Goal: Task Accomplishment & Management: Use online tool/utility

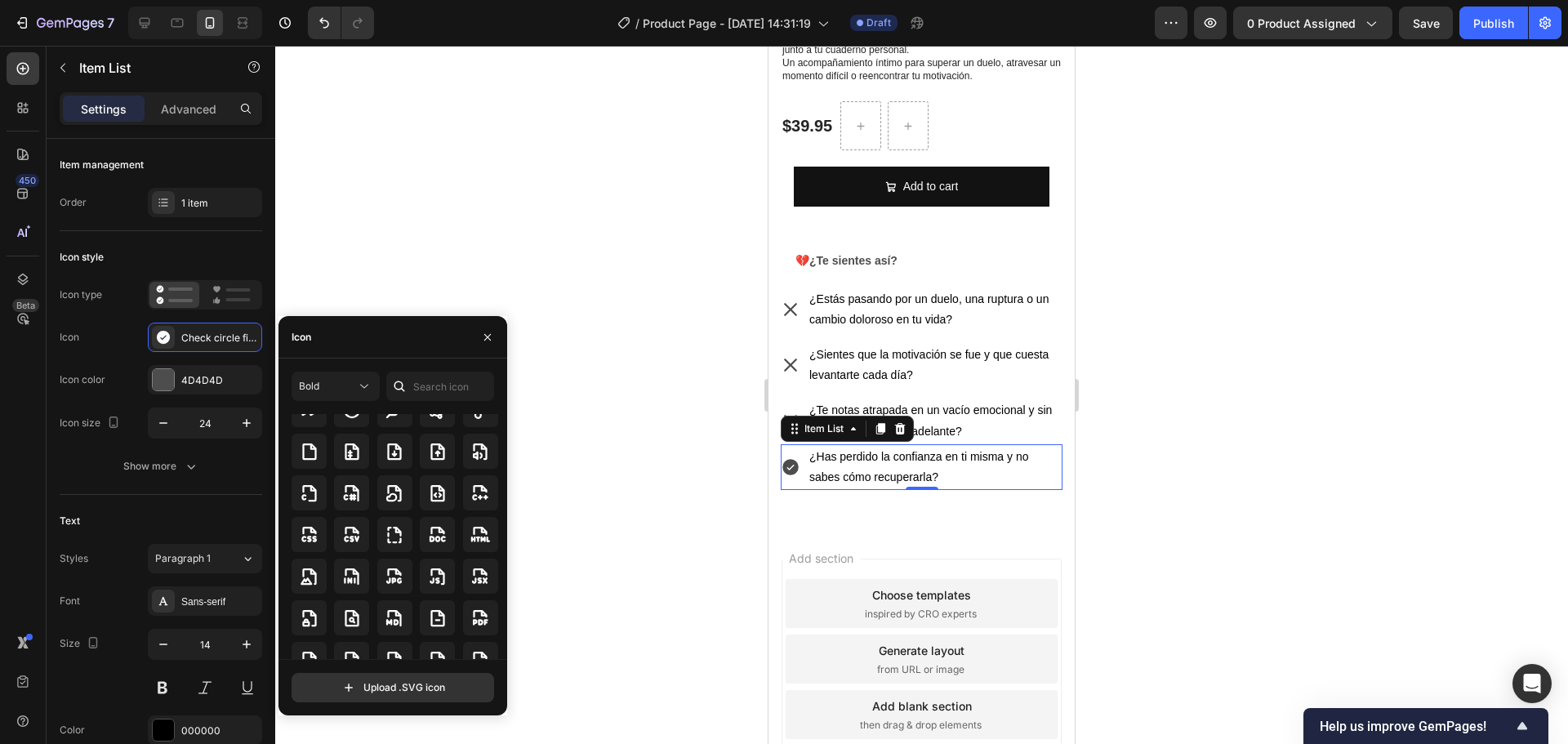
scroll to position [4041, 0]
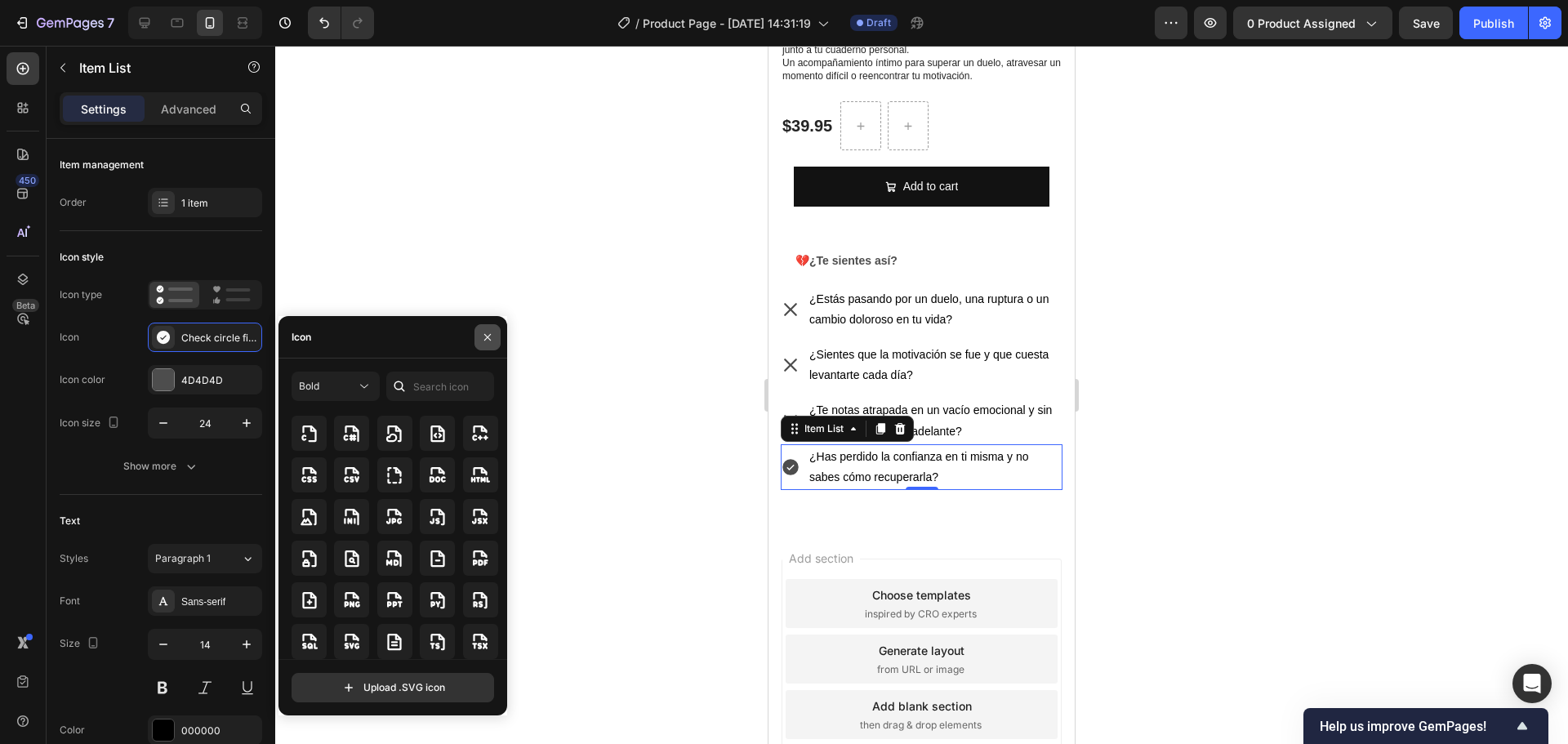
click at [474, 333] on button "button" at bounding box center [487, 337] width 26 height 26
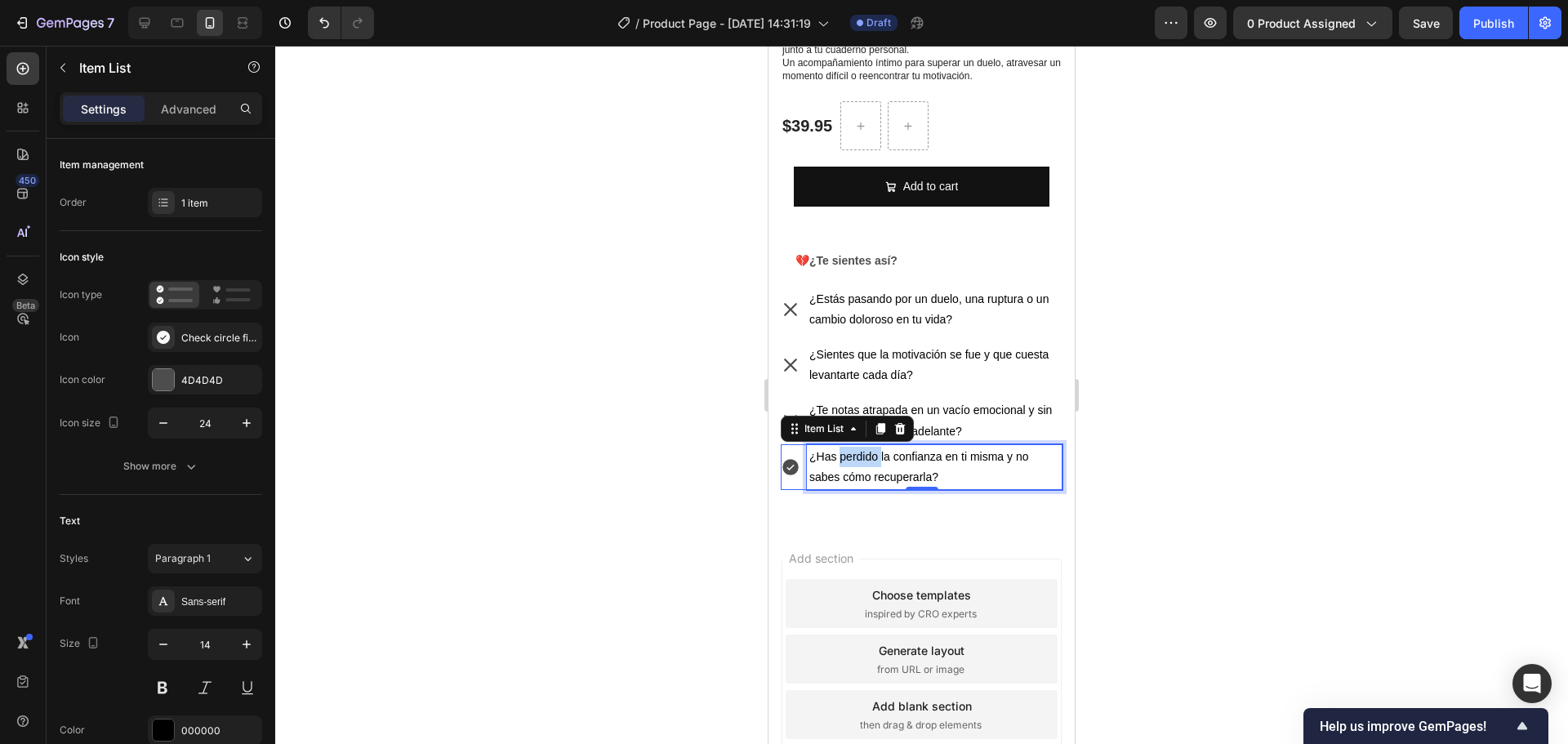
click at [857, 449] on p "¿Has perdido la confianza en ti misma y no sabes cómo recuperarla?" at bounding box center [934, 467] width 251 height 41
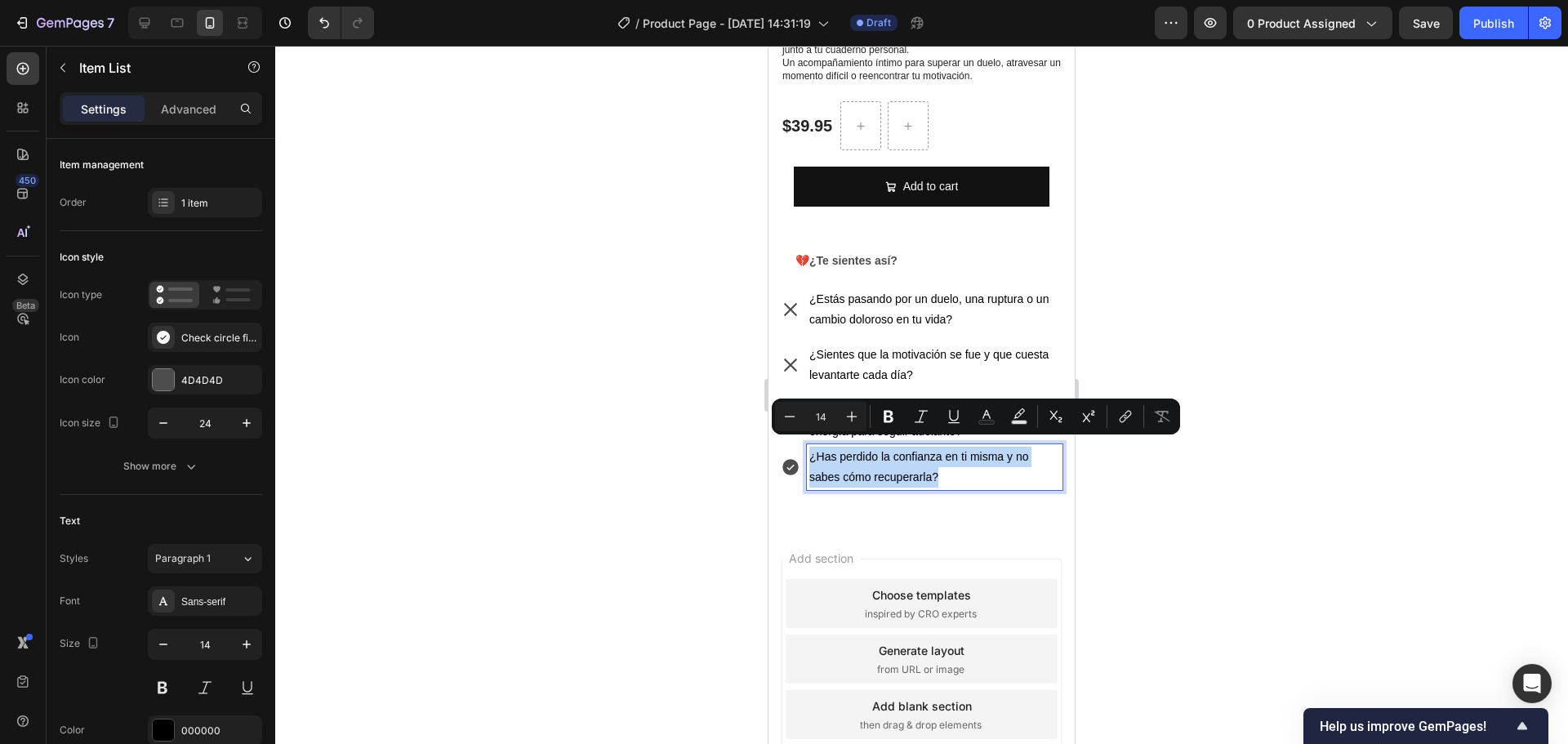
copy p "¿Has perdido la confianza en ti misma y no sabes cómo recuperarla?"
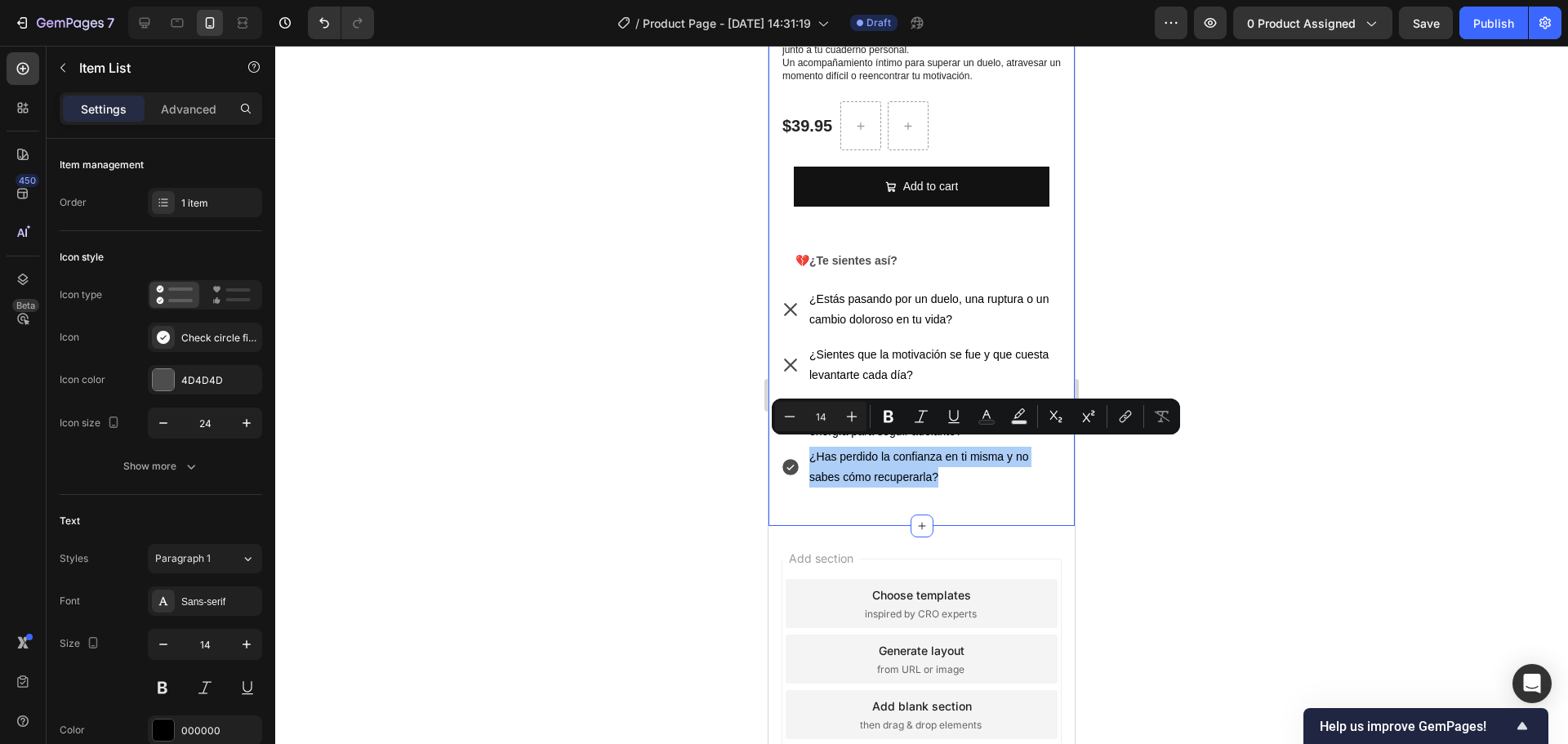
click at [679, 493] on div at bounding box center [922, 394] width 1292 height 698
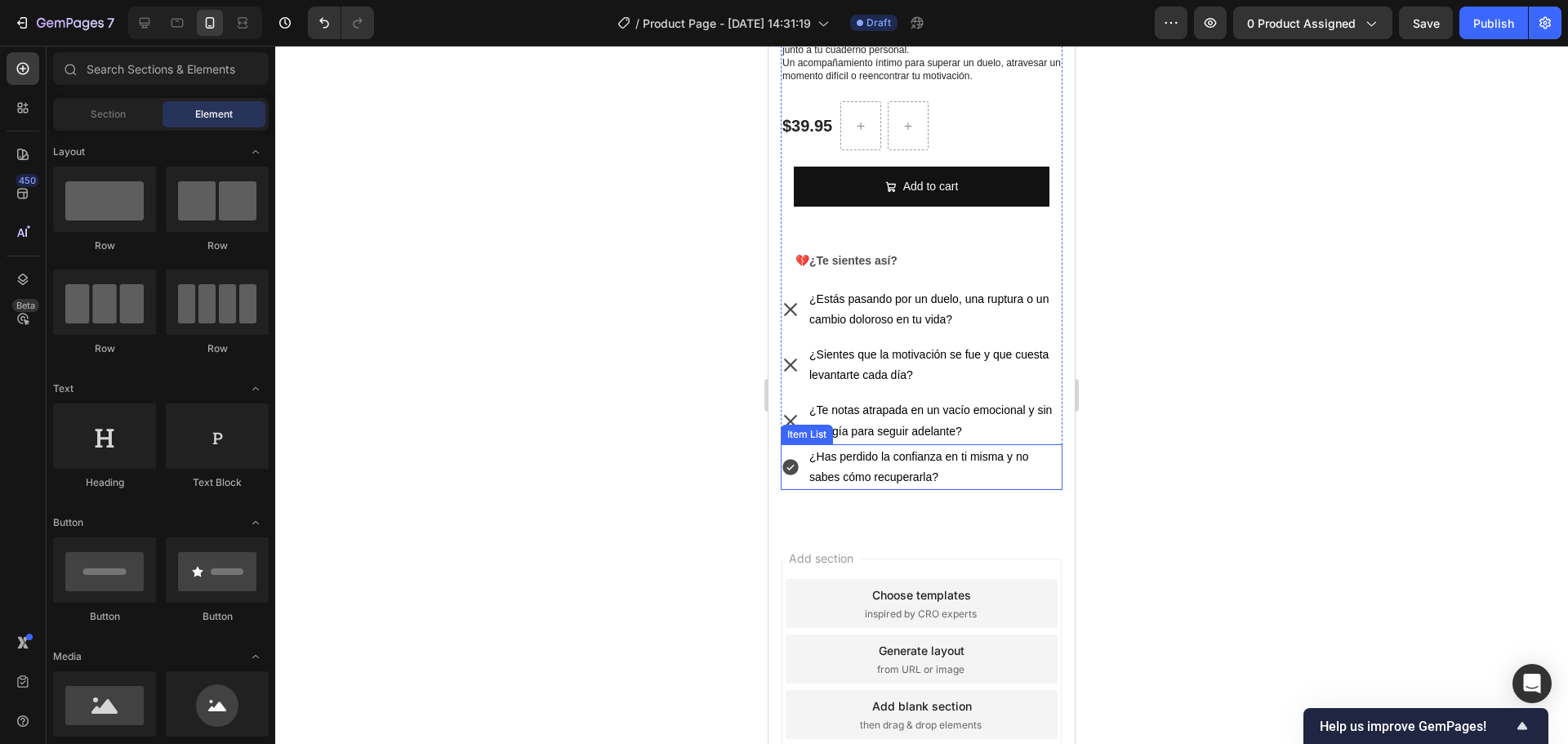
click at [1007, 454] on p "¿Has perdido la confianza en ti misma y no sabes cómo recuperarla?" at bounding box center [934, 467] width 251 height 41
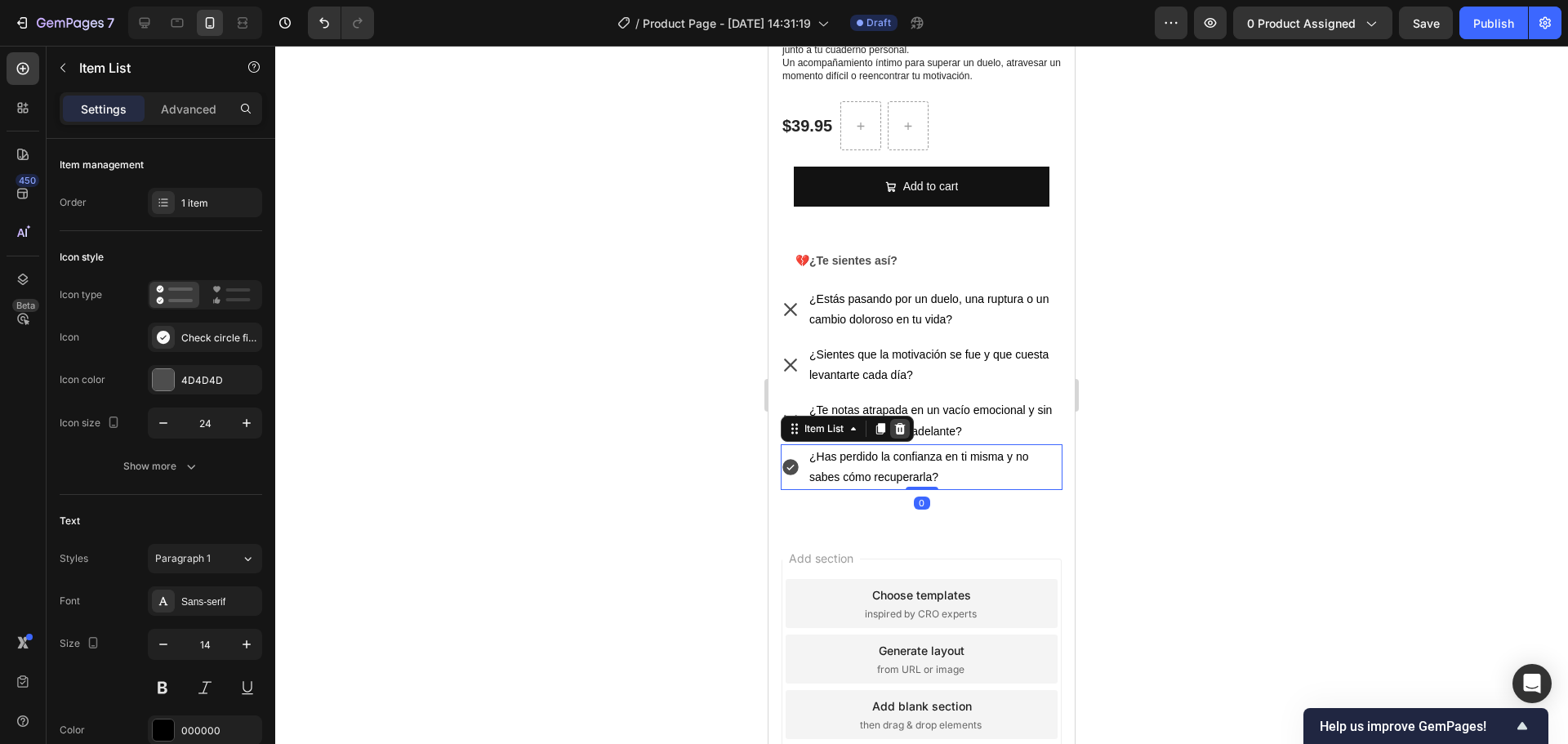
click at [902, 424] on icon at bounding box center [900, 429] width 11 height 12
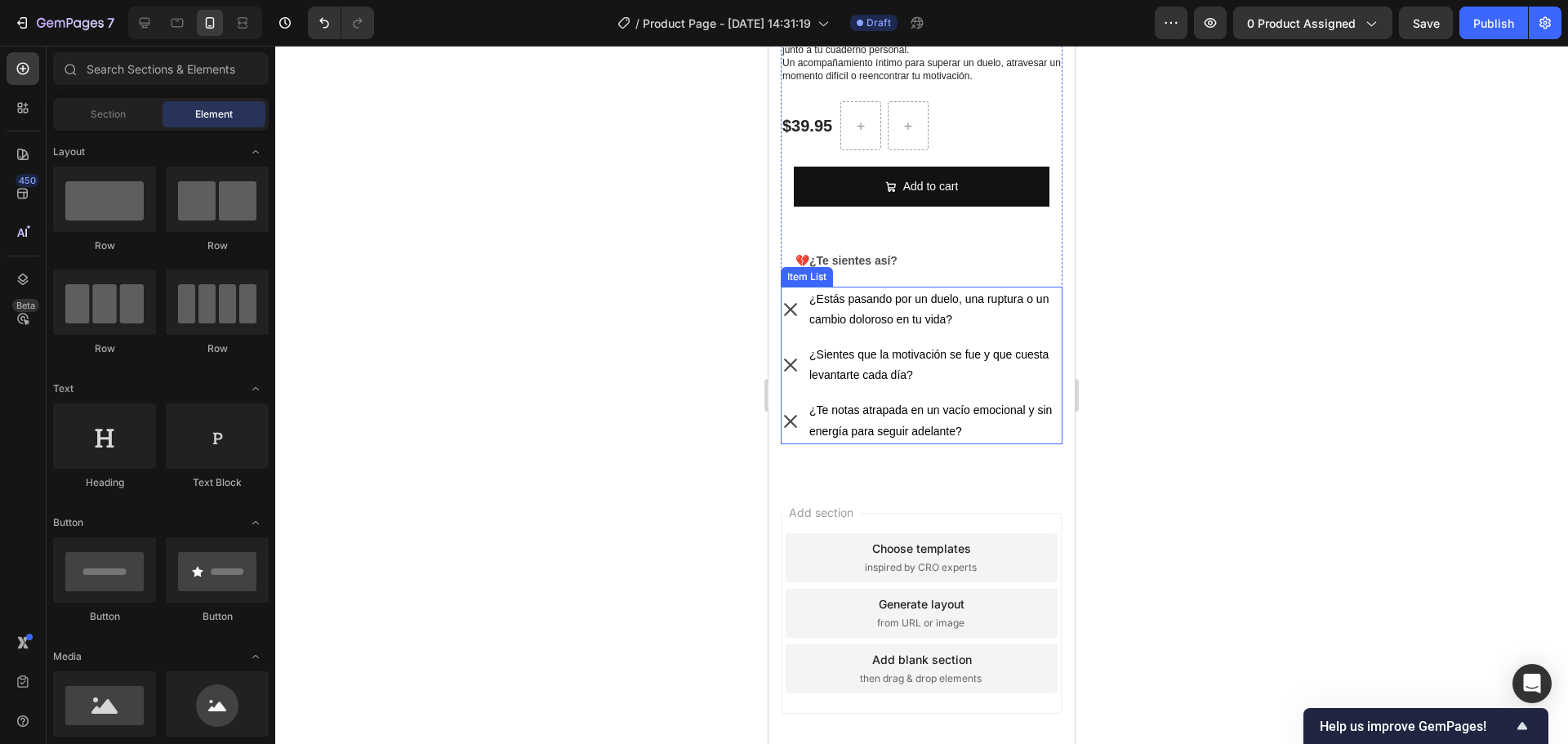
click at [901, 324] on div "¿Estás pasando por un duelo, una ruptura o un cambio doloroso en tu vida? ¿Sien…" at bounding box center [921, 365] width 282 height 158
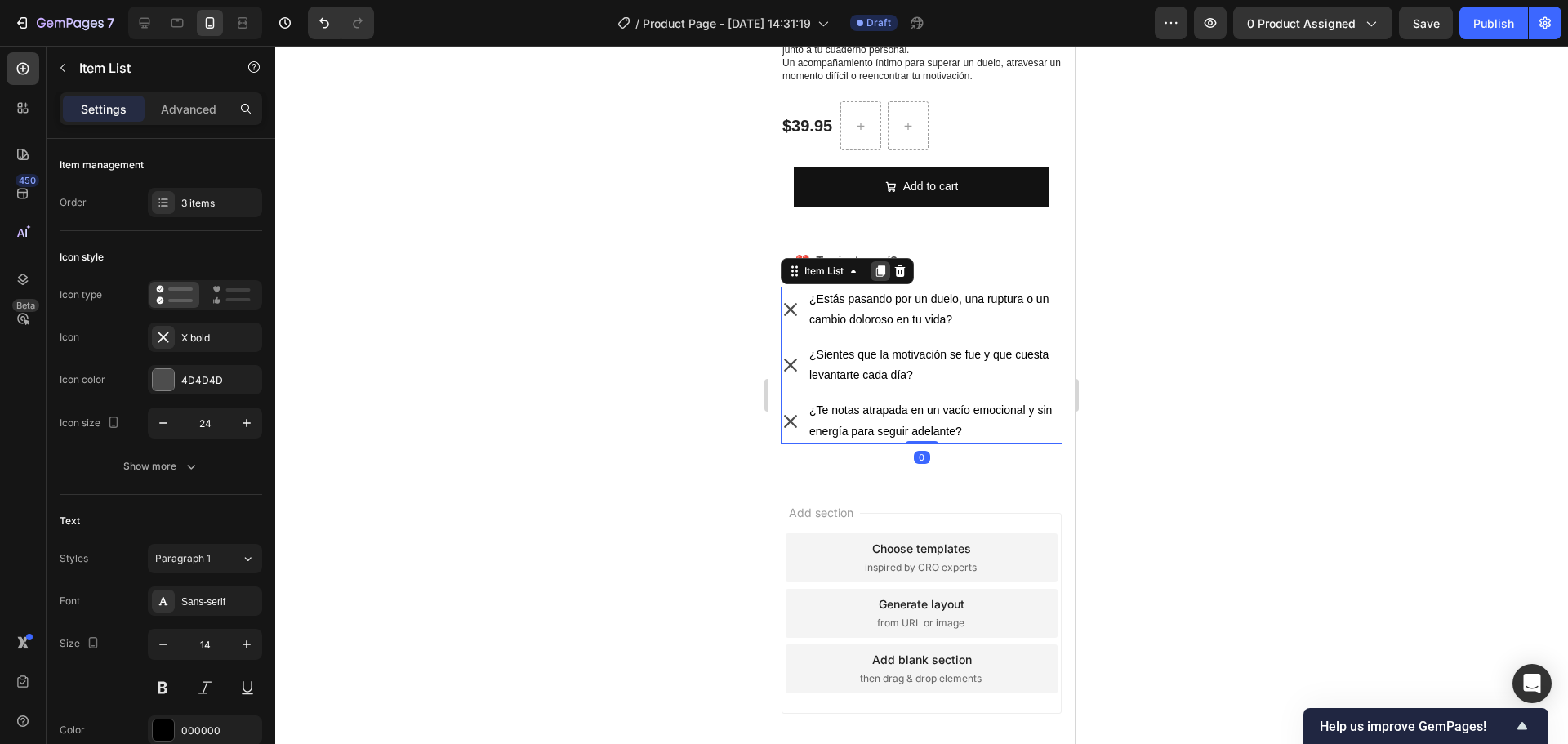
click at [884, 266] on icon at bounding box center [881, 271] width 9 height 12
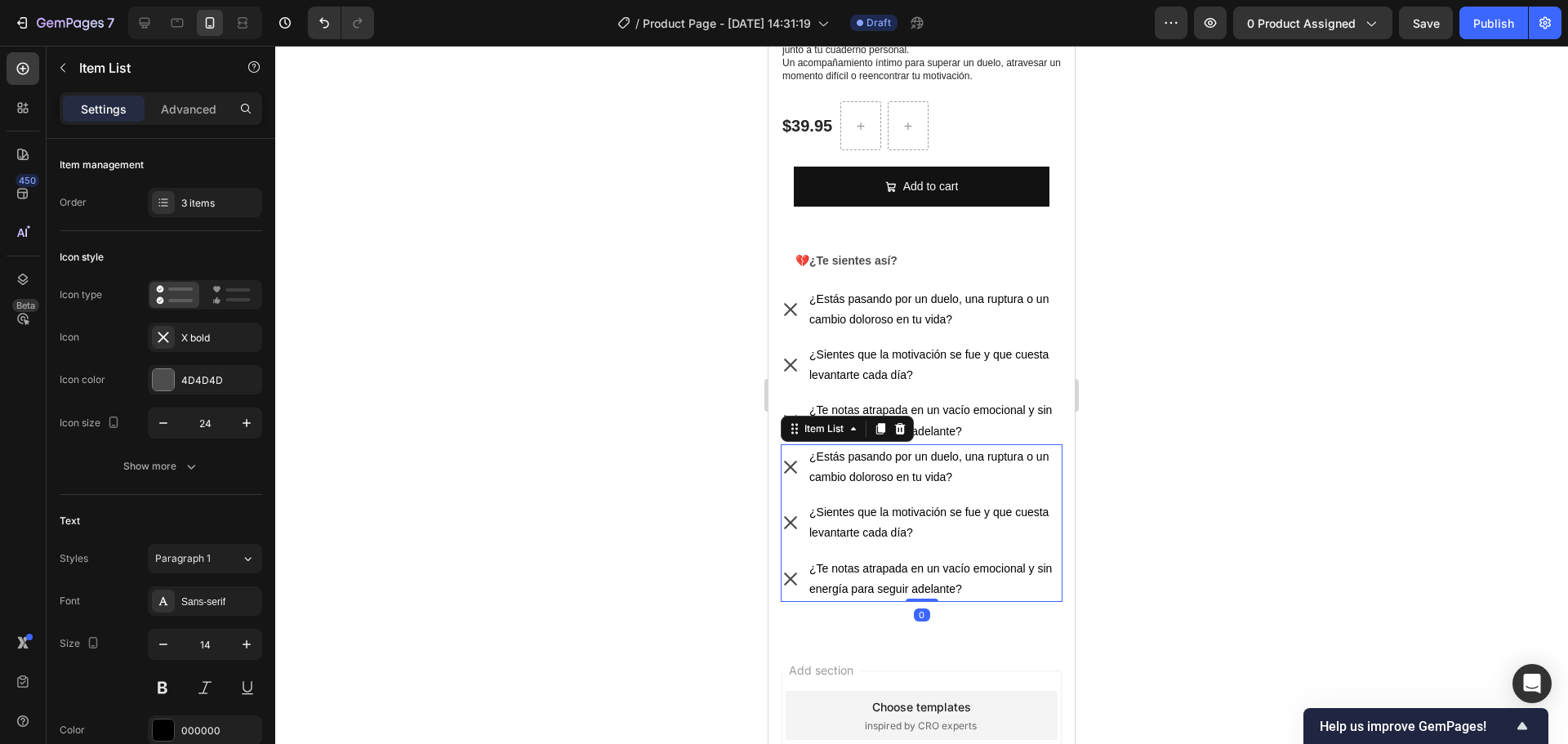
click at [886, 459] on p "¿Estás pasando por un duelo, una ruptura o un cambio doloroso en tu vida?" at bounding box center [934, 467] width 251 height 41
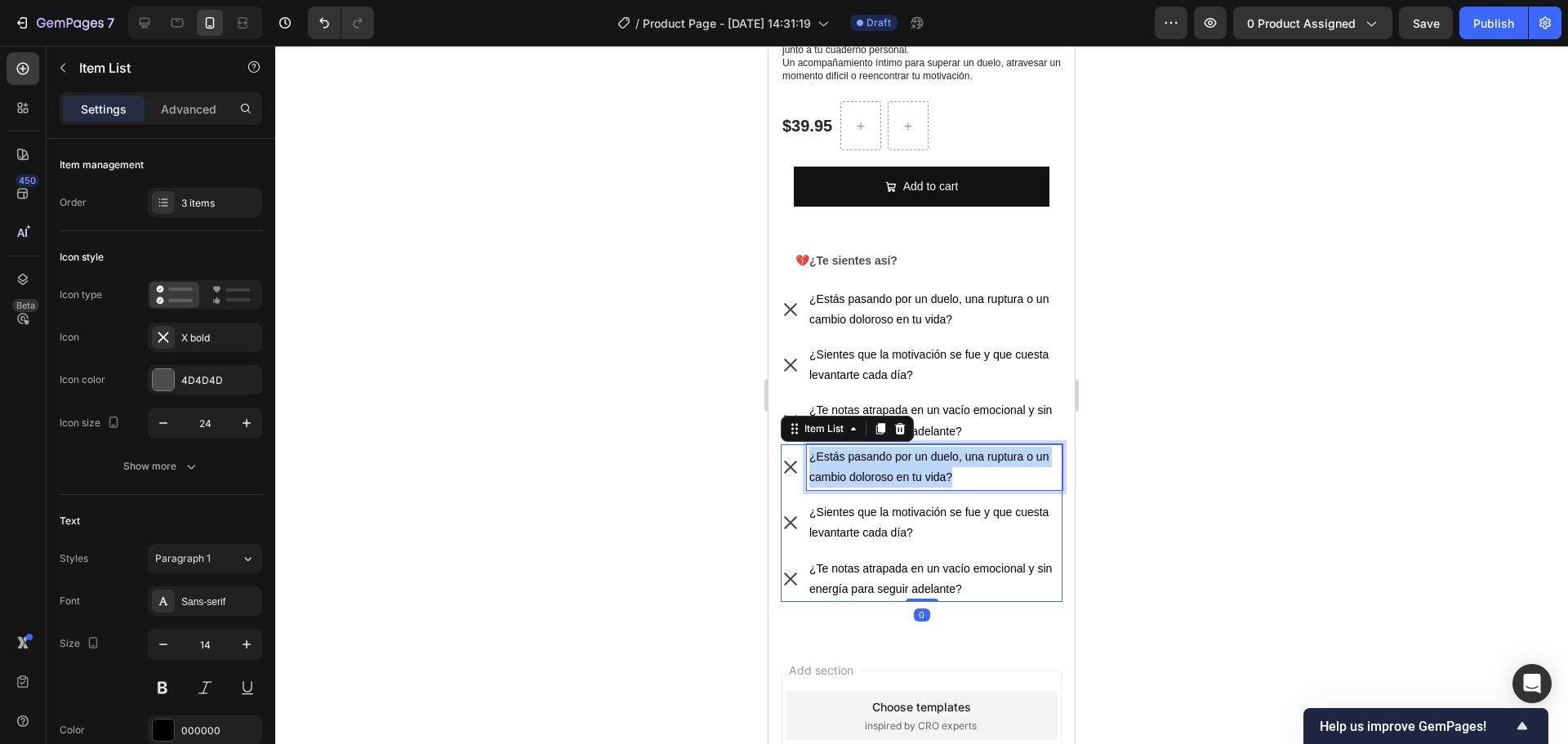
click at [886, 459] on p "¿Estás pasando por un duelo, una ruptura o un cambio doloroso en tu vida?" at bounding box center [934, 467] width 251 height 41
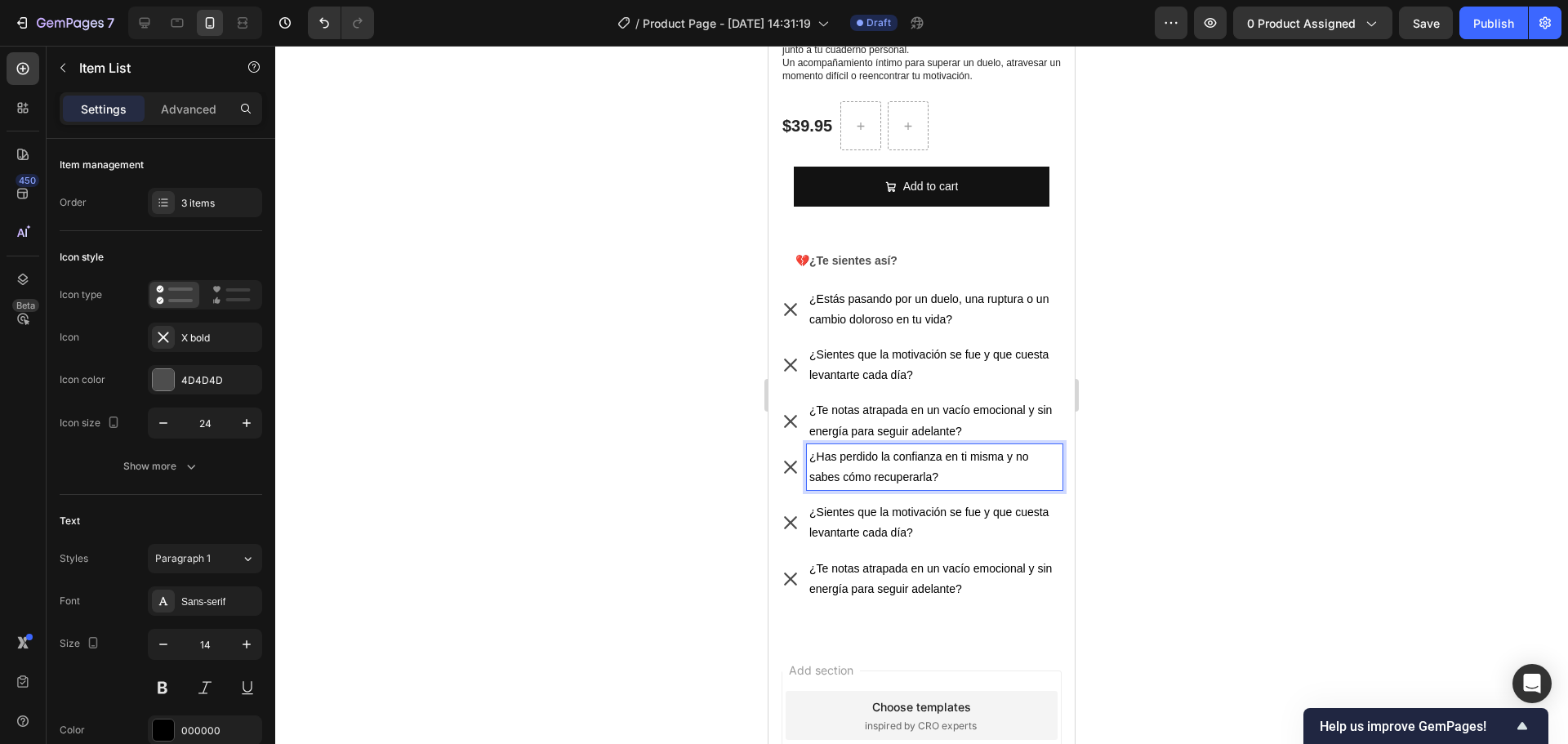
click at [862, 504] on p "¿Sientes que la motivación se fue y que cuesta levantarte cada día?" at bounding box center [934, 522] width 251 height 41
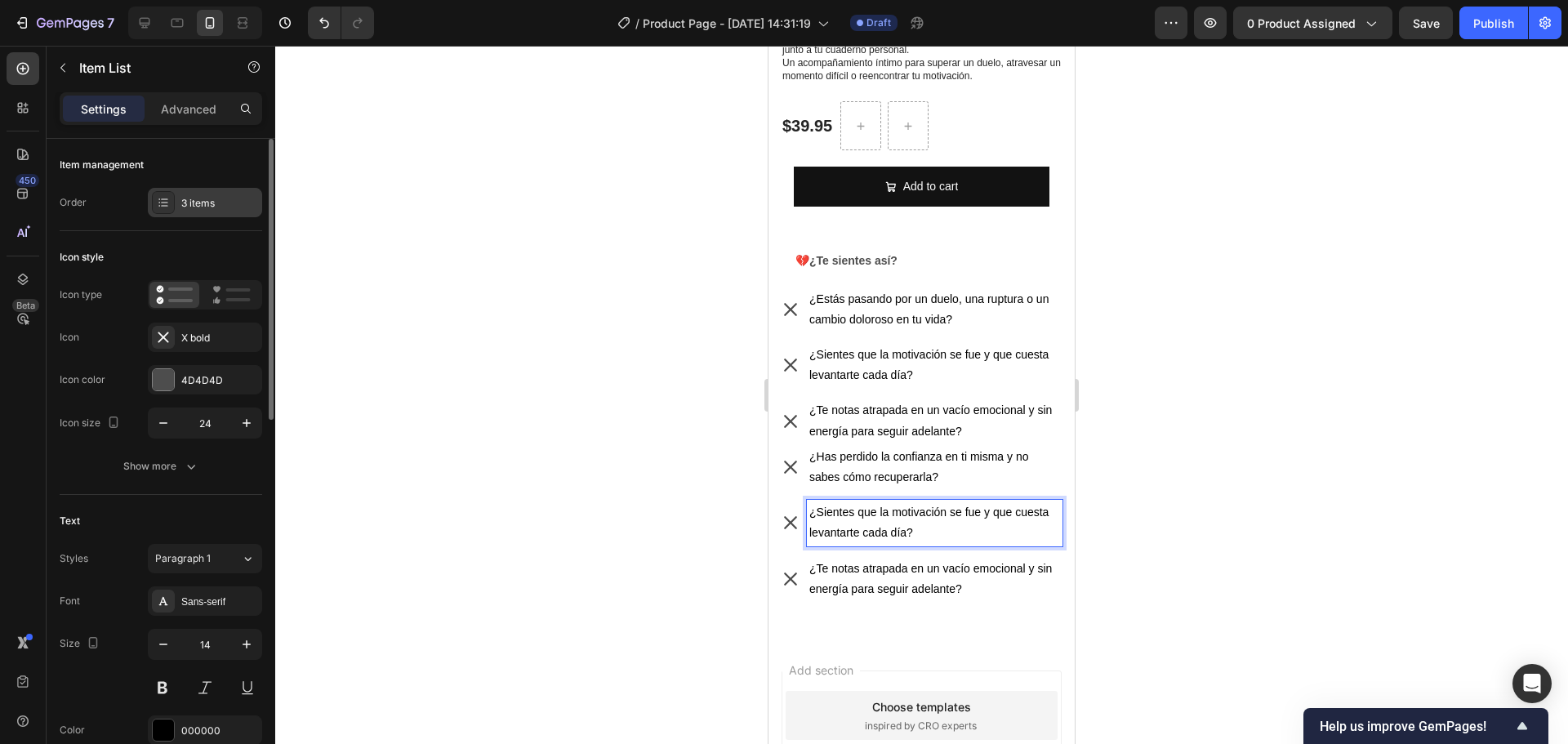
click at [196, 211] on div "3 items" at bounding box center [205, 202] width 114 height 29
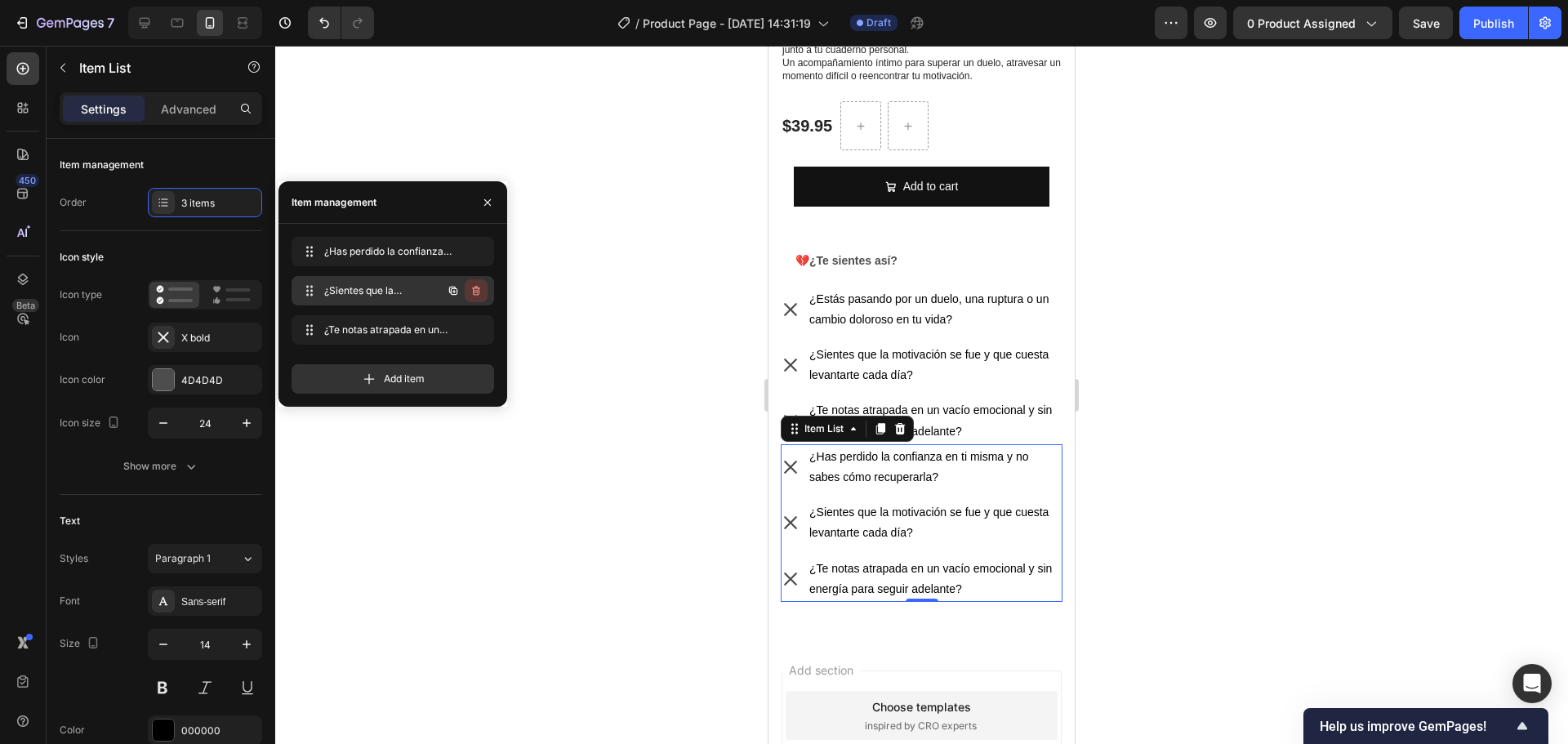
click at [482, 289] on icon "button" at bounding box center [476, 291] width 13 height 13
click at [469, 287] on div "Delete" at bounding box center [464, 291] width 30 height 14
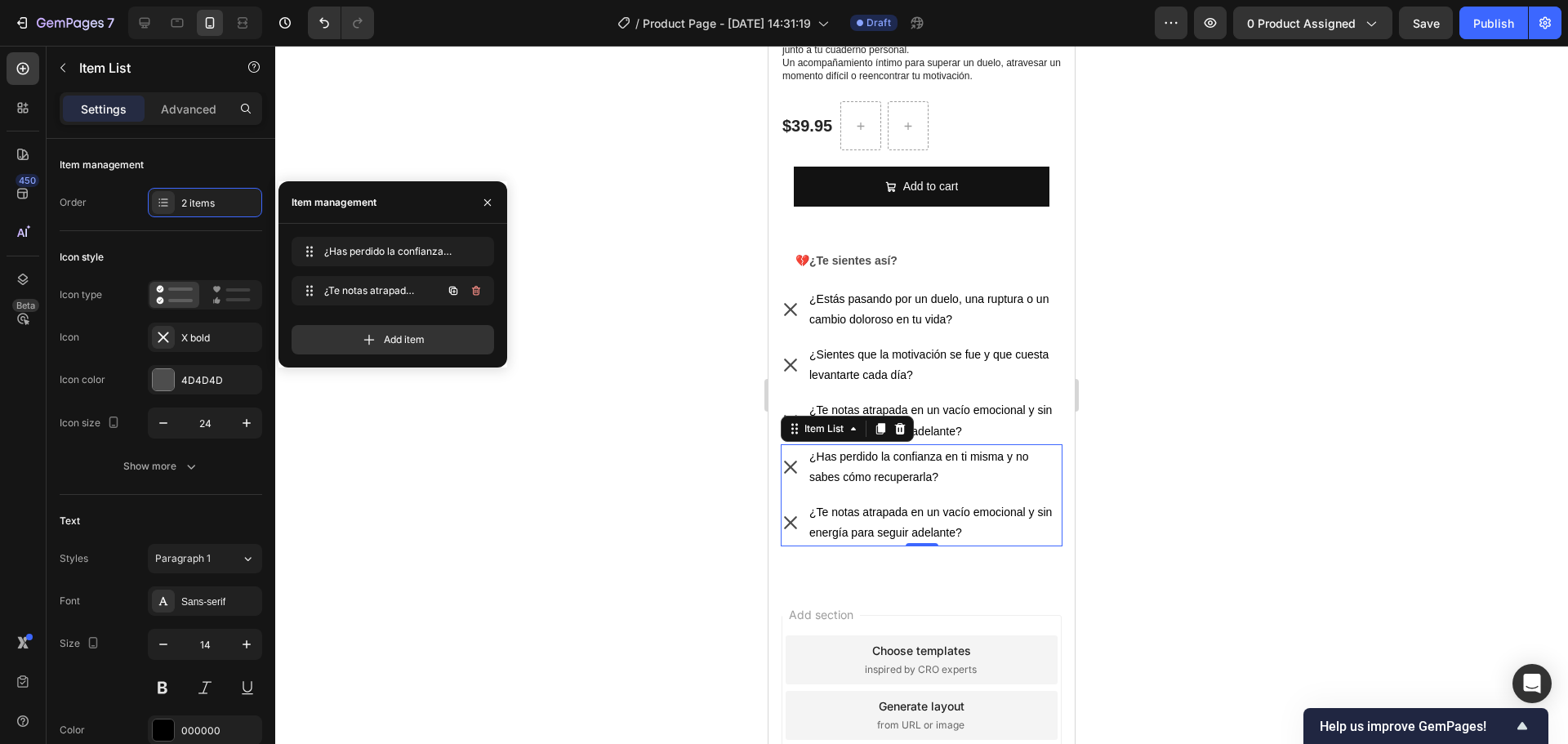
click at [469, 287] on icon "button" at bounding box center [476, 291] width 13 height 13
click at [471, 292] on div "Delete" at bounding box center [464, 291] width 30 height 14
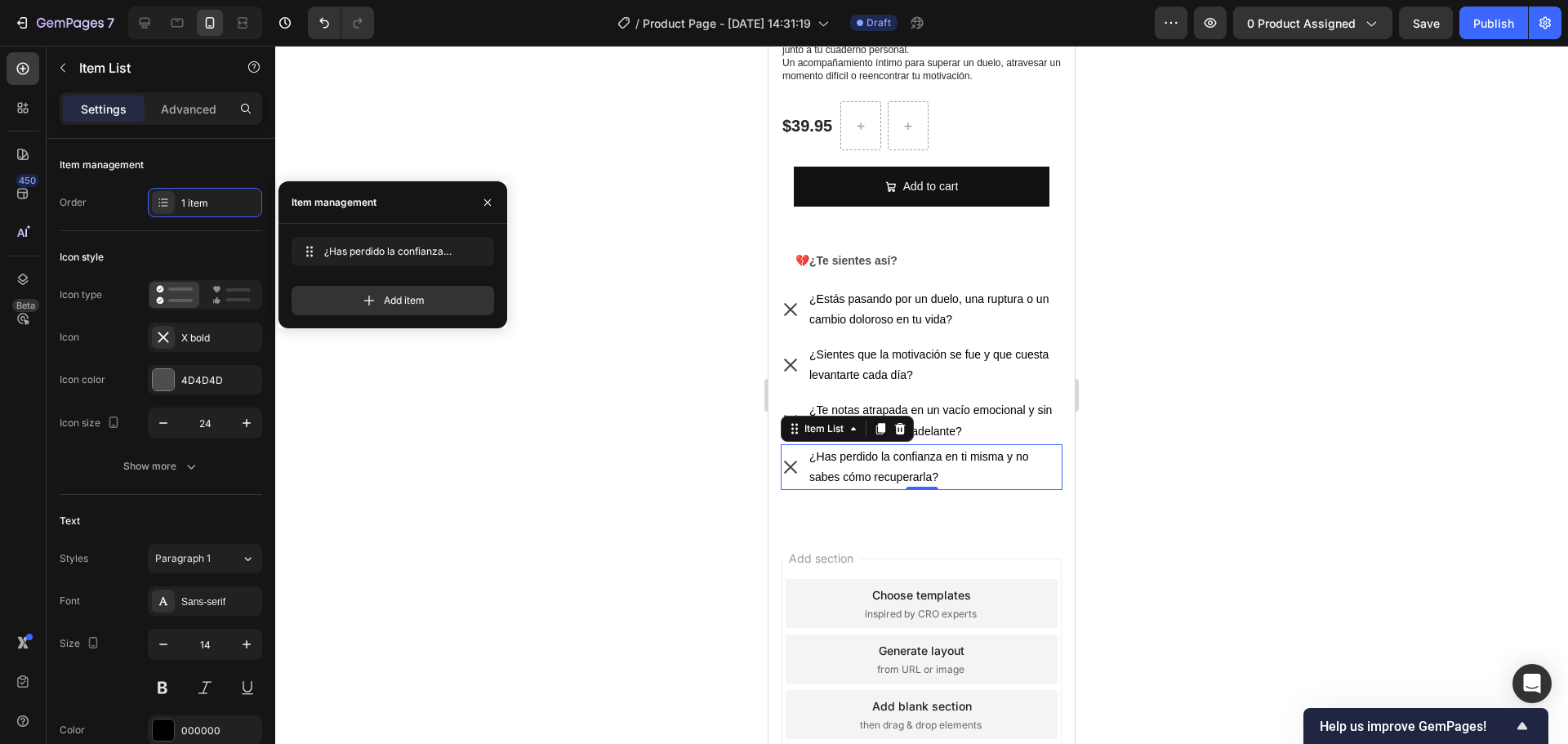
click at [1270, 425] on div at bounding box center [922, 394] width 1292 height 698
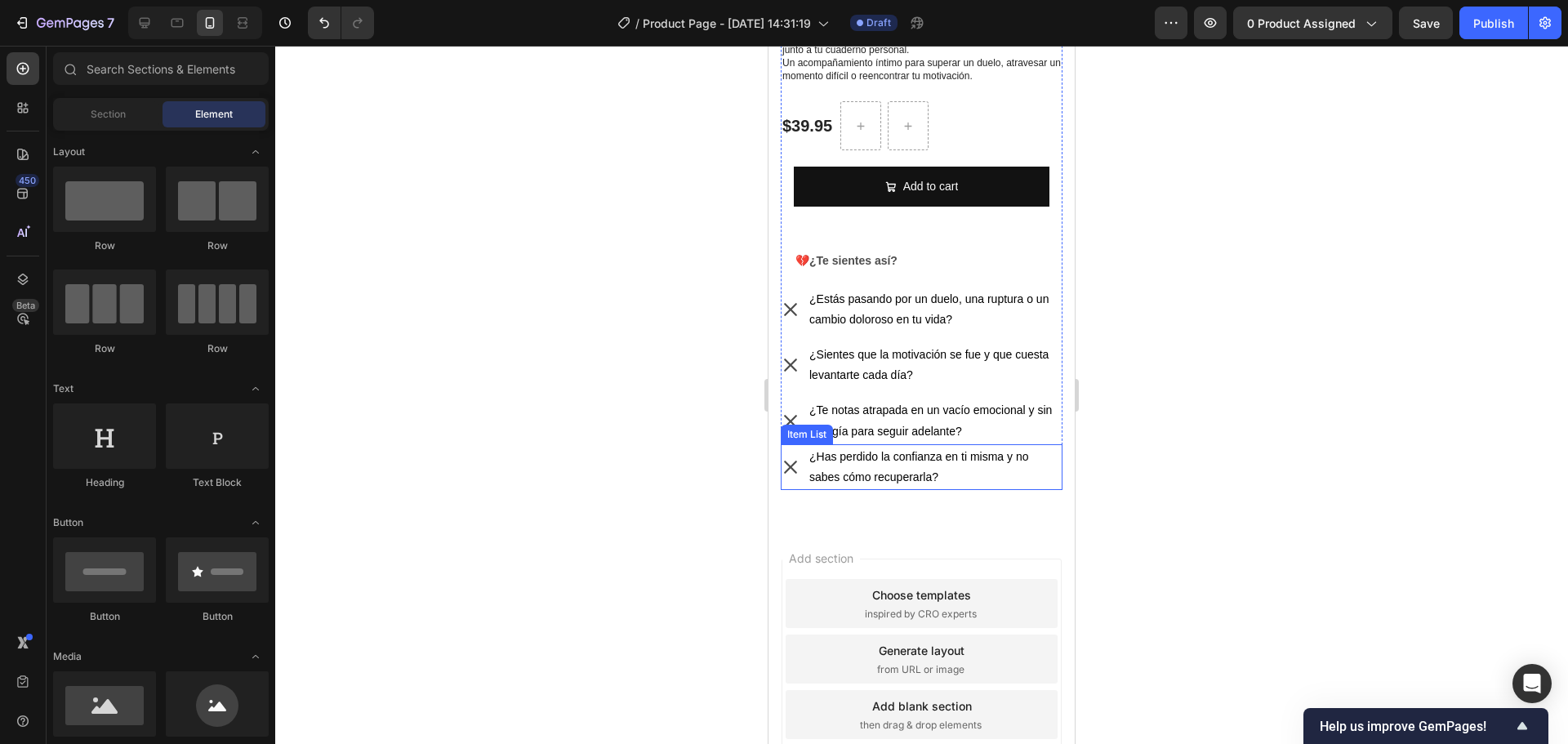
click at [929, 447] on p "¿Has perdido la confianza en ti misma y no sabes cómo recuperarla?" at bounding box center [934, 467] width 251 height 41
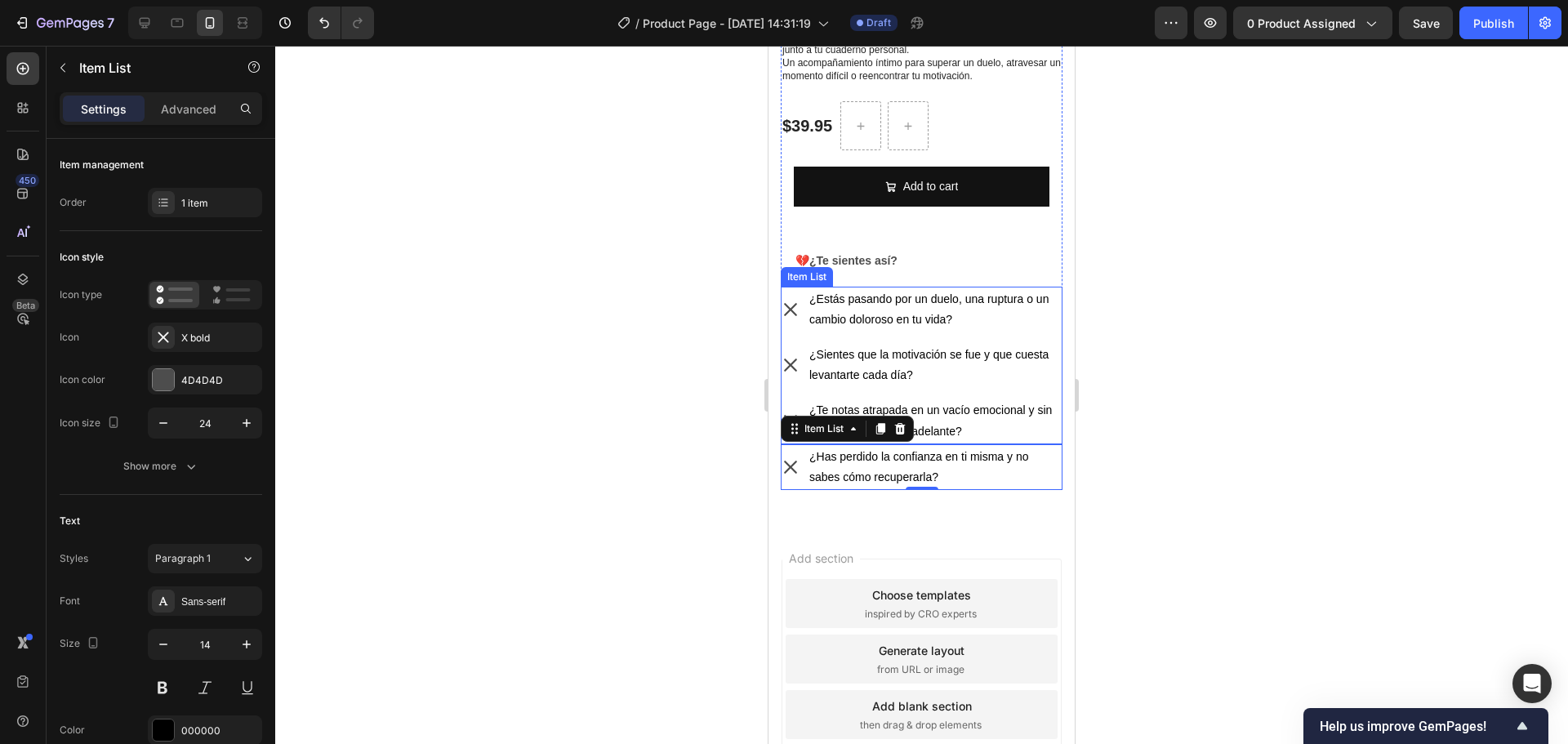
click at [887, 309] on p "¿Estás pasando por un duelo, una ruptura o un cambio doloroso en tu vida?" at bounding box center [934, 309] width 251 height 41
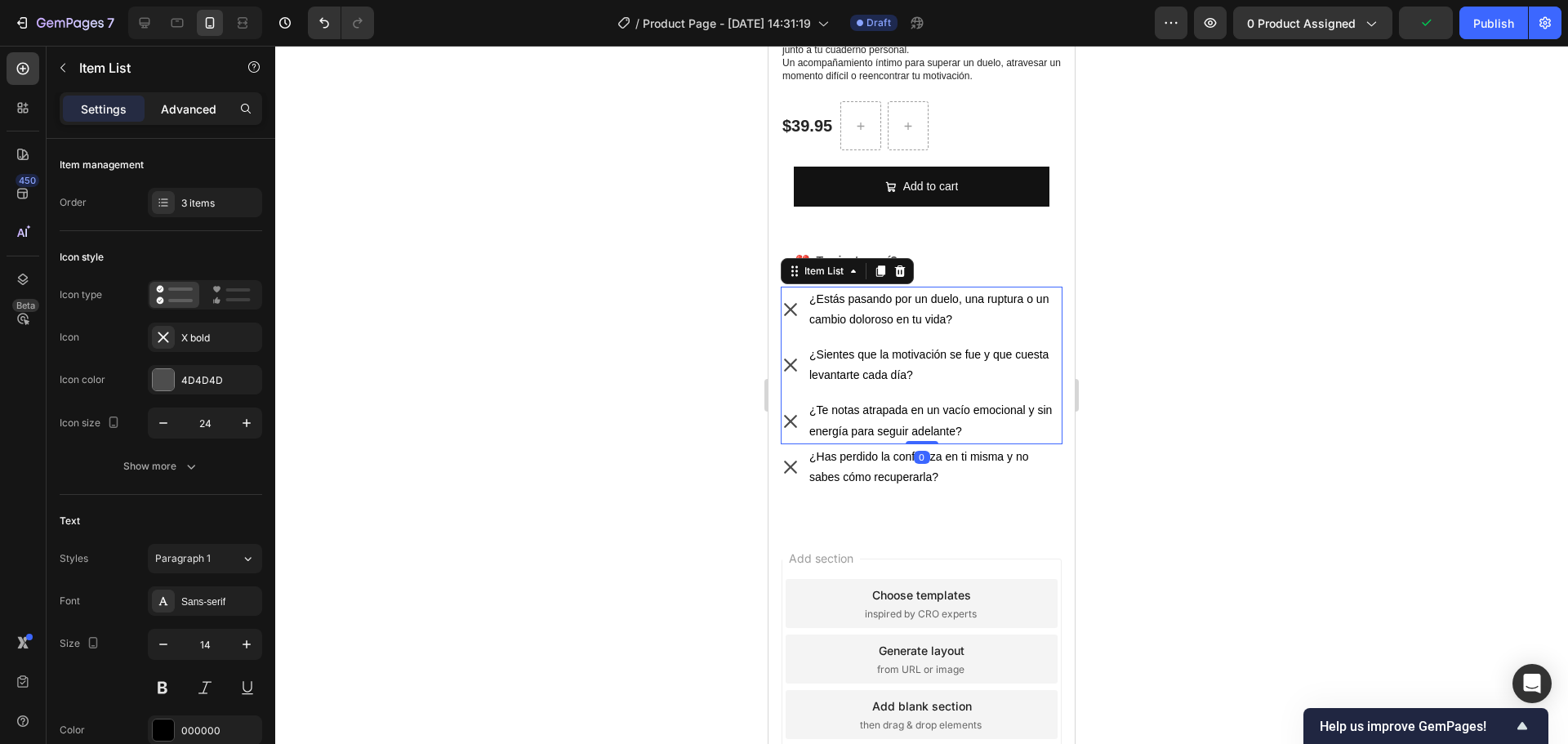
click at [169, 109] on p "Advanced" at bounding box center [188, 109] width 55 height 17
type input "100%"
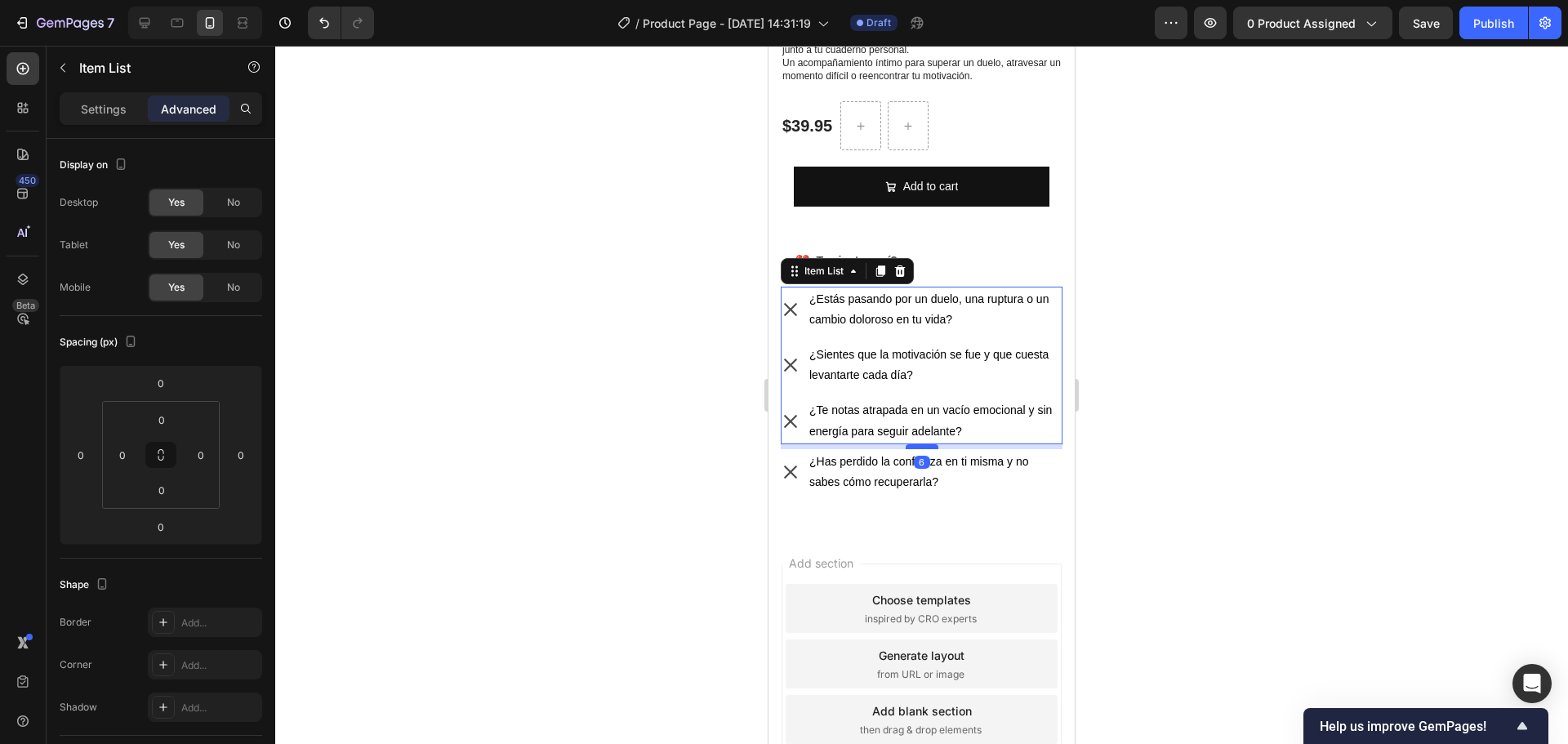
click at [923, 444] on div at bounding box center [922, 446] width 33 height 5
type input "6"
click at [1154, 420] on div at bounding box center [922, 394] width 1292 height 698
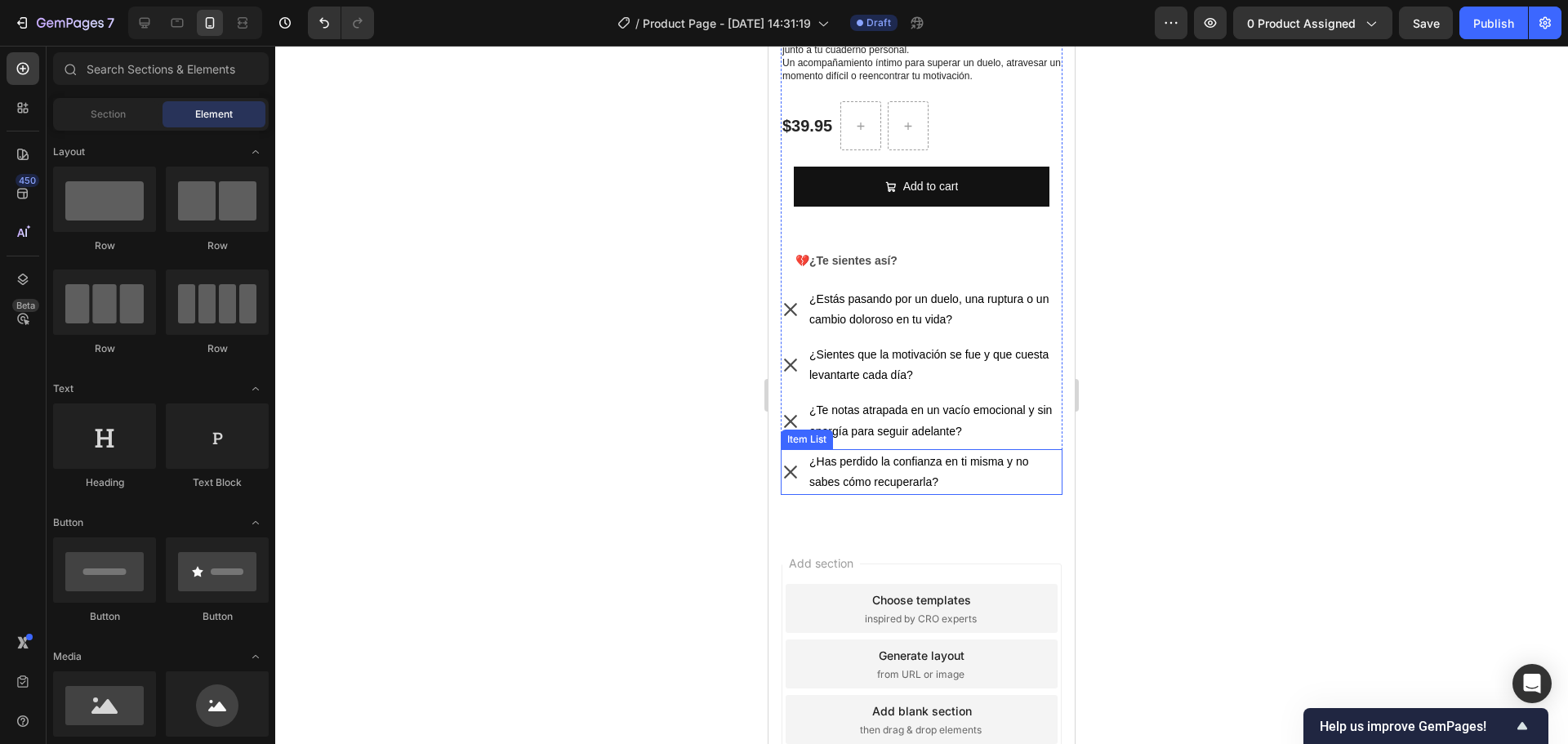
click at [915, 455] on p "¿Has perdido la confianza en ti misma y no sabes cómo recuperarla?" at bounding box center [934, 471] width 251 height 41
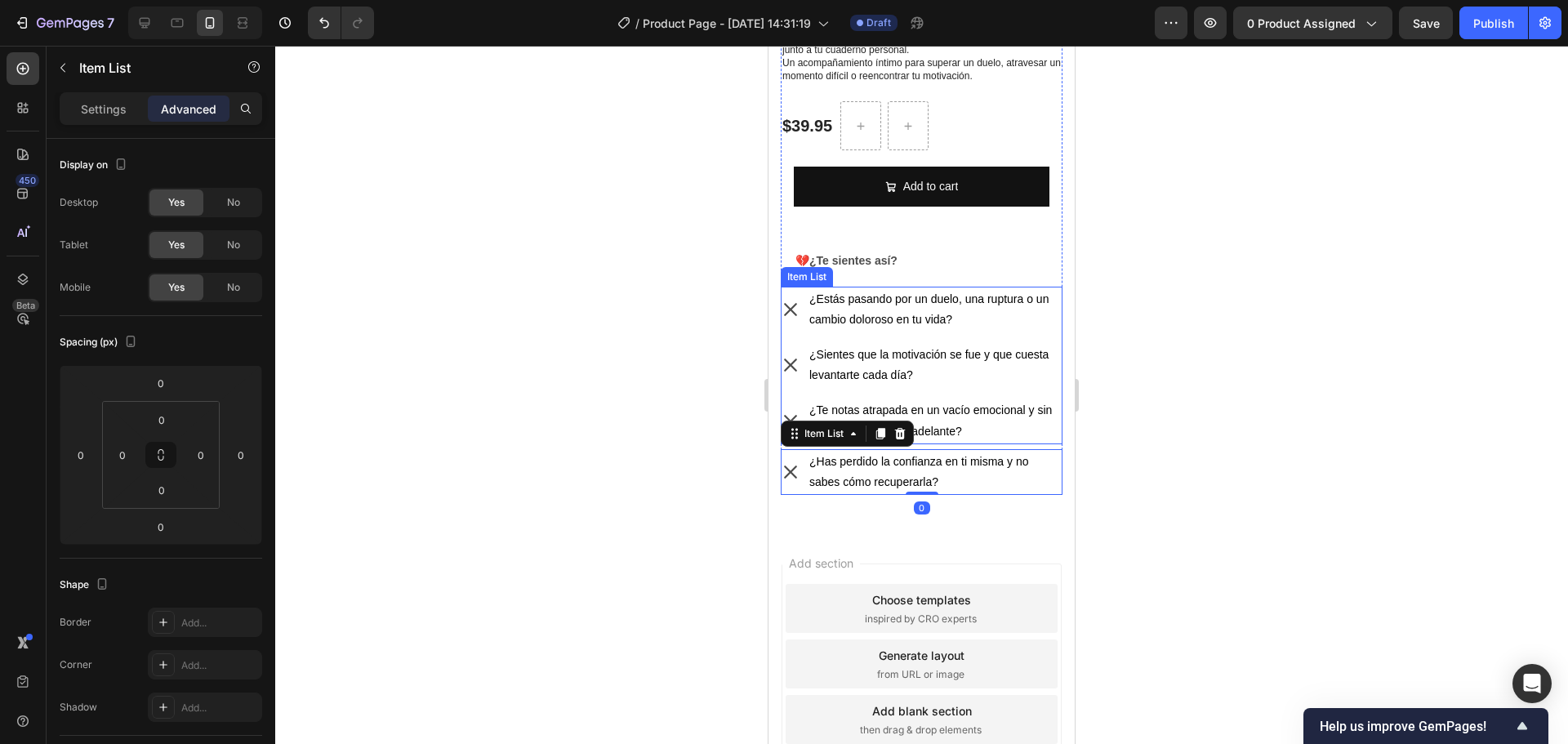
click at [917, 417] on p "¿Te notas atrapada en un vacío emocional y sin energía para seguir adelante?" at bounding box center [934, 420] width 251 height 41
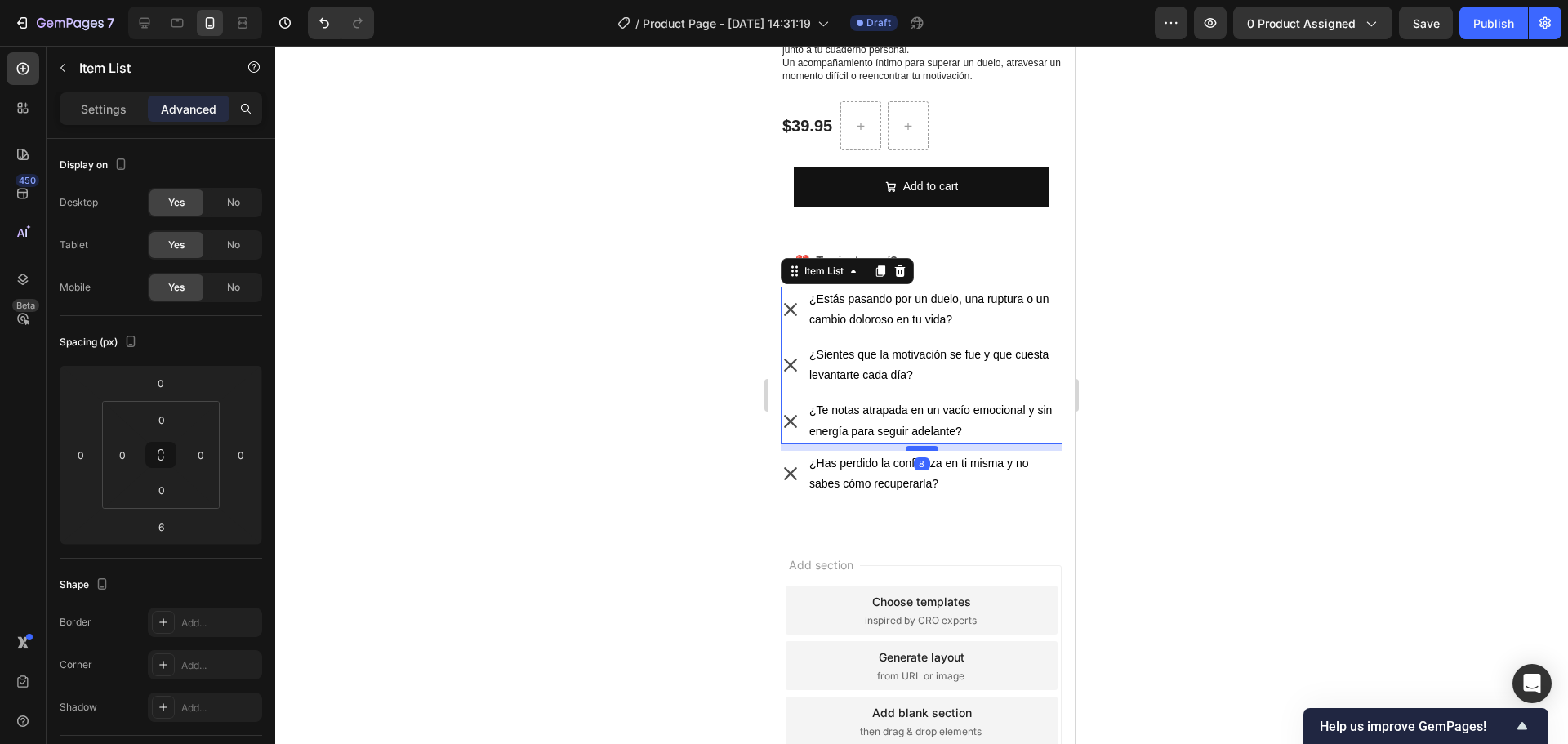
click at [916, 446] on div at bounding box center [922, 448] width 33 height 5
type input "8"
click at [1307, 466] on div at bounding box center [922, 394] width 1292 height 698
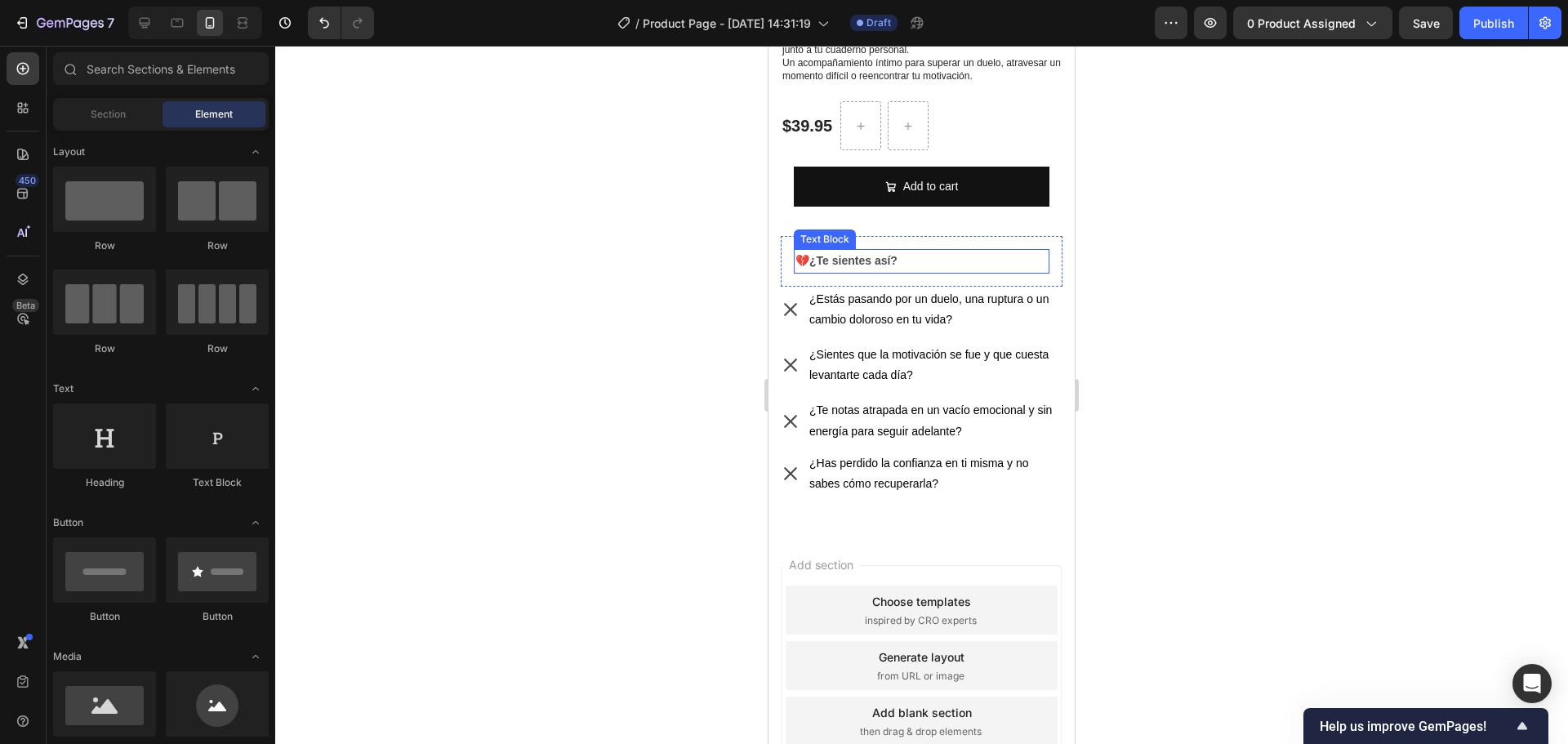
click at [885, 256] on strong "¿Te sientes así?" at bounding box center [853, 260] width 88 height 13
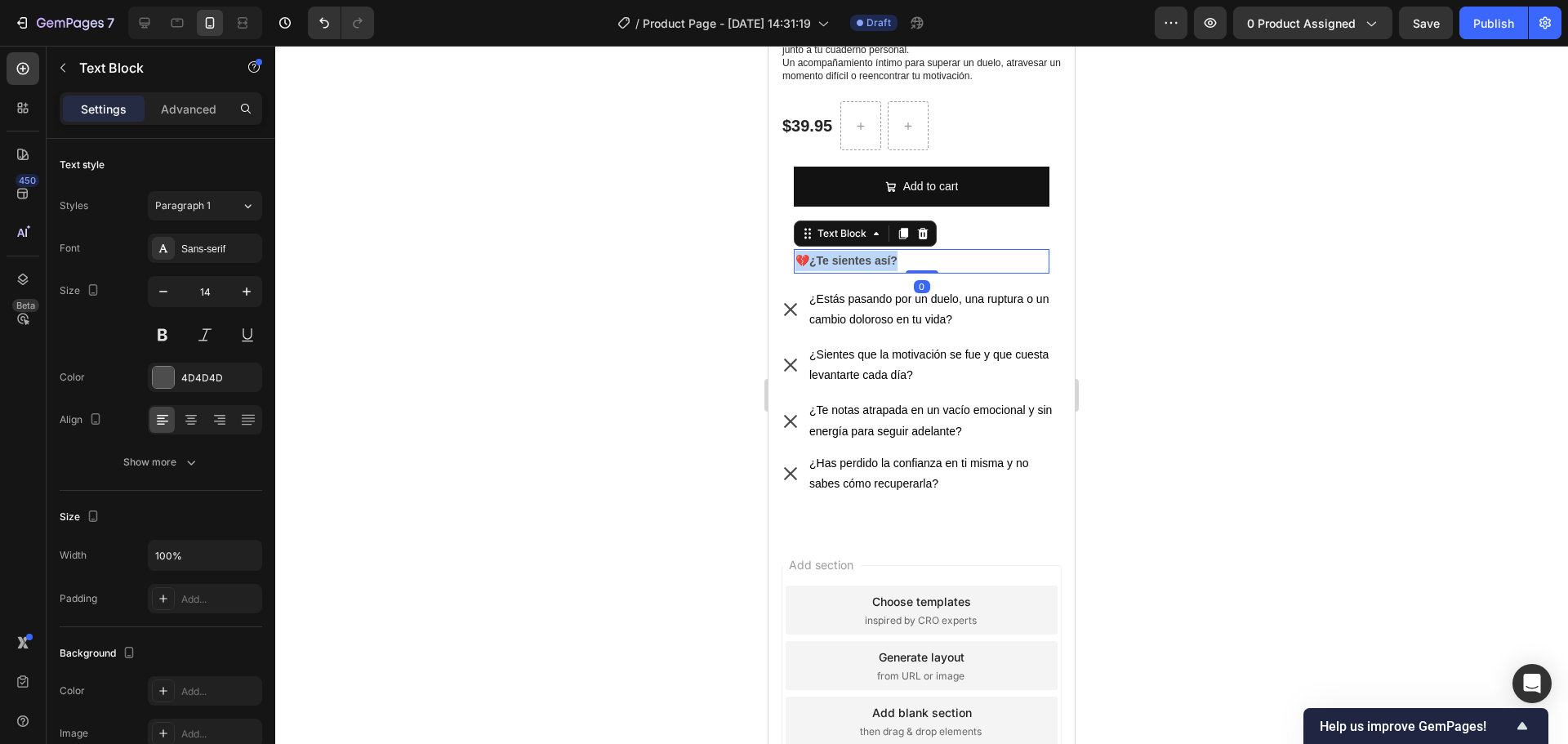
click at [885, 256] on strong "¿Te sientes así?" at bounding box center [853, 260] width 88 height 13
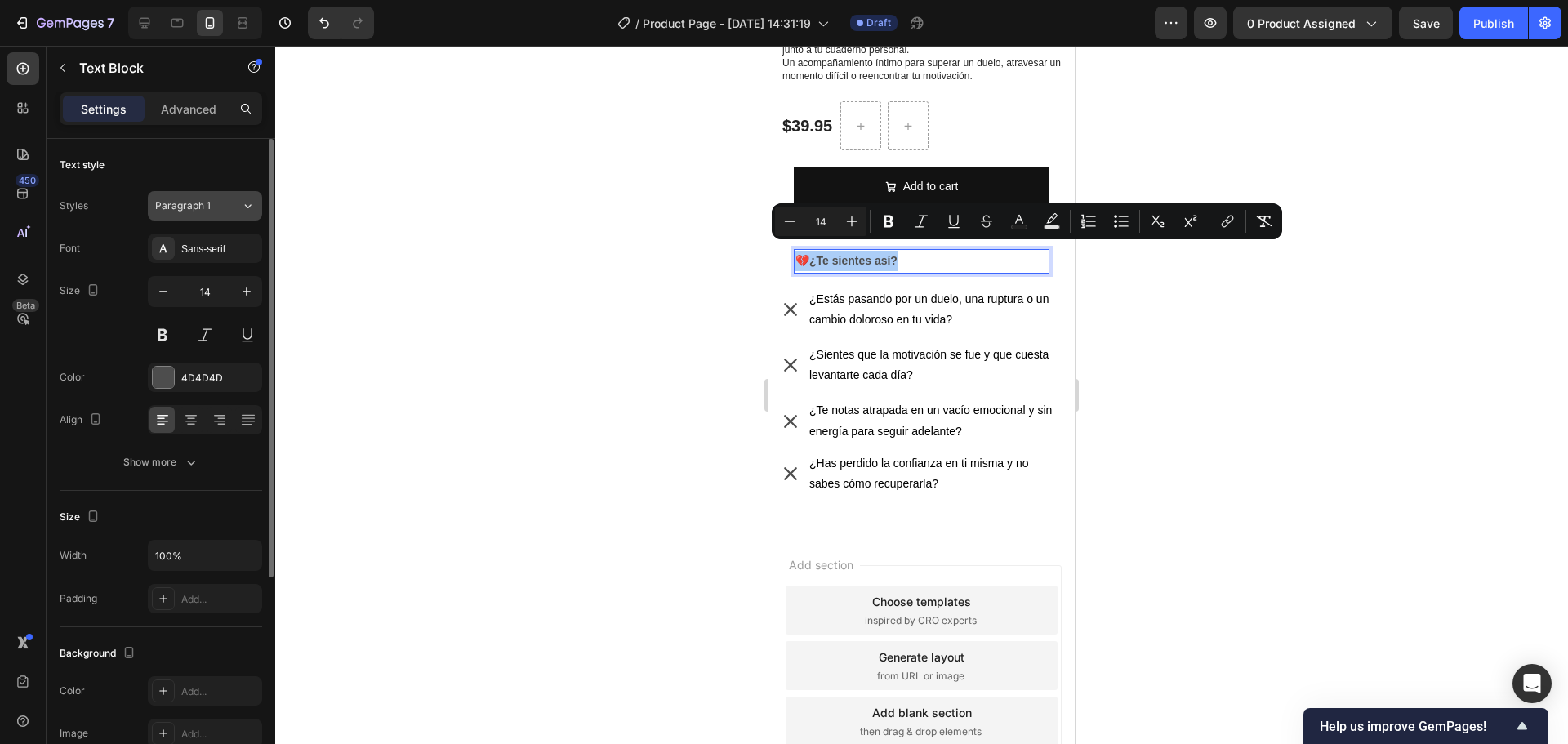
click at [219, 206] on div "Paragraph 1" at bounding box center [188, 206] width 66 height 14
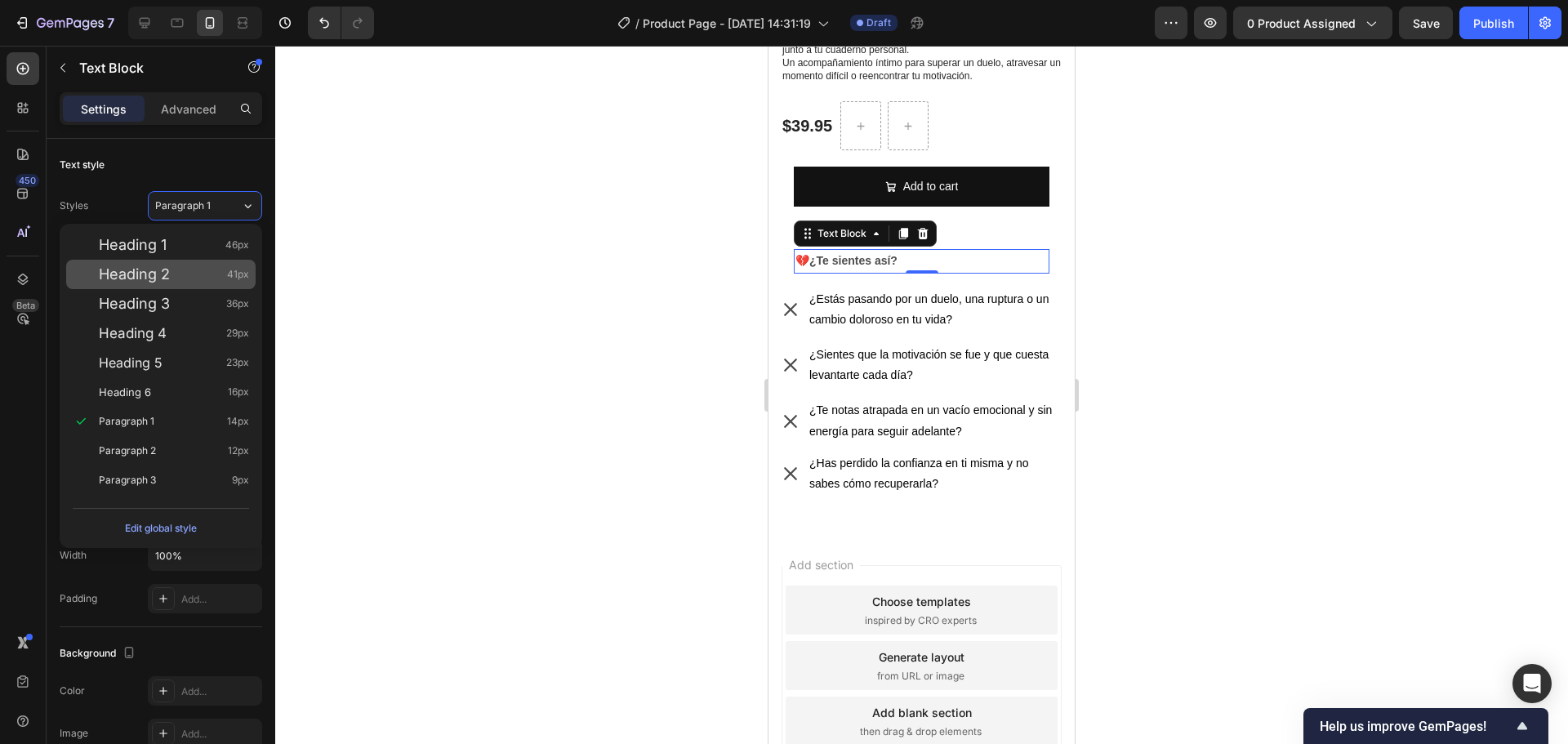
click at [194, 271] on div "Heading 2 41px" at bounding box center [174, 275] width 150 height 16
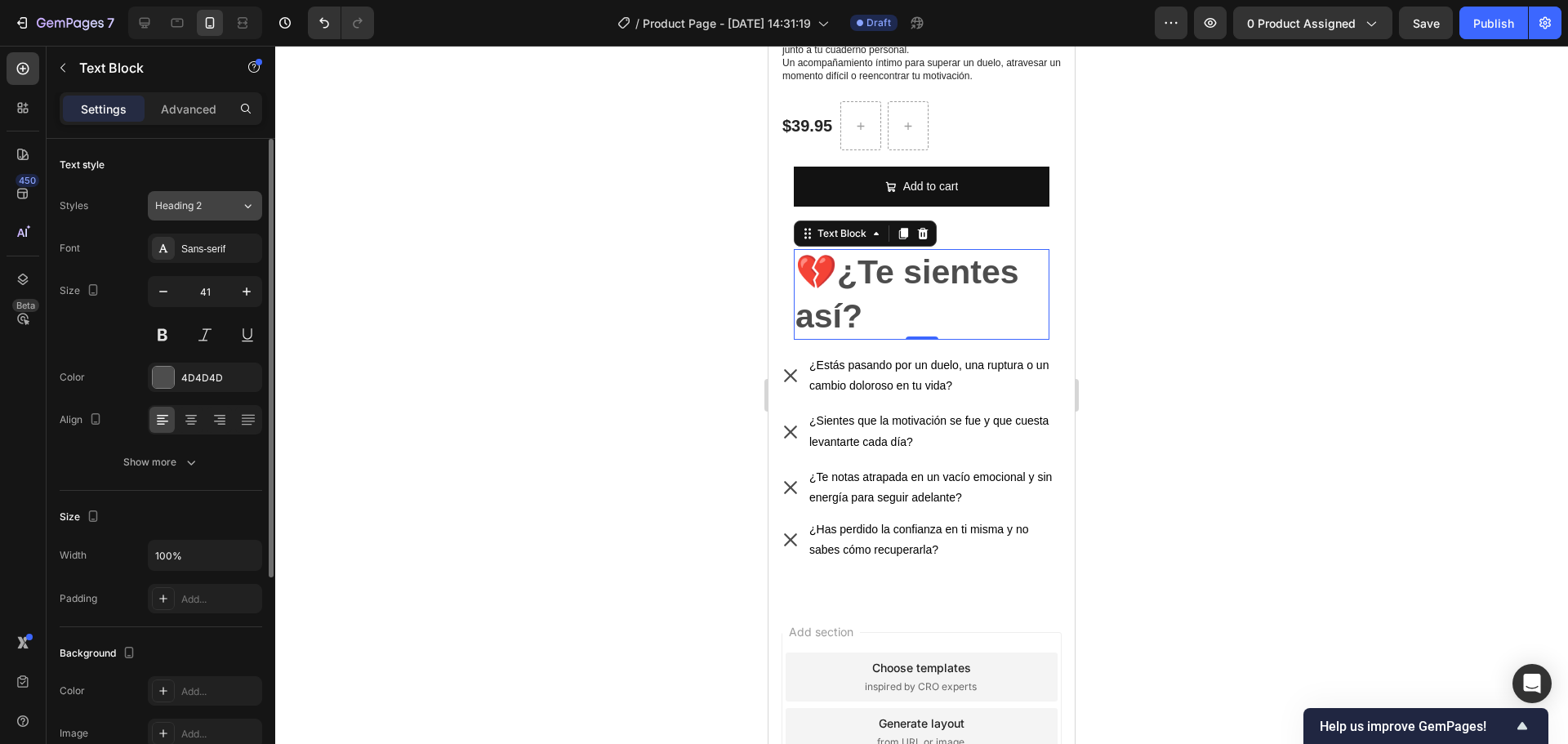
click at [202, 210] on span "Heading 2" at bounding box center [178, 206] width 46 height 14
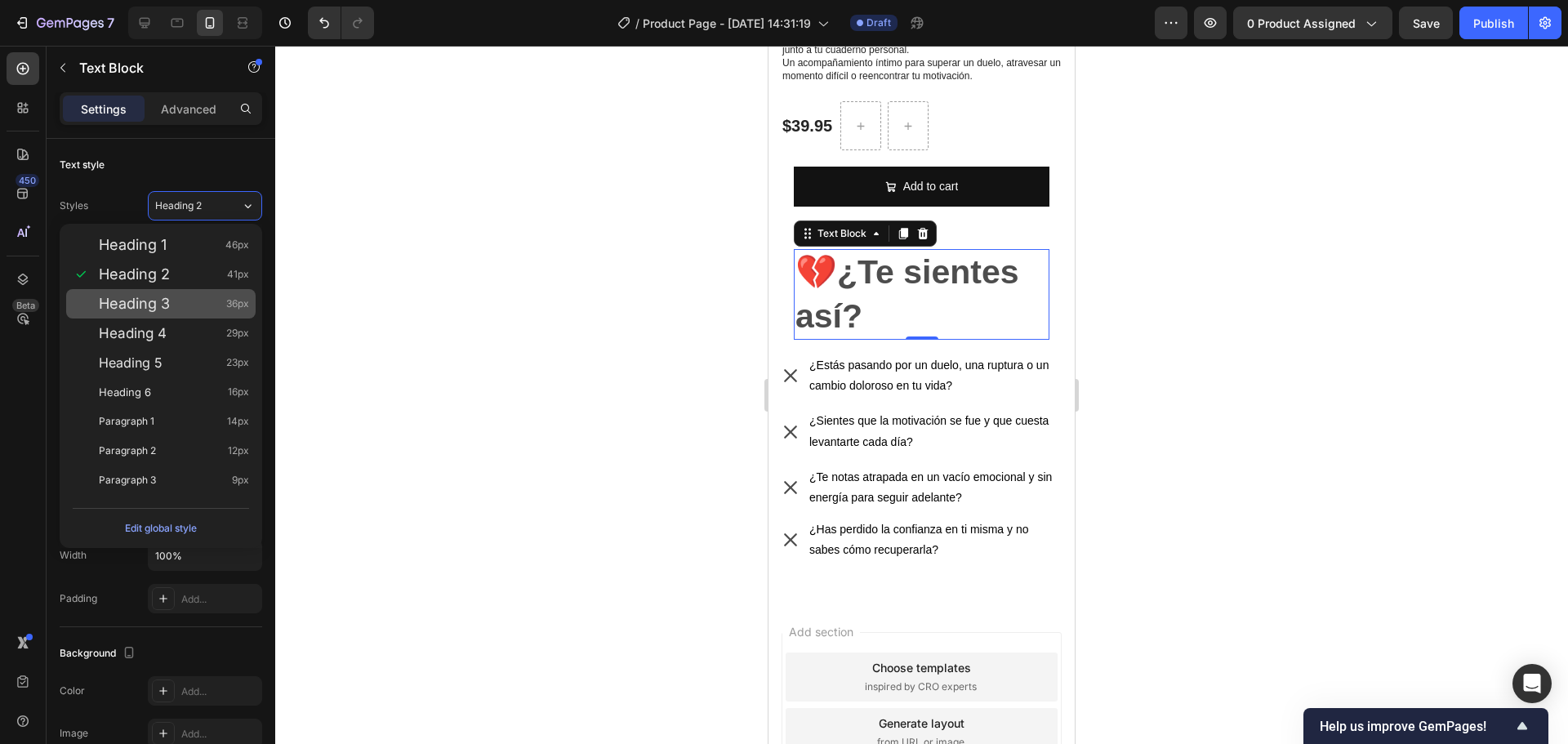
click at [188, 299] on div "Heading 3 36px" at bounding box center [174, 304] width 150 height 16
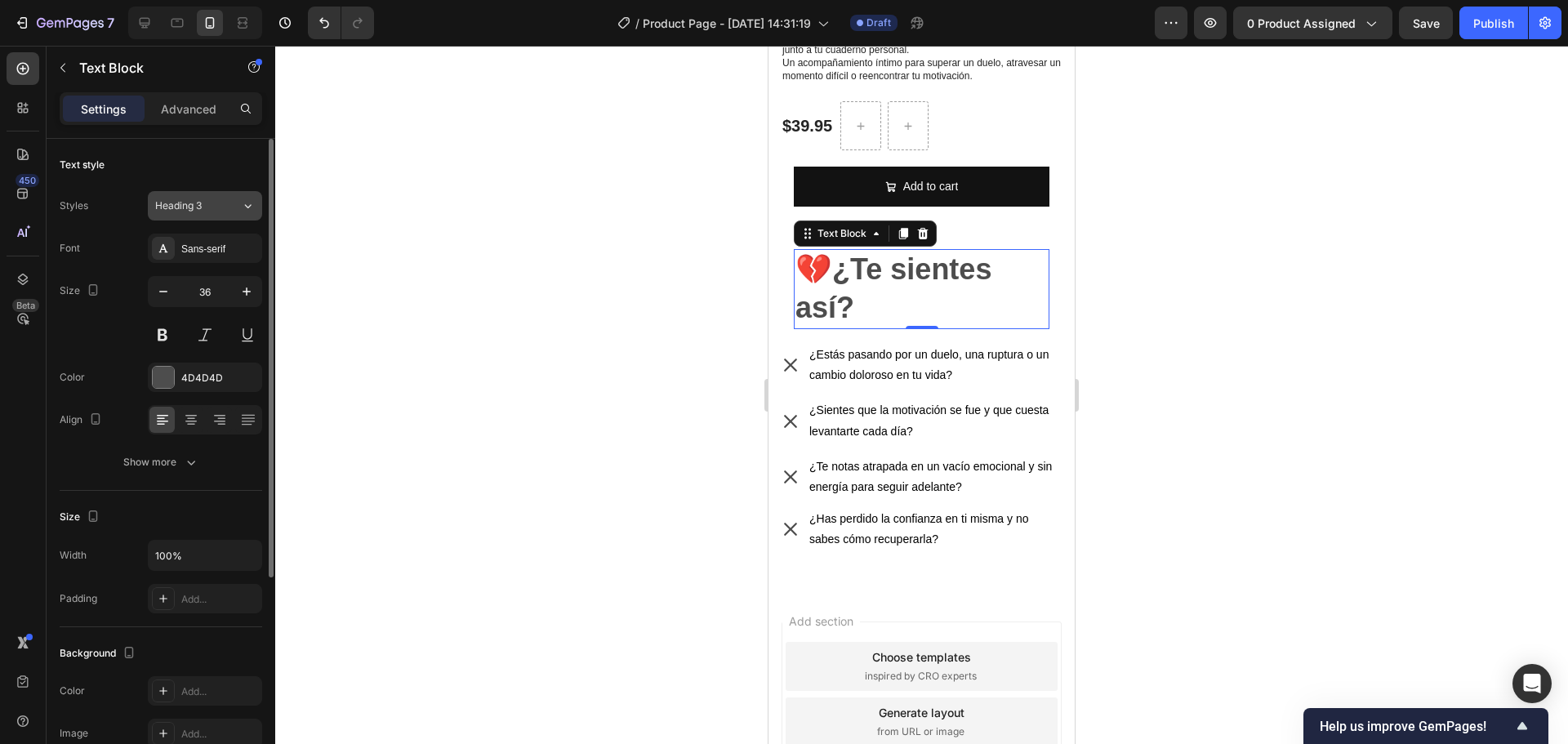
click at [193, 208] on span "Heading 3" at bounding box center [178, 206] width 46 height 14
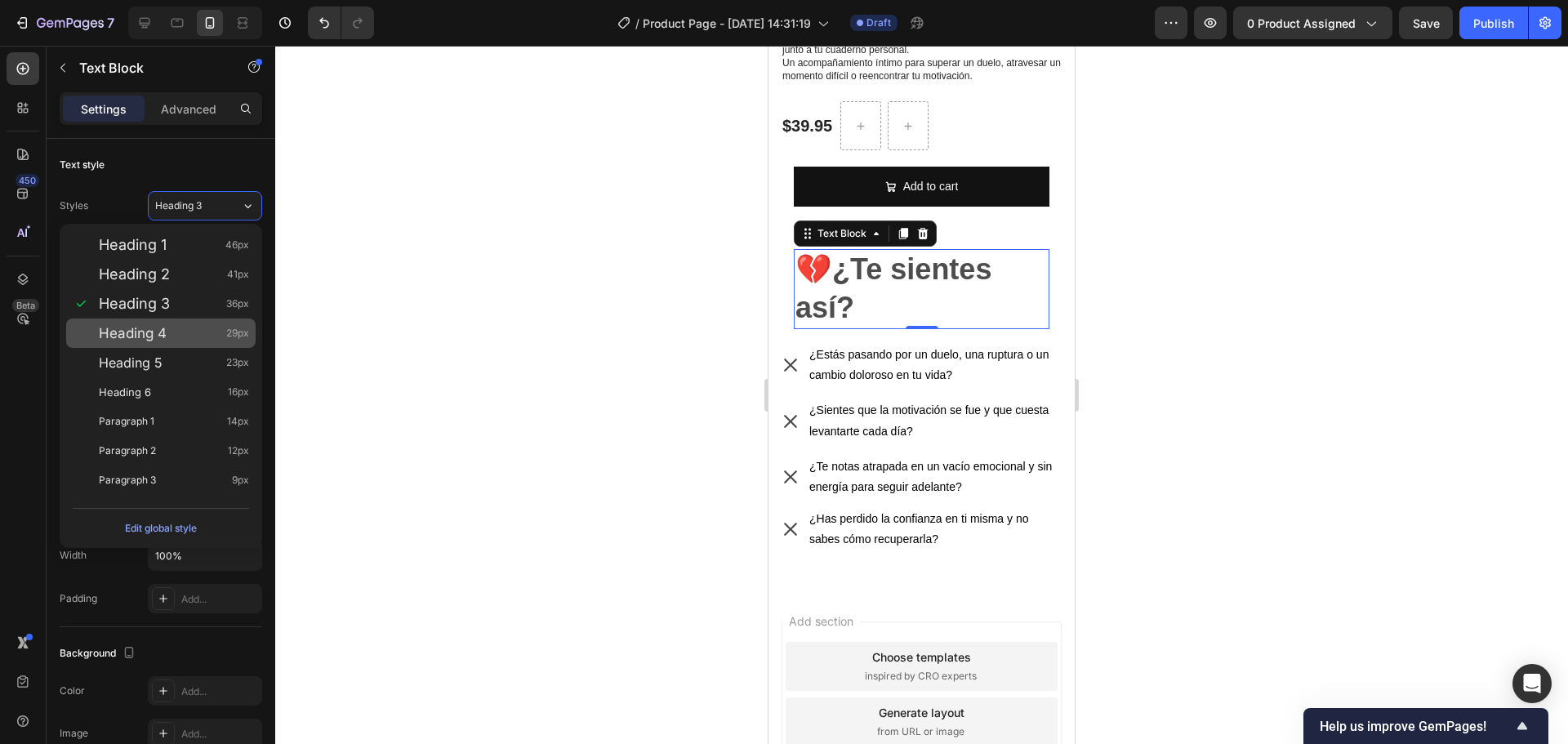
click at [169, 329] on div "Heading 4 29px" at bounding box center [174, 333] width 150 height 16
type input "29"
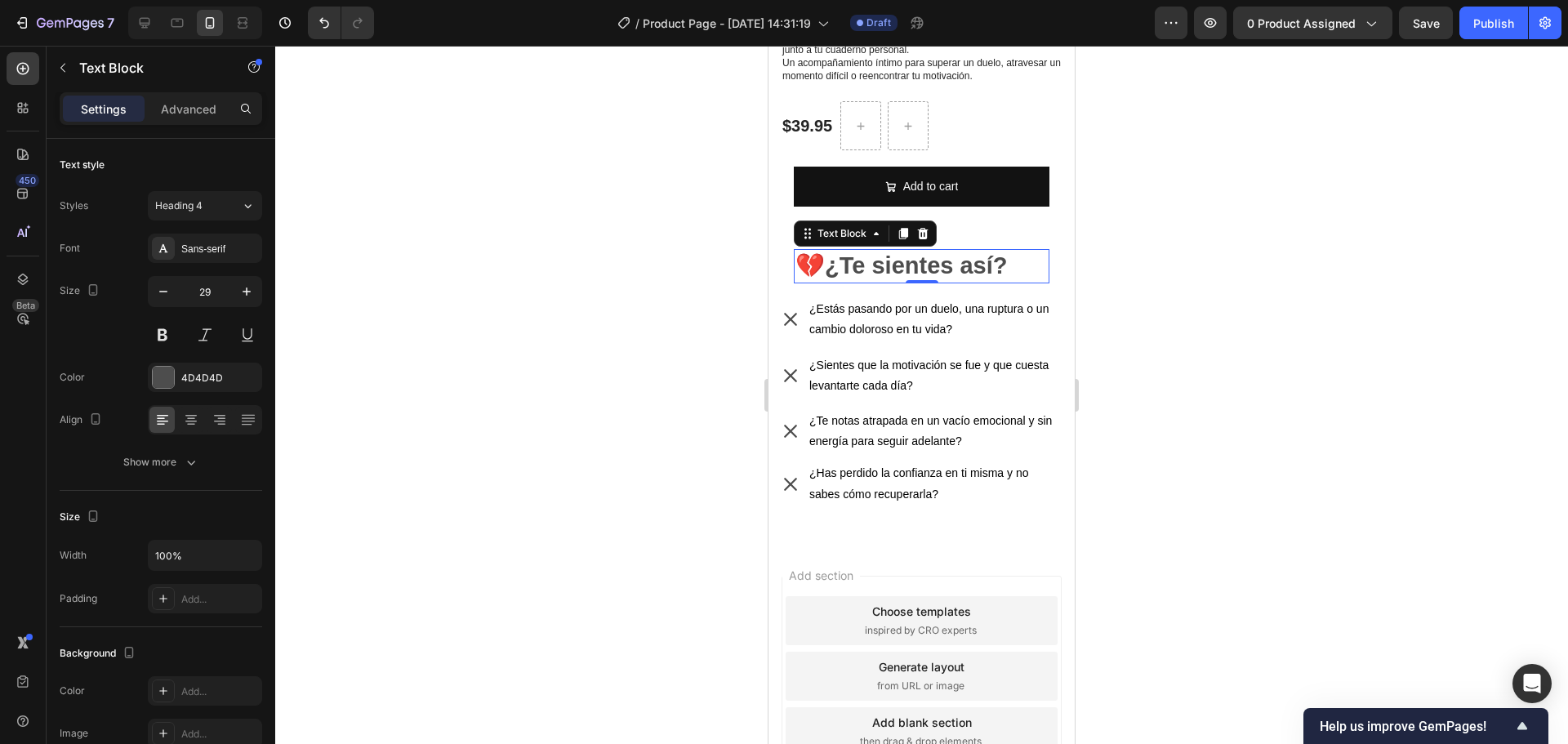
click at [1224, 267] on div at bounding box center [922, 394] width 1292 height 698
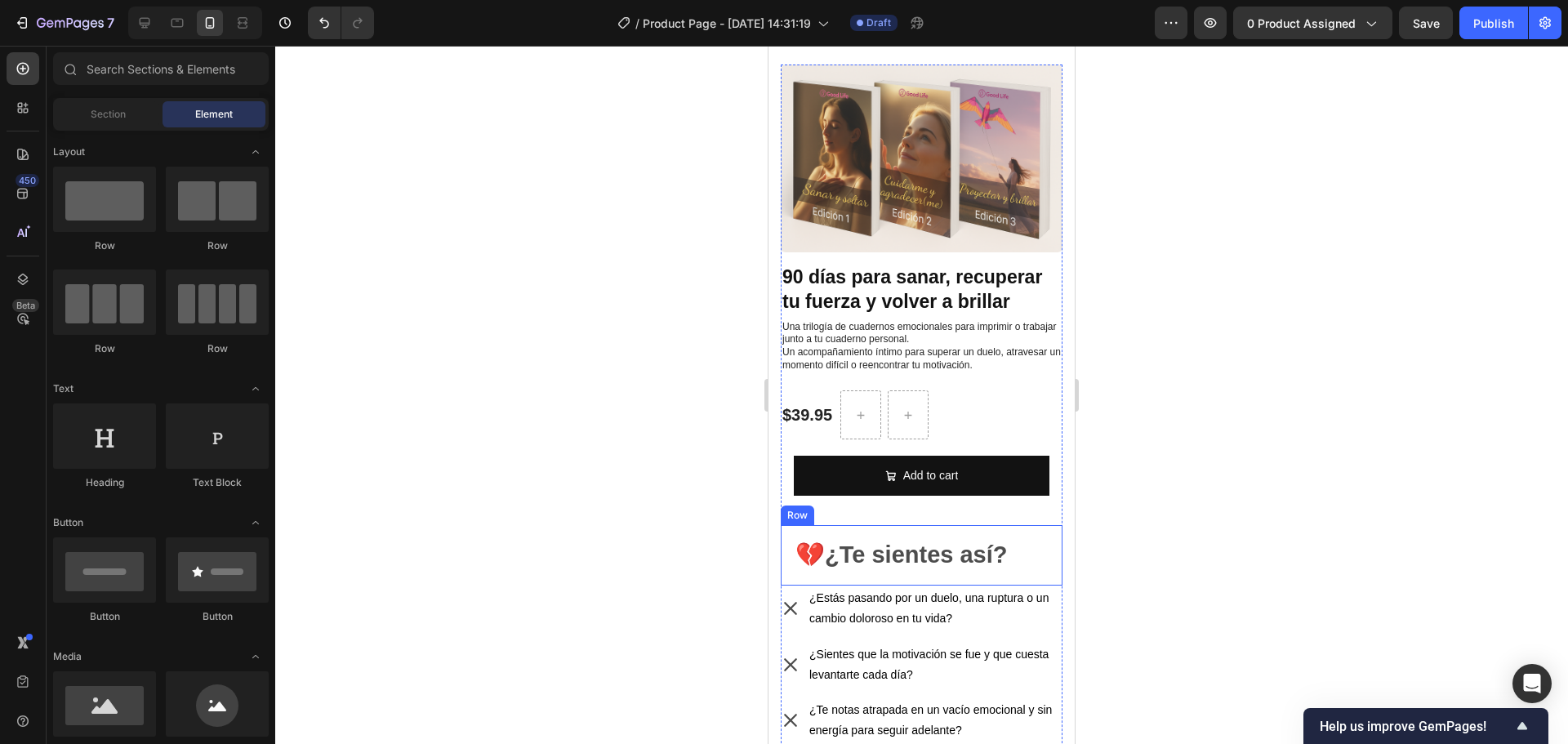
scroll to position [0, 0]
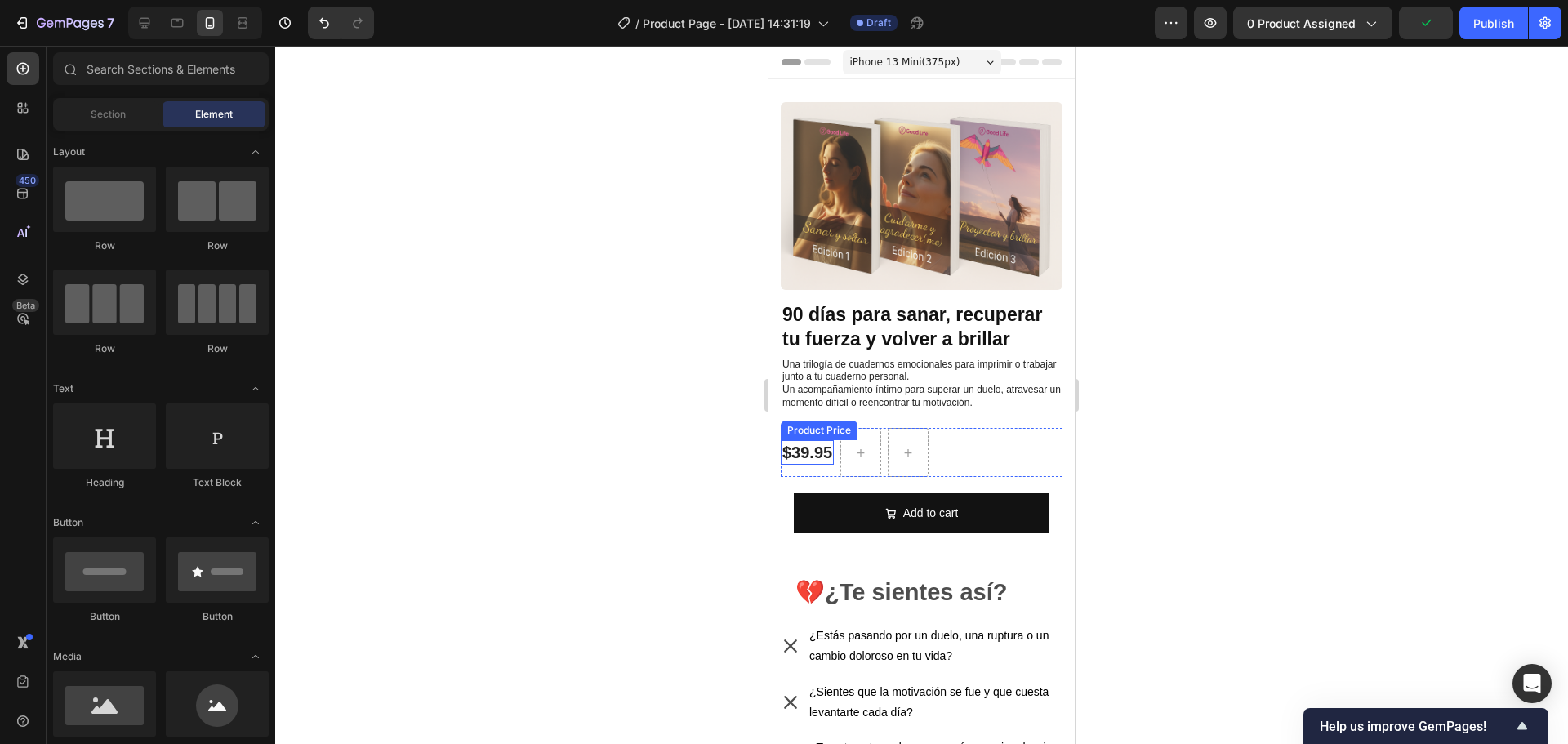
click at [815, 440] on div "$39.95" at bounding box center [807, 452] width 53 height 24
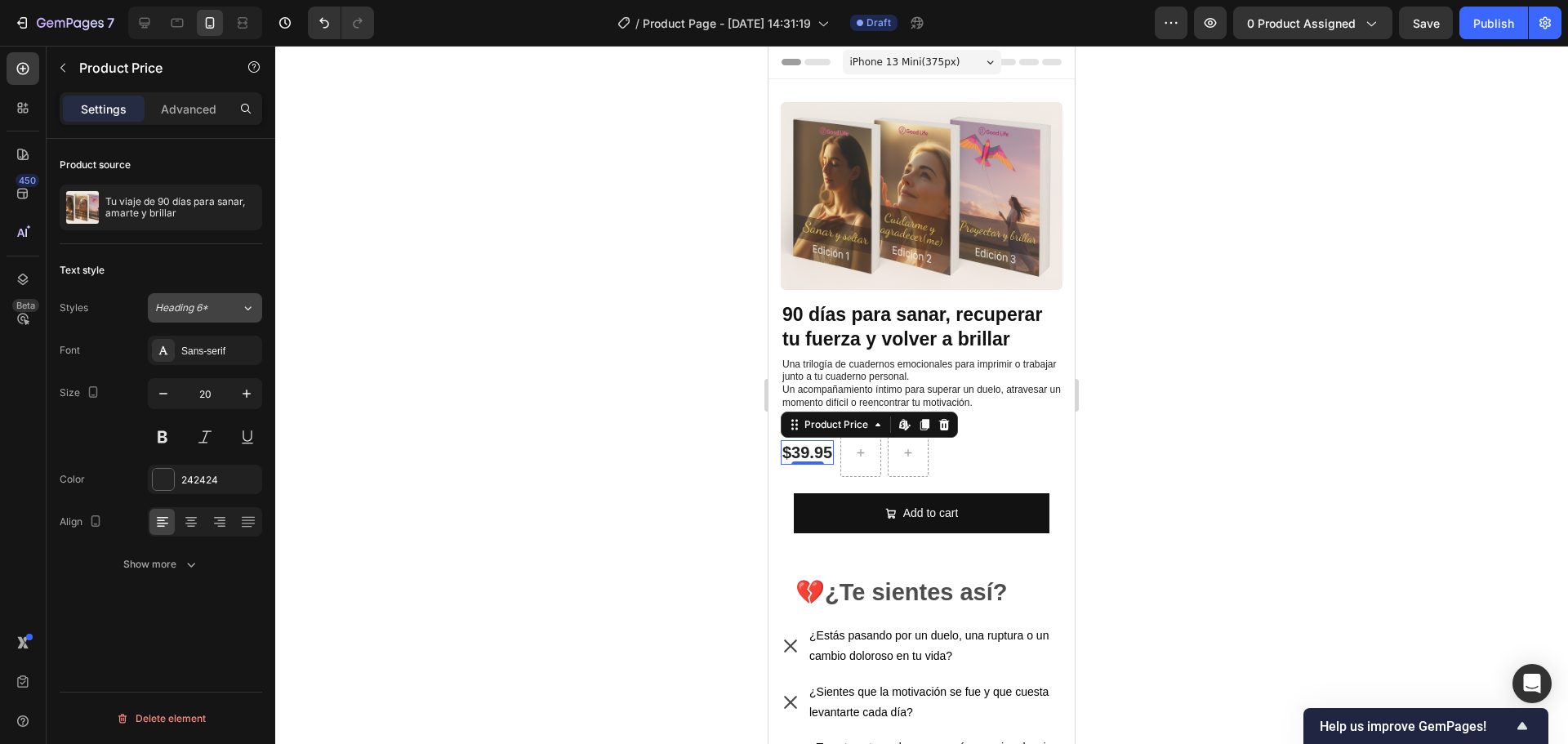
click at [197, 314] on span "Heading 6*" at bounding box center [181, 308] width 53 height 14
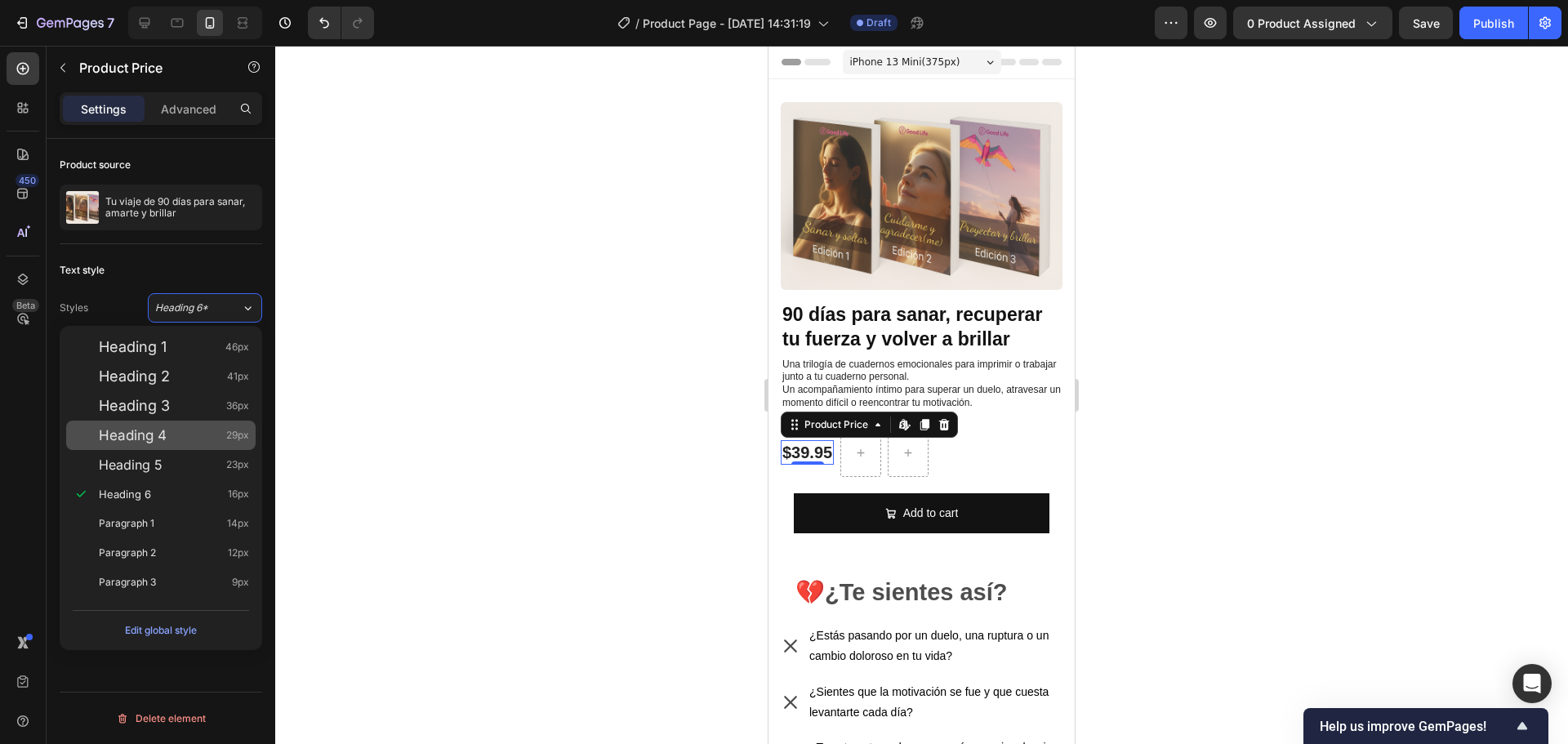
click at [158, 427] on span "Heading 4" at bounding box center [132, 435] width 68 height 16
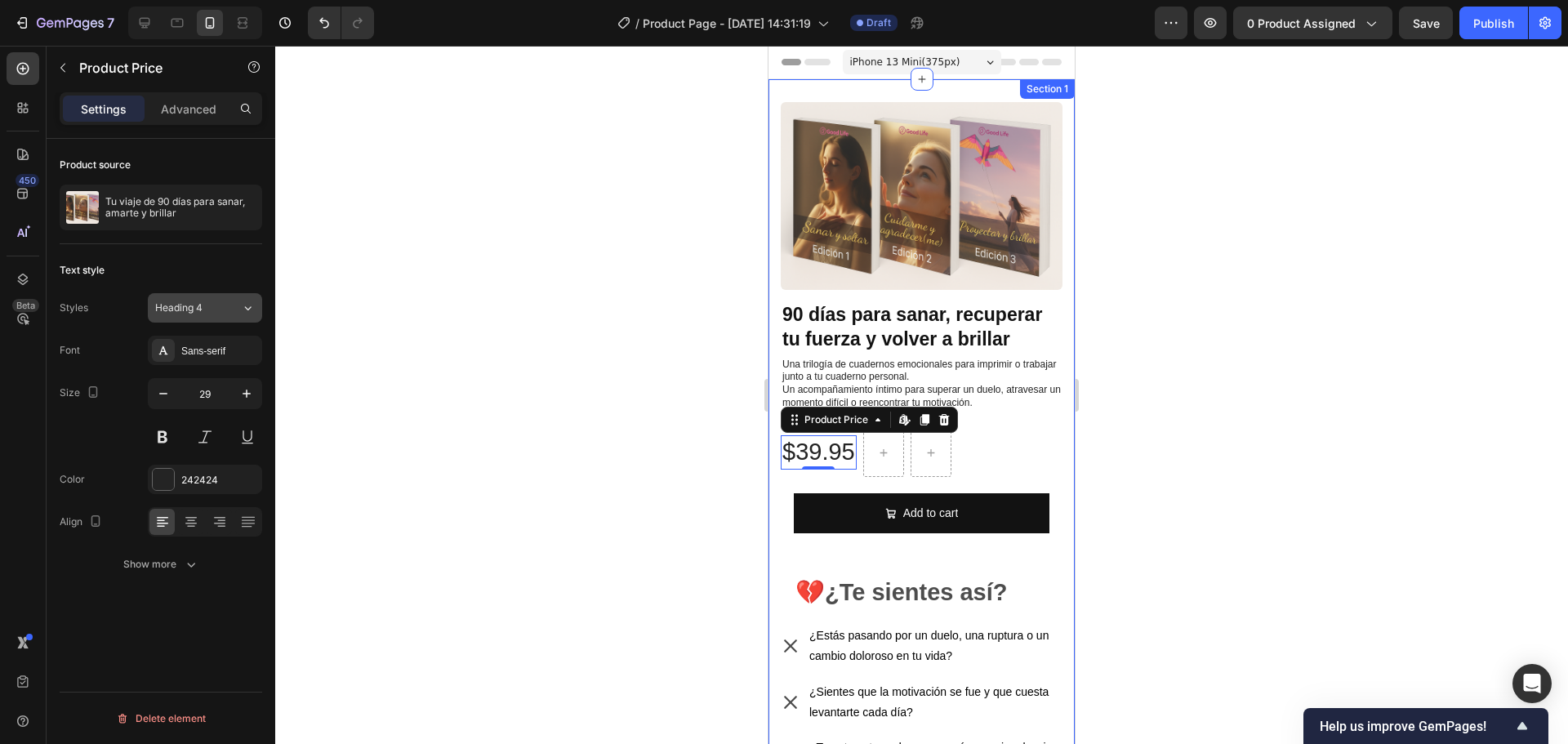
click at [198, 298] on button "Heading 4" at bounding box center [205, 307] width 114 height 29
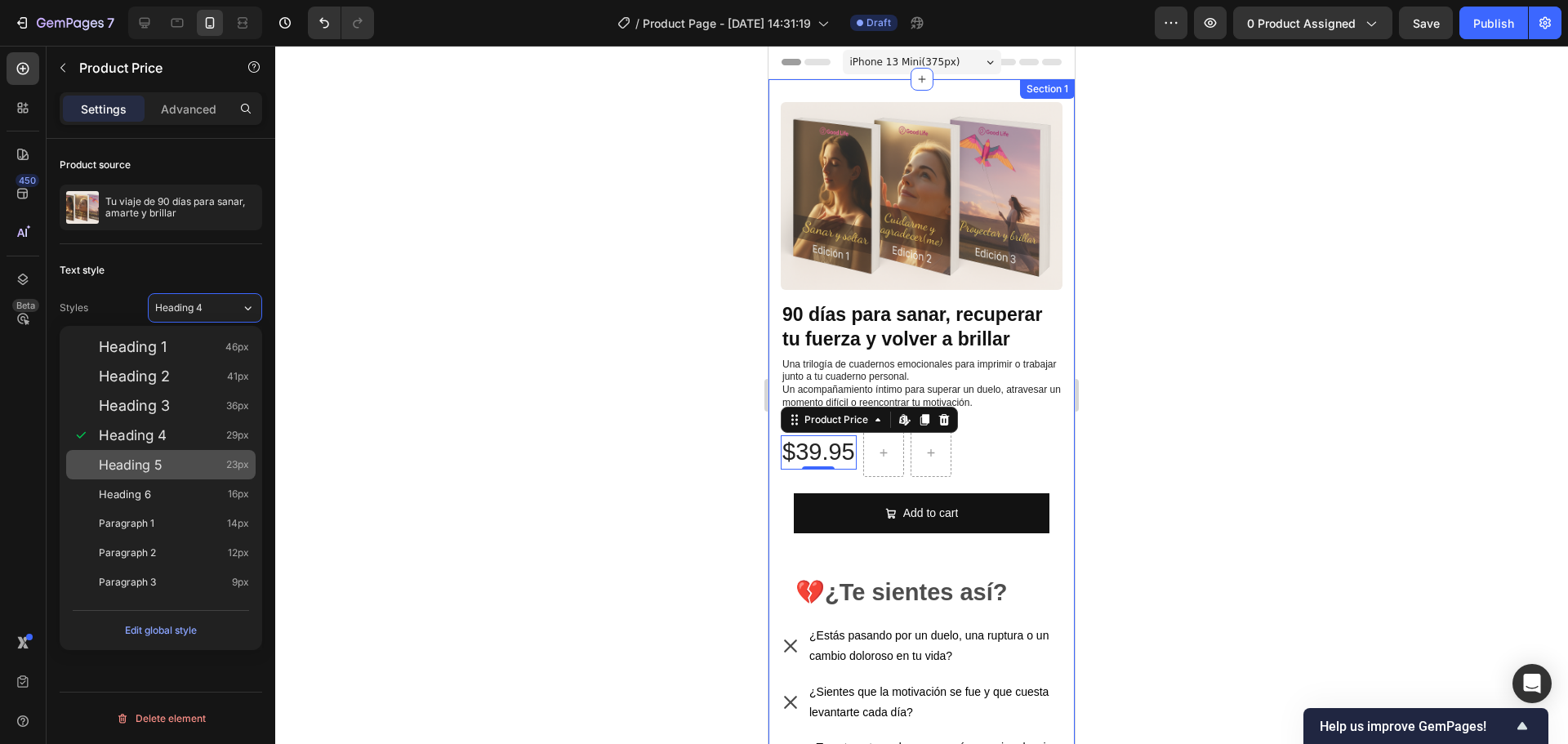
click at [165, 459] on div "Heading 5 23px" at bounding box center [174, 465] width 150 height 16
type input "23"
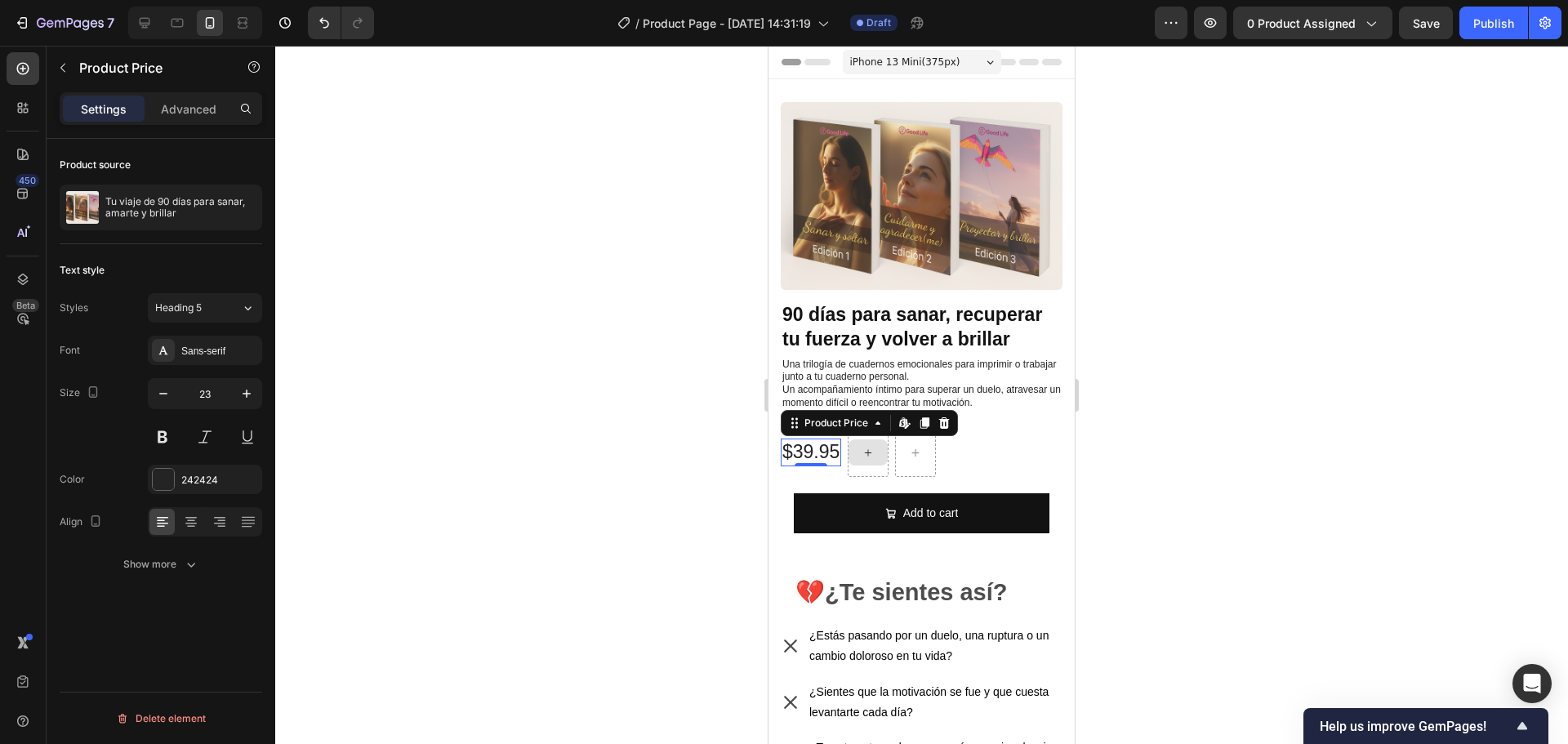
click at [1144, 314] on div at bounding box center [922, 394] width 1292 height 698
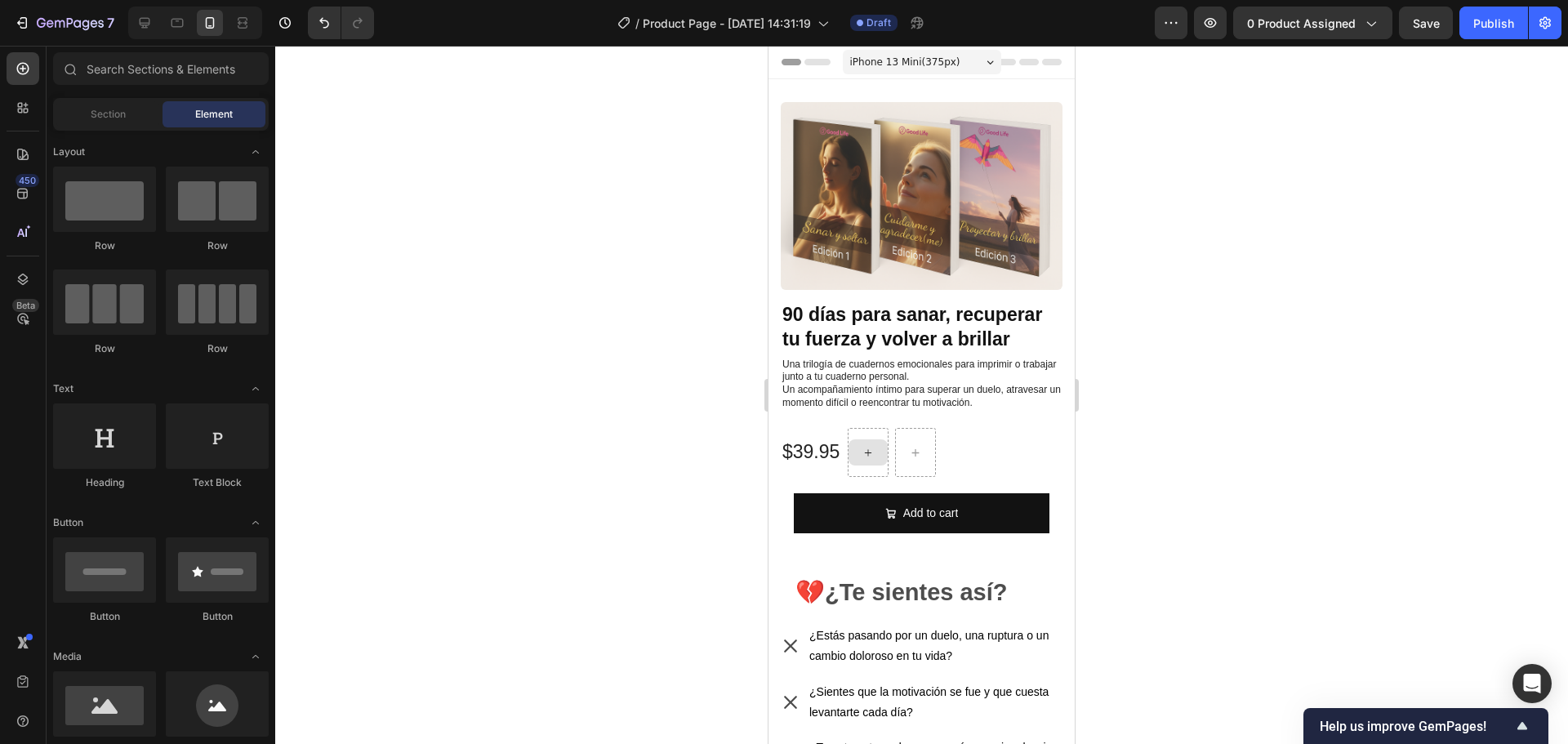
click at [1150, 312] on div at bounding box center [922, 394] width 1292 height 698
click at [1234, 405] on div at bounding box center [922, 394] width 1292 height 698
click at [818, 440] on div "$39.95" at bounding box center [810, 452] width 61 height 28
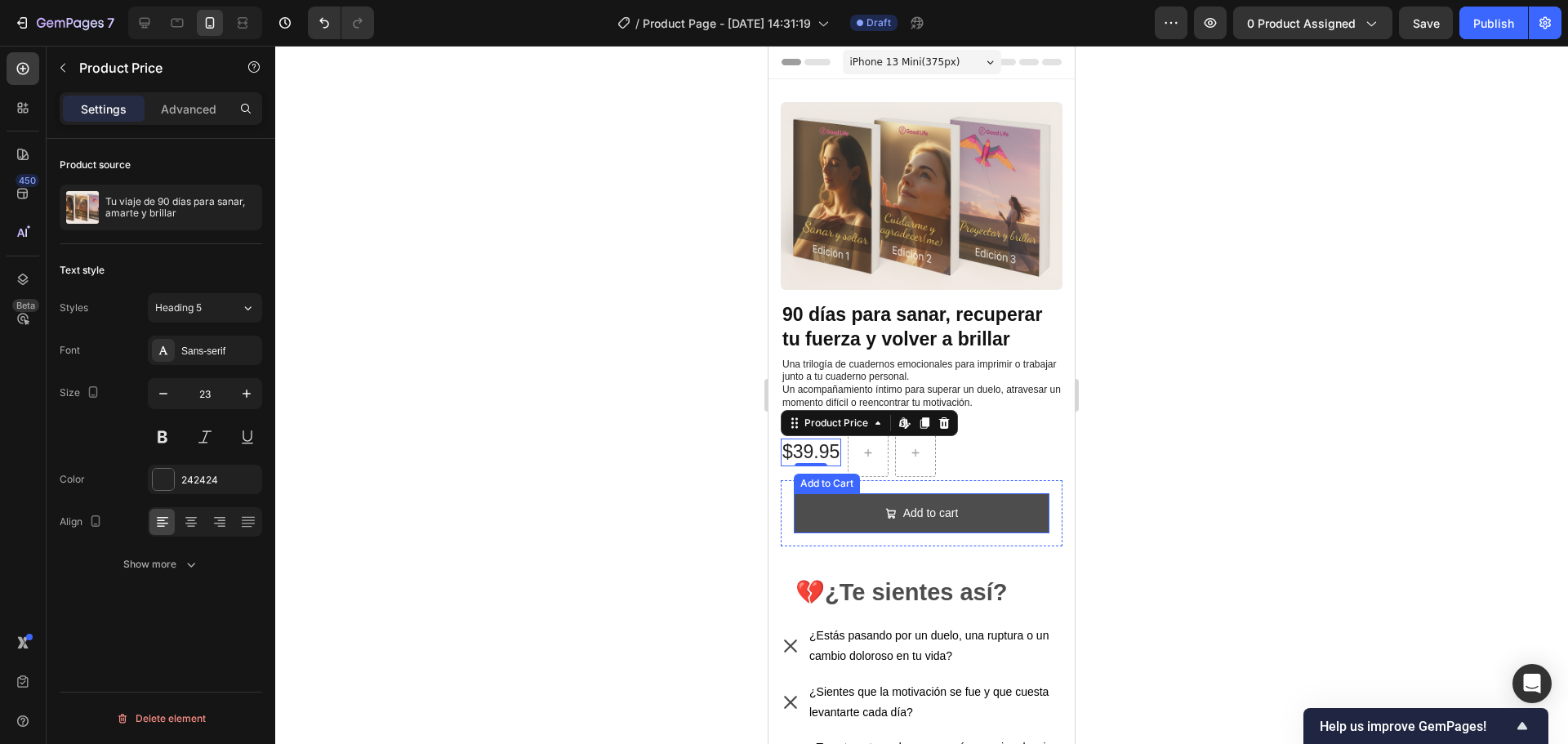
copy p "💔 ¿Te sientes así?"
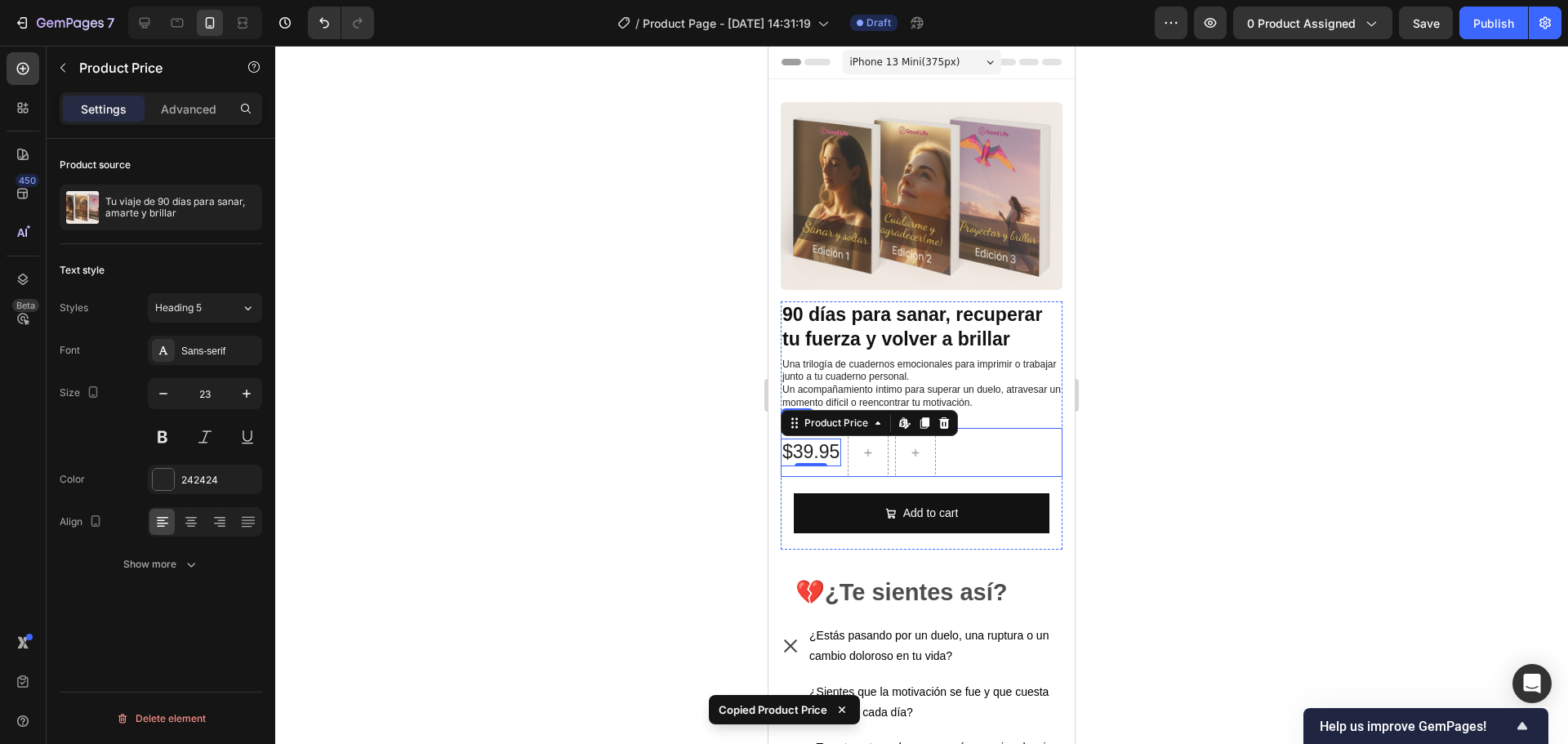
click at [1002, 431] on div "$39.95 Product Price Edit content in Shopify 0 Product Price Edit content in Sh…" at bounding box center [921, 452] width 282 height 49
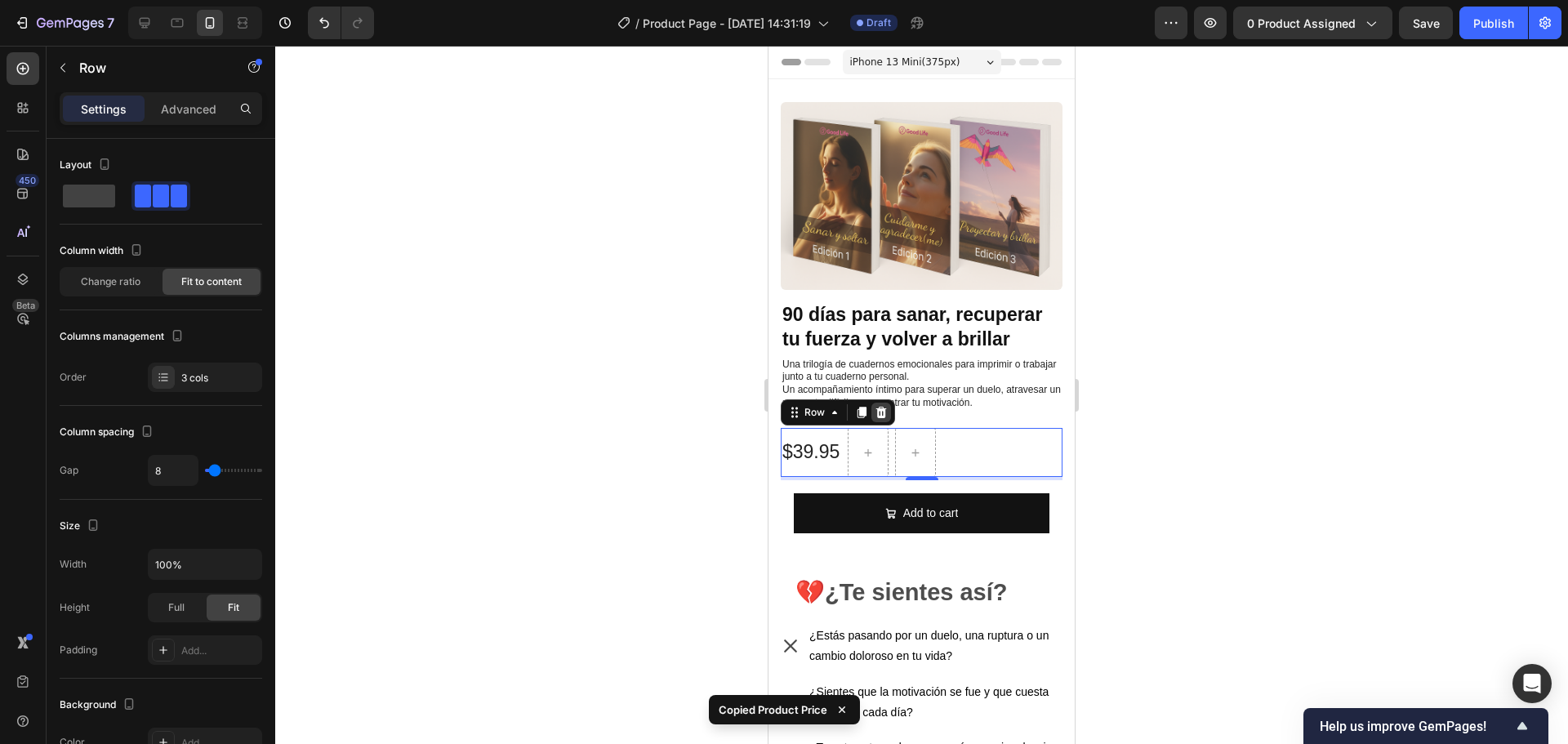
click at [877, 407] on icon at bounding box center [882, 412] width 11 height 12
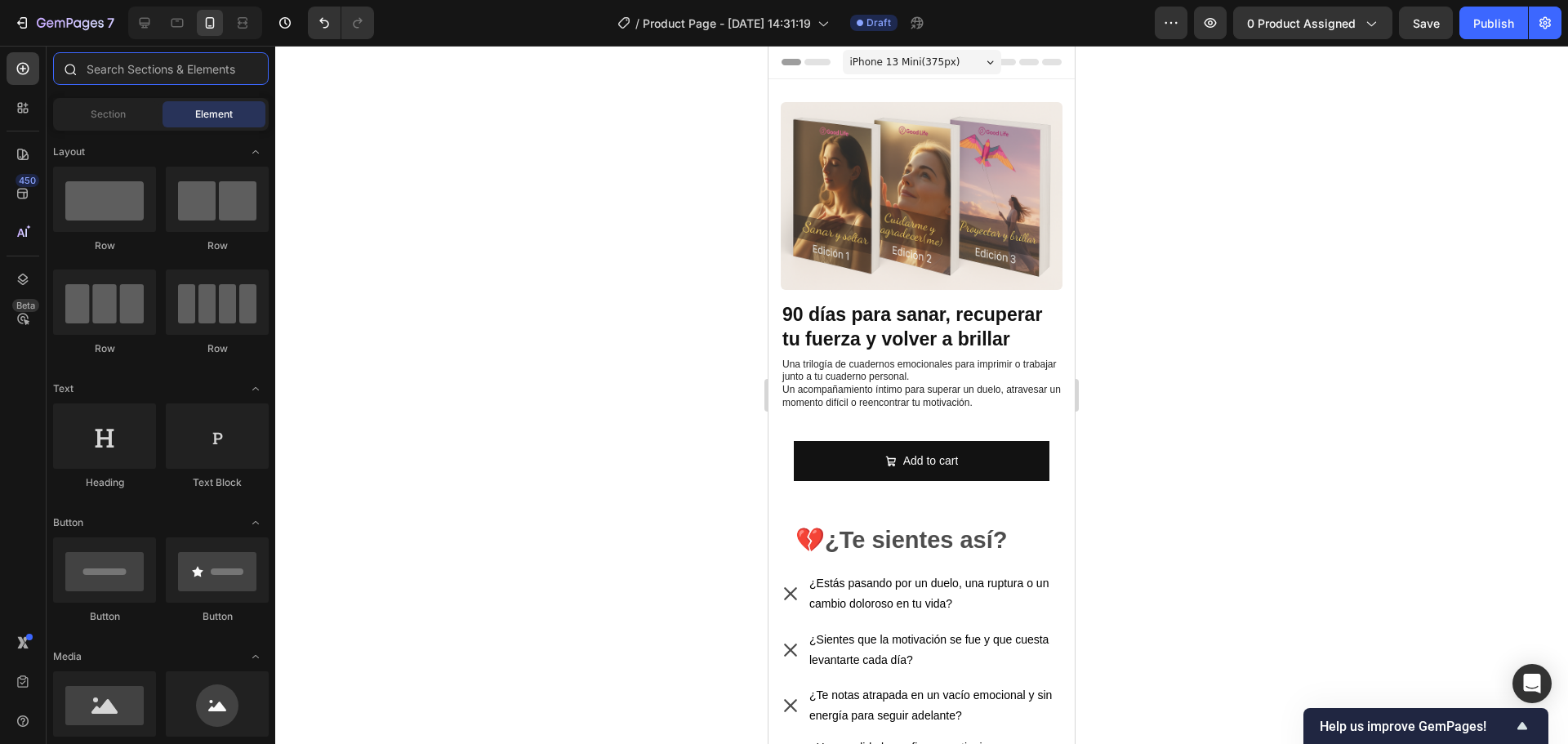
click at [131, 78] on input "text" at bounding box center [161, 69] width 216 height 33
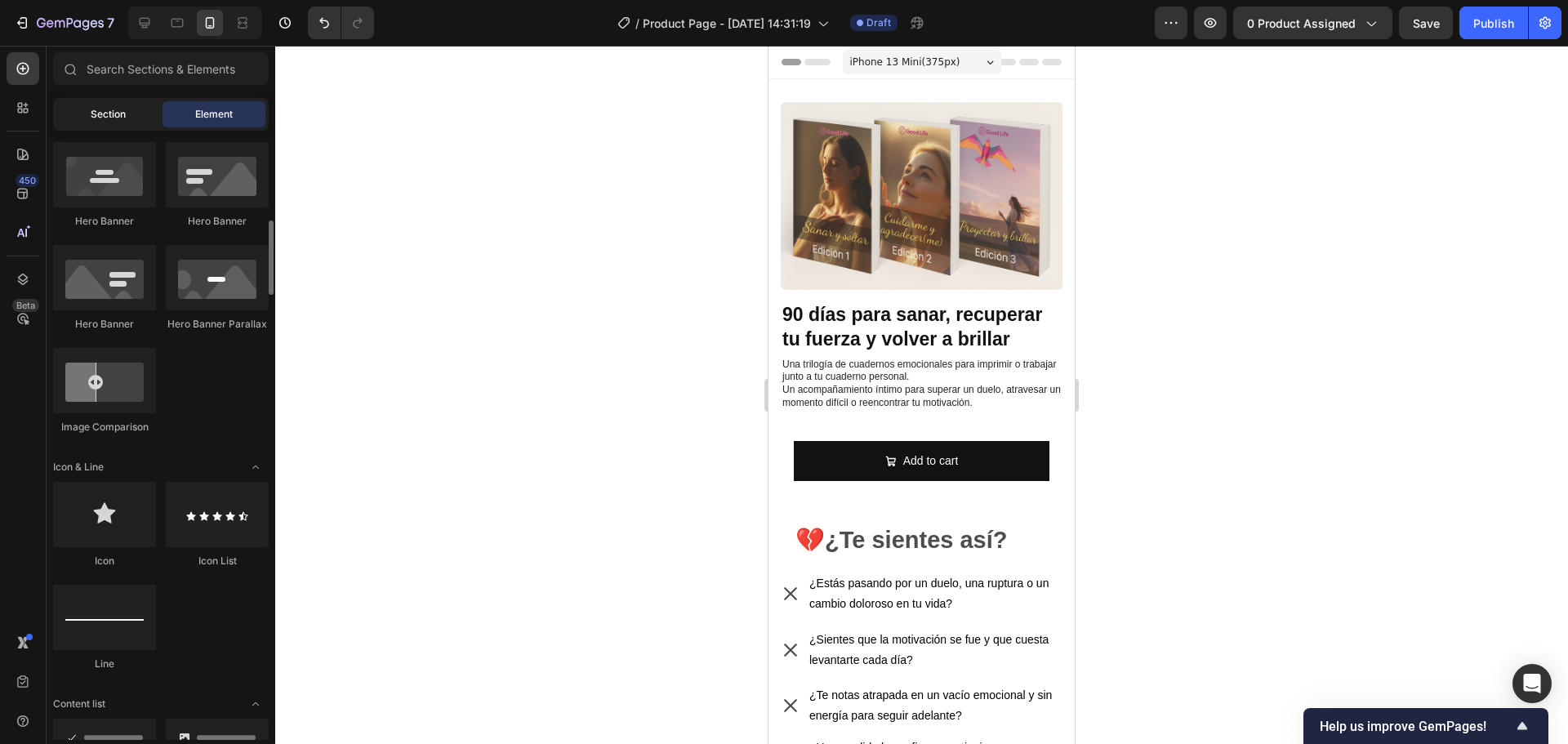
click at [128, 111] on div "Section" at bounding box center [108, 114] width 103 height 26
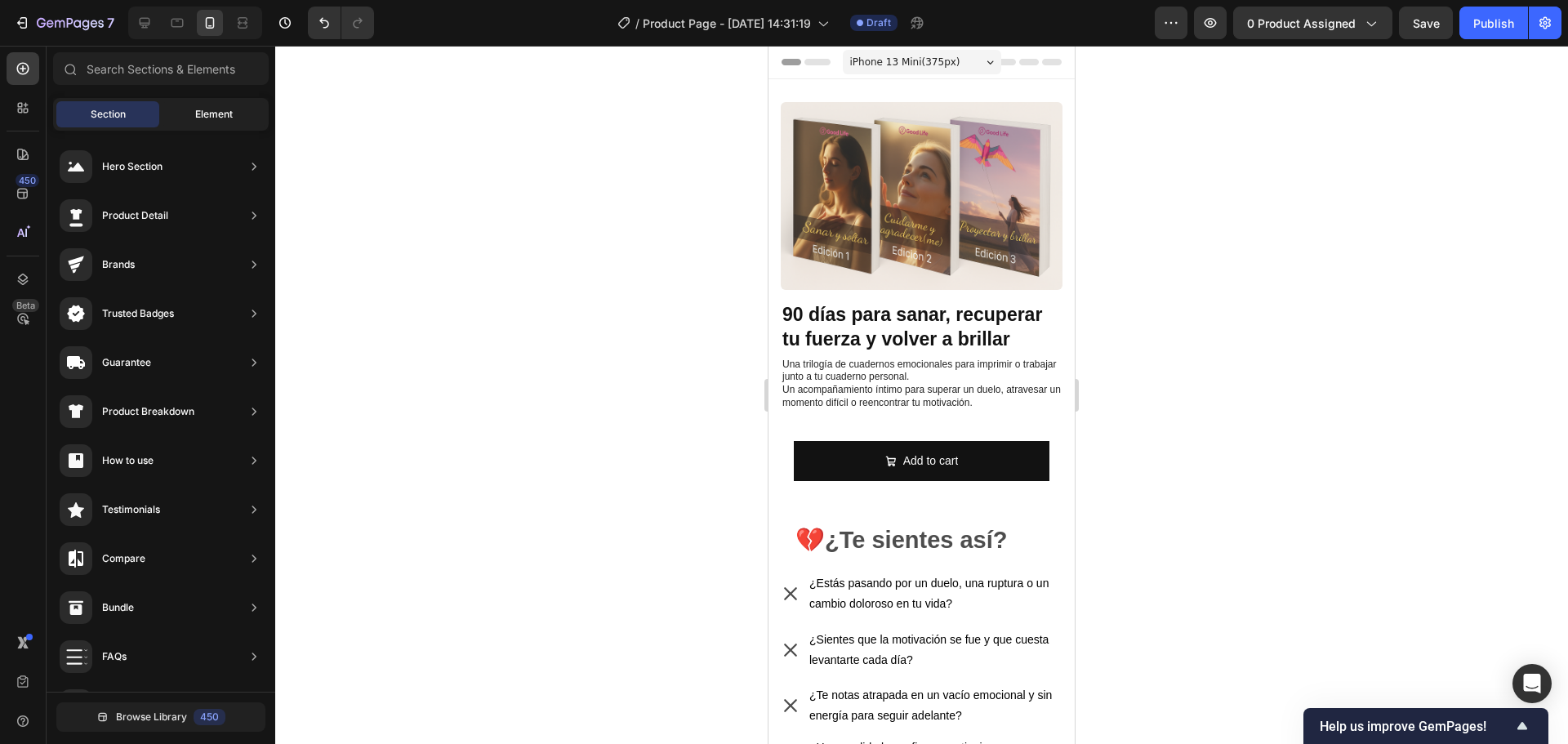
click at [192, 111] on div "Element" at bounding box center [214, 114] width 103 height 26
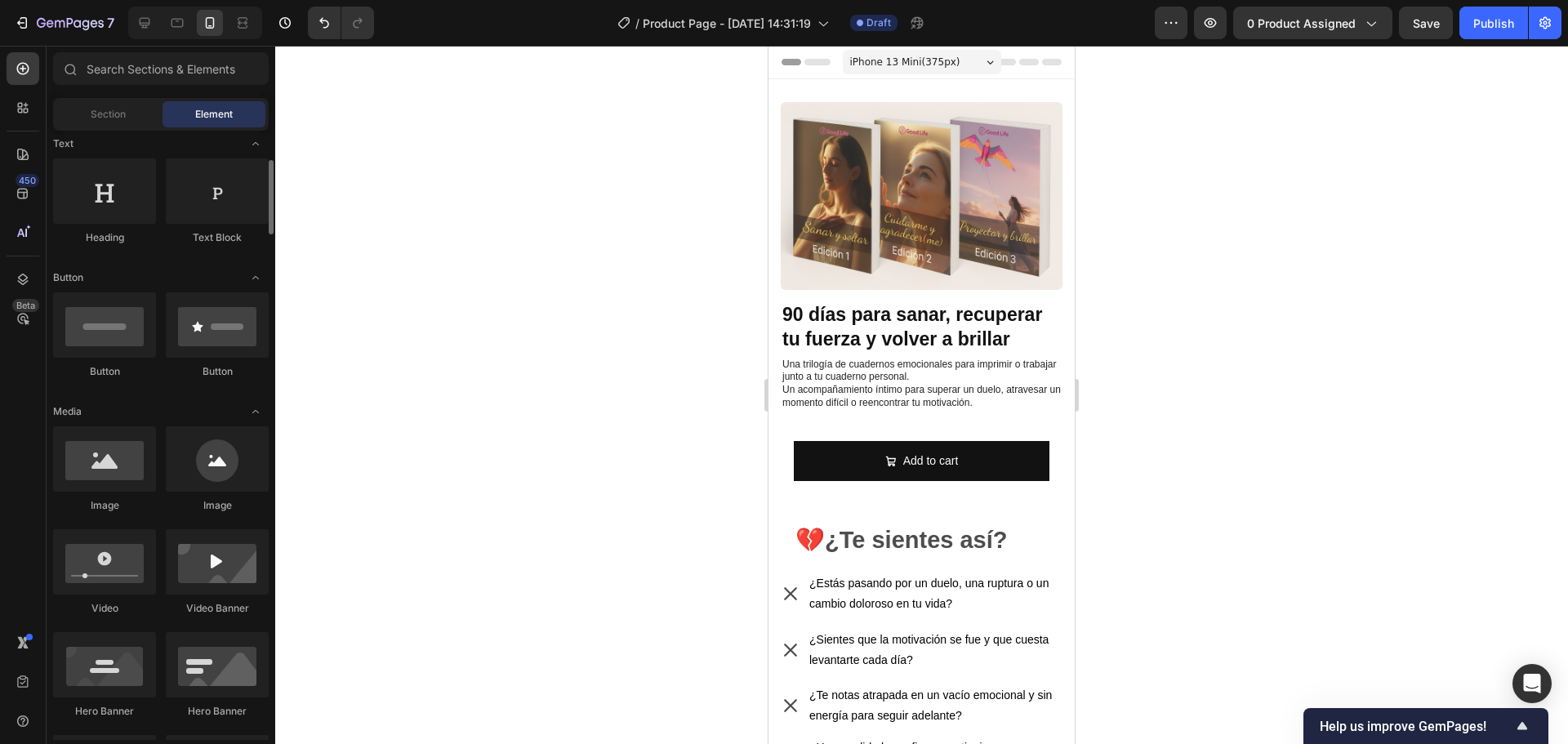
scroll to position [0, 0]
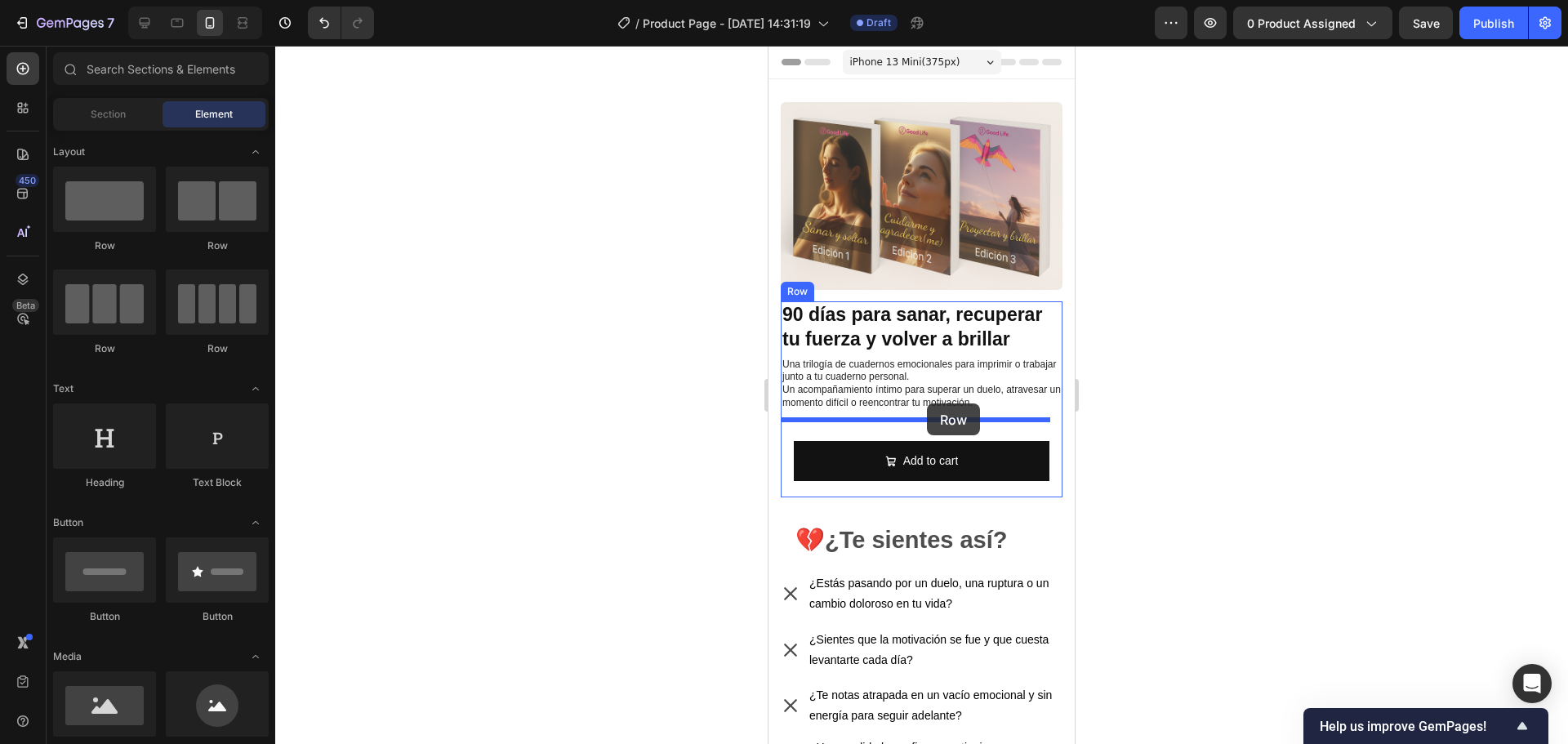
drag, startPoint x: 868, startPoint y: 247, endPoint x: 927, endPoint y: 403, distance: 166.8
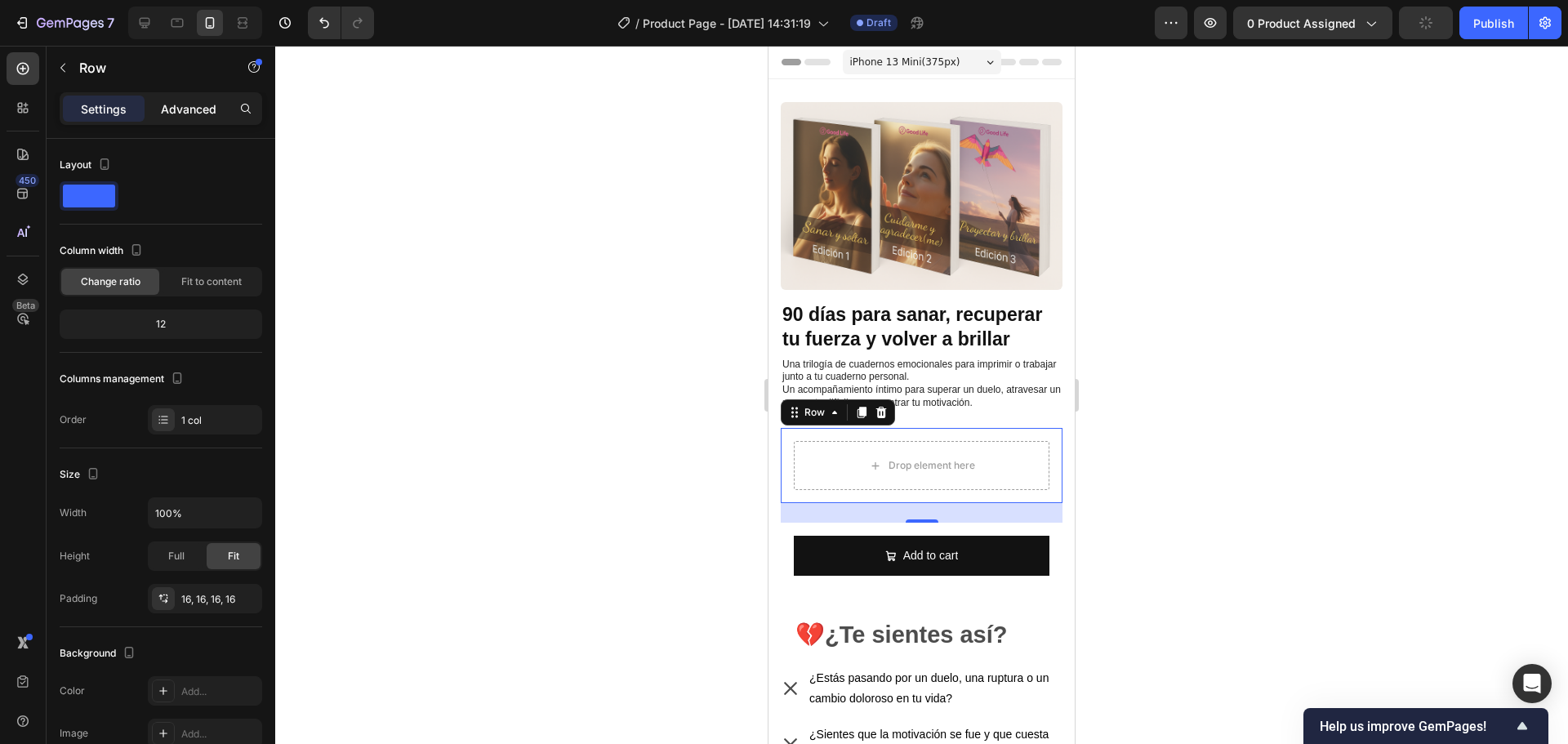
click at [179, 105] on p "Advanced" at bounding box center [188, 109] width 55 height 17
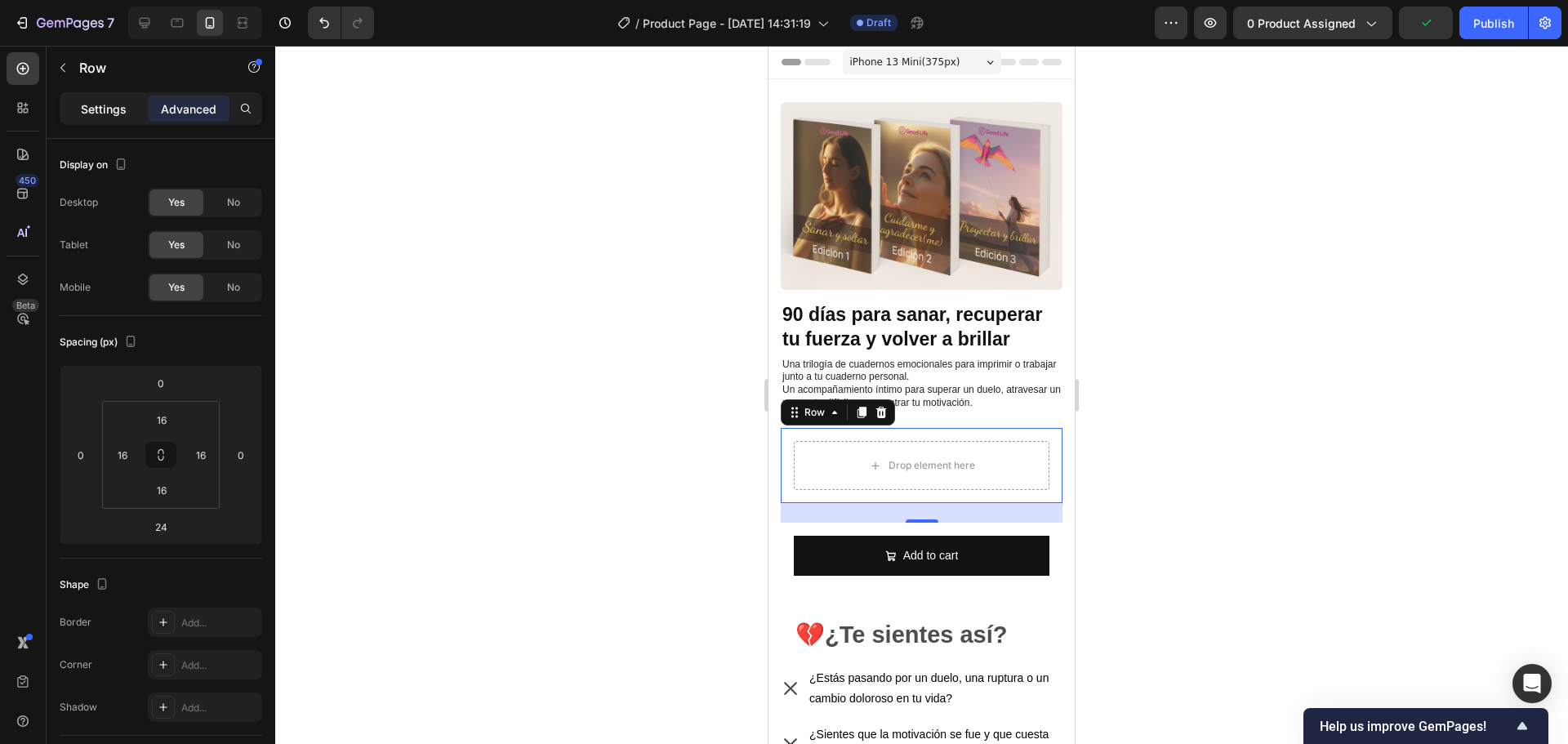
click at [101, 111] on p "Settings" at bounding box center [103, 109] width 45 height 17
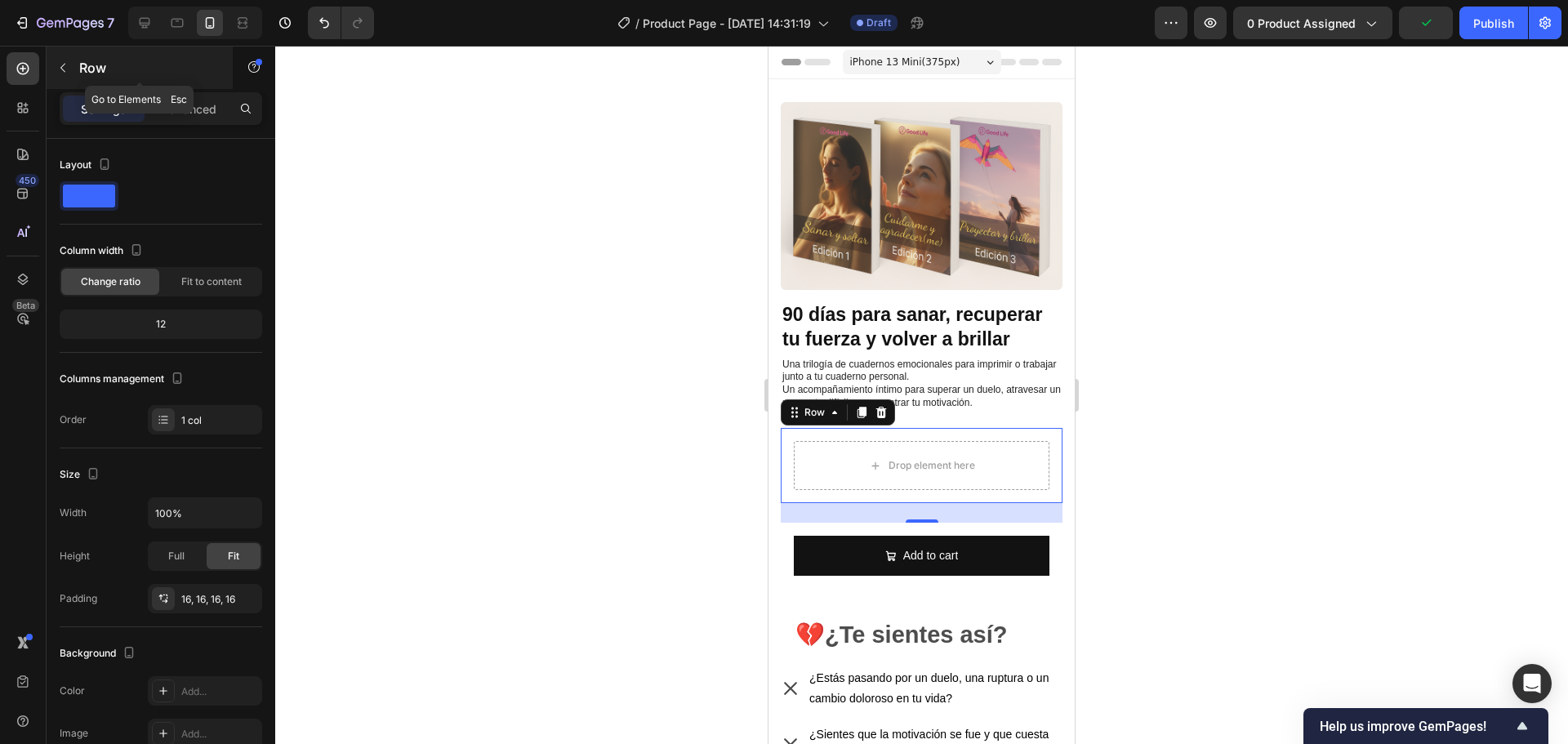
click at [66, 75] on button "button" at bounding box center [63, 67] width 26 height 26
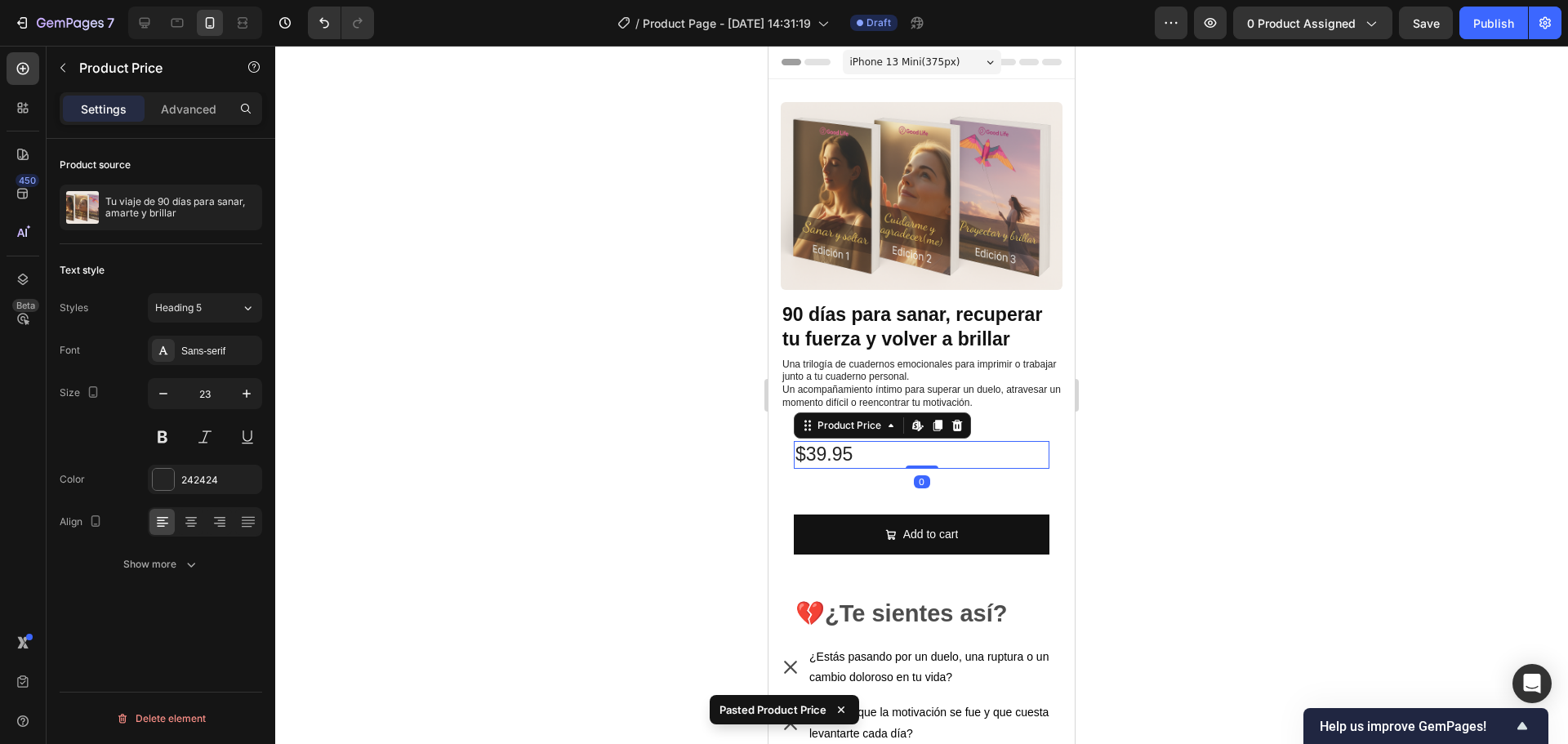
click at [1150, 383] on div at bounding box center [922, 394] width 1292 height 698
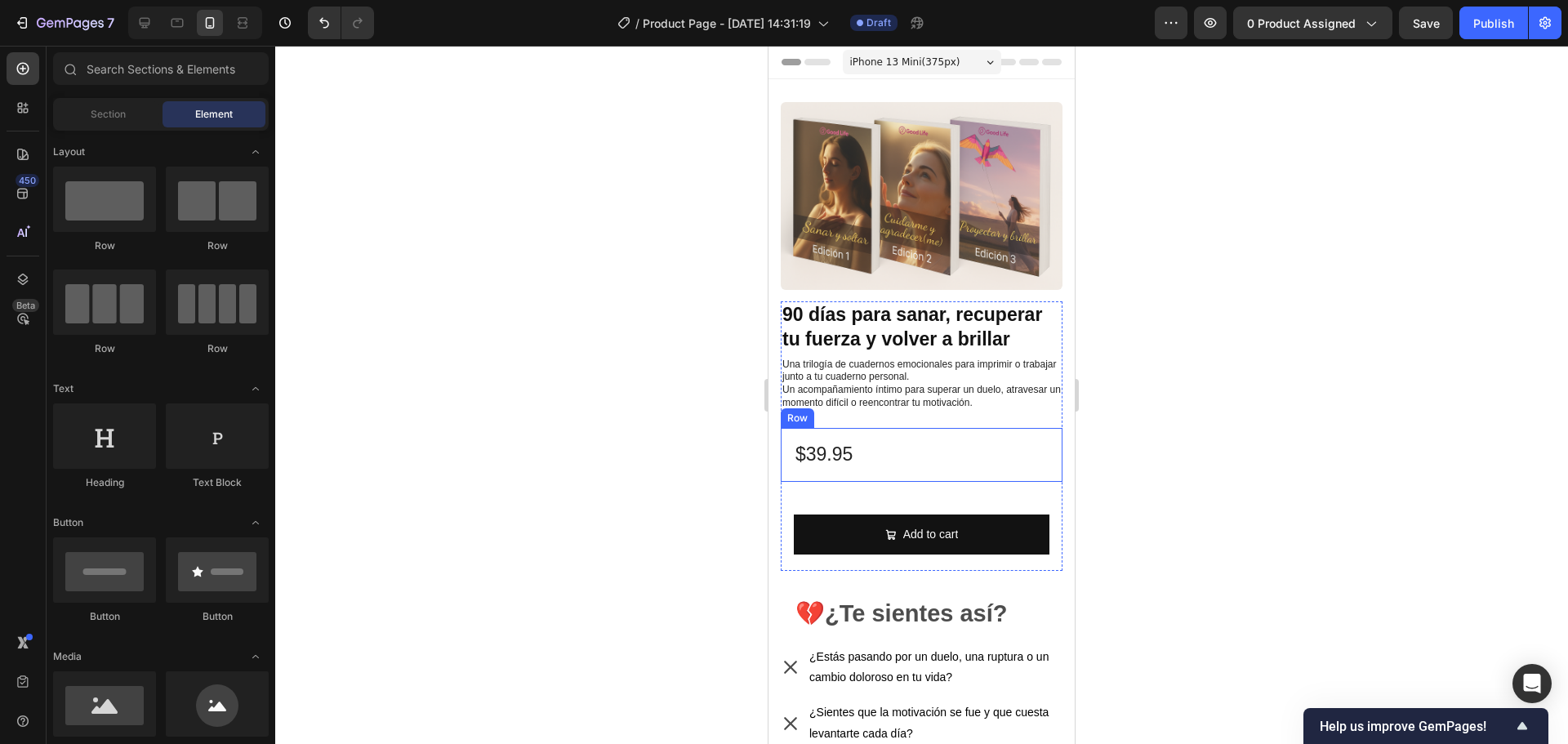
click at [842, 432] on div "$39.95 Product Price Product Price Row" at bounding box center [921, 454] width 282 height 53
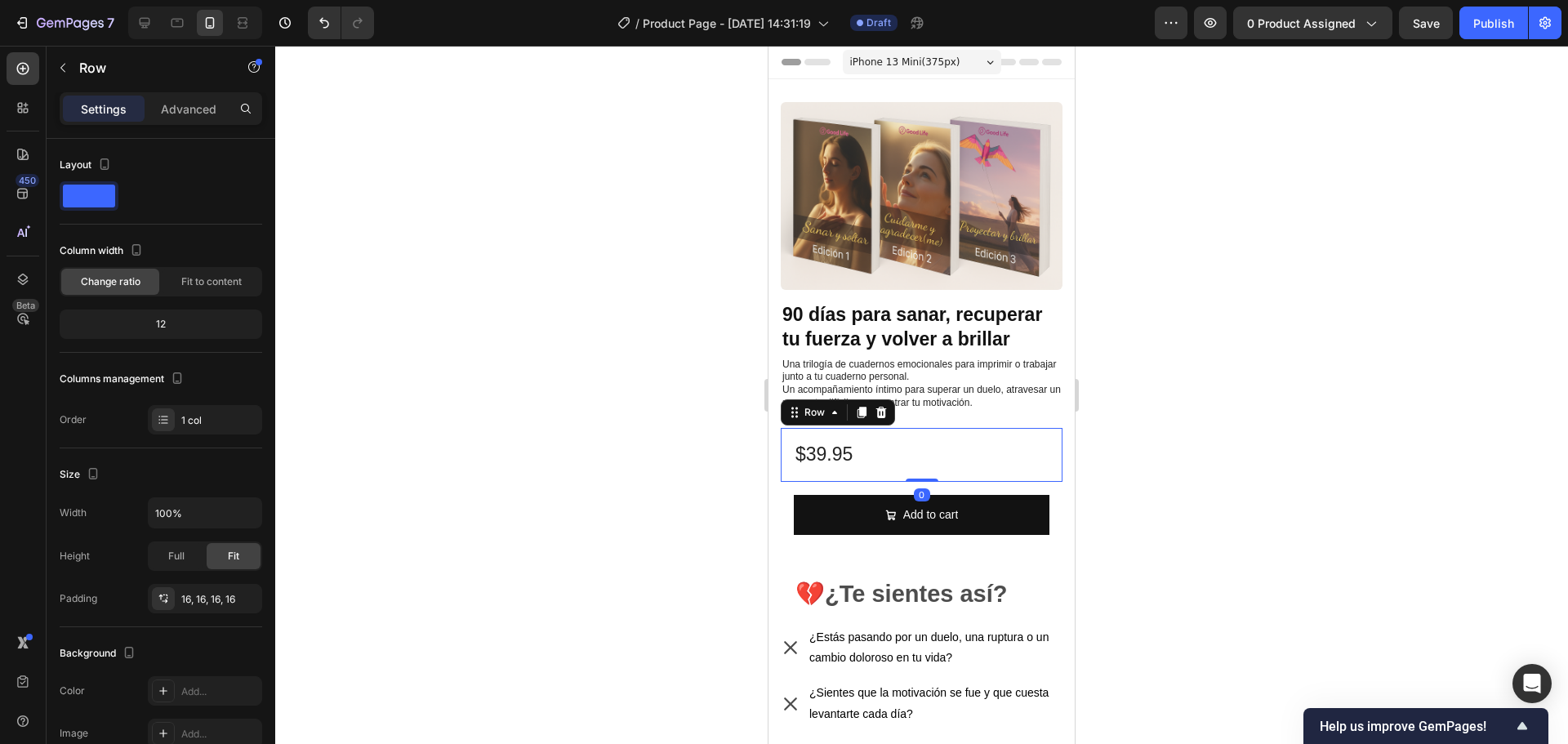
drag, startPoint x: 918, startPoint y: 490, endPoint x: 924, endPoint y: 463, distance: 27.7
click at [924, 463] on div "$39.95 Product Price Product Price Row 0" at bounding box center [921, 454] width 282 height 53
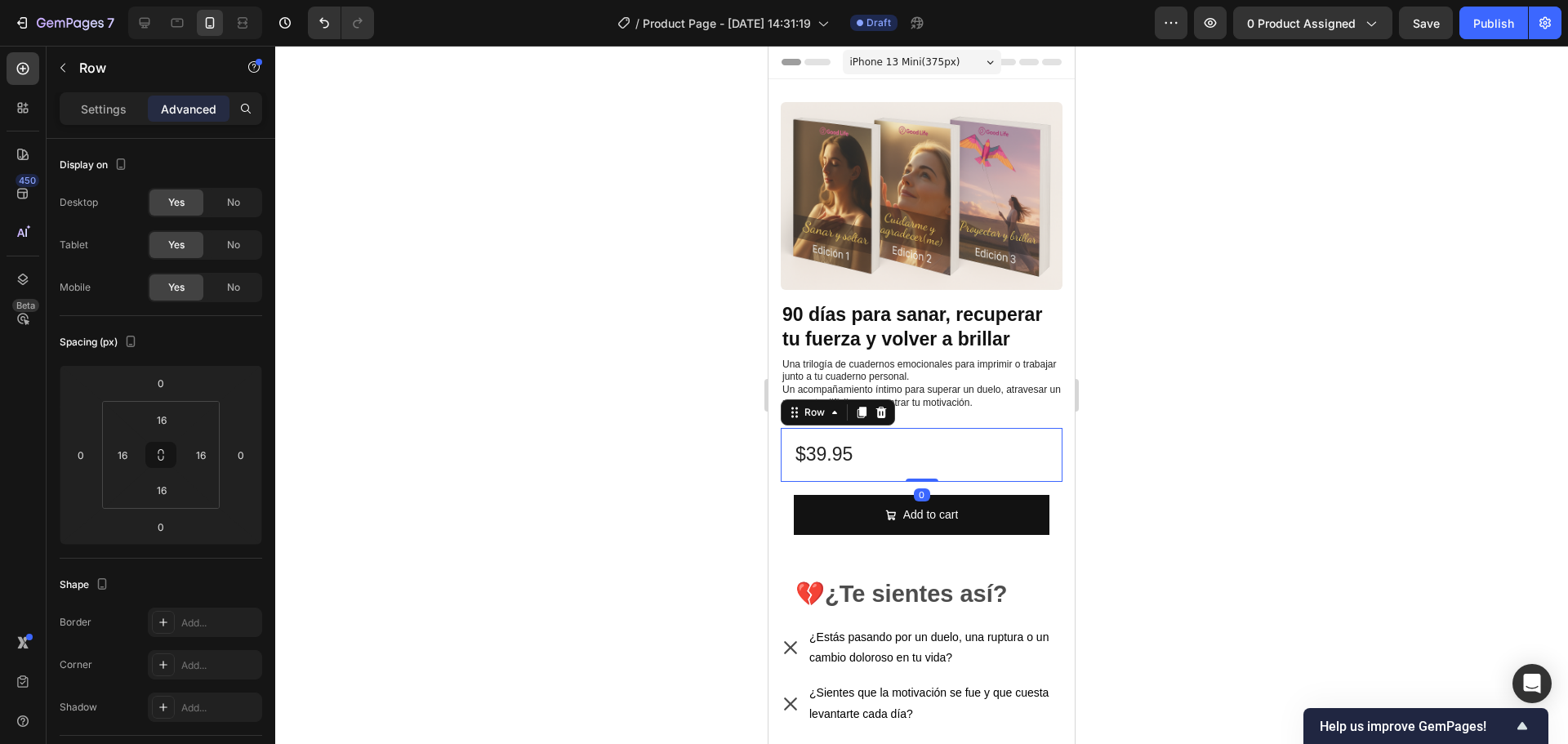
click at [1157, 428] on div at bounding box center [922, 394] width 1292 height 698
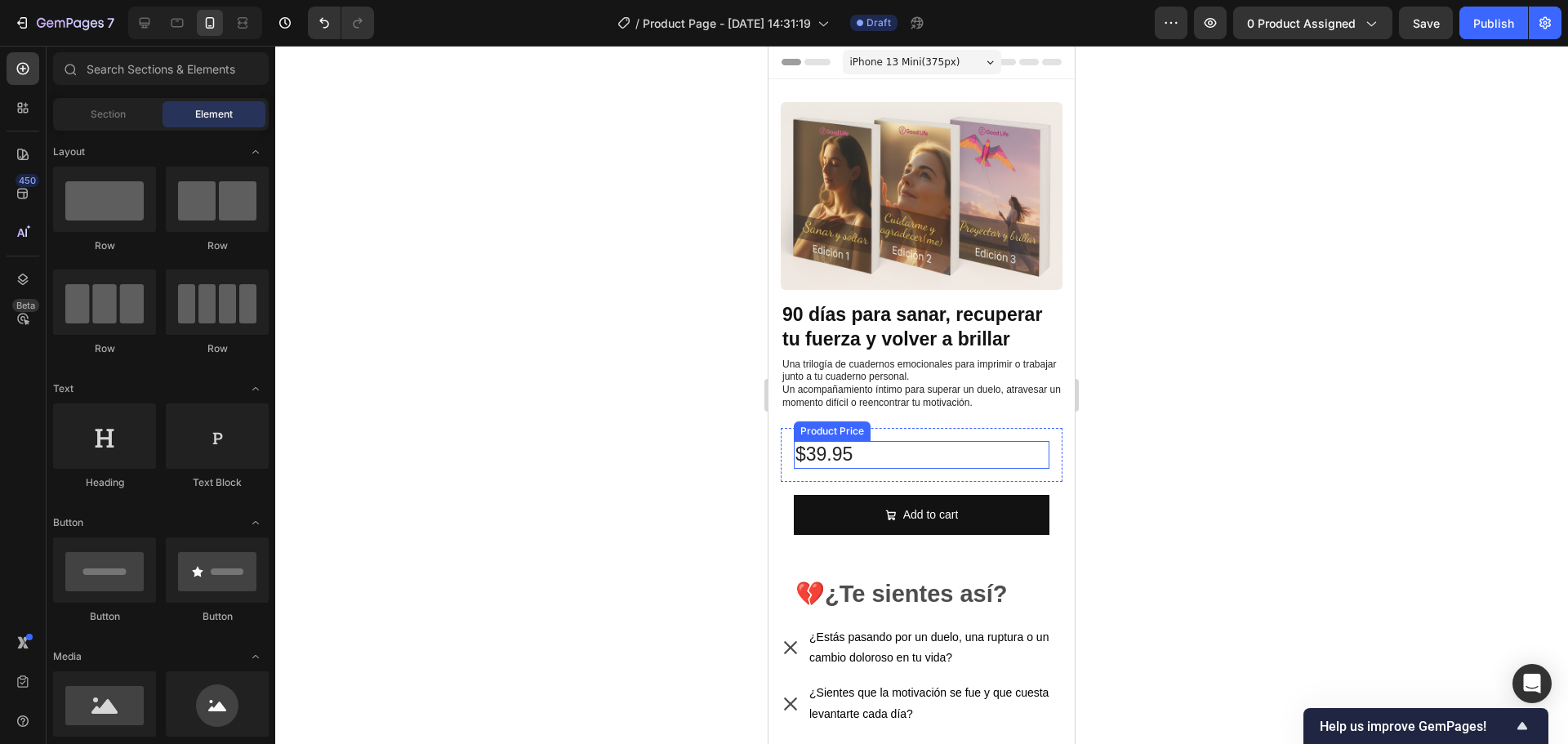
click at [817, 440] on div "$39.95" at bounding box center [922, 454] width 256 height 28
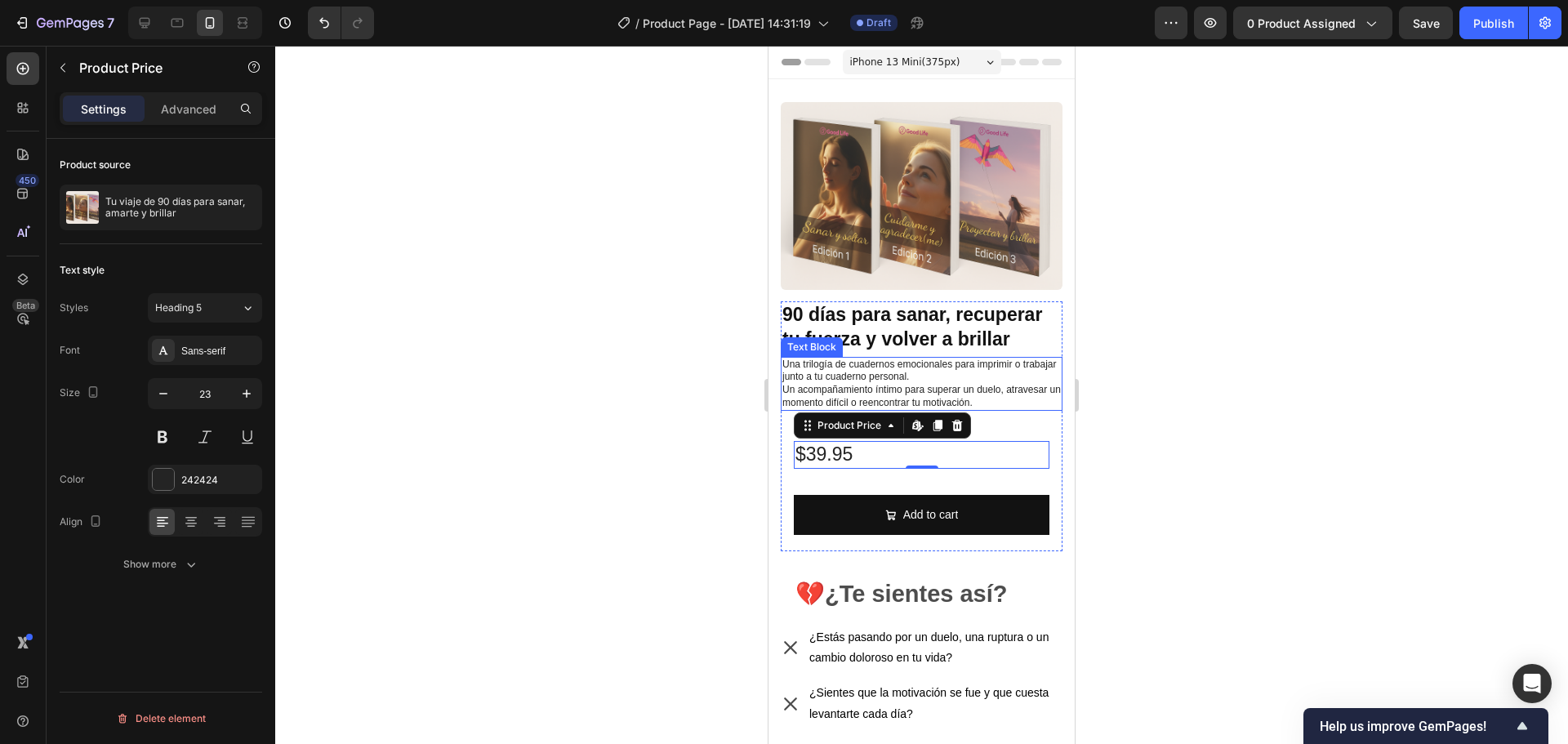
click at [1009, 400] on p "Una trilogía de cuadernos emocionales para imprimir o trabajar junto a tu cuade…" at bounding box center [921, 383] width 278 height 51
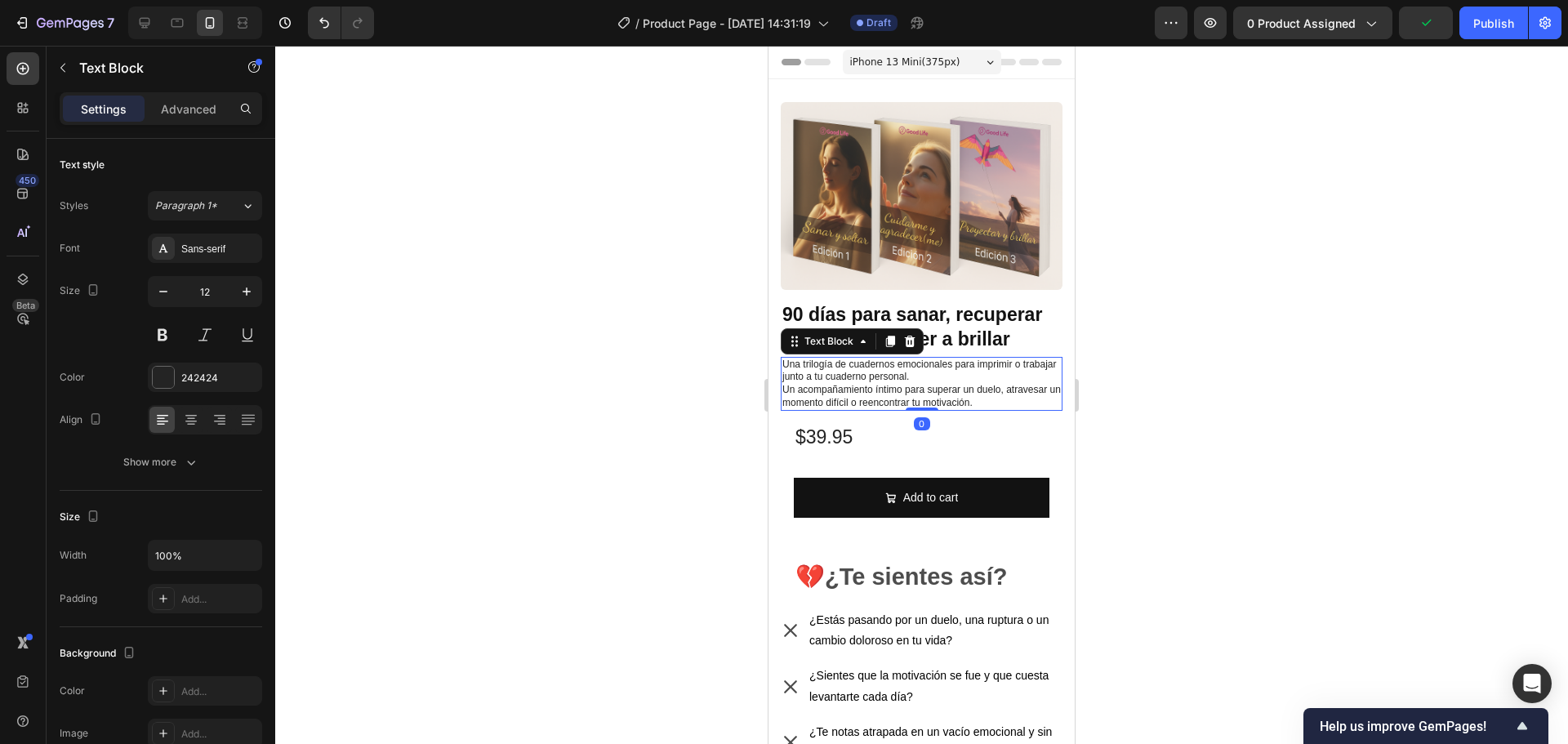
drag, startPoint x: 922, startPoint y: 419, endPoint x: 925, endPoint y: 394, distance: 25.2
click at [925, 394] on div "Una trilogía de cuadernos emocionales para imprimir o trabajar junto a tu cuade…" at bounding box center [921, 383] width 282 height 53
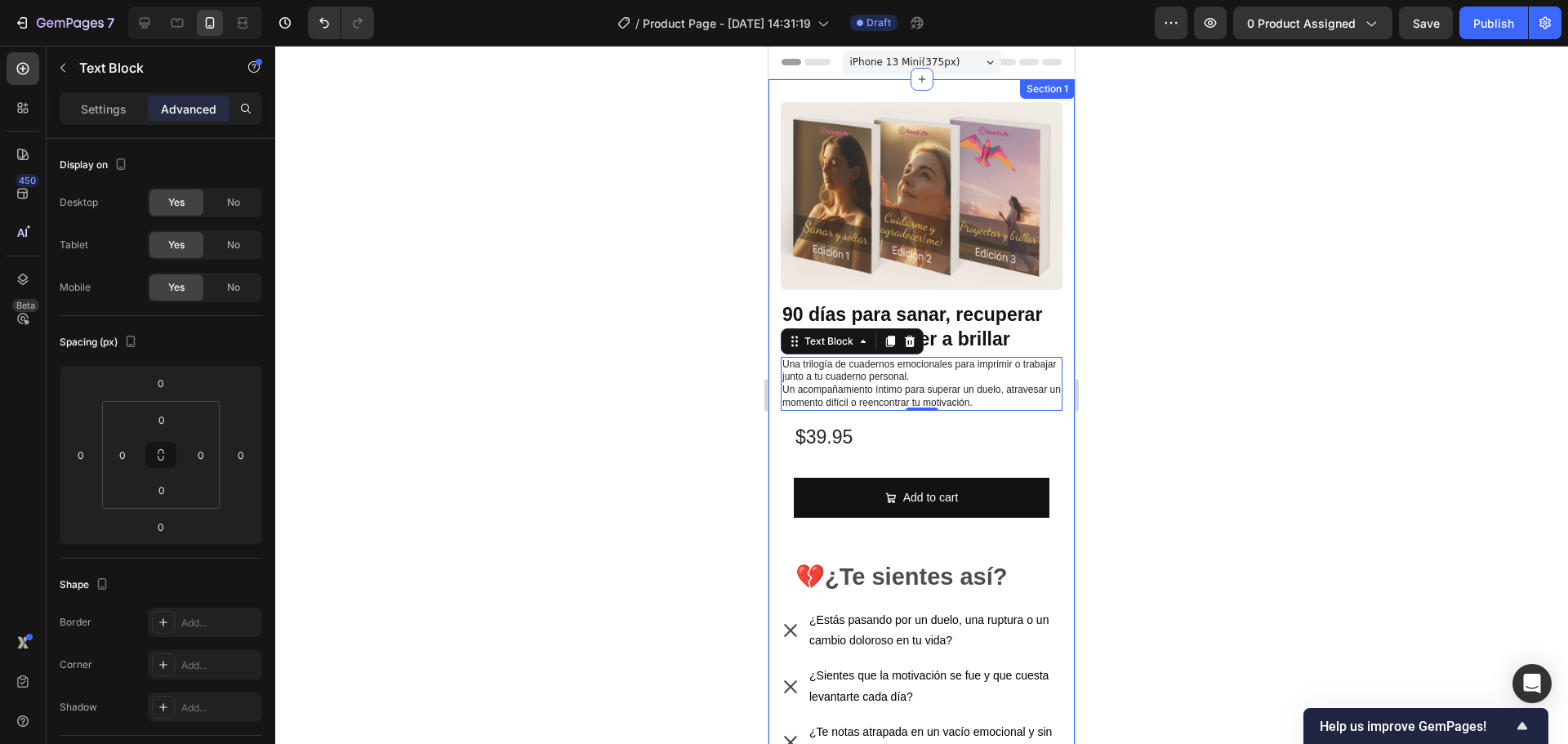
click at [1182, 375] on div at bounding box center [922, 394] width 1292 height 698
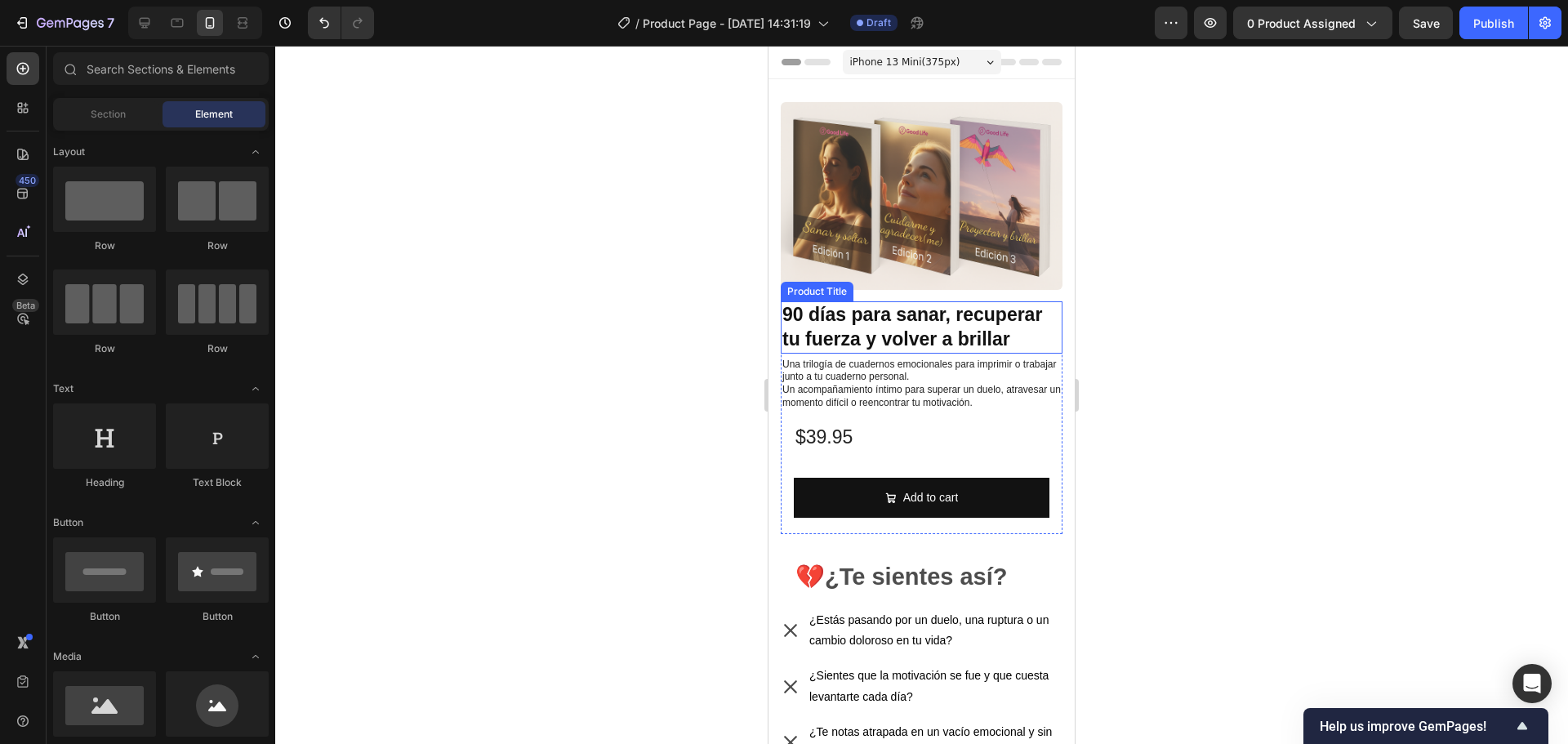
click at [907, 314] on h1 "90 días para sanar, recuperar tu fuerza y volver a brillar" at bounding box center [921, 327] width 282 height 53
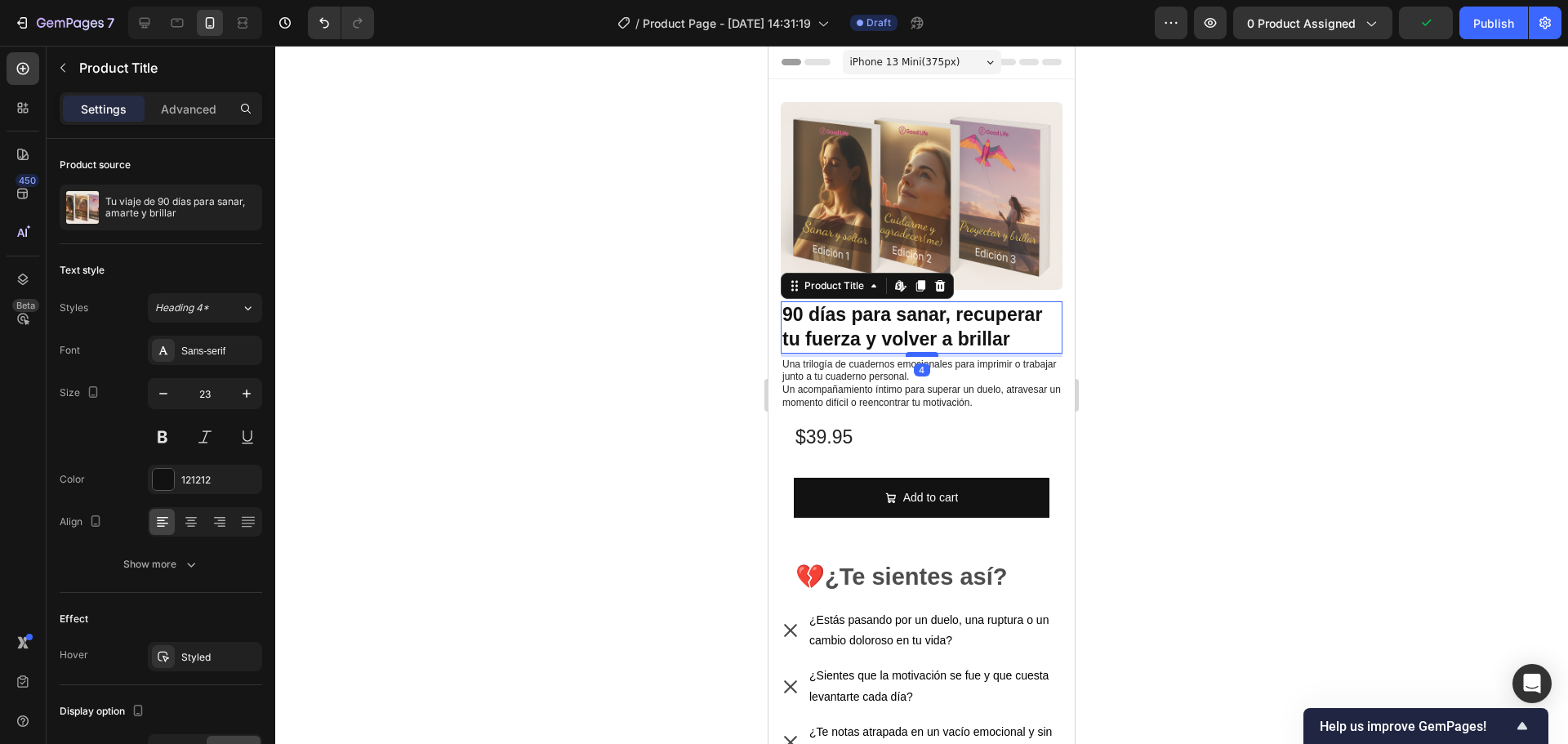
click at [915, 352] on div at bounding box center [922, 353] width 33 height 5
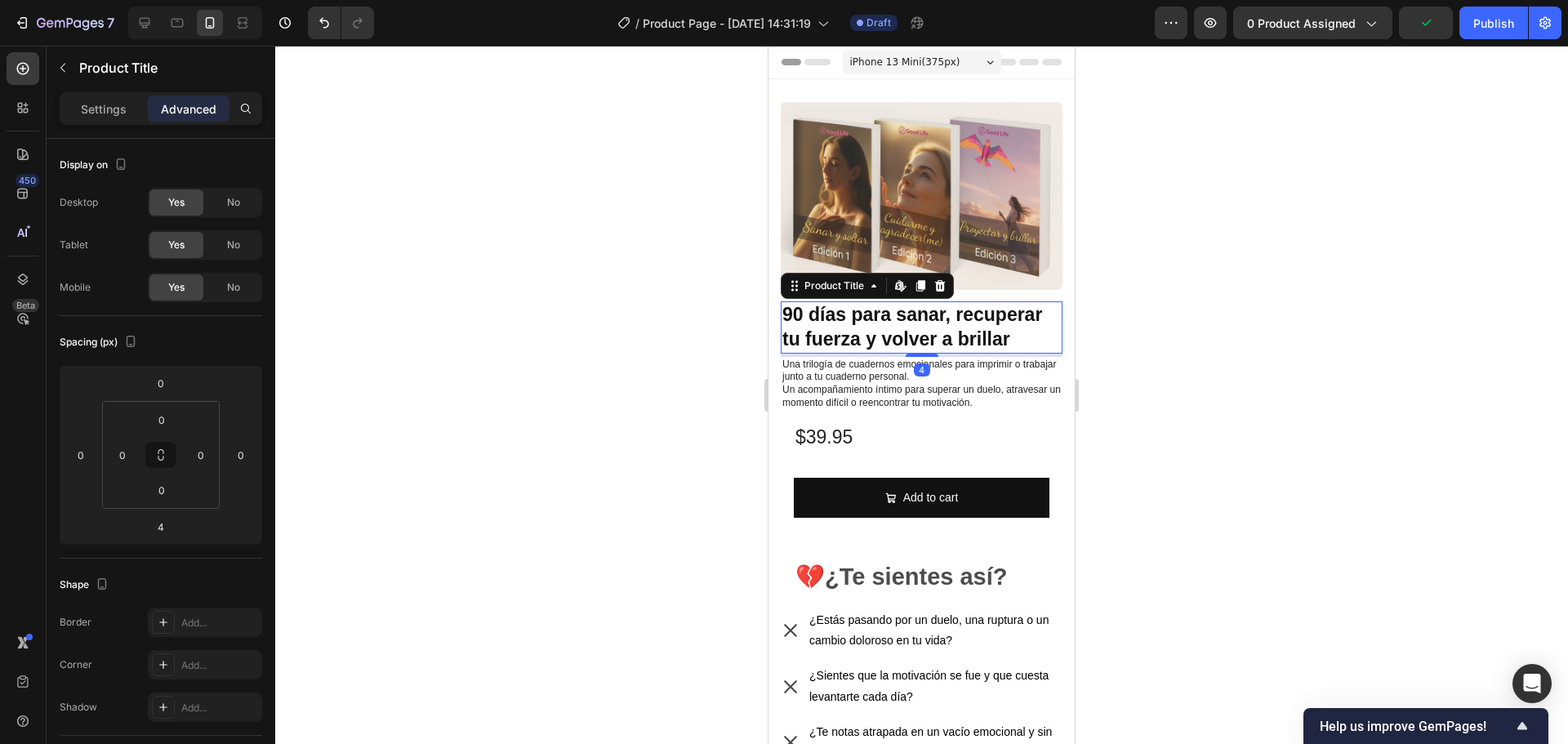
click at [1183, 400] on div at bounding box center [922, 394] width 1292 height 698
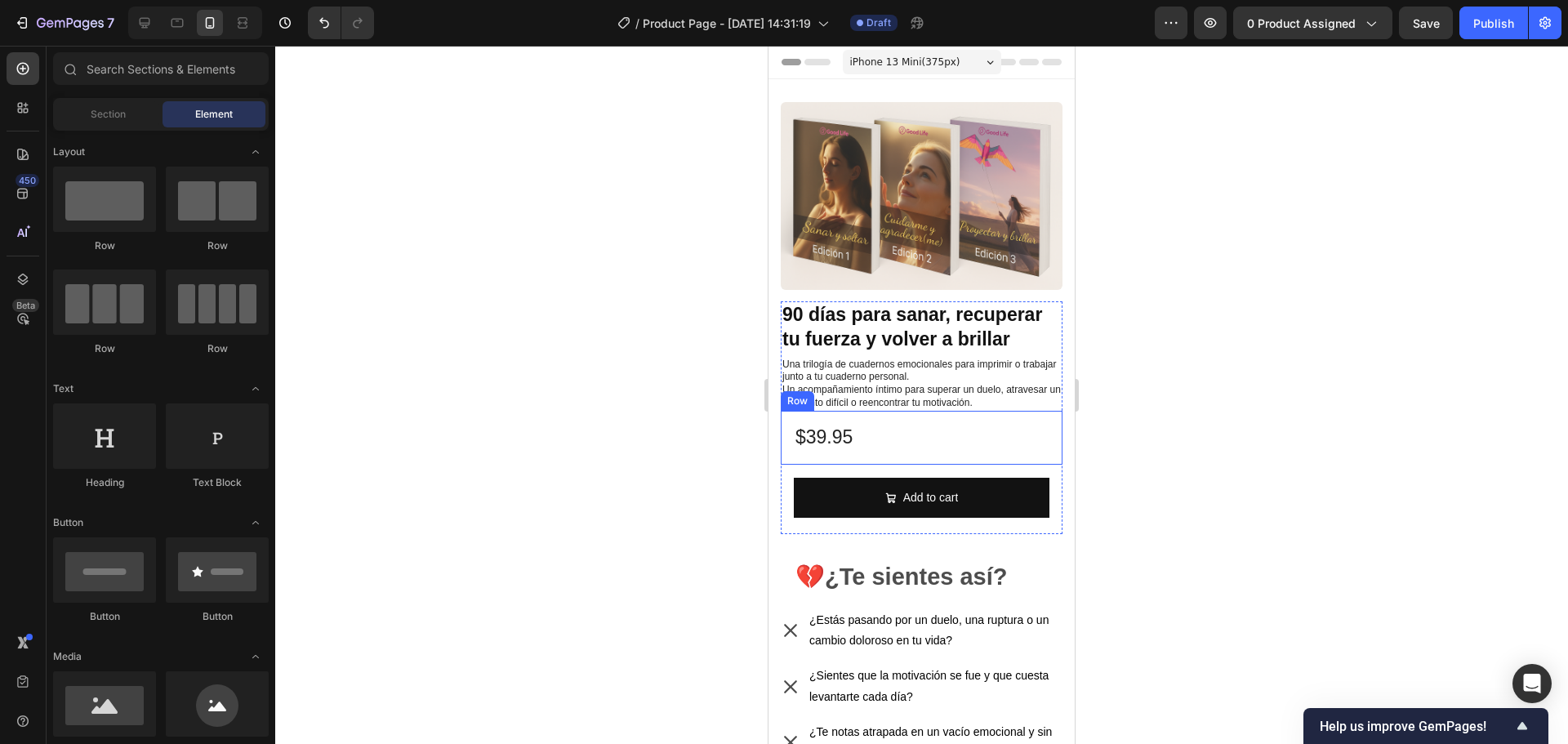
click at [787, 428] on div "$39.95 Product Price Product Price Row" at bounding box center [921, 437] width 282 height 53
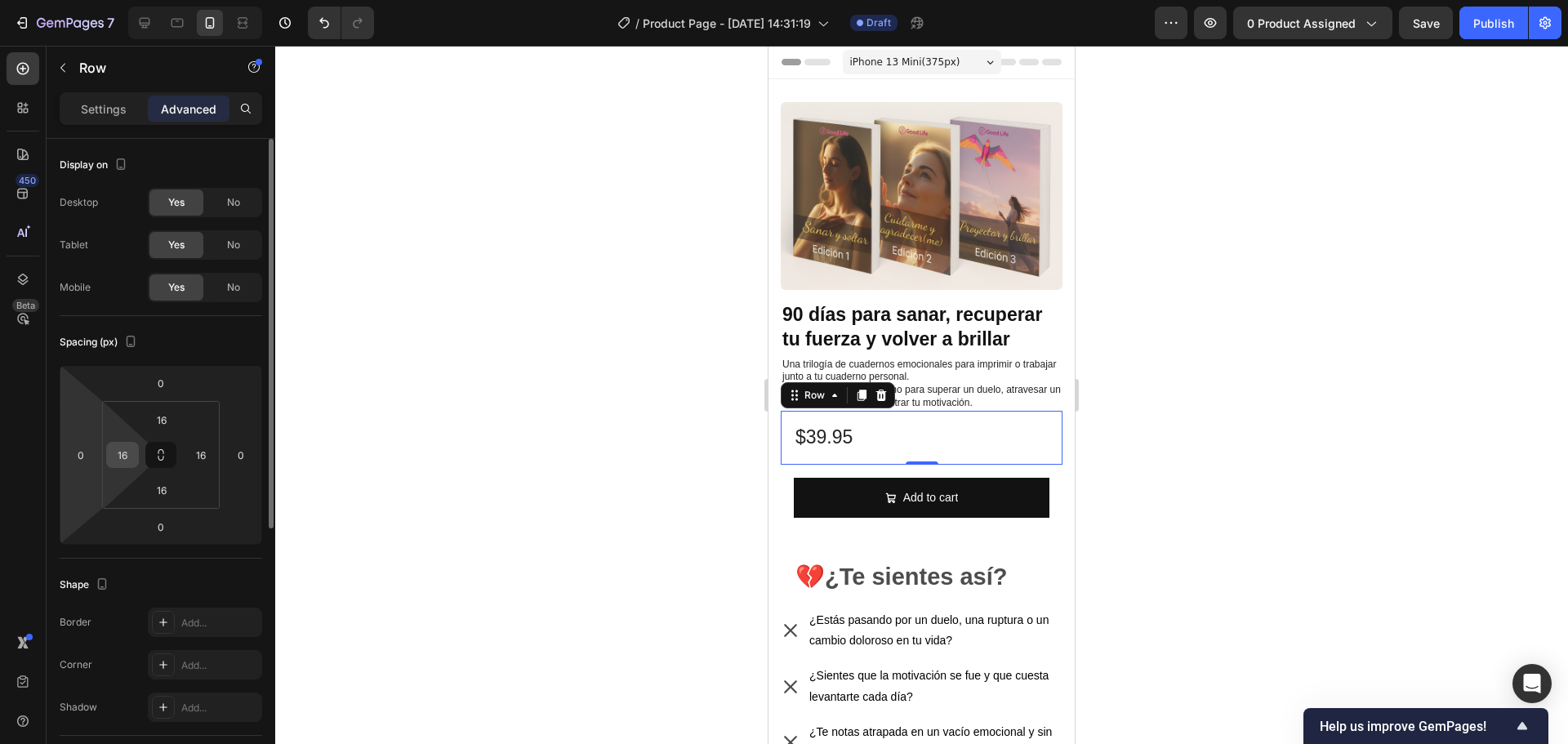
click at [122, 454] on input "16" at bounding box center [122, 454] width 24 height 24
type input "0"
click at [166, 420] on input "16" at bounding box center [161, 420] width 33 height 24
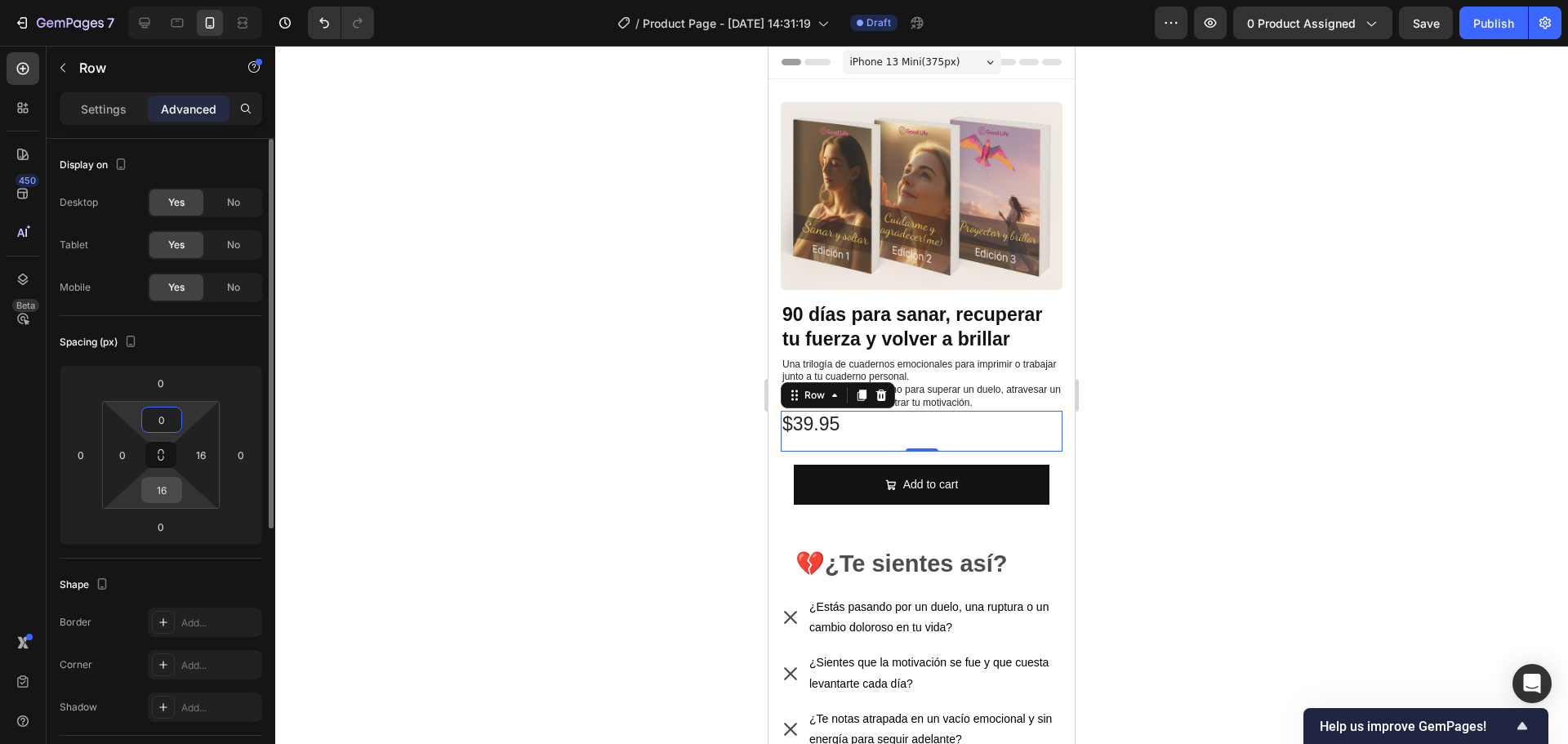
type input "0"
click at [170, 483] on input "16" at bounding box center [161, 489] width 33 height 24
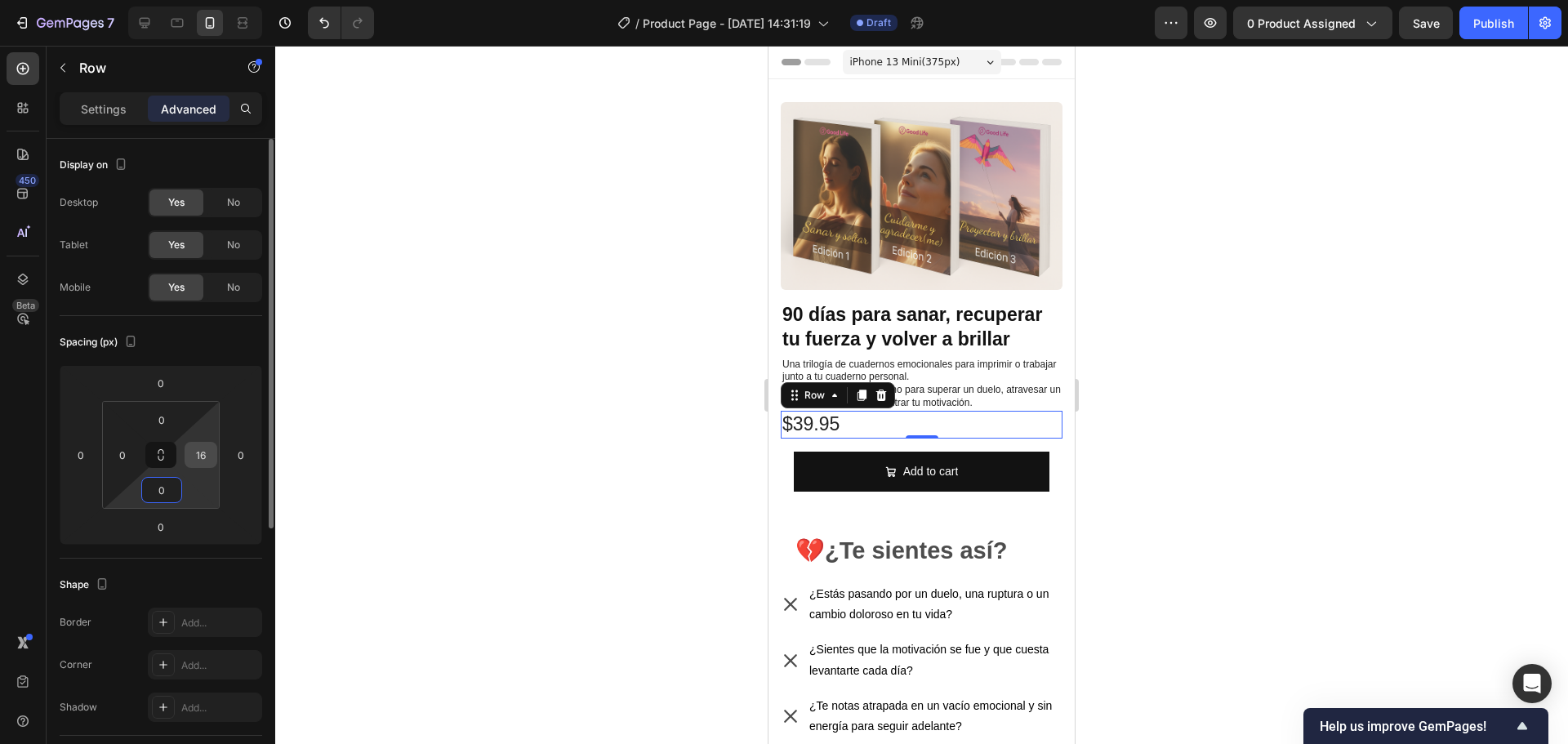
type input "0"
click at [206, 447] on input "16" at bounding box center [200, 454] width 24 height 24
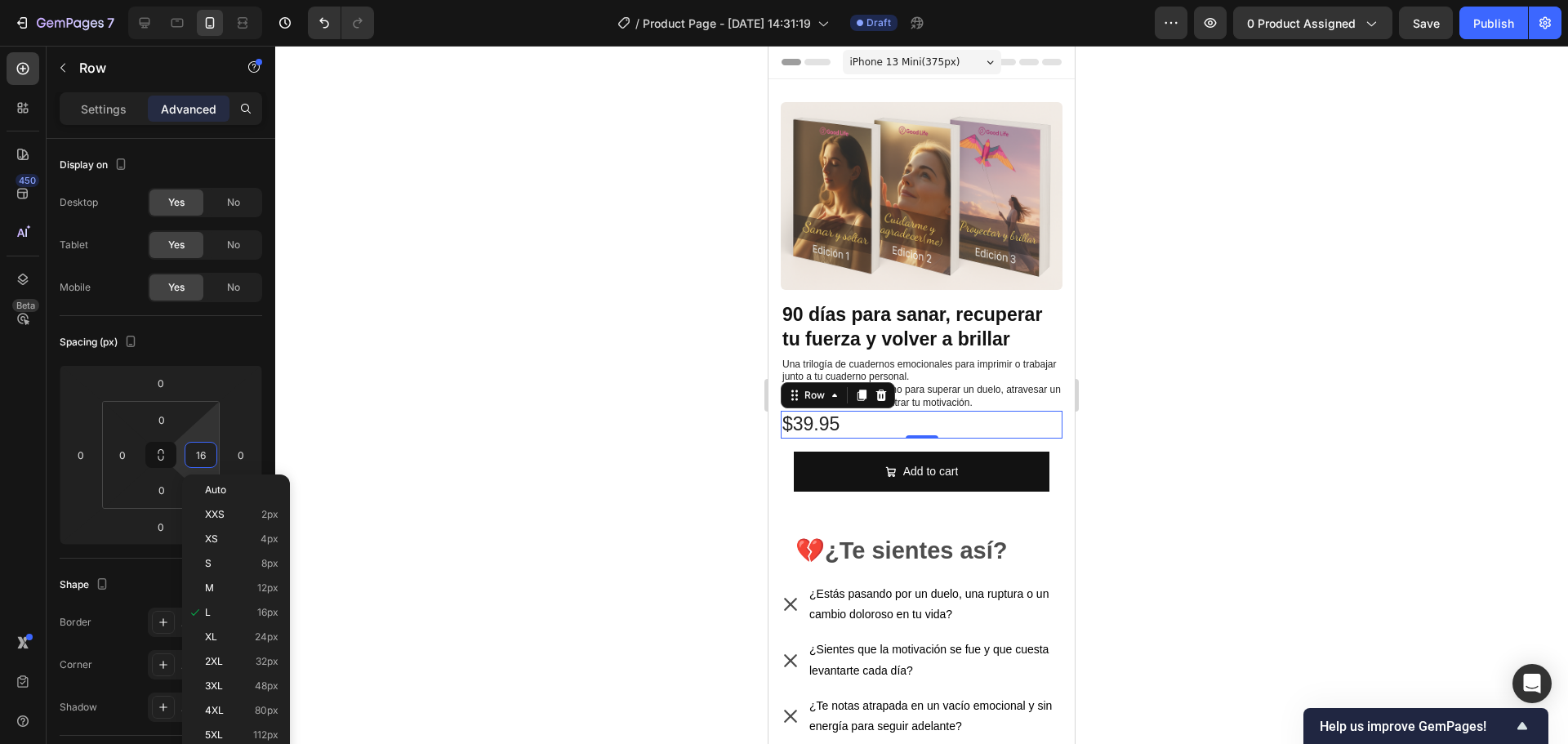
type input "0"
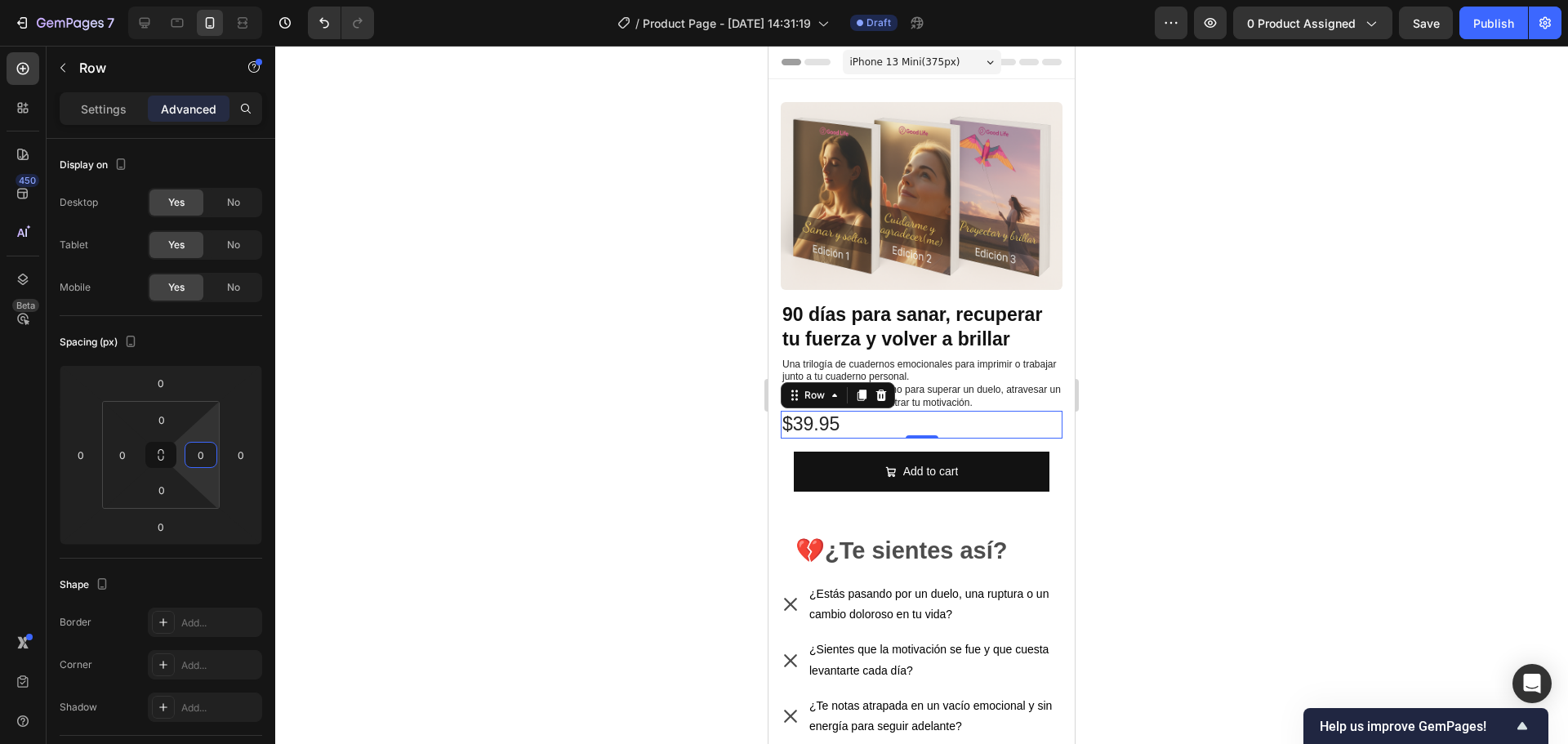
click at [406, 413] on div at bounding box center [922, 394] width 1292 height 698
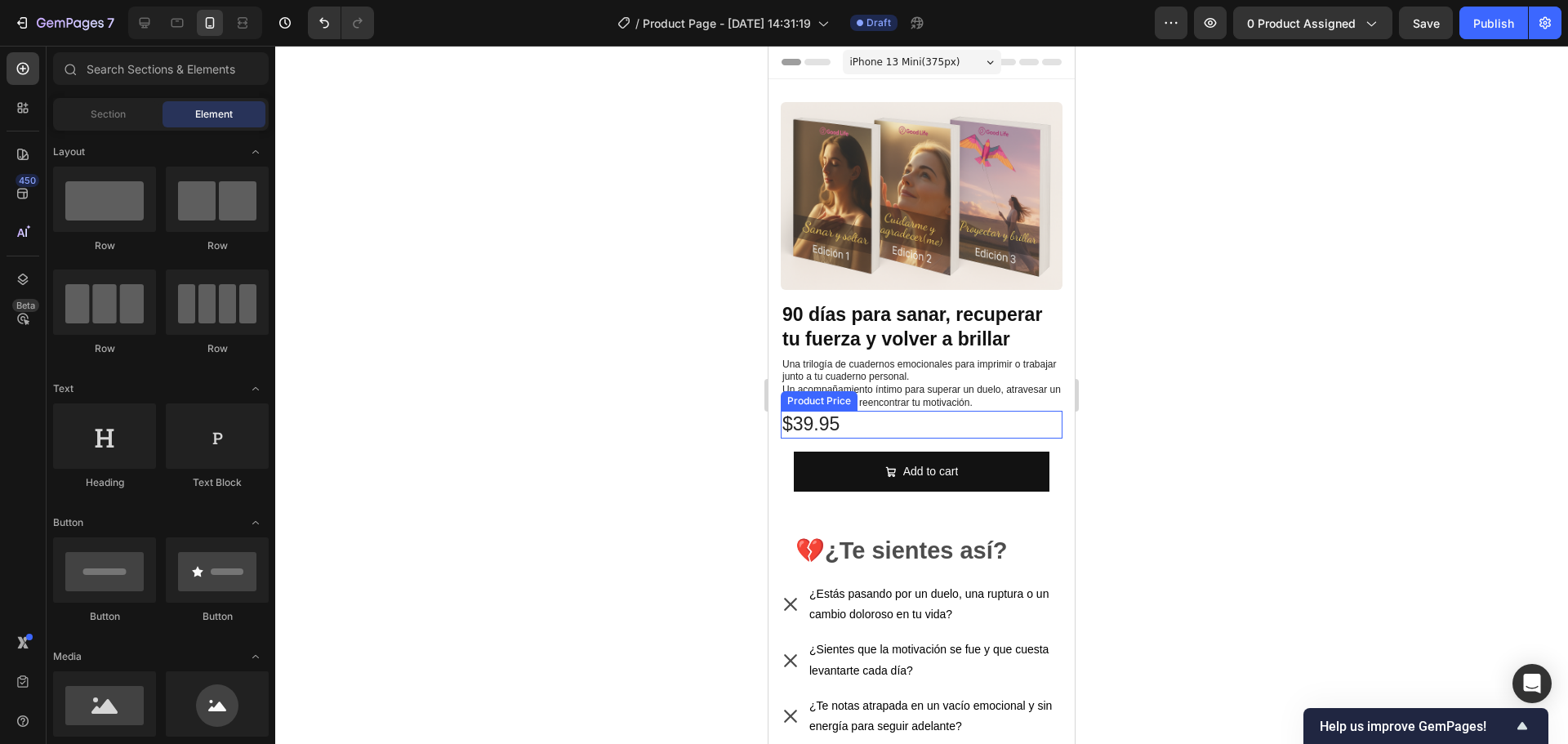
click at [825, 416] on div "$39.95" at bounding box center [921, 424] width 282 height 28
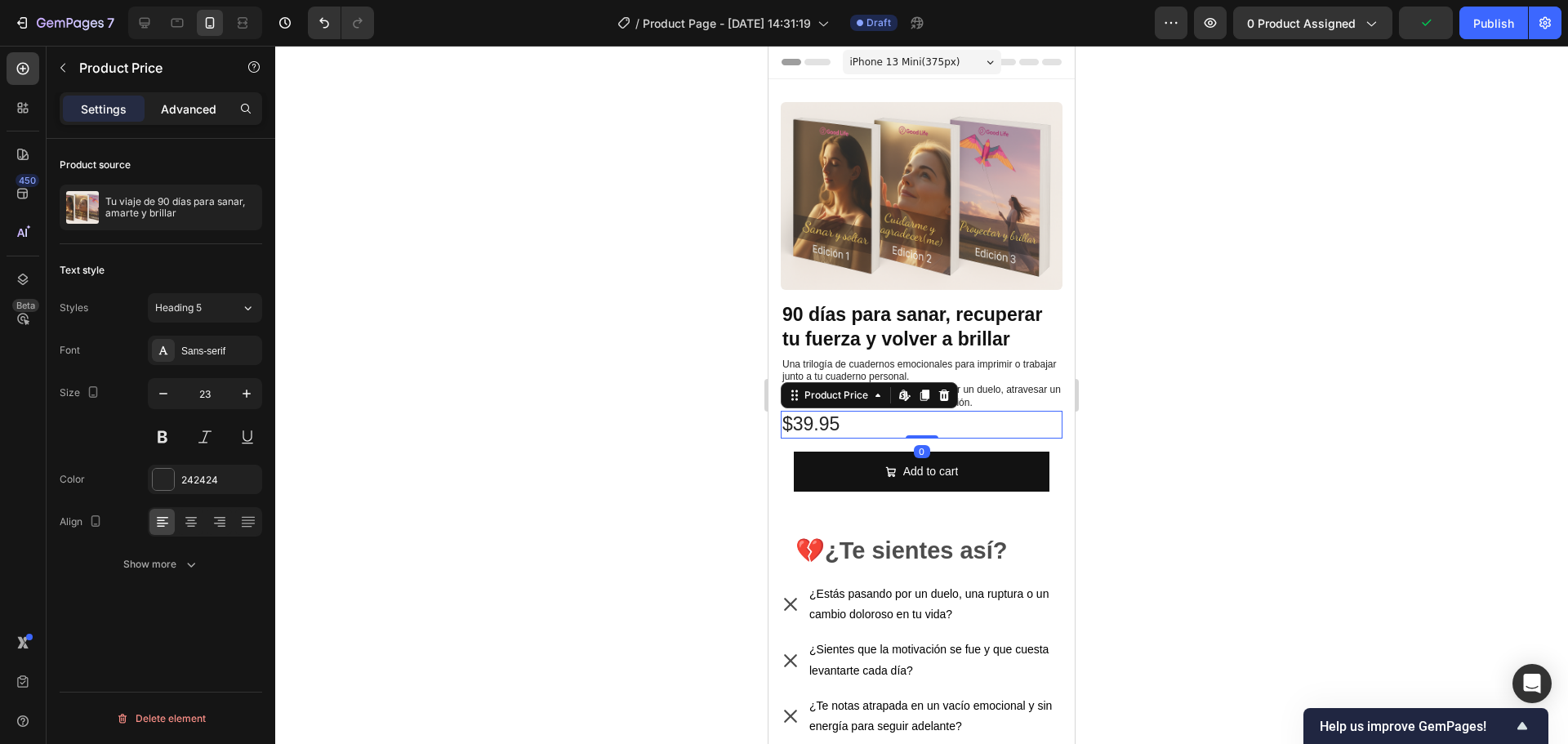
click at [179, 99] on div "Advanced" at bounding box center [189, 108] width 82 height 26
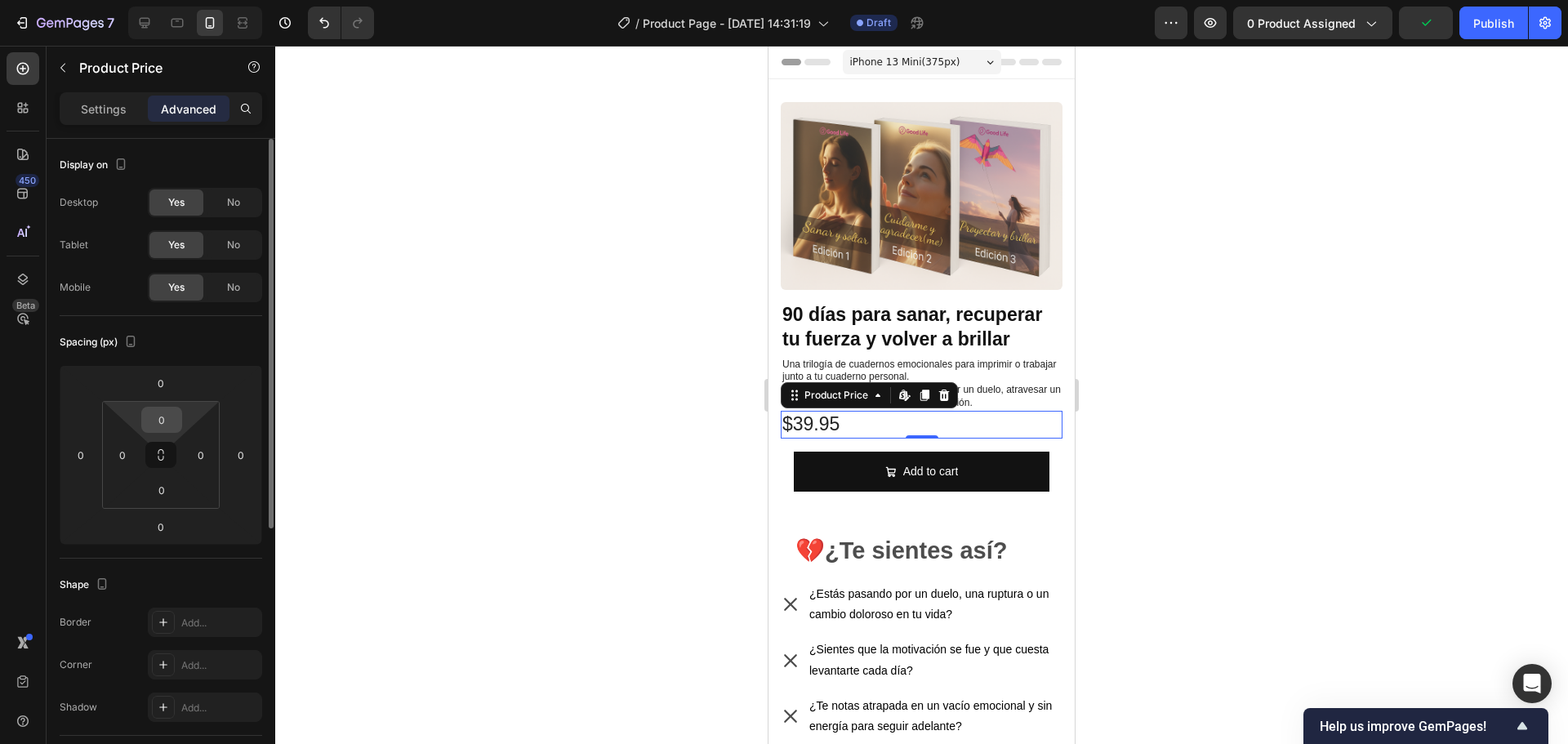
click at [154, 422] on input "0" at bounding box center [161, 420] width 33 height 24
type input "15"
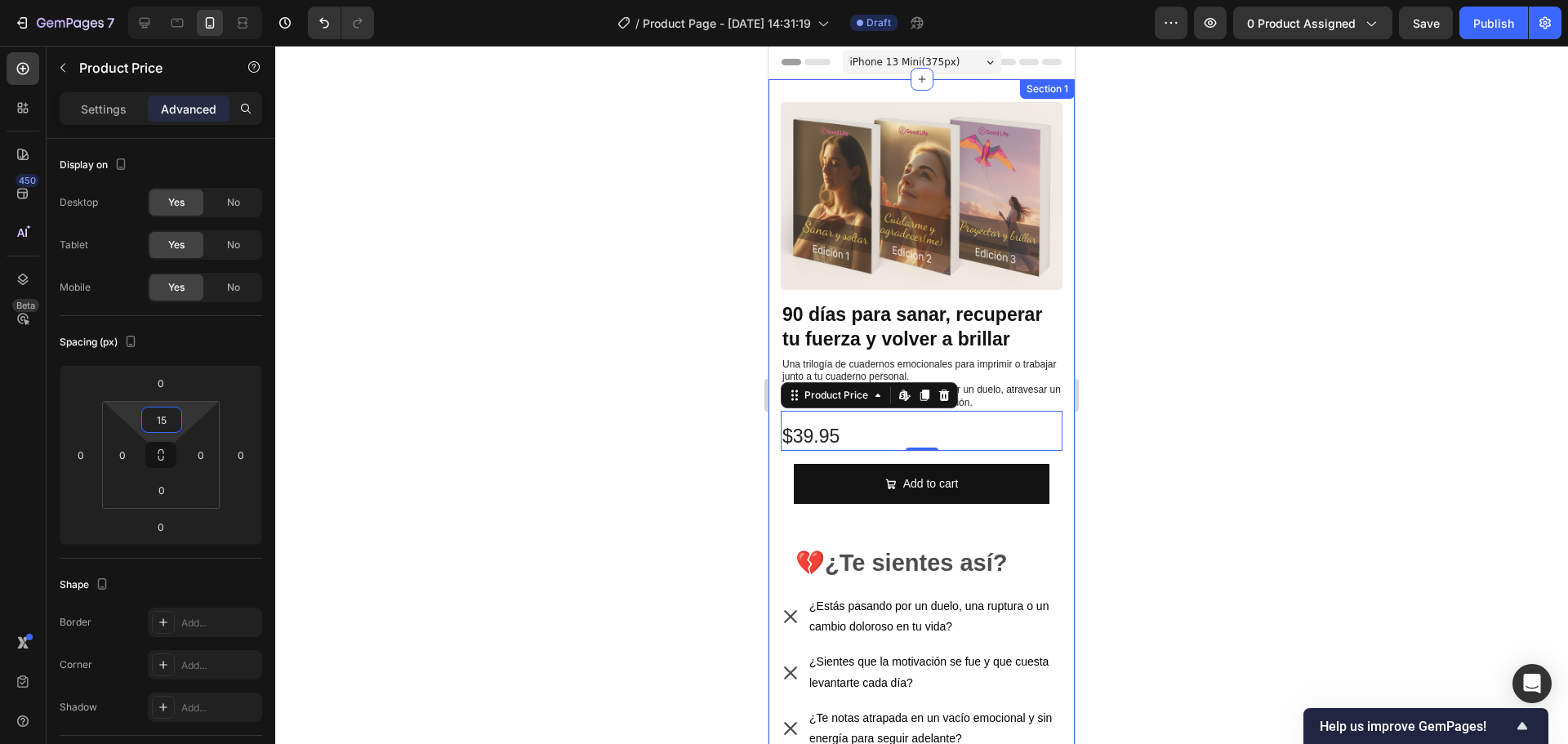
click at [1144, 353] on div at bounding box center [922, 394] width 1292 height 698
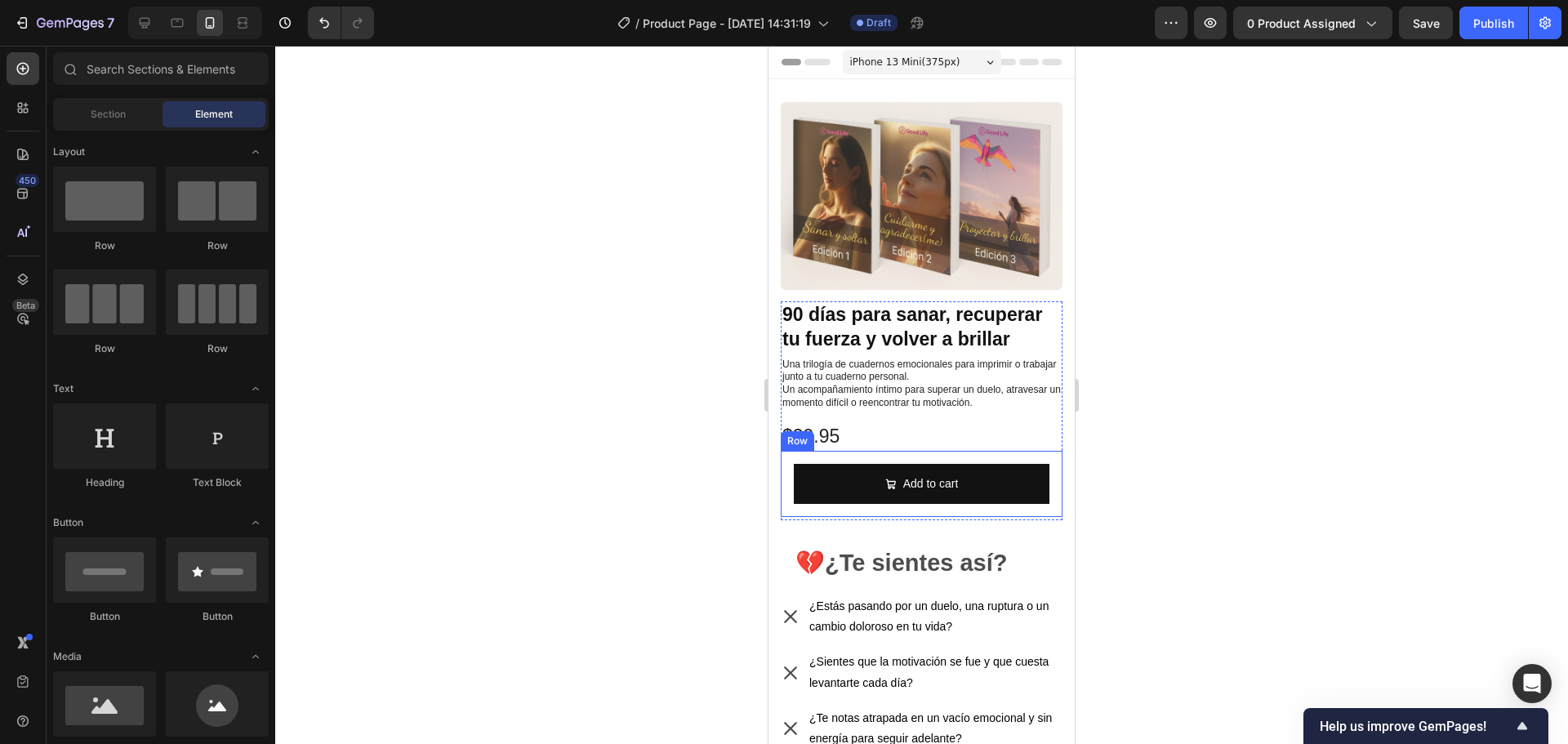
click at [846, 450] on div "Add to cart Add to Cart Row" at bounding box center [921, 483] width 282 height 66
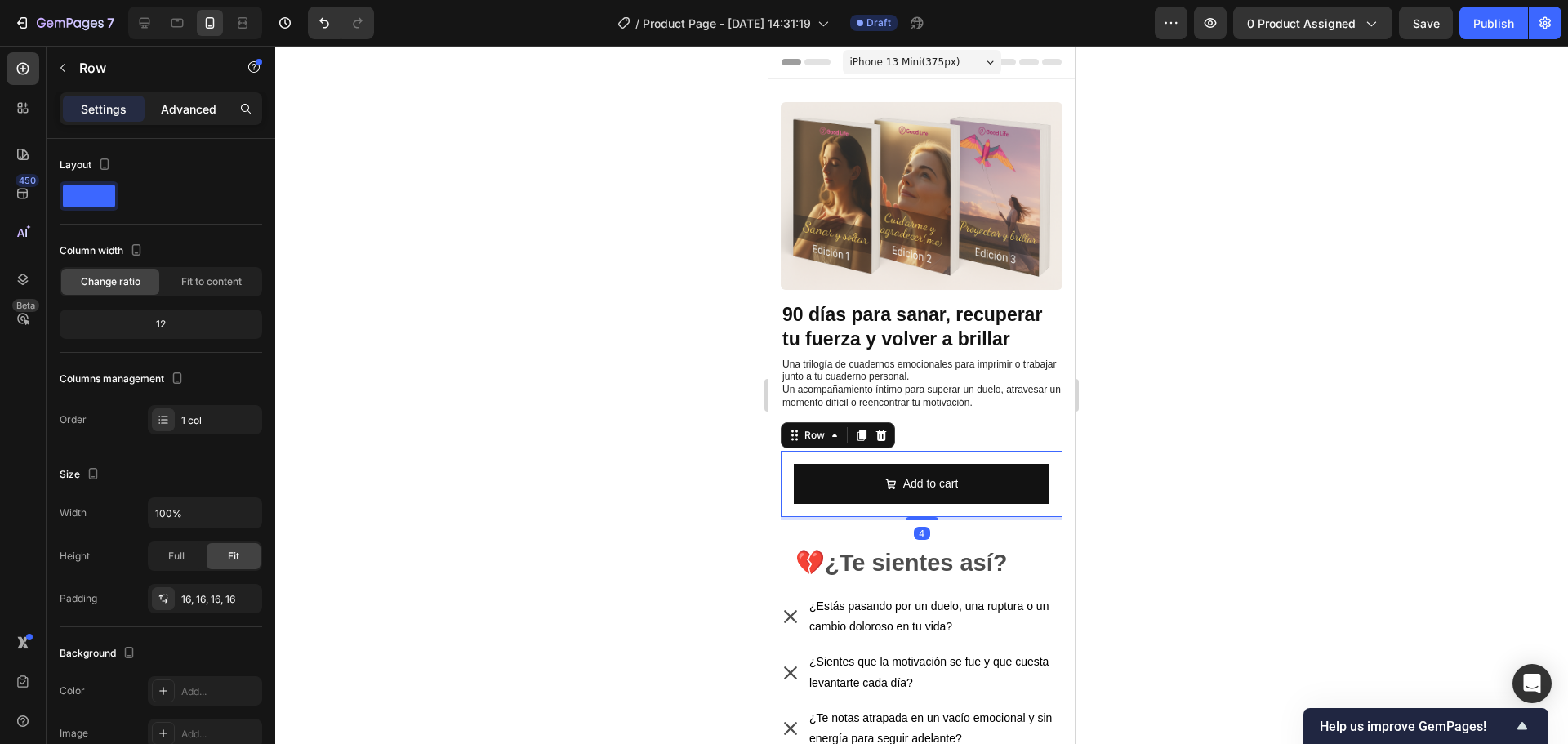
click at [172, 115] on p "Advanced" at bounding box center [188, 109] width 55 height 17
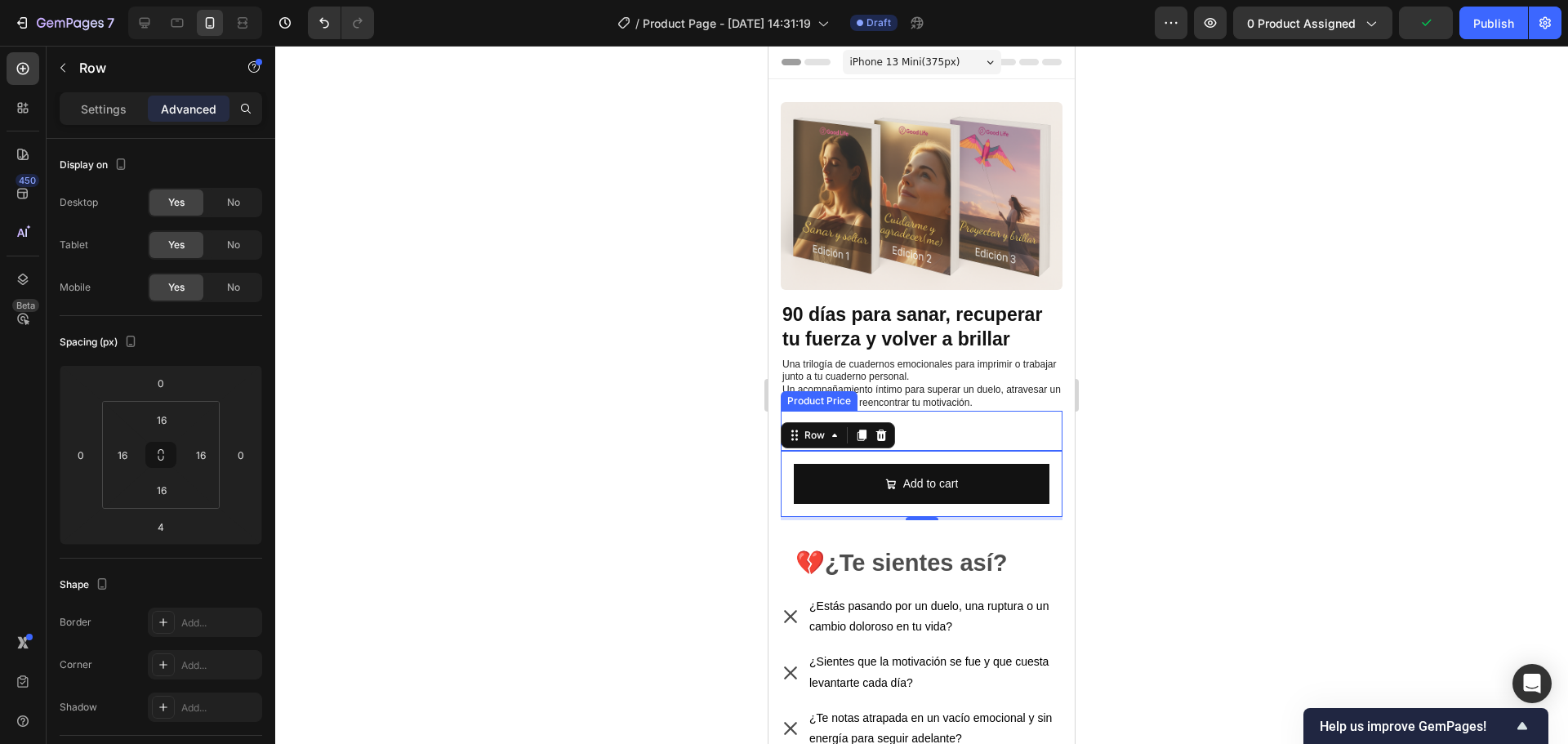
click at [1195, 460] on div at bounding box center [922, 394] width 1292 height 698
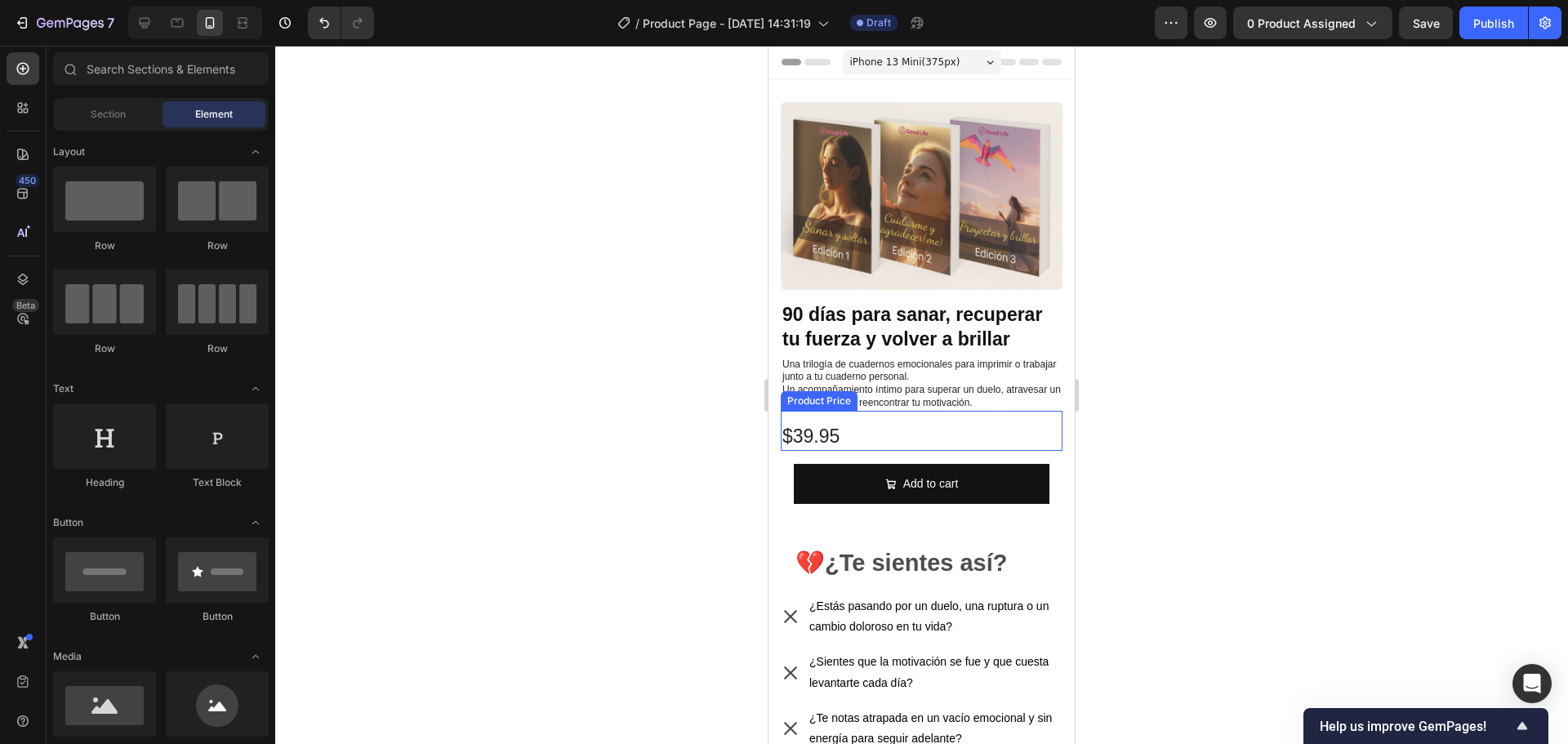
click at [873, 423] on div "$39.95" at bounding box center [921, 437] width 282 height 28
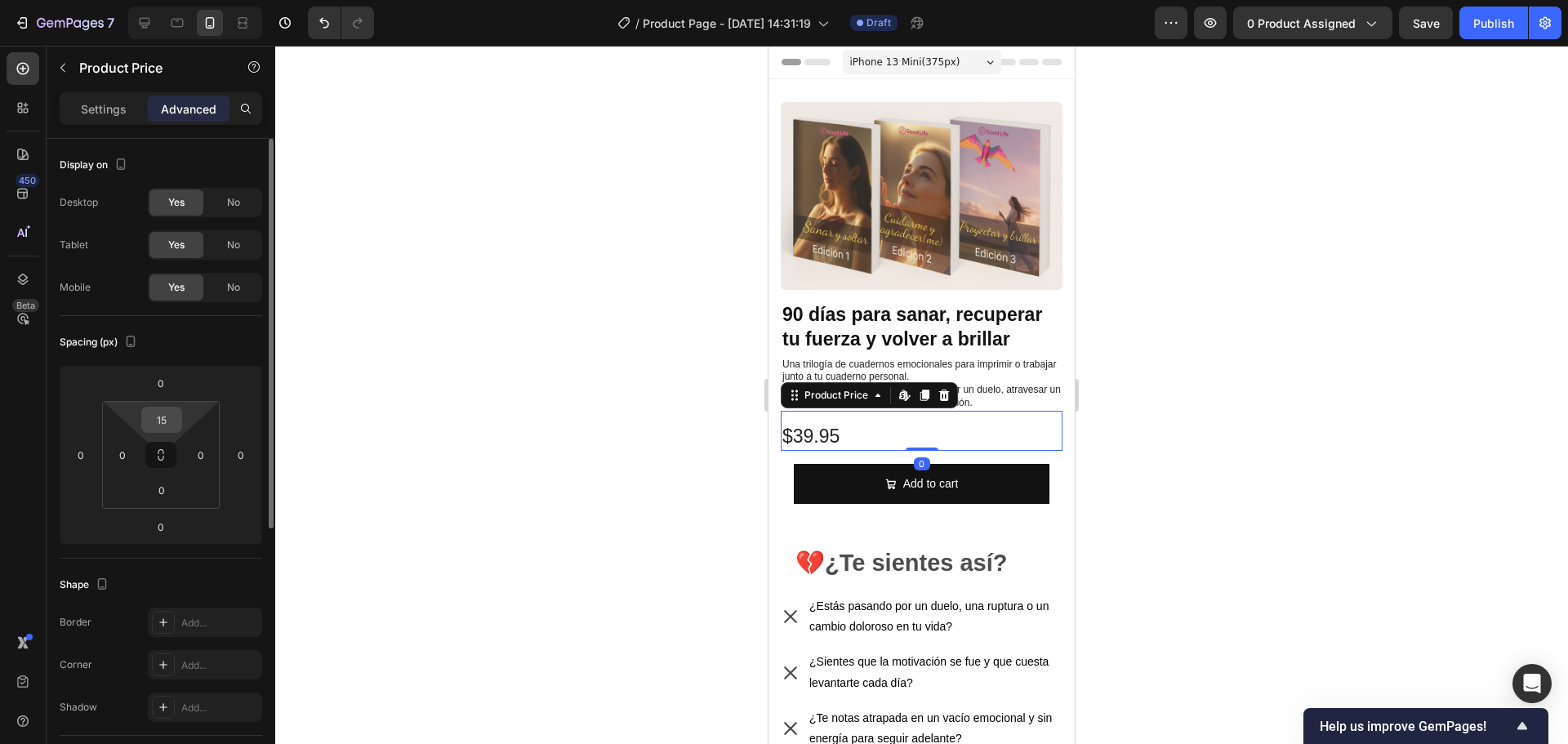
click at [155, 423] on input "15" at bounding box center [161, 420] width 33 height 24
type input "16"
click at [1156, 391] on div at bounding box center [922, 394] width 1292 height 698
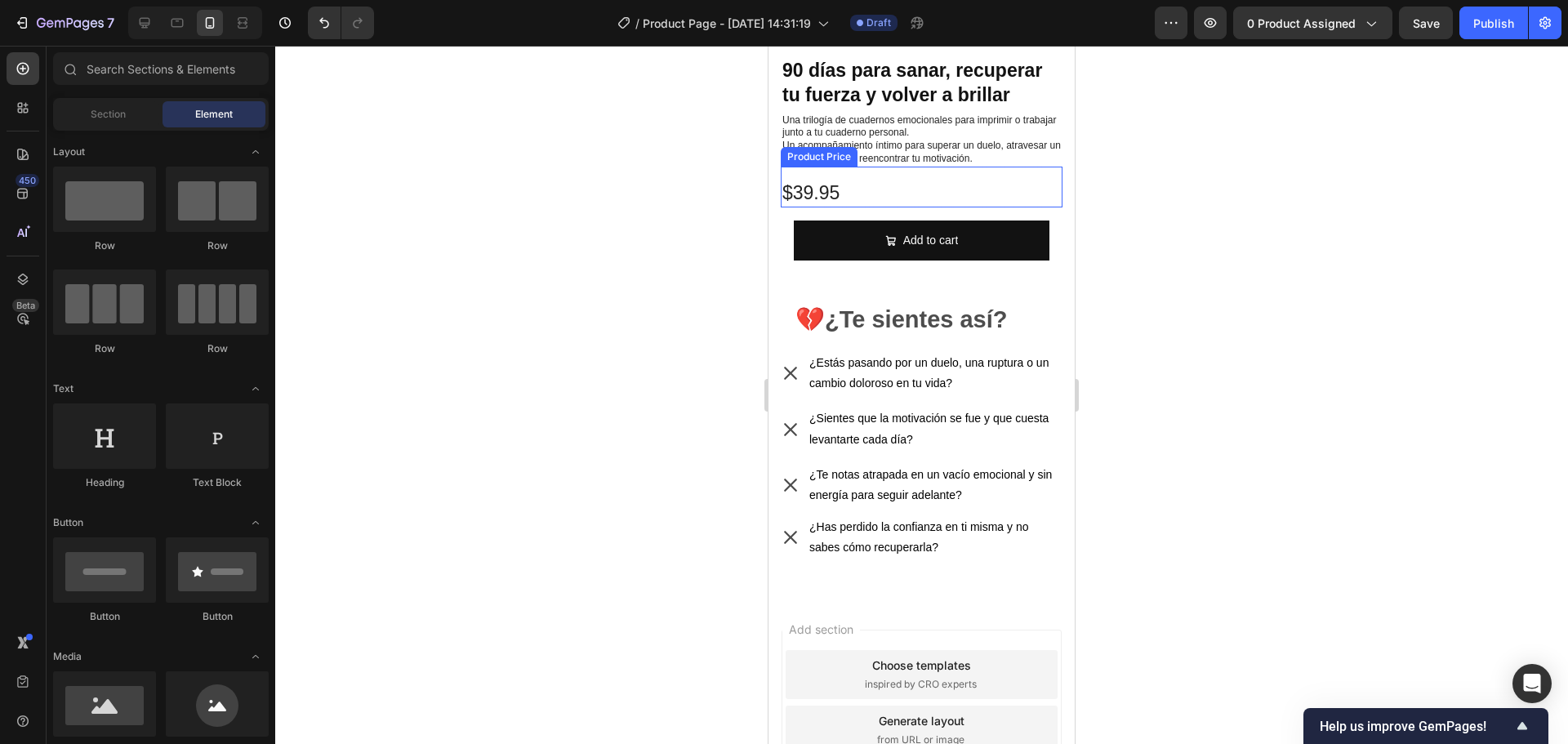
scroll to position [245, 0]
click at [785, 543] on div "¿Has perdido la confianza en ti misma y no sabes cómo recuperarla?" at bounding box center [921, 536] width 282 height 45
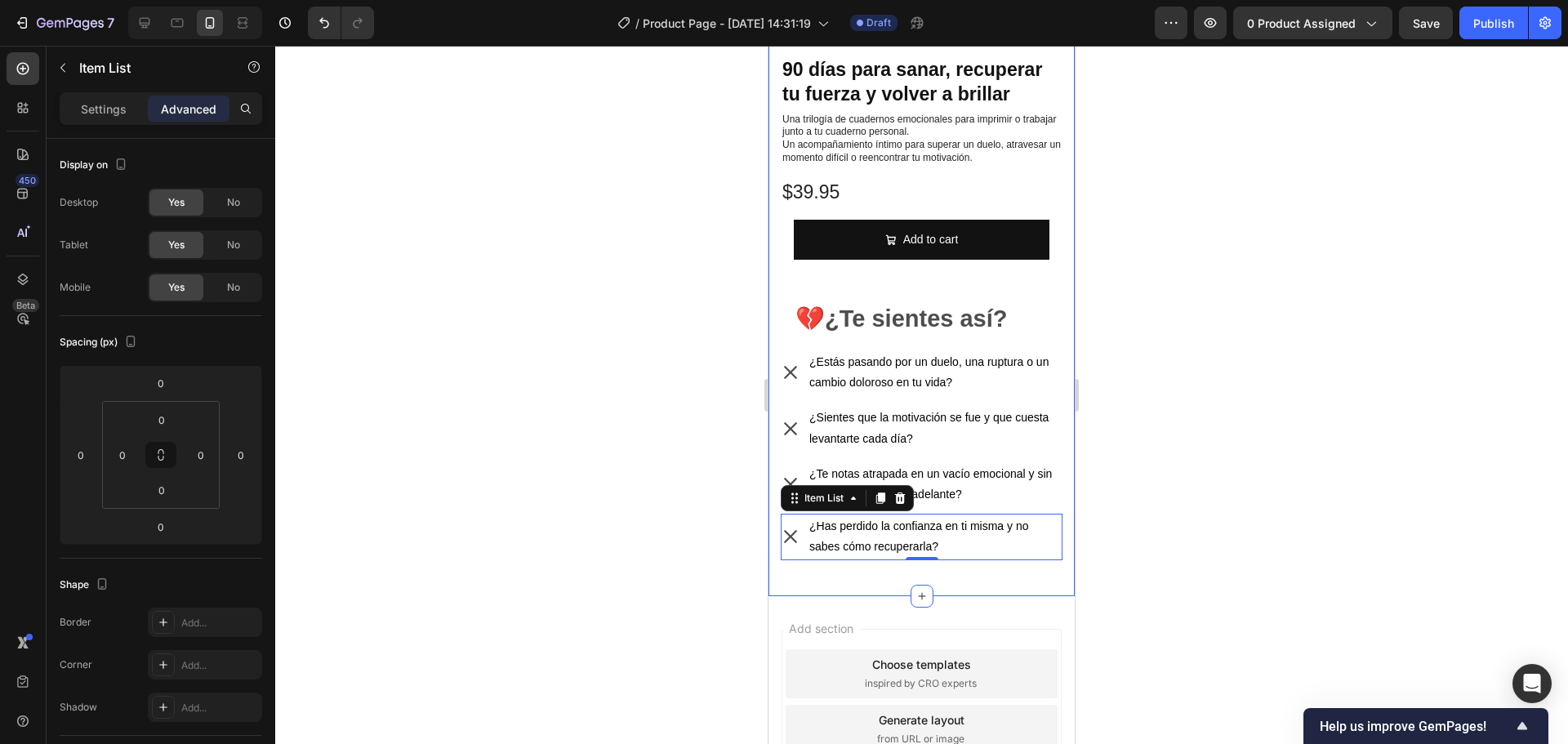
click at [1215, 342] on div at bounding box center [922, 394] width 1292 height 698
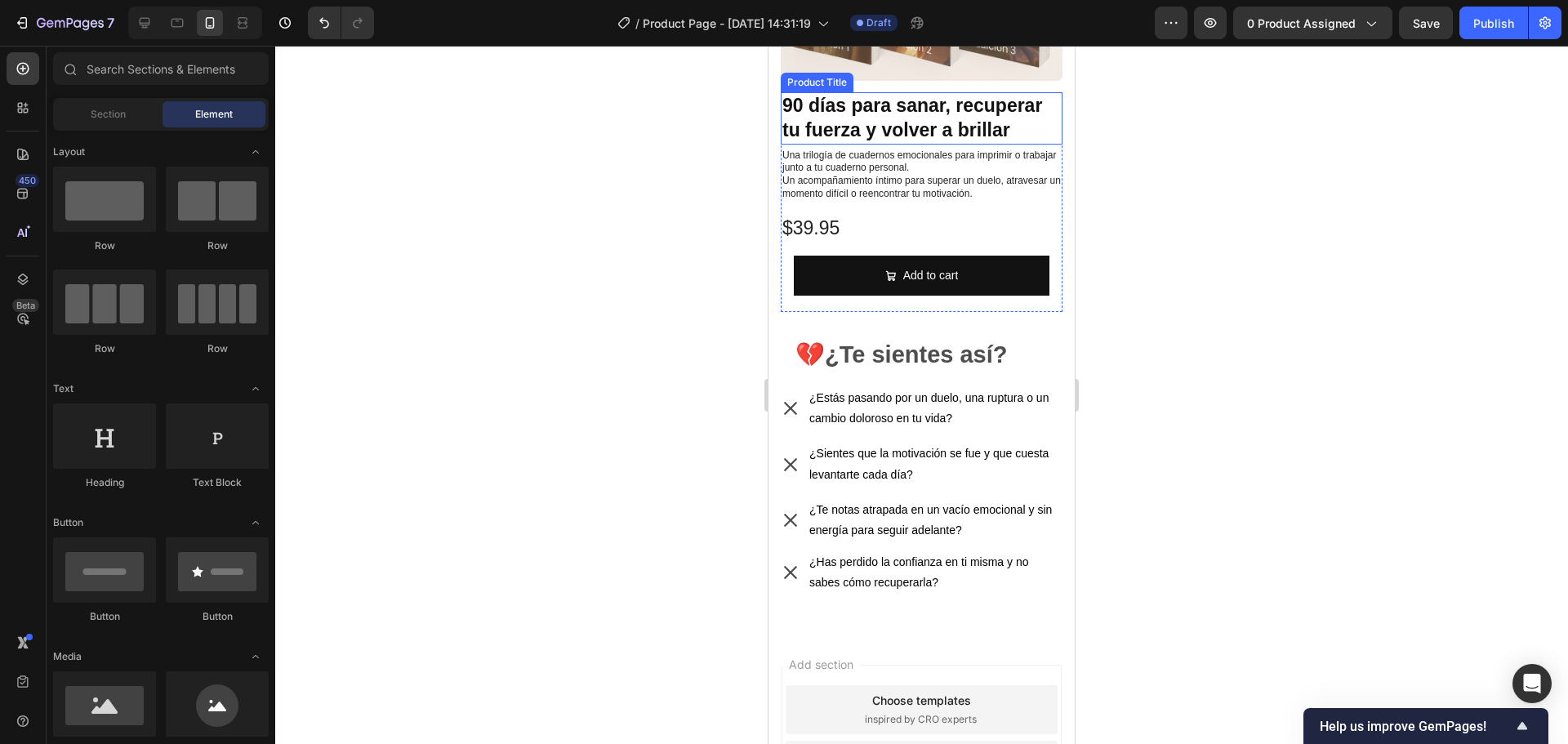
scroll to position [435, 0]
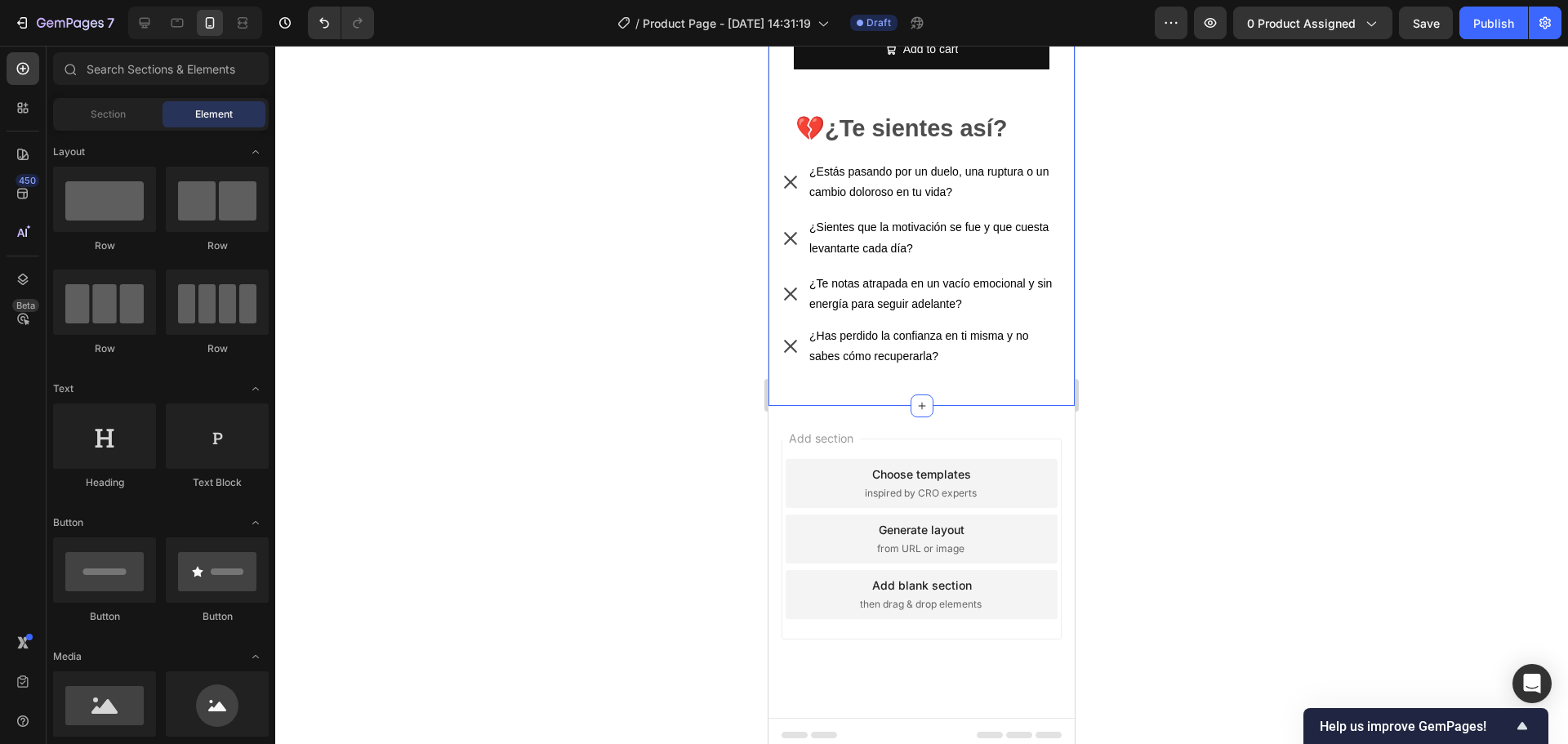
click at [922, 377] on div "Product Images 90 días para sanar, recuperar tu fuerza y volver a brillar Produ…" at bounding box center [922, 24] width 306 height 762
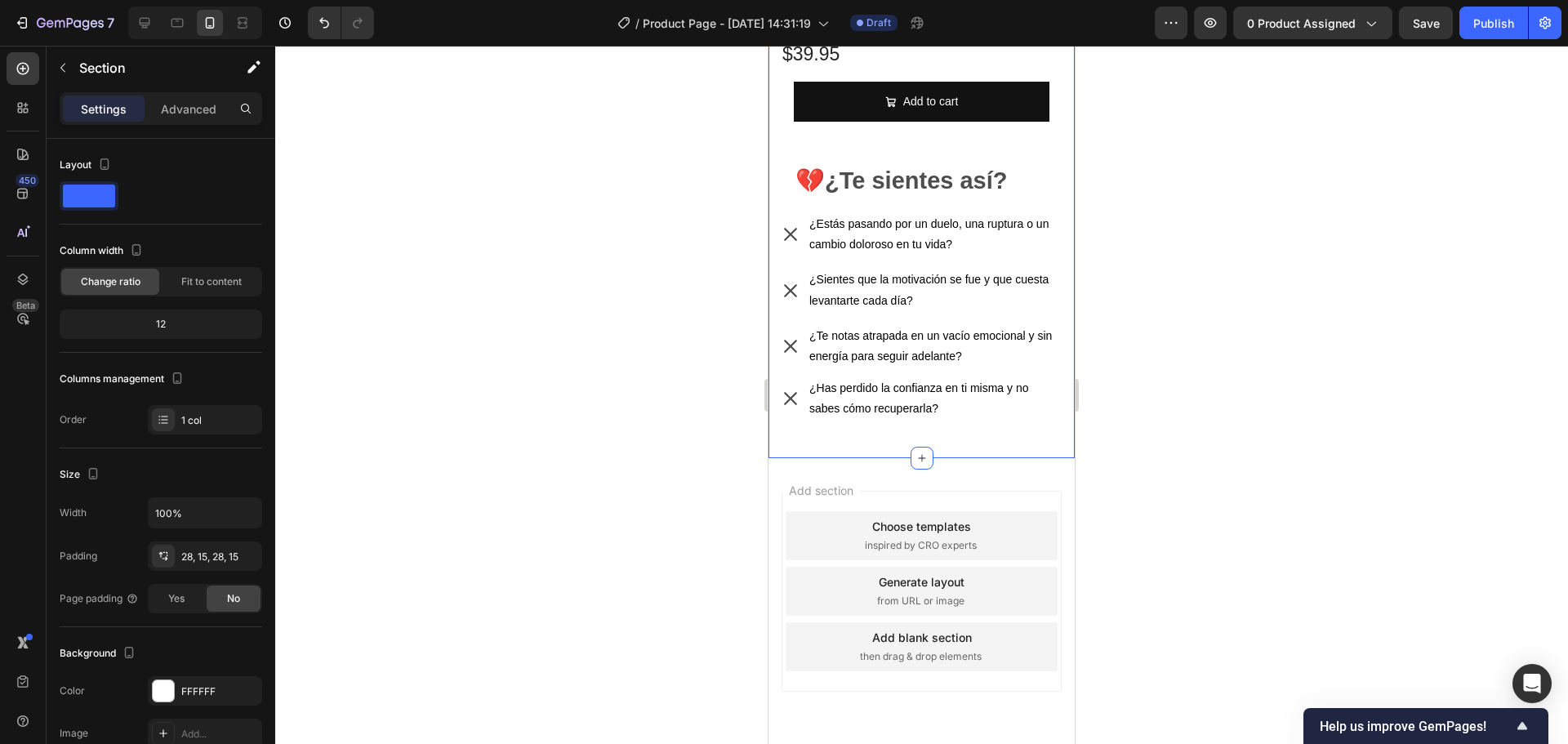
scroll to position [353, 0]
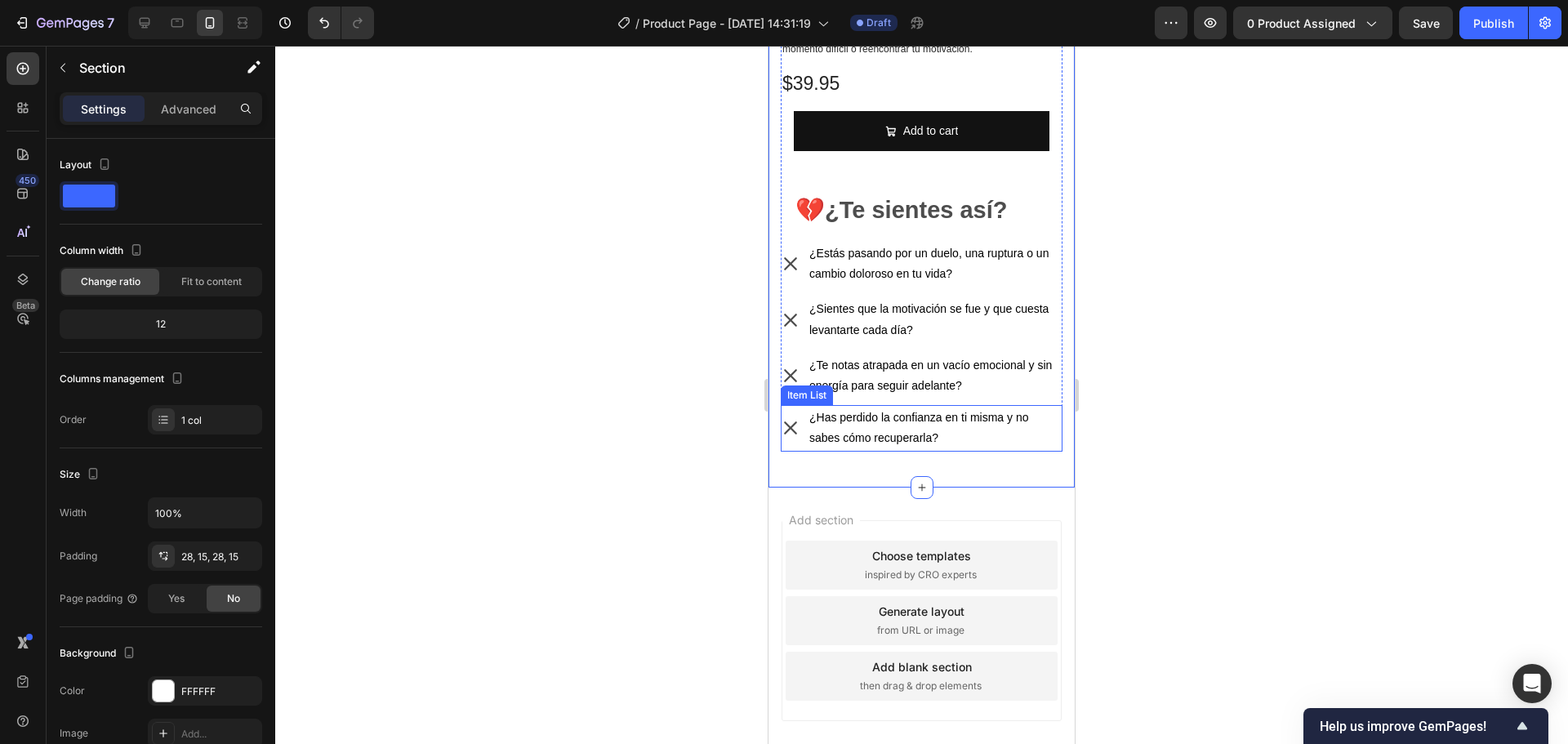
click at [980, 424] on p "¿Has perdido la confianza en ti misma y no sabes cómo recuperarla?" at bounding box center [934, 428] width 251 height 41
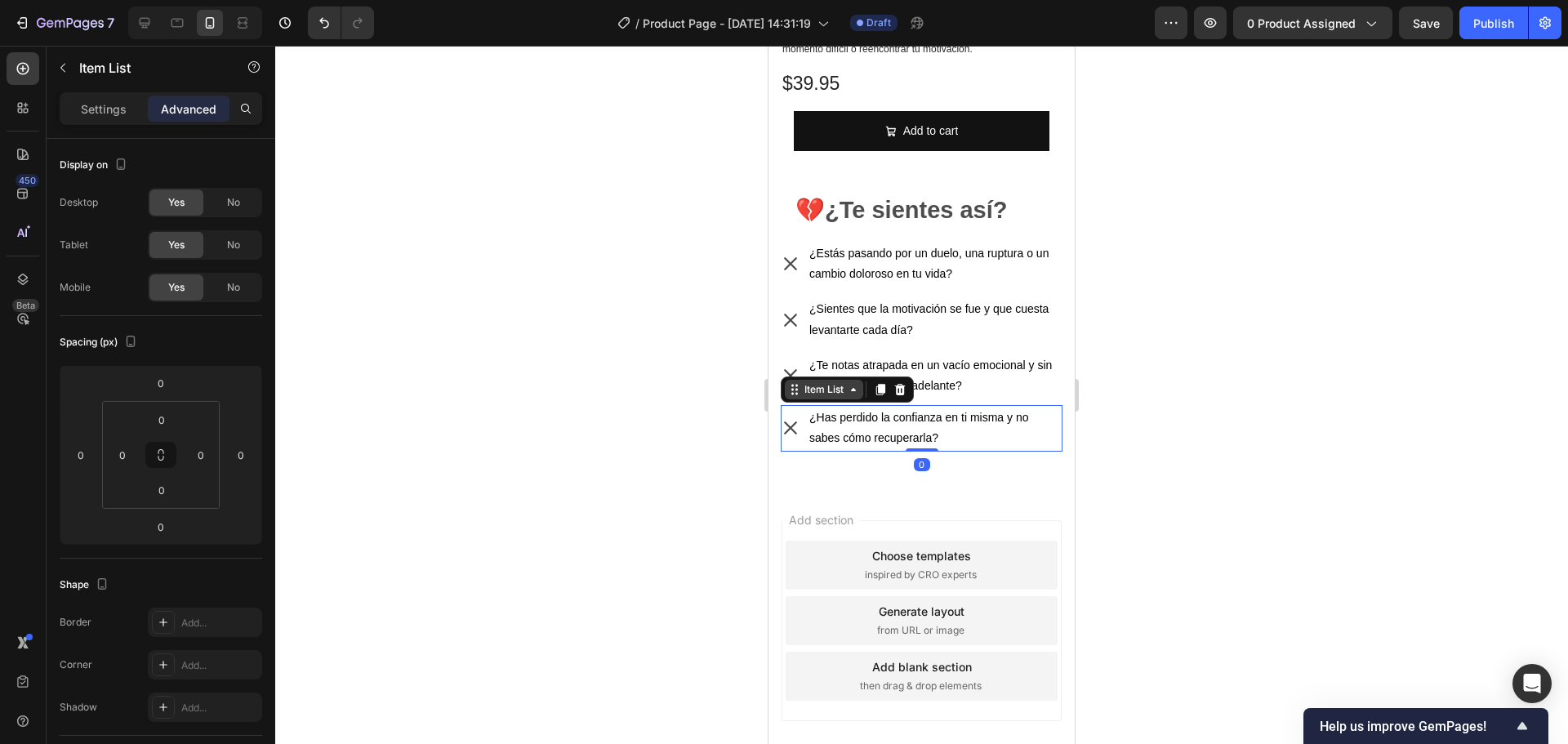
click at [828, 382] on div "Item List" at bounding box center [824, 390] width 45 height 14
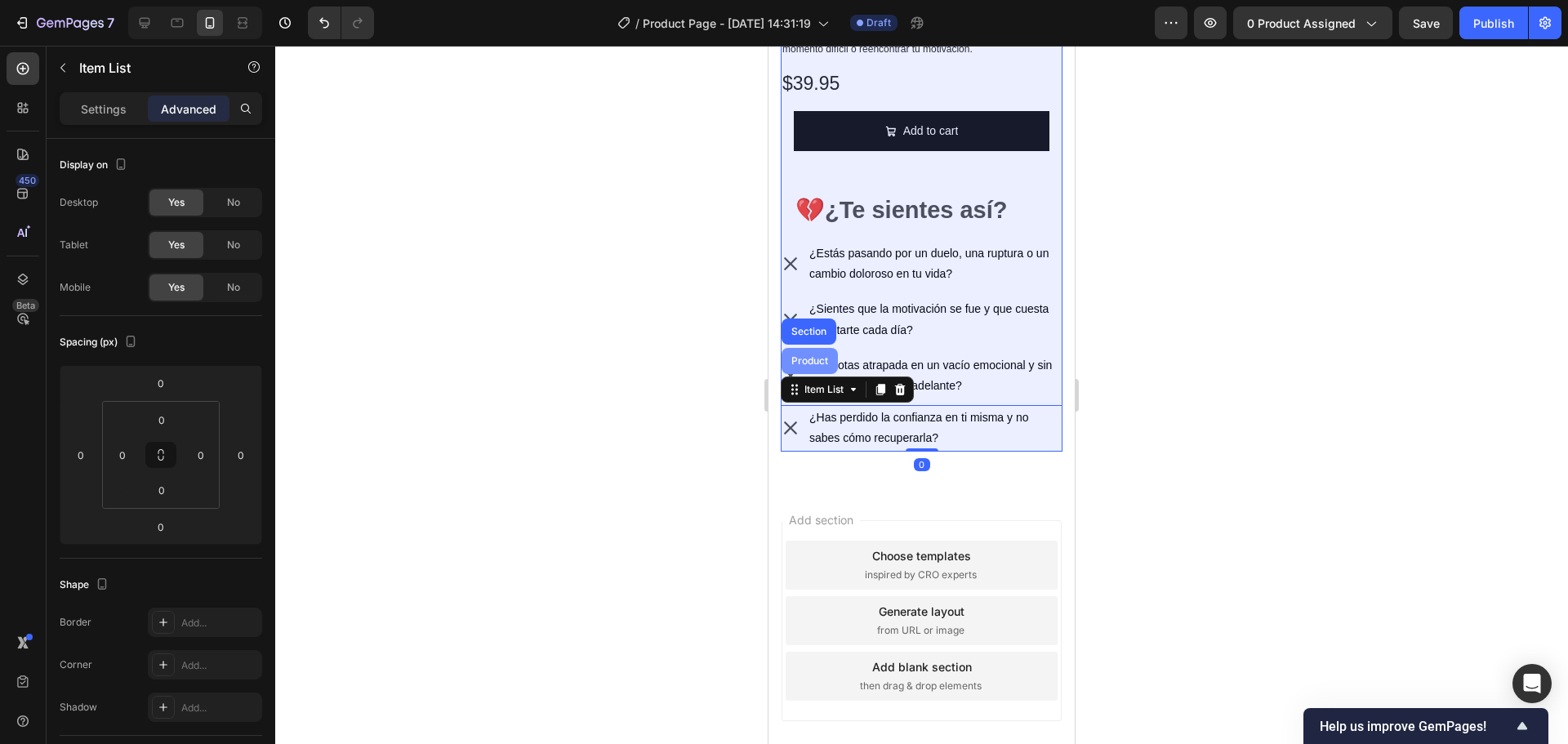
click at [816, 356] on div "Product" at bounding box center [809, 361] width 44 height 10
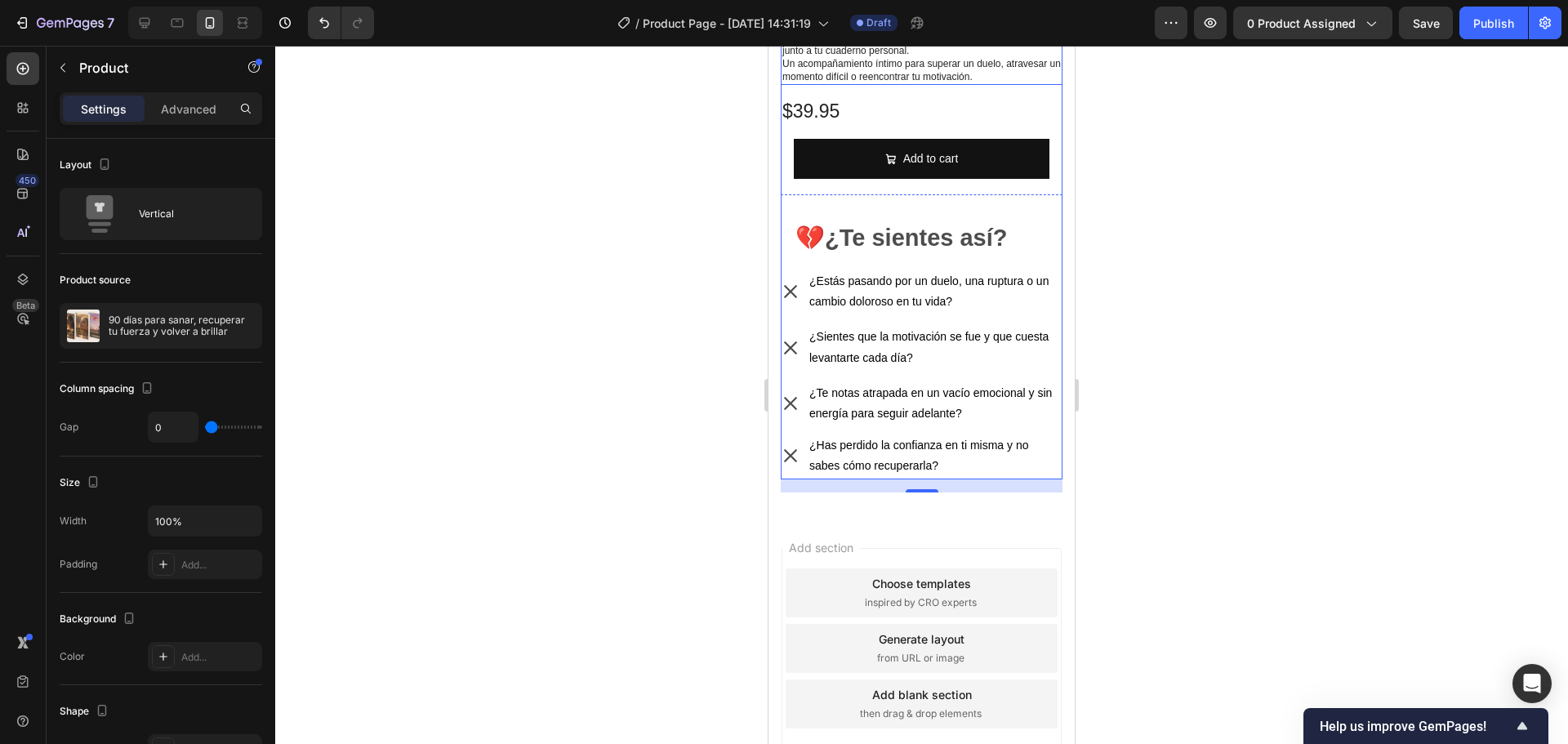
scroll to position [326, 0]
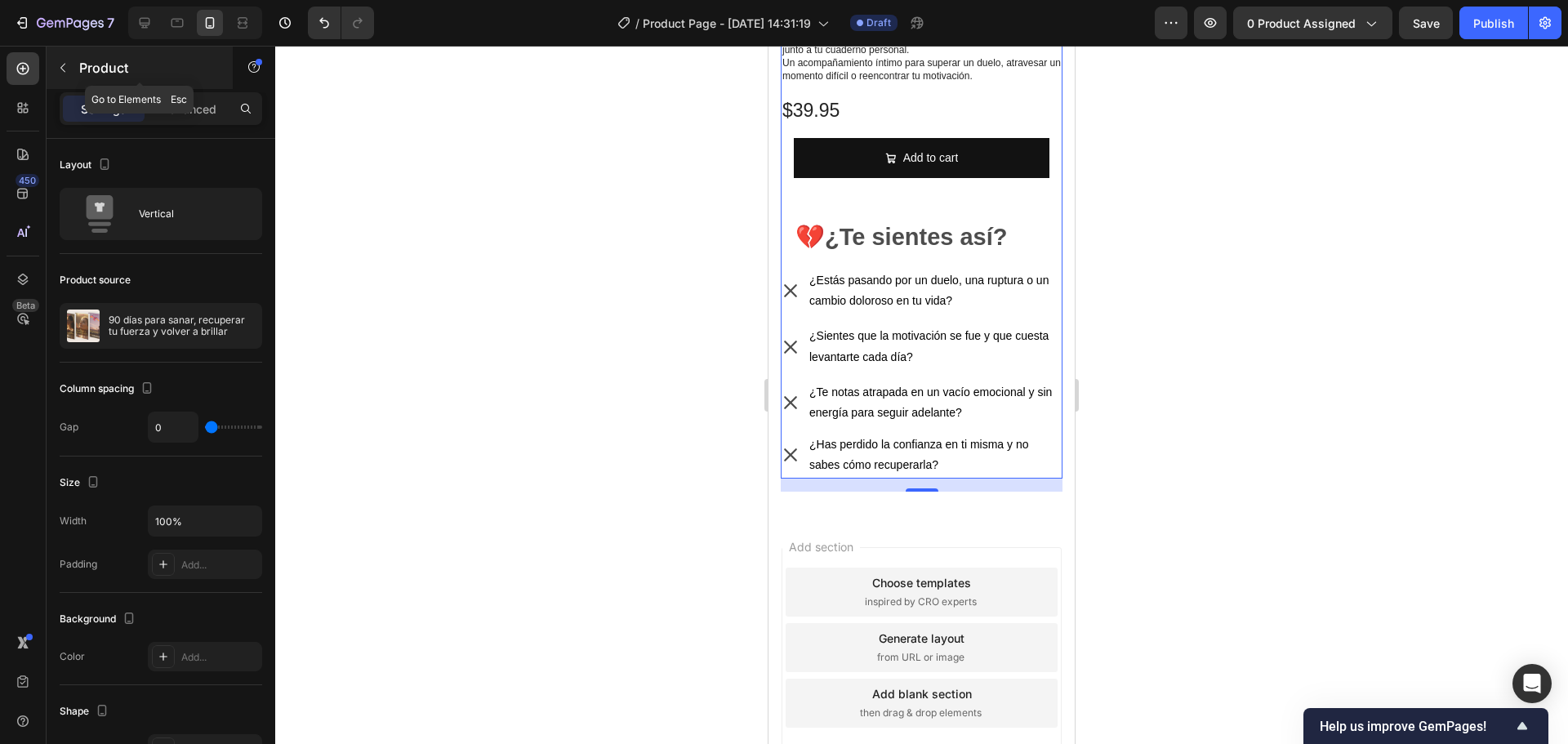
click at [101, 68] on p "Product" at bounding box center [148, 68] width 139 height 20
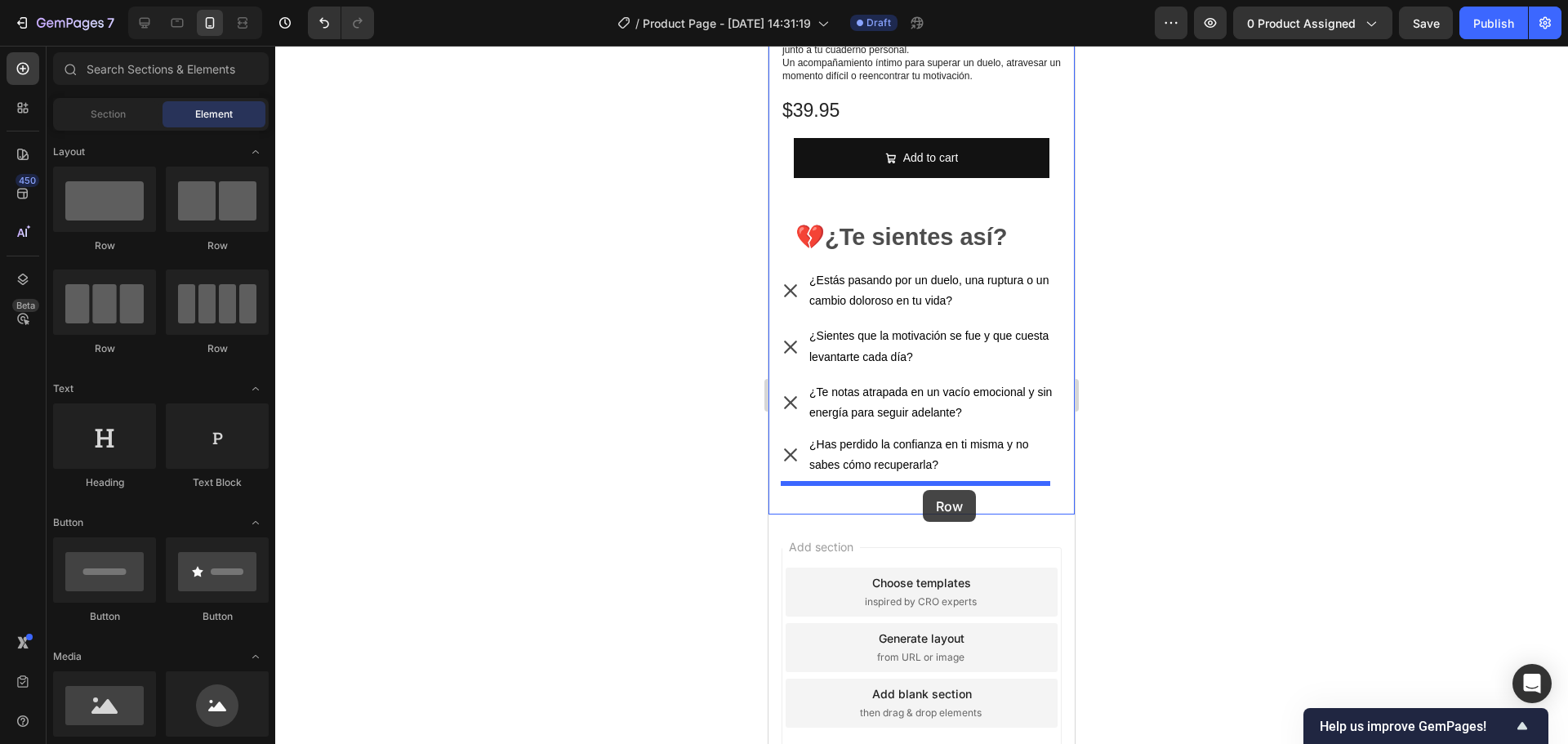
drag, startPoint x: 859, startPoint y: 241, endPoint x: 923, endPoint y: 490, distance: 257.1
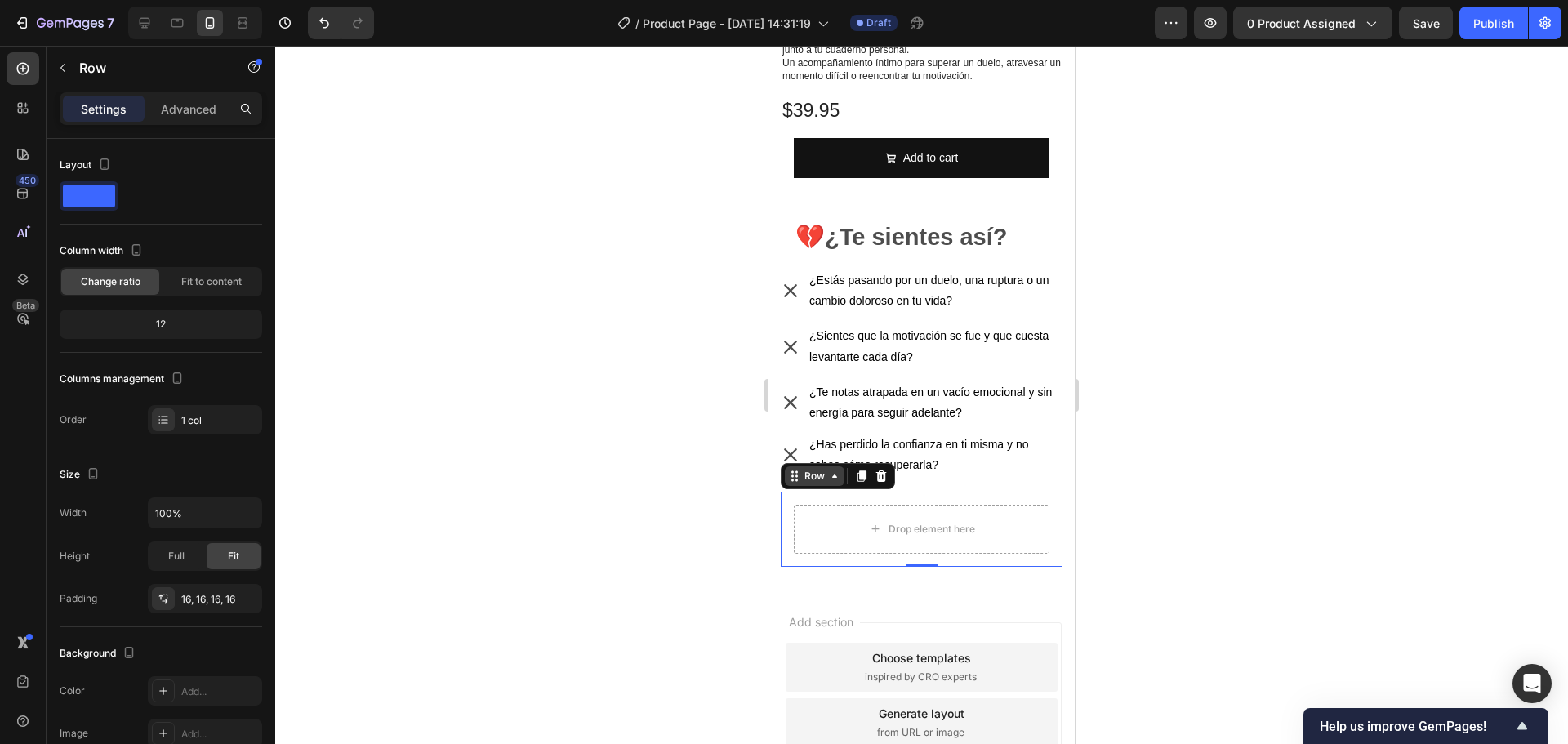
click at [807, 469] on div "Row" at bounding box center [815, 476] width 27 height 14
click at [809, 469] on div "Row" at bounding box center [815, 476] width 27 height 14
click at [1205, 484] on div at bounding box center [922, 394] width 1292 height 698
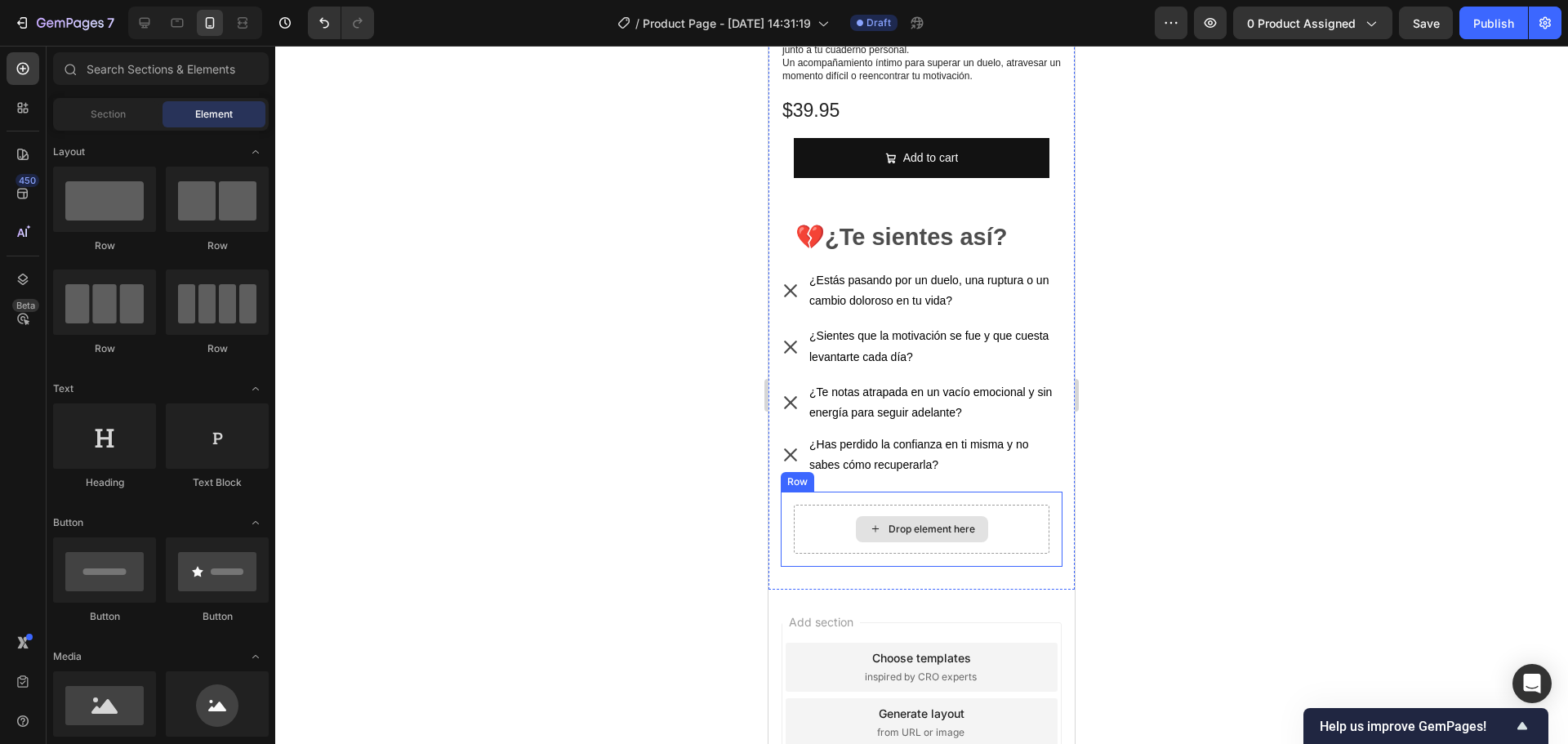
click at [945, 516] on div "Drop element here" at bounding box center [922, 528] width 132 height 26
drag, startPoint x: 945, startPoint y: 511, endPoint x: 952, endPoint y: 460, distance: 51.5
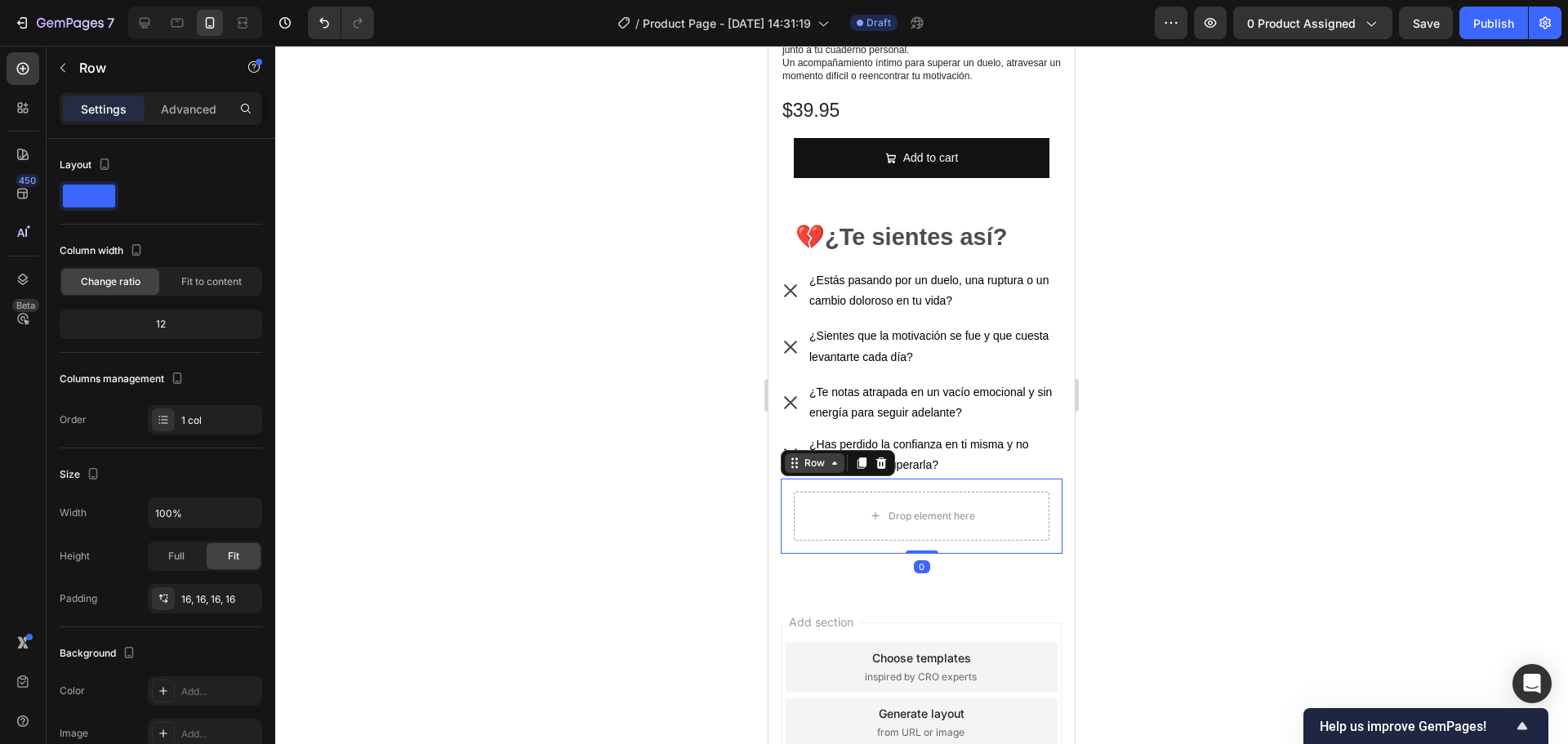
click at [808, 457] on div "Row" at bounding box center [815, 463] width 27 height 14
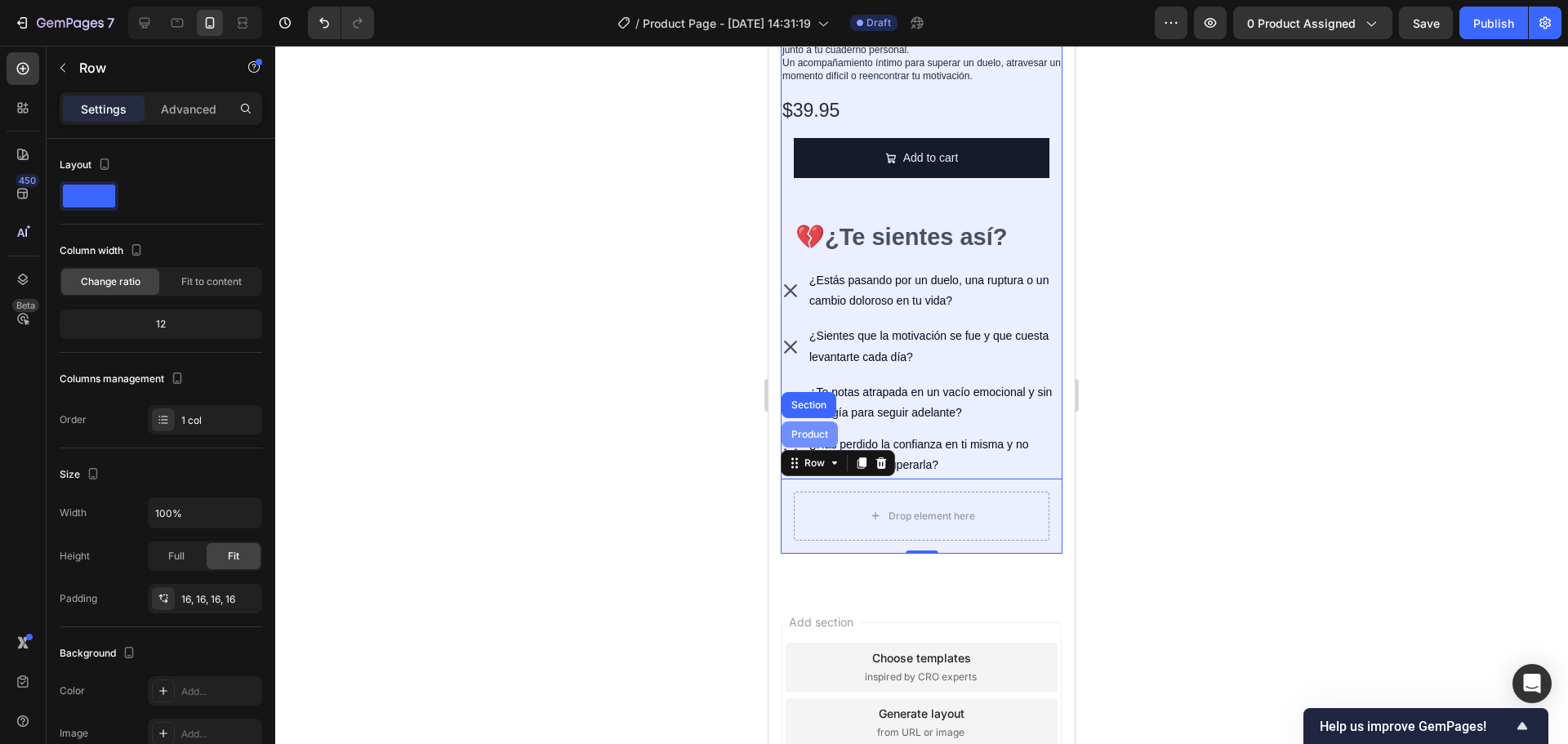
click at [818, 430] on div "Product" at bounding box center [809, 434] width 44 height 10
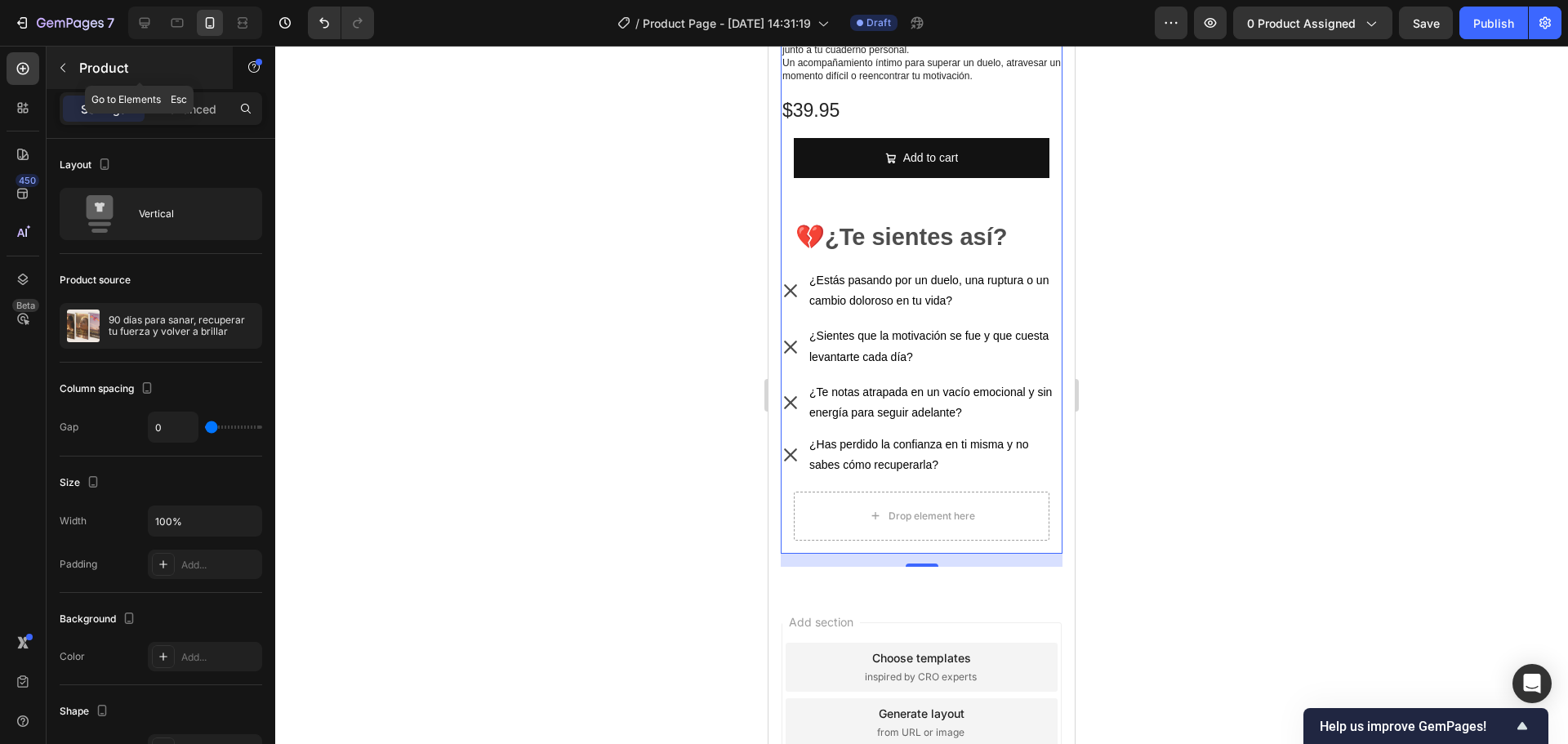
click at [65, 73] on icon "button" at bounding box center [63, 68] width 13 height 13
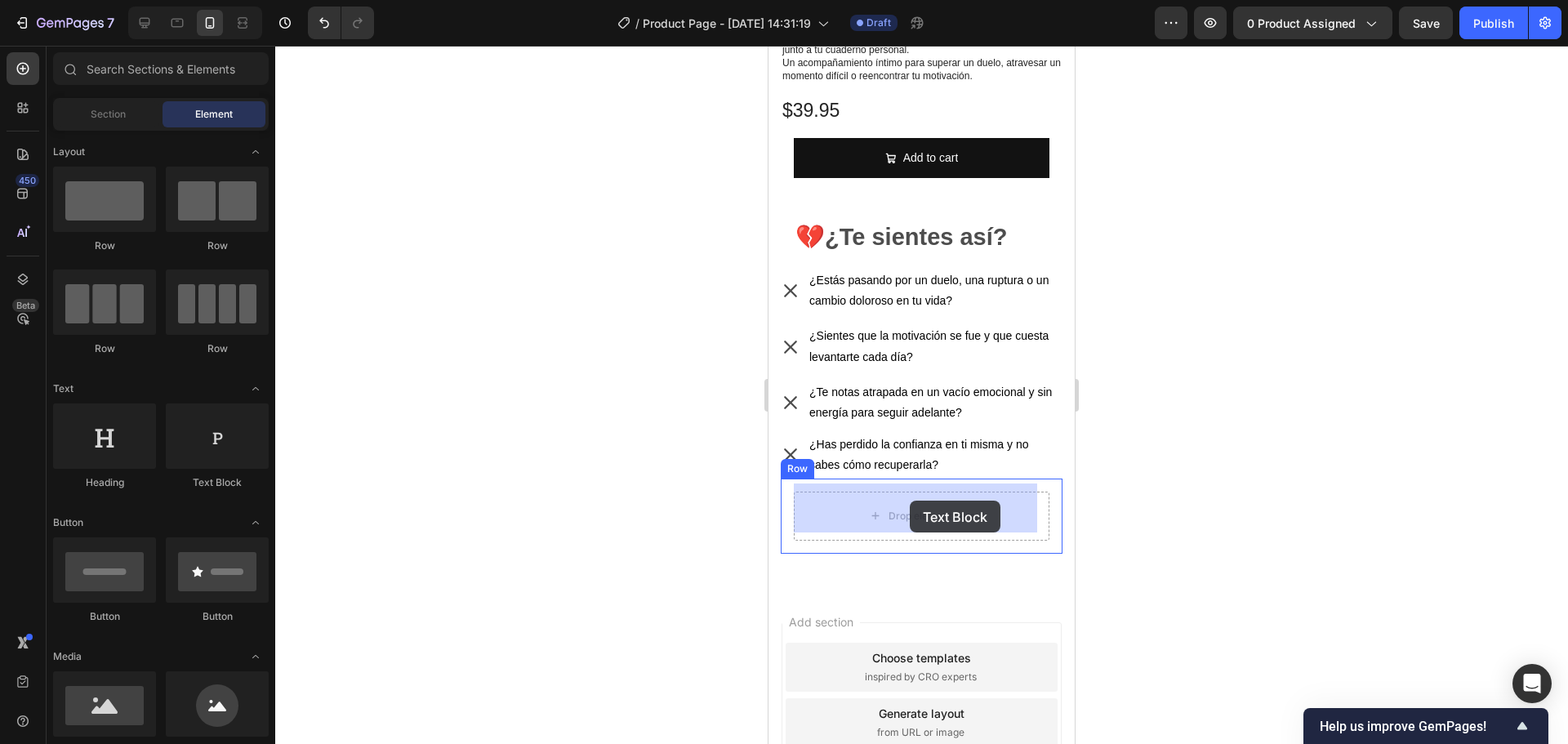
drag, startPoint x: 998, startPoint y: 488, endPoint x: 910, endPoint y: 500, distance: 88.8
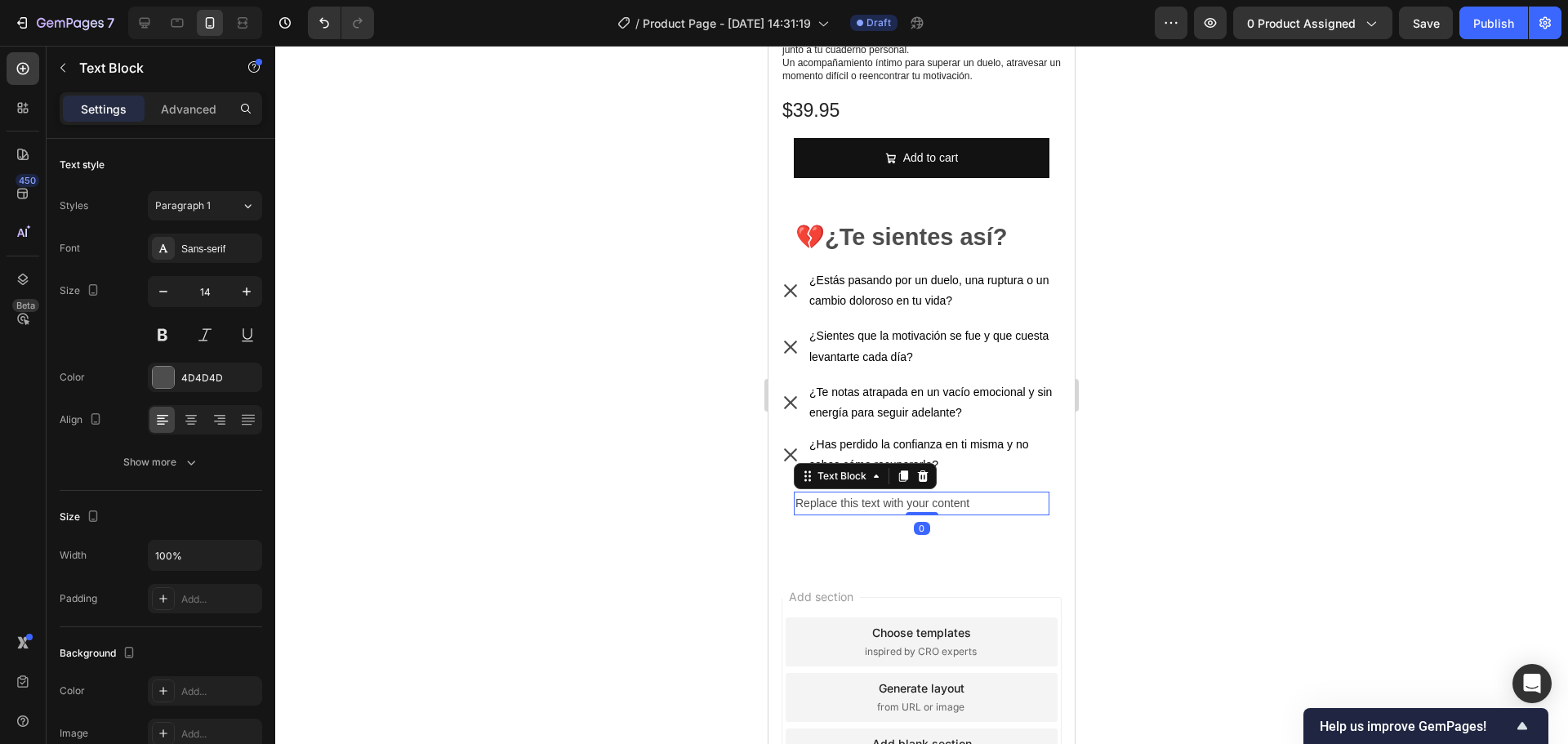
click at [973, 500] on div "Replace this text with your content" at bounding box center [922, 503] width 256 height 24
click at [973, 500] on p "Replace this text with your content" at bounding box center [921, 503] width 252 height 21
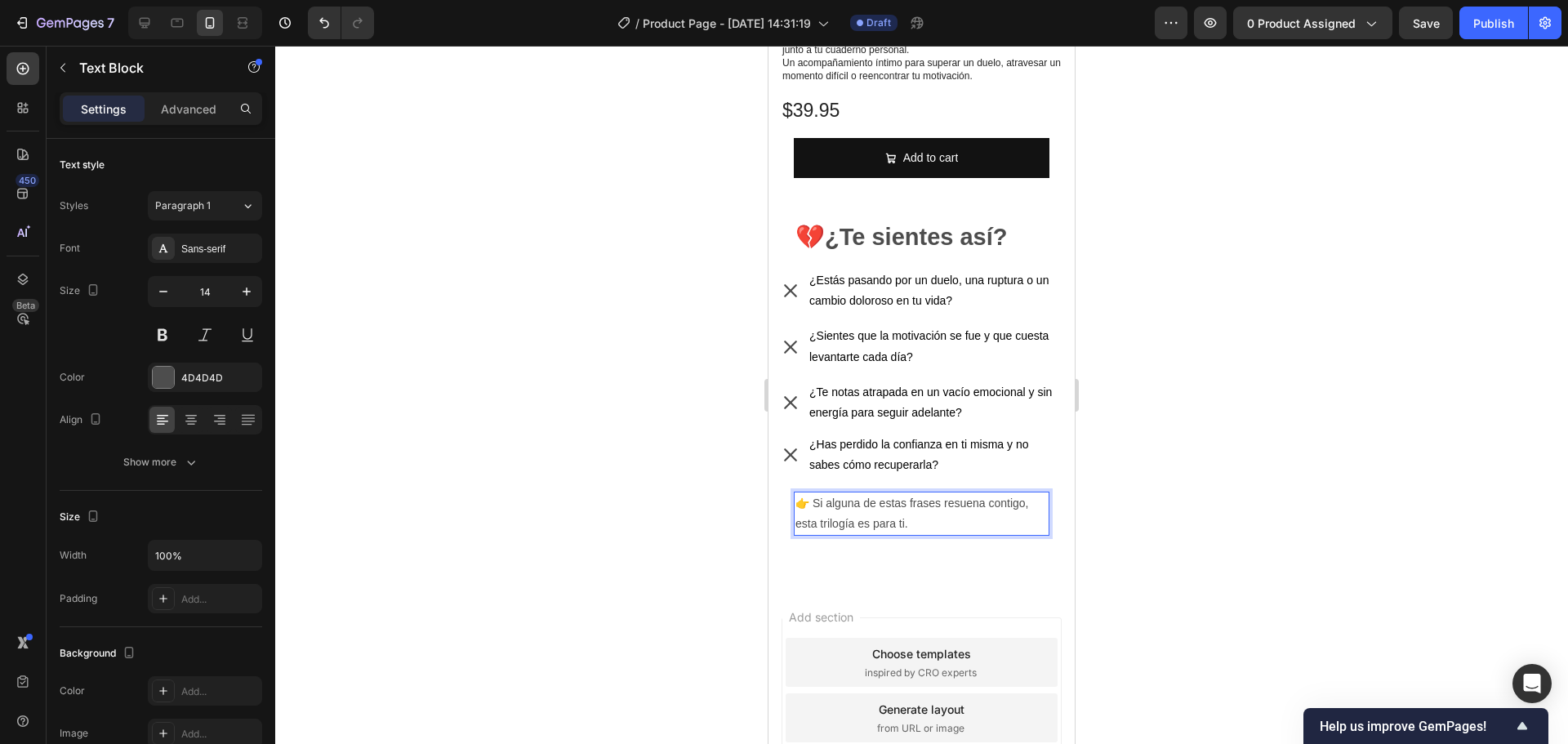
click at [895, 507] on p "👉 Si alguna de estas frases resuena contigo, esta trilogía es para ti." at bounding box center [921, 513] width 252 height 41
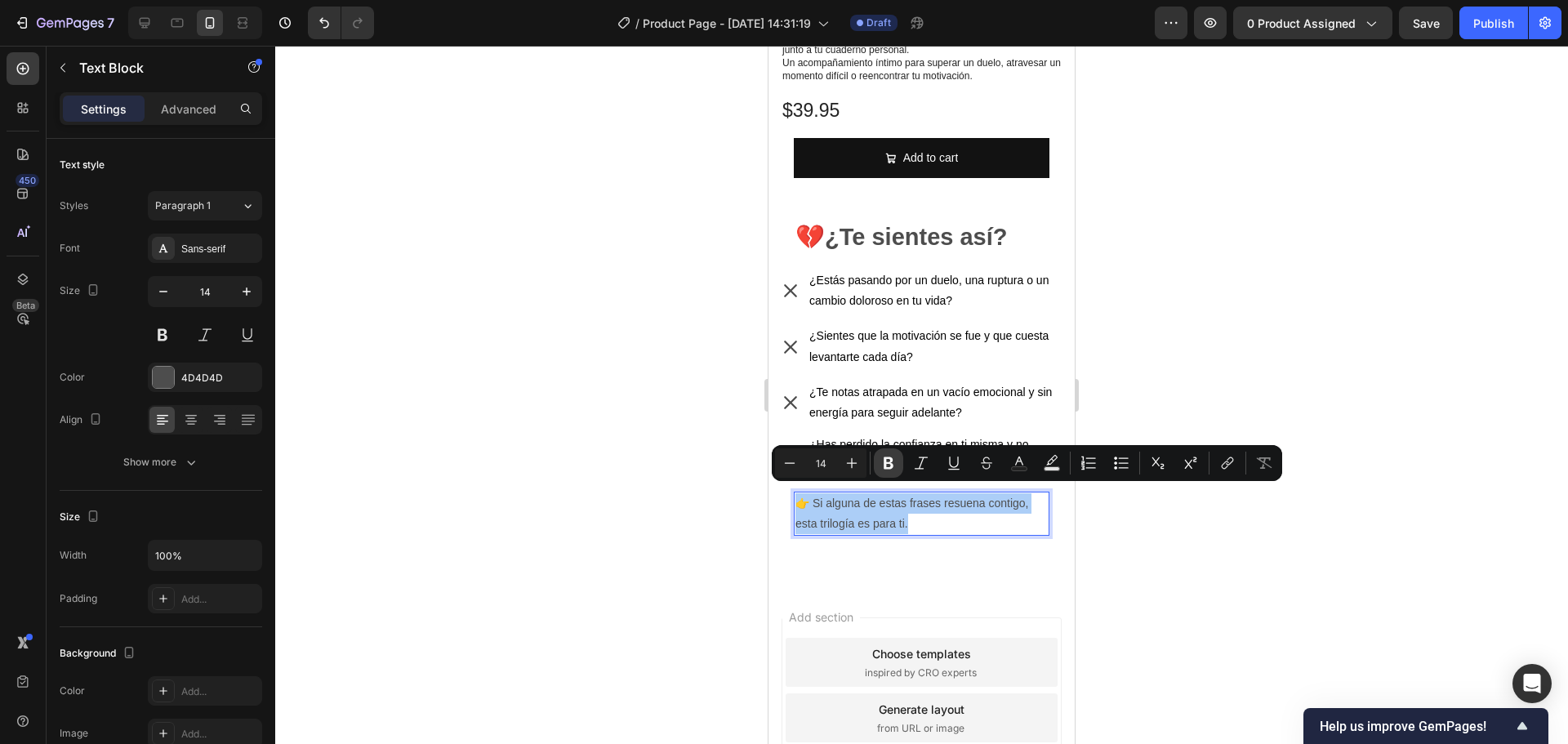
click at [884, 469] on icon "Editor contextual toolbar" at bounding box center [888, 463] width 16 height 16
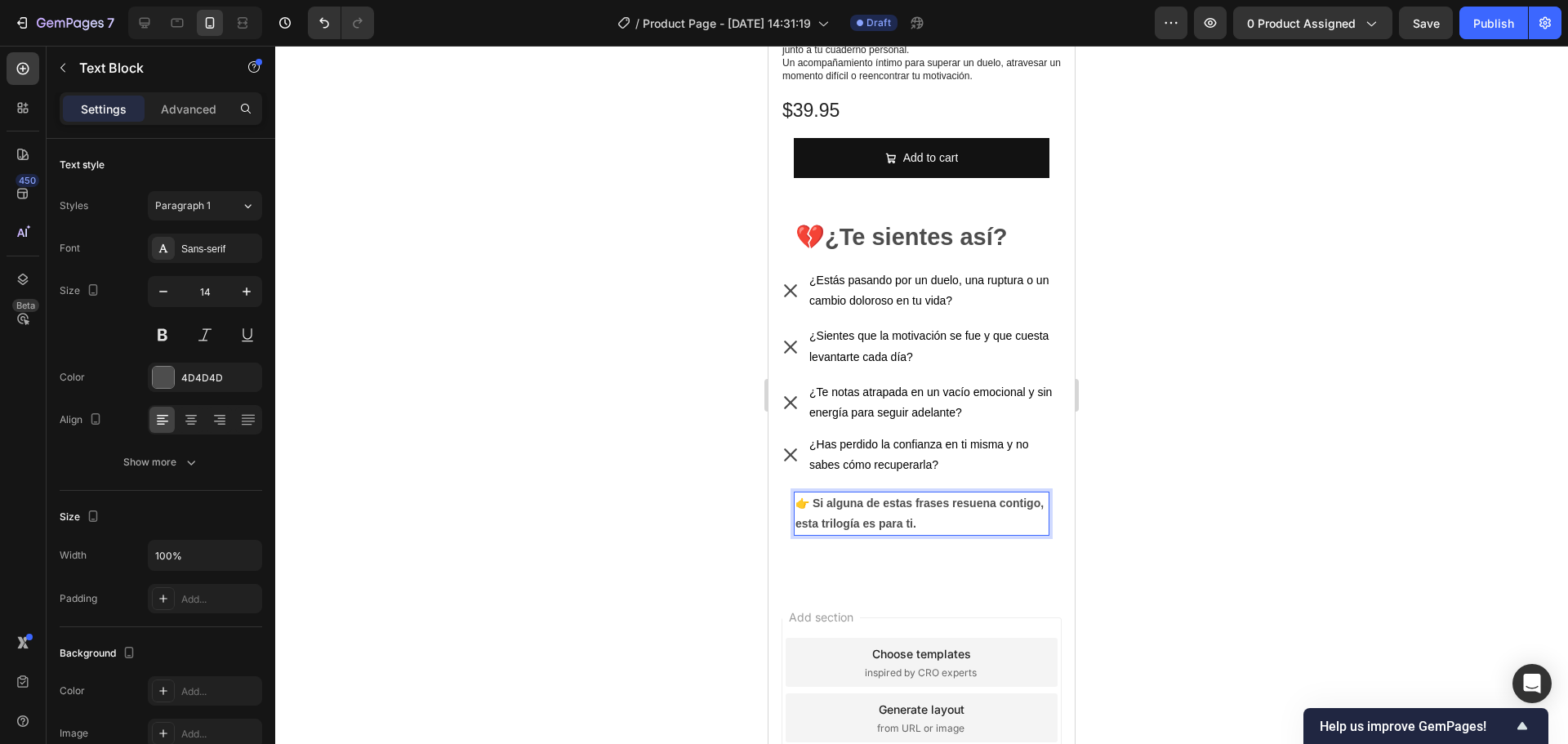
click at [1183, 461] on div at bounding box center [922, 394] width 1292 height 698
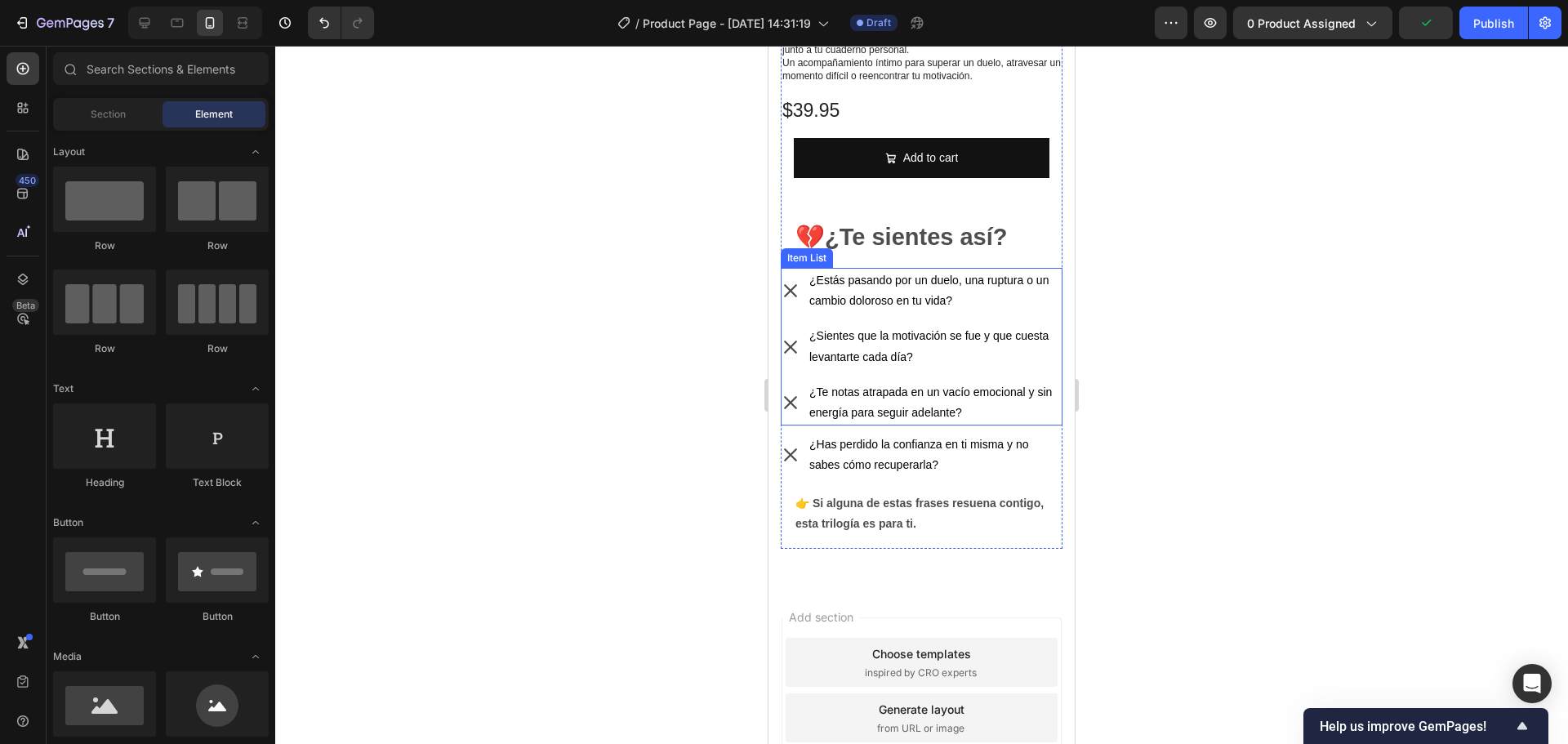
click at [788, 284] on icon at bounding box center [790, 291] width 20 height 20
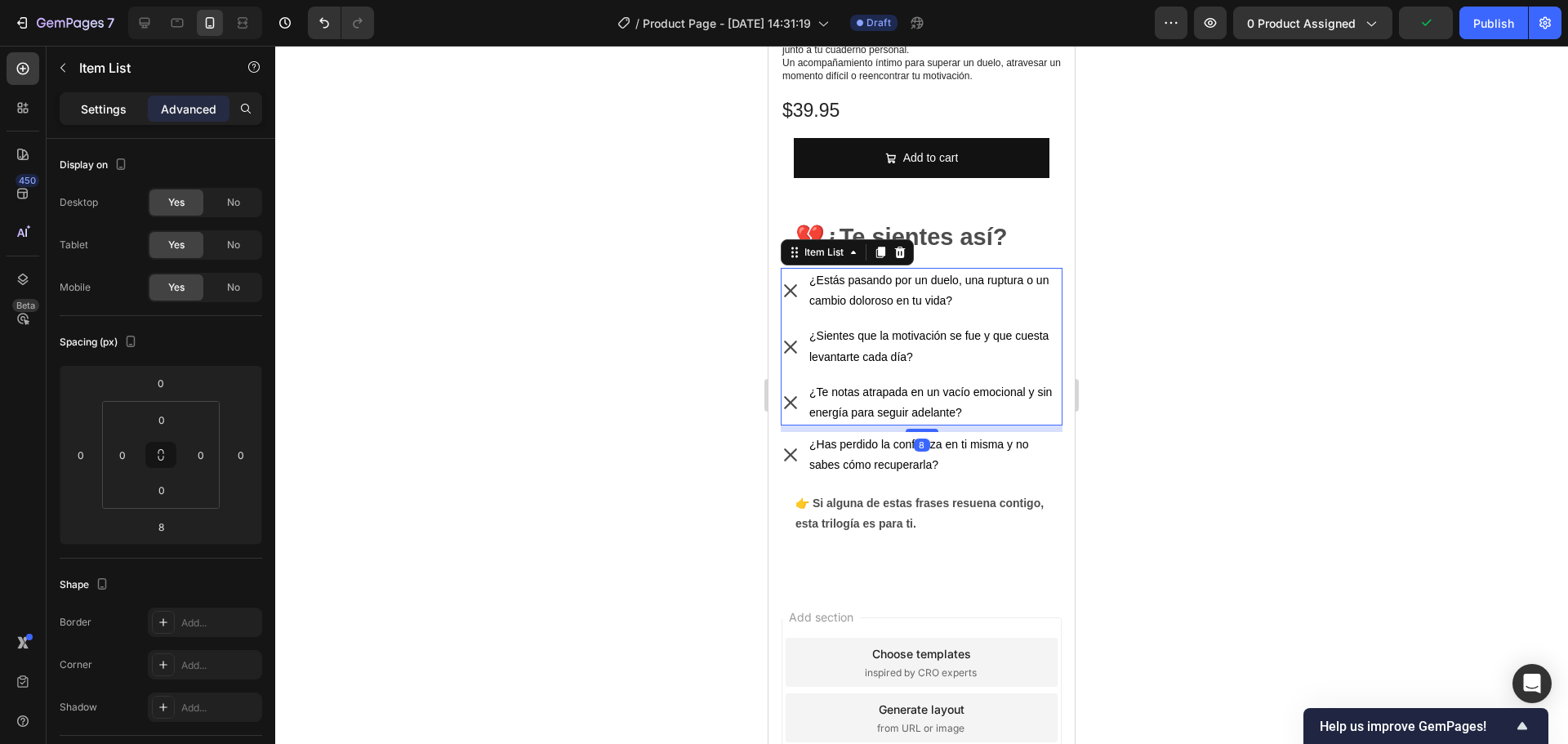
click at [96, 110] on p "Settings" at bounding box center [103, 109] width 45 height 17
type input "8"
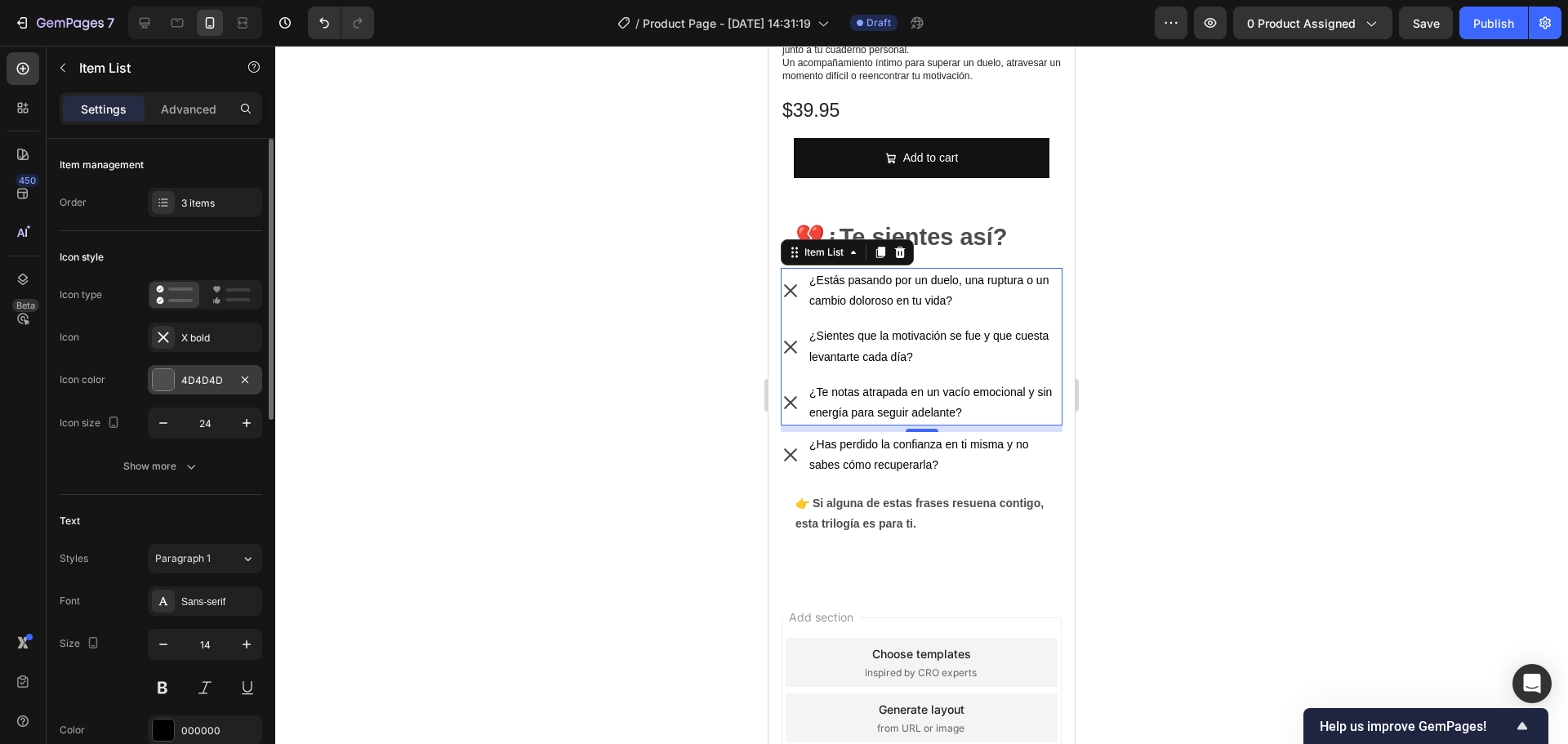
click at [164, 384] on div at bounding box center [162, 379] width 21 height 21
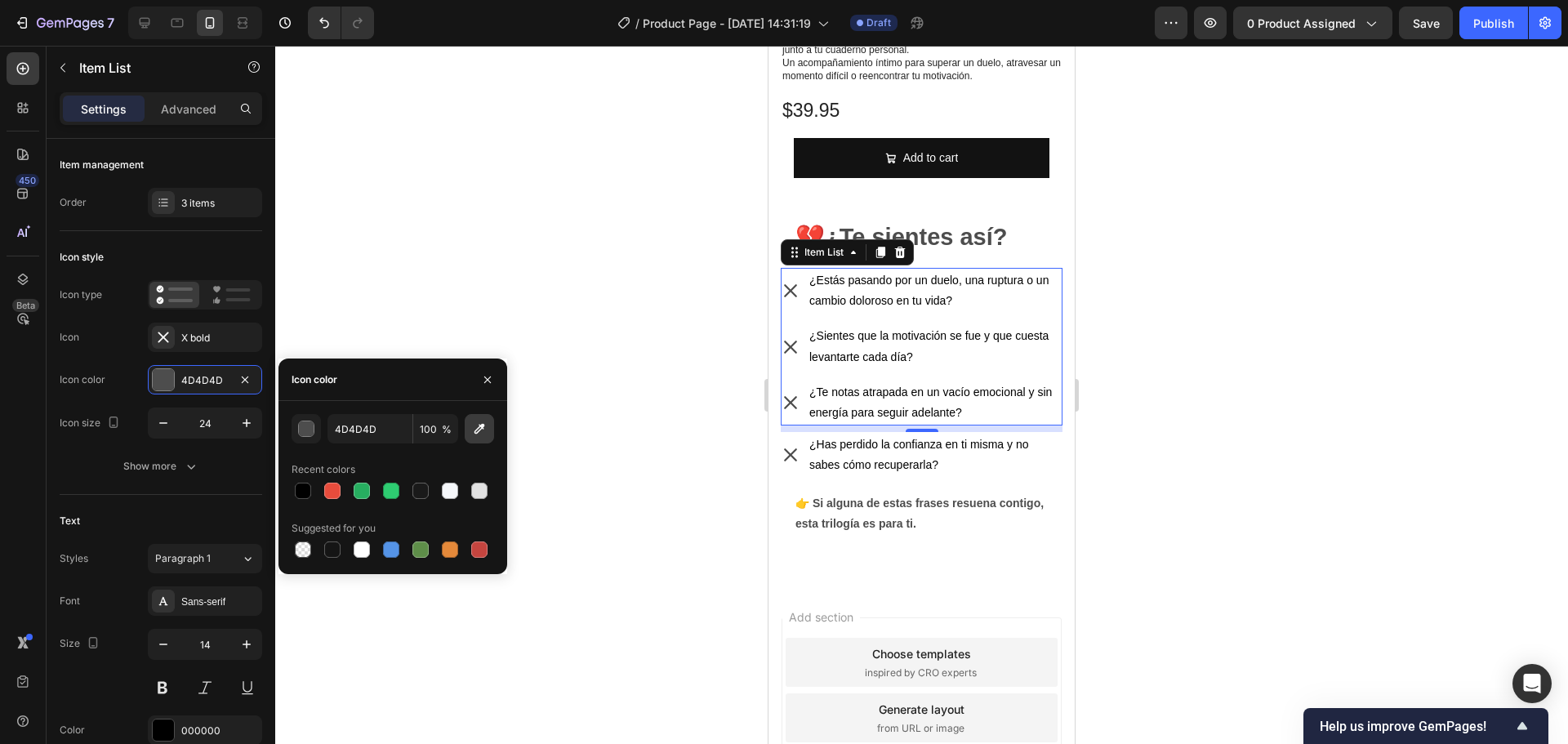
click at [479, 430] on icon "button" at bounding box center [479, 429] width 16 height 16
click at [315, 432] on button "button" at bounding box center [306, 429] width 29 height 29
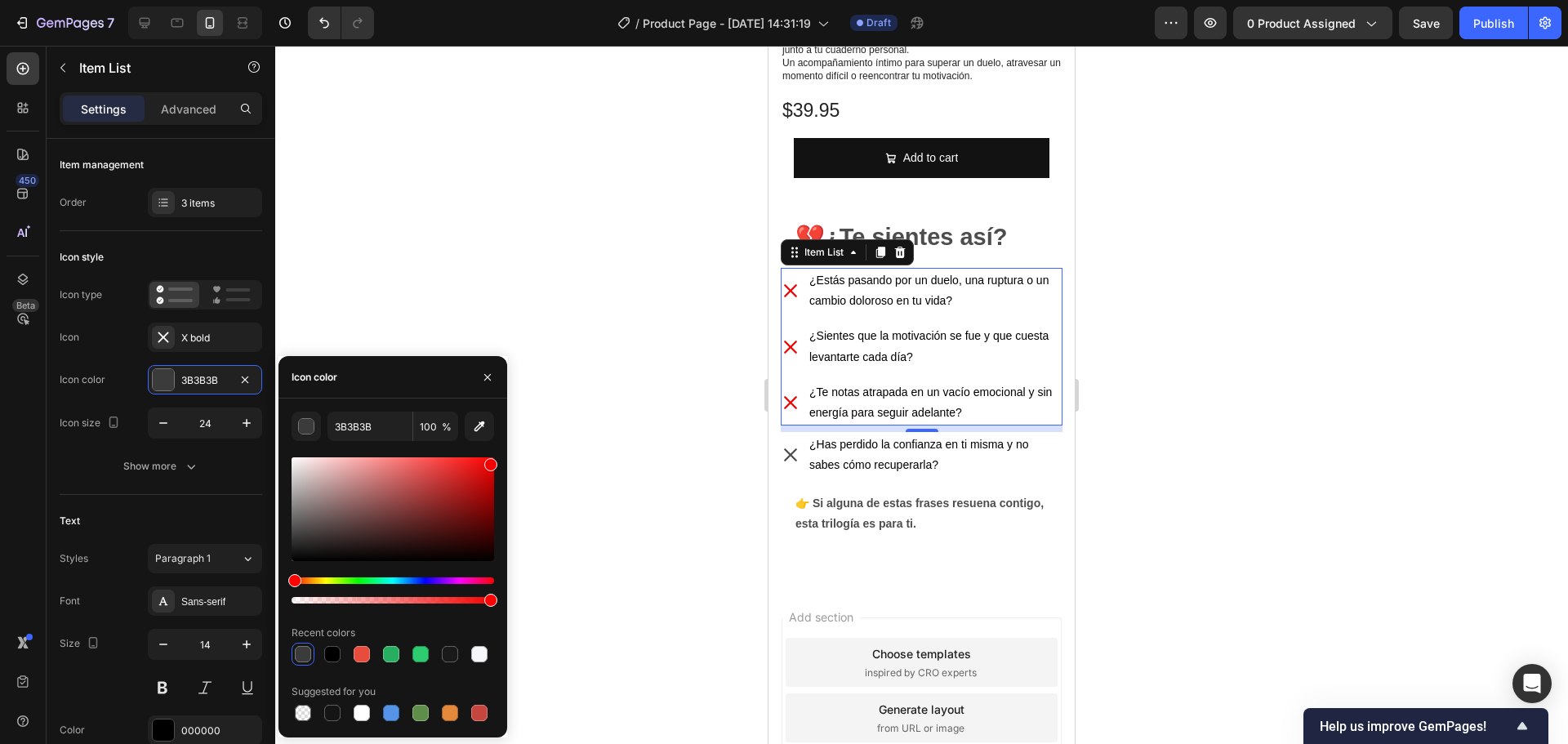
drag, startPoint x: 292, startPoint y: 539, endPoint x: 517, endPoint y: 461, distance: 238.1
click at [517, 0] on div "7 Version history / Product Page - [DATE] 14:31:19 Draft Preview 0 product assi…" at bounding box center [784, 0] width 1568 height 0
type input "F40000"
click at [370, 424] on input "F40000" at bounding box center [370, 426] width 85 height 29
click at [790, 452] on icon at bounding box center [790, 455] width 20 height 20
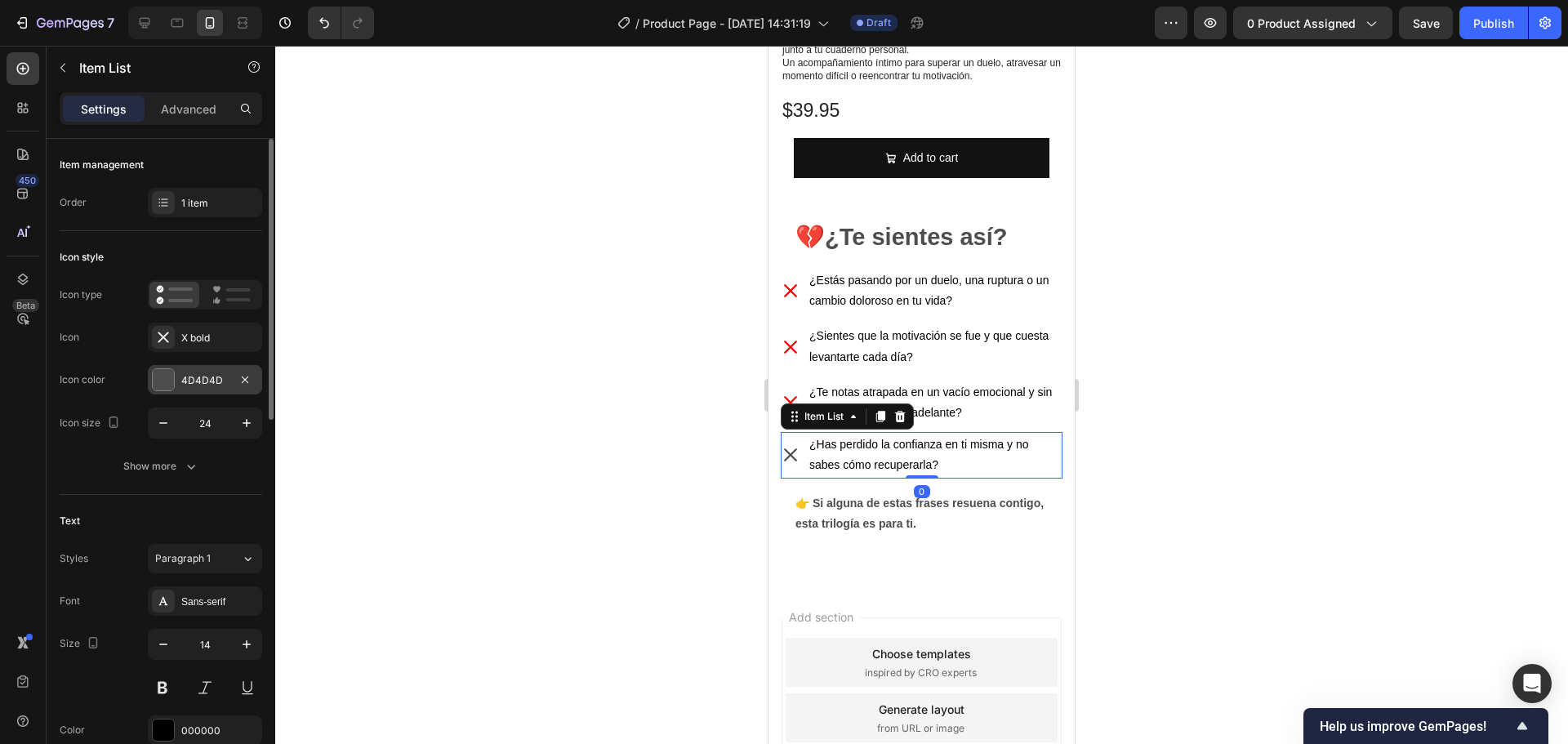
click at [178, 380] on div "4D4D4D" at bounding box center [205, 380] width 114 height 29
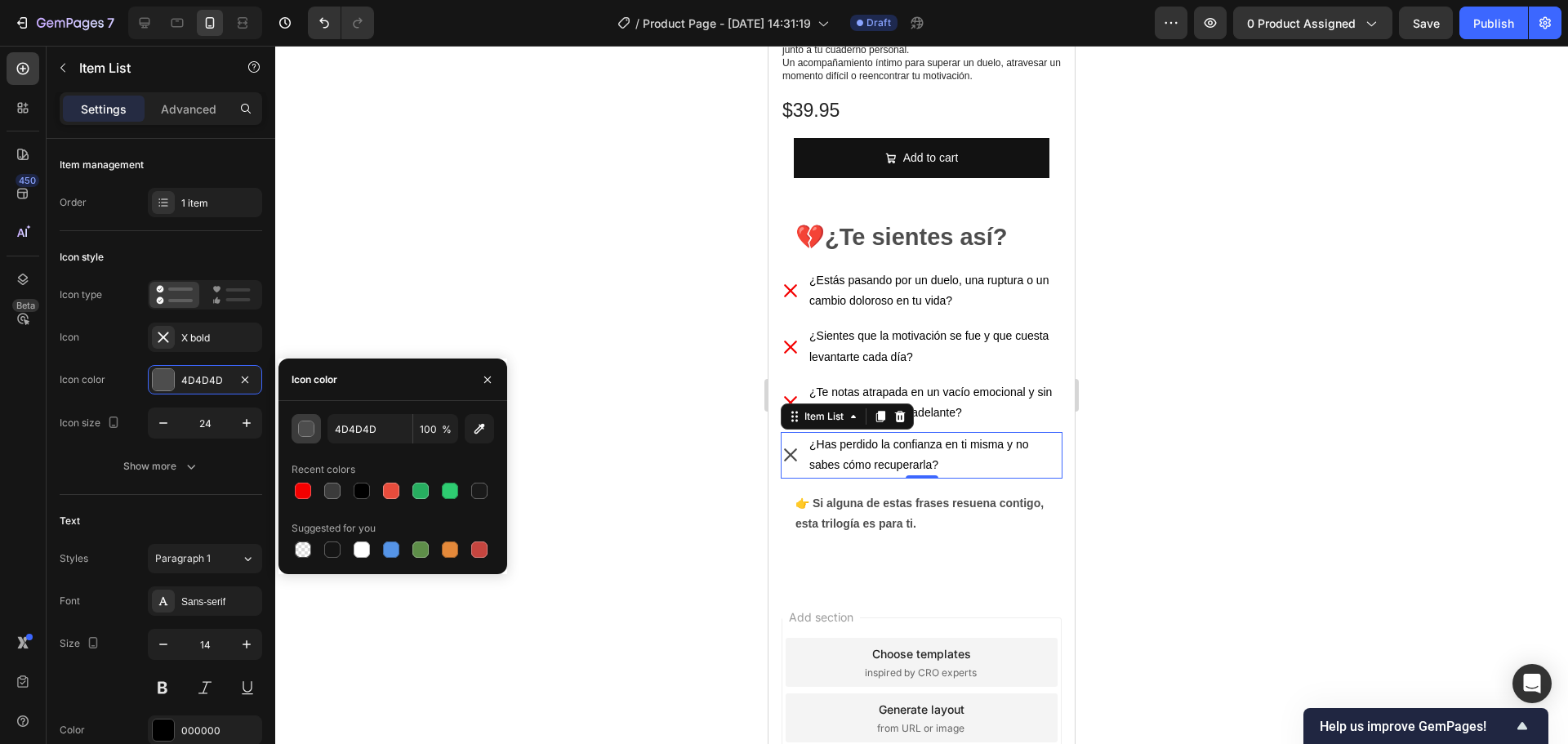
click at [301, 430] on div "button" at bounding box center [307, 430] width 16 height 16
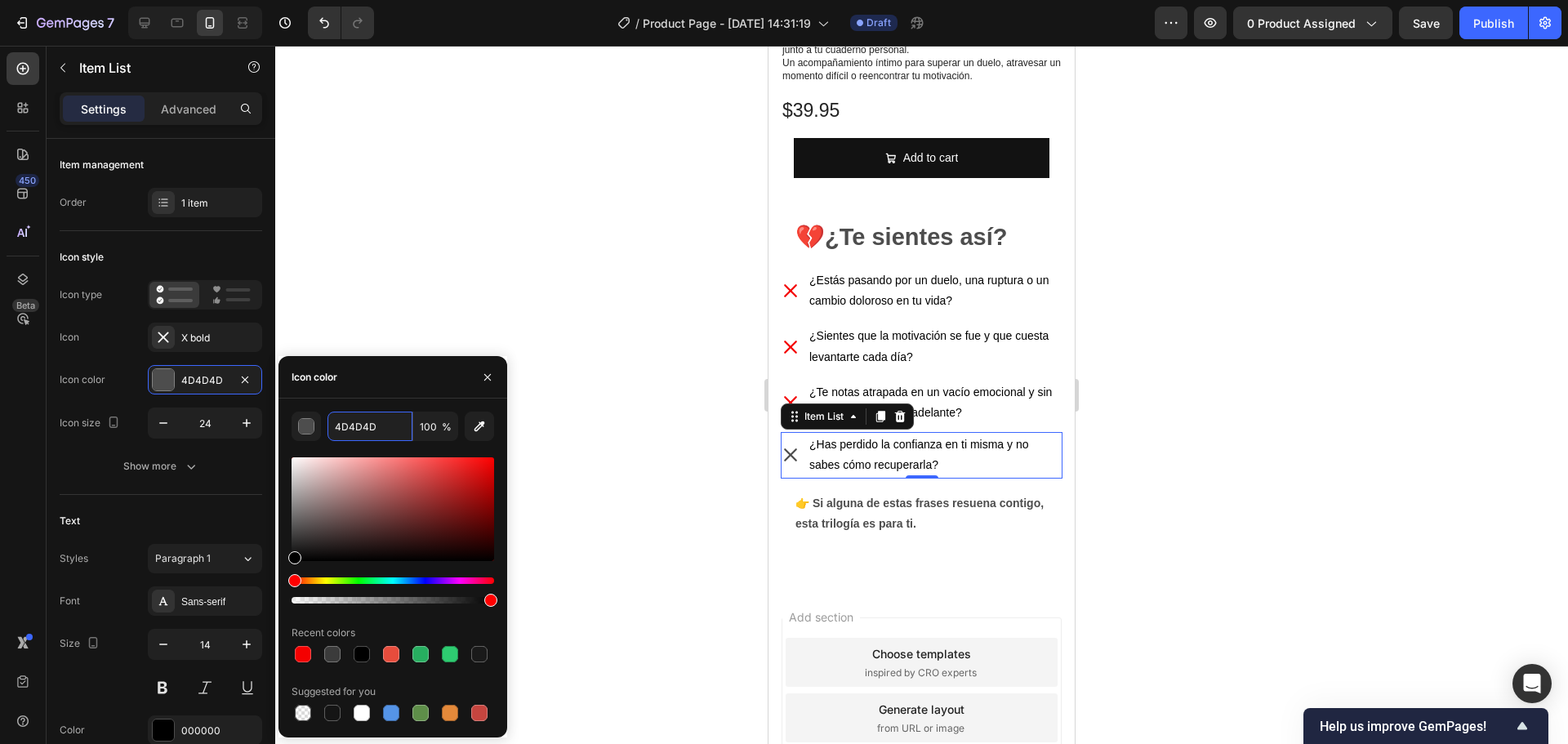
paste input "F40000"
type input "F40000"
click at [425, 380] on div "Icon color" at bounding box center [392, 377] width 228 height 43
click at [517, 323] on div at bounding box center [922, 394] width 1292 height 698
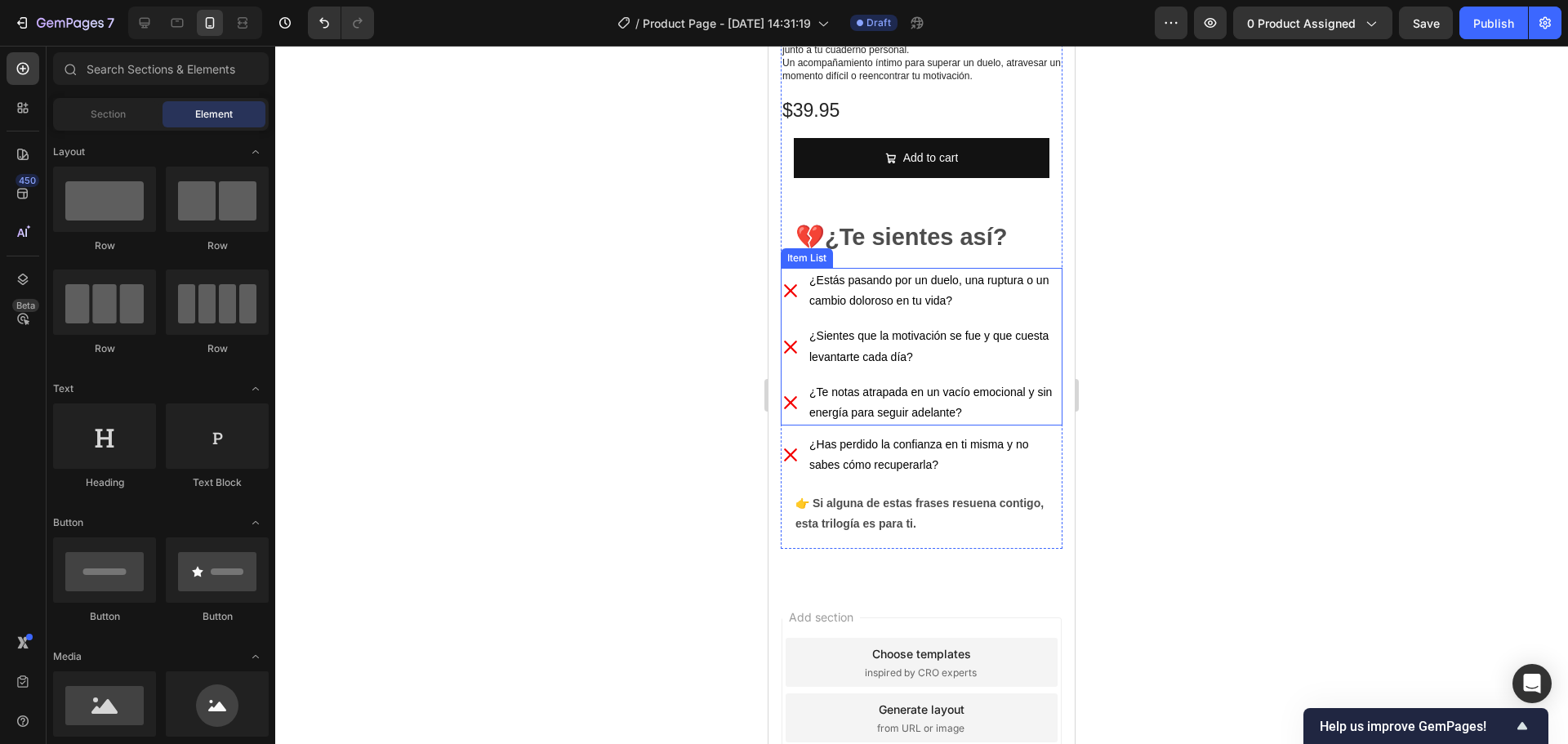
click at [788, 285] on icon at bounding box center [790, 291] width 13 height 13
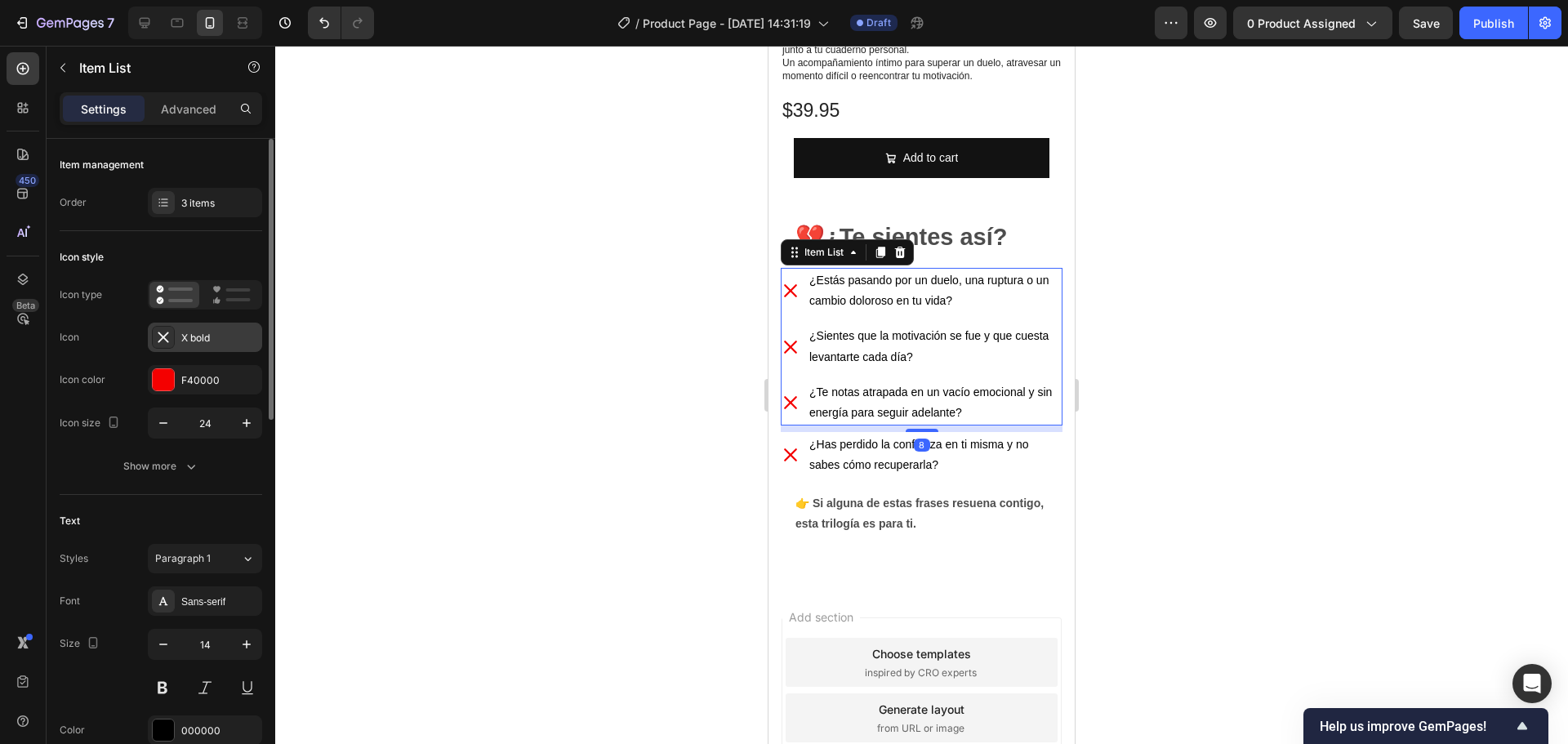
click at [204, 331] on div "X bold" at bounding box center [219, 338] width 77 height 14
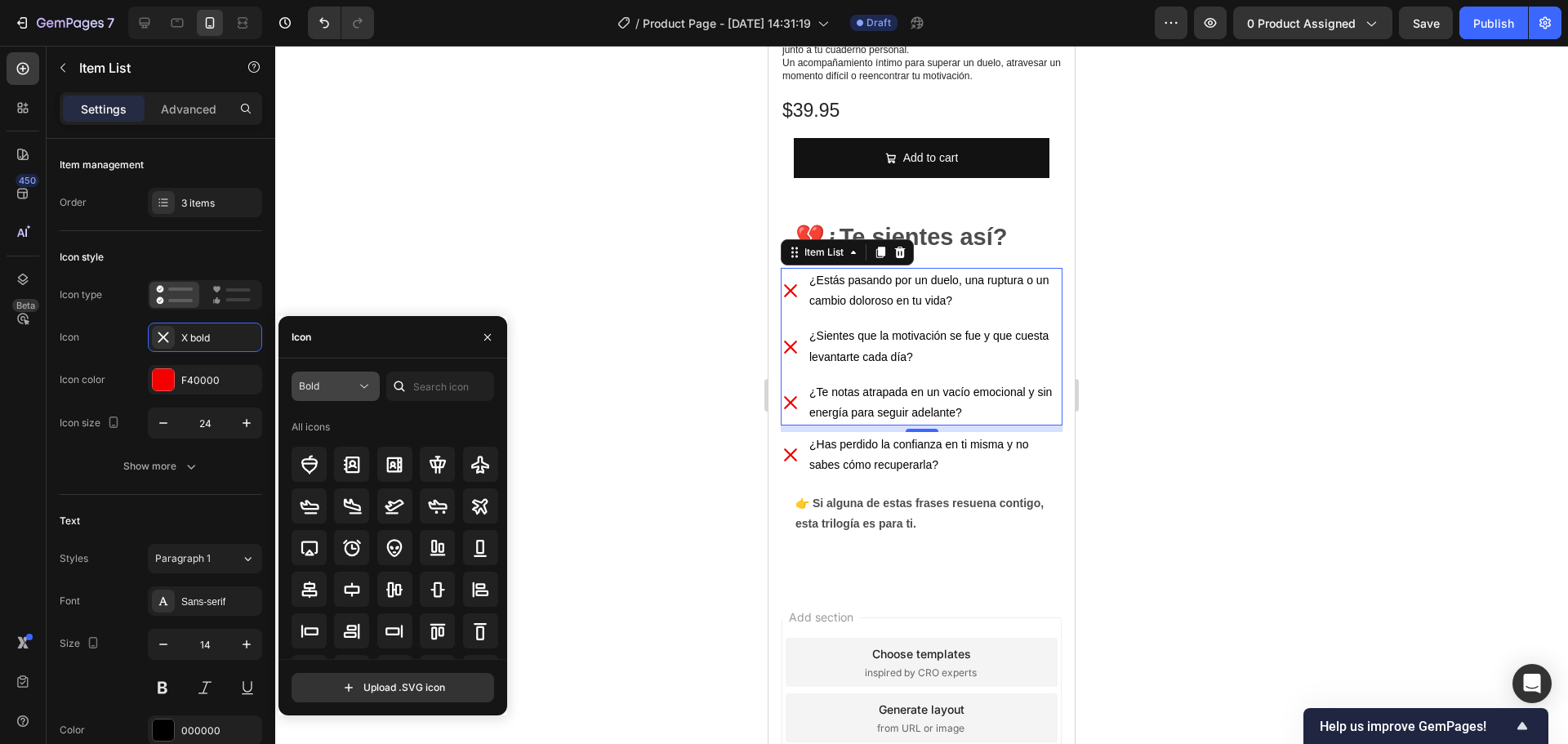
click at [355, 390] on div "Bold" at bounding box center [327, 386] width 57 height 14
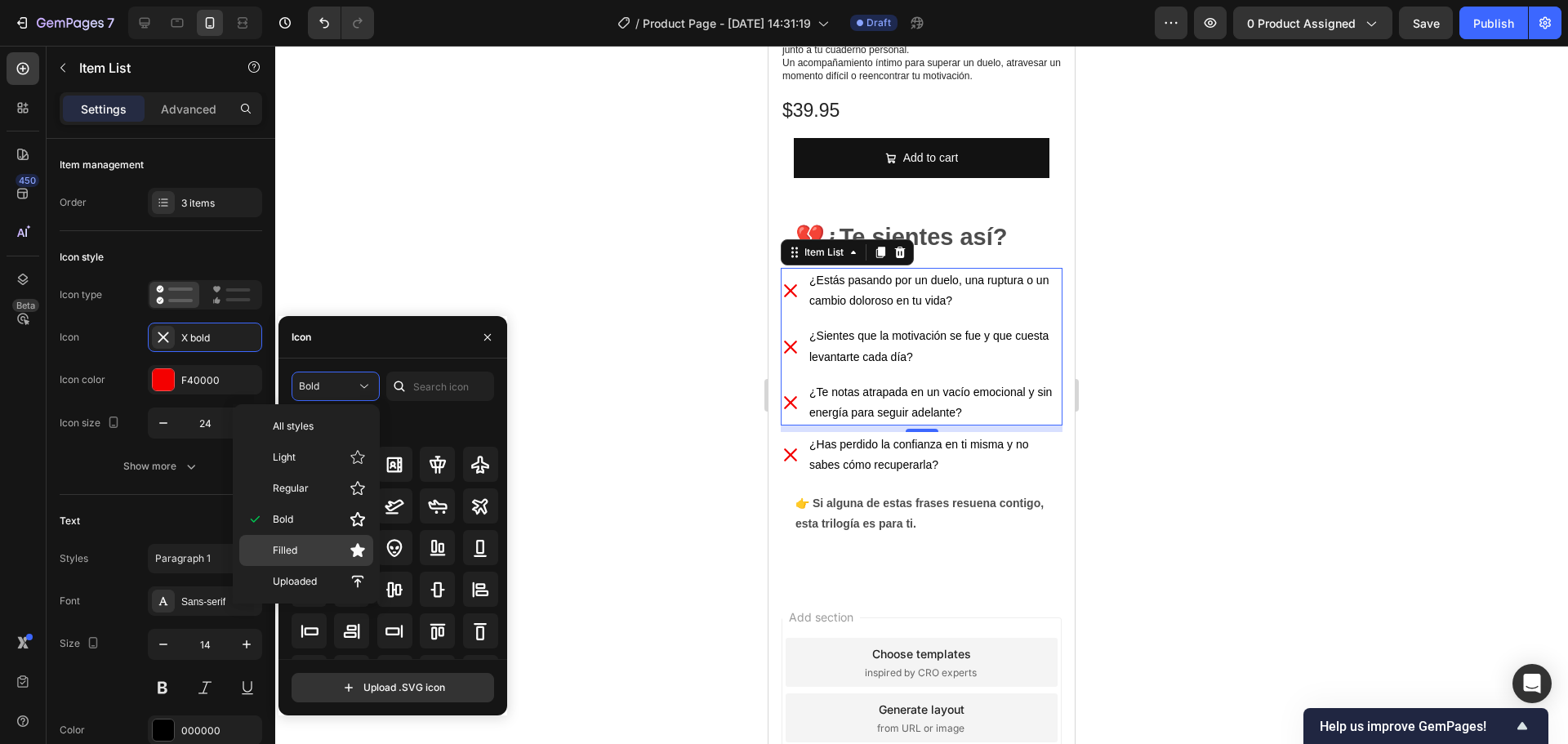
click at [314, 553] on p "Filled" at bounding box center [319, 550] width 93 height 16
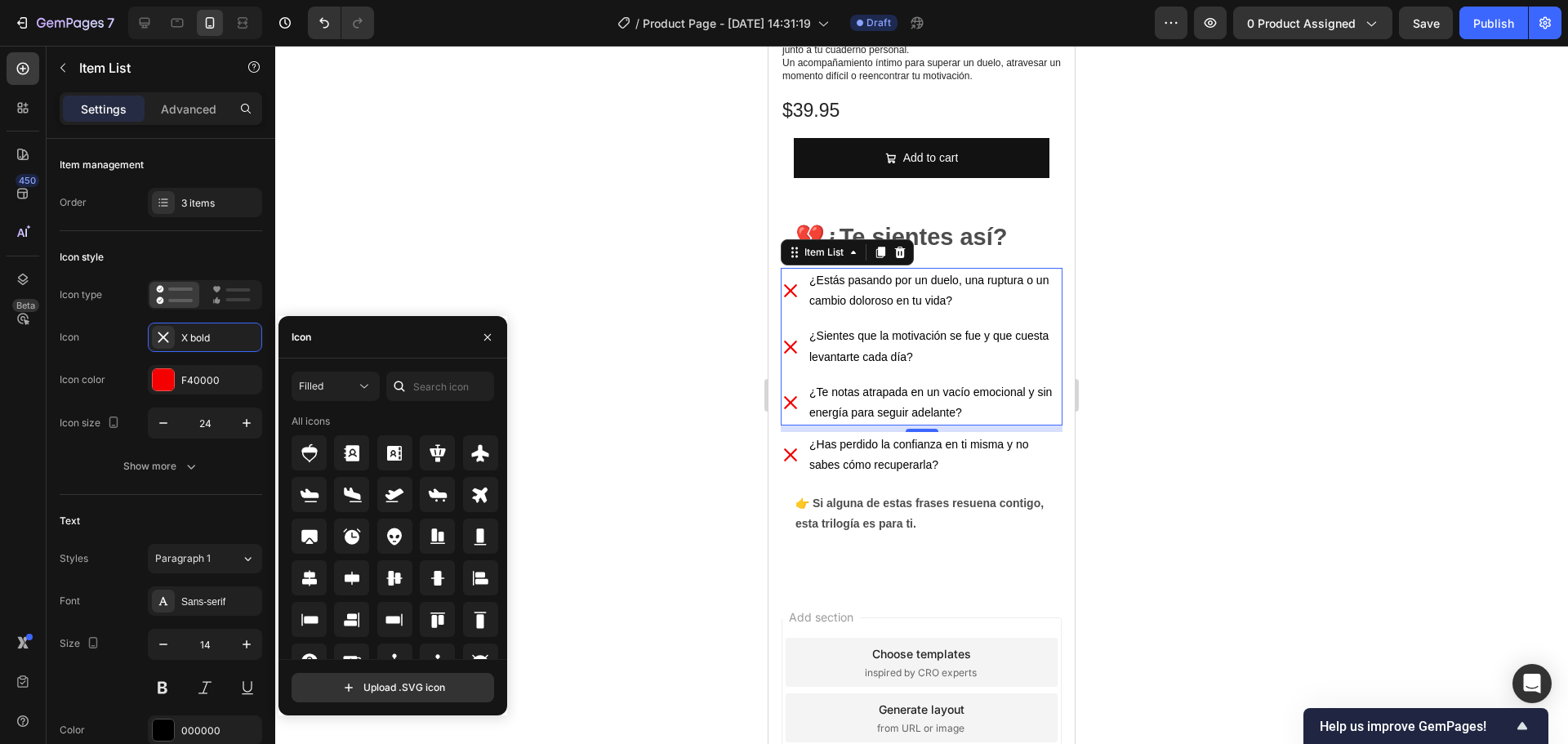
click at [629, 331] on div at bounding box center [922, 394] width 1292 height 698
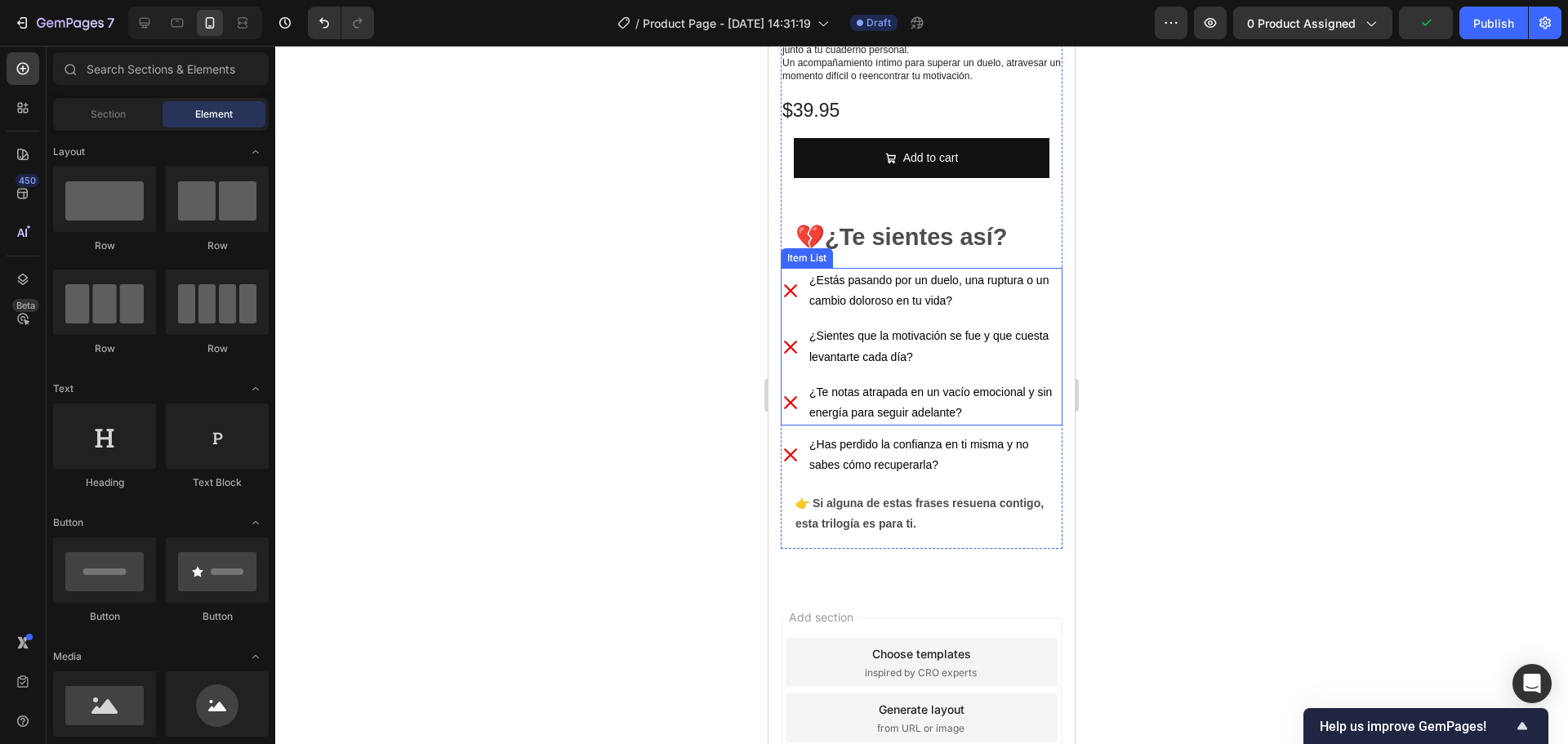
click at [792, 285] on icon at bounding box center [790, 291] width 13 height 13
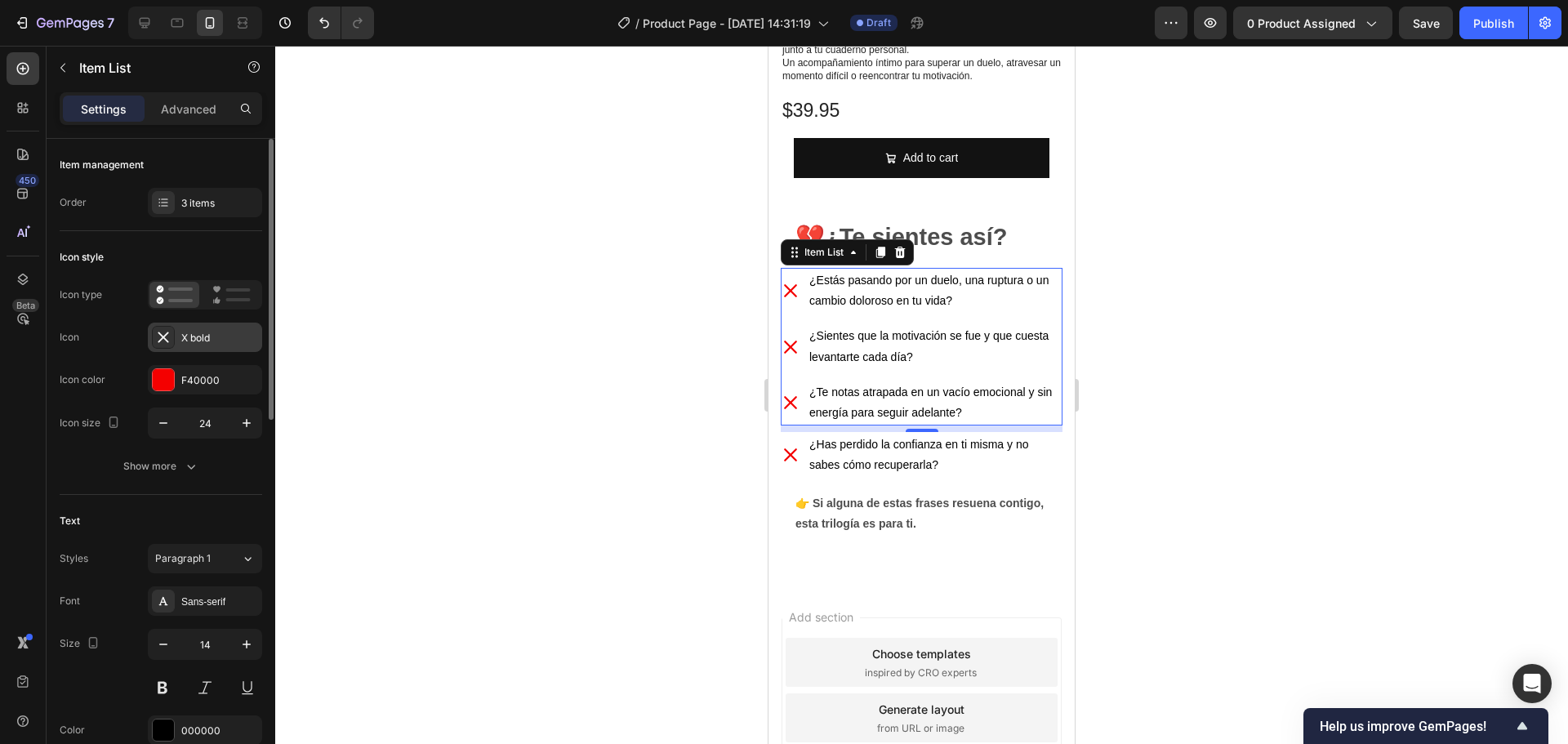
click at [210, 339] on div "X bold" at bounding box center [219, 338] width 77 height 14
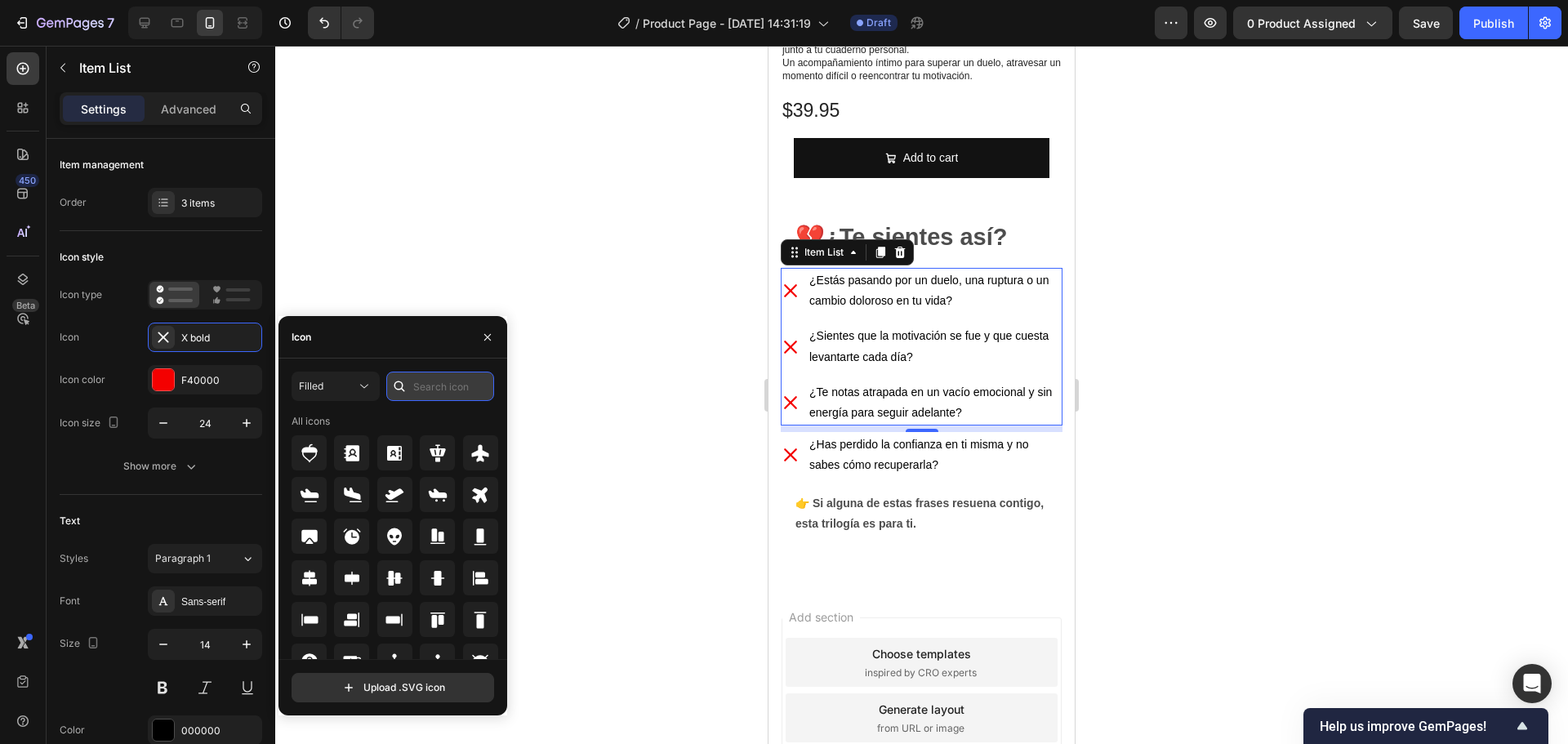
click at [432, 382] on input "text" at bounding box center [440, 386] width 108 height 29
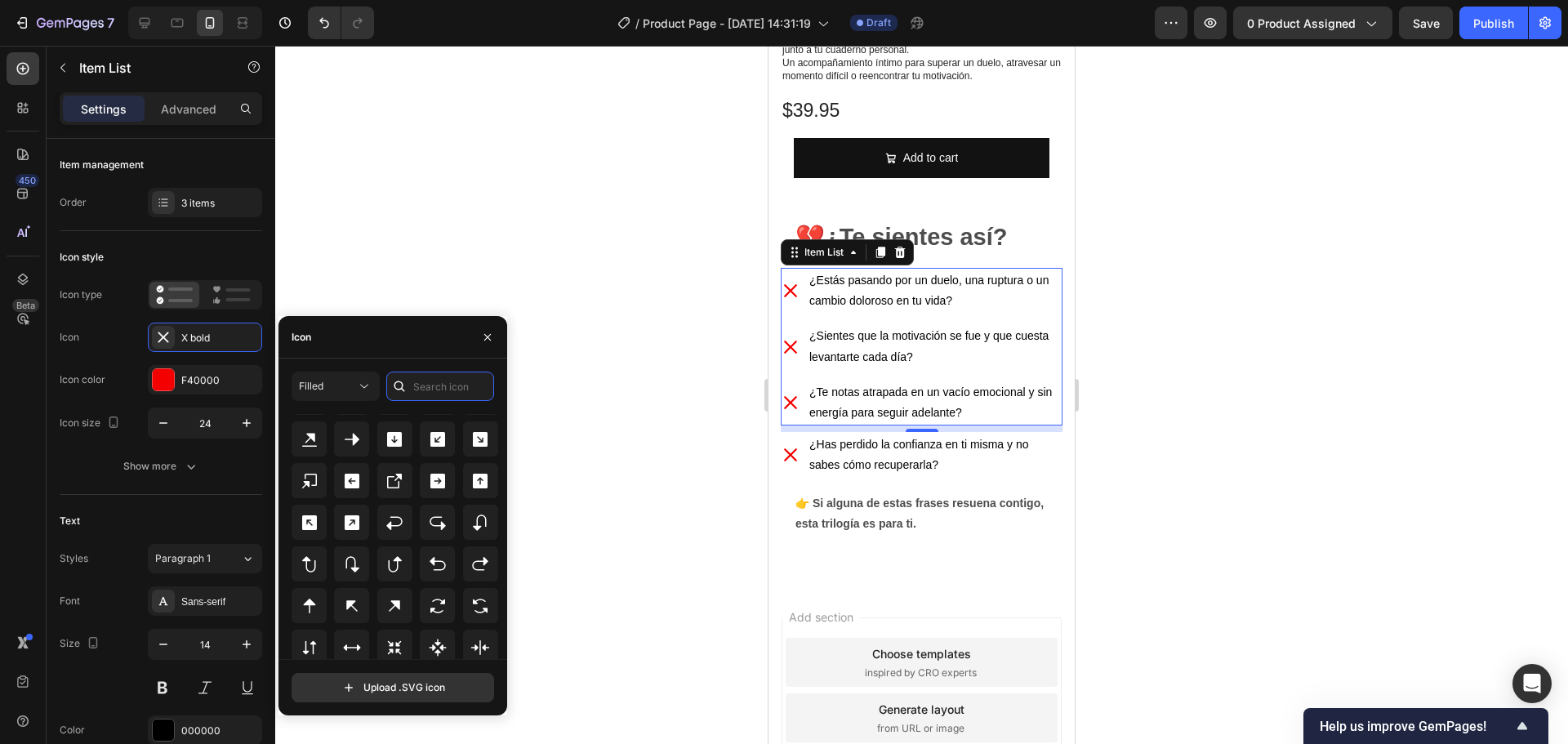
scroll to position [637, 0]
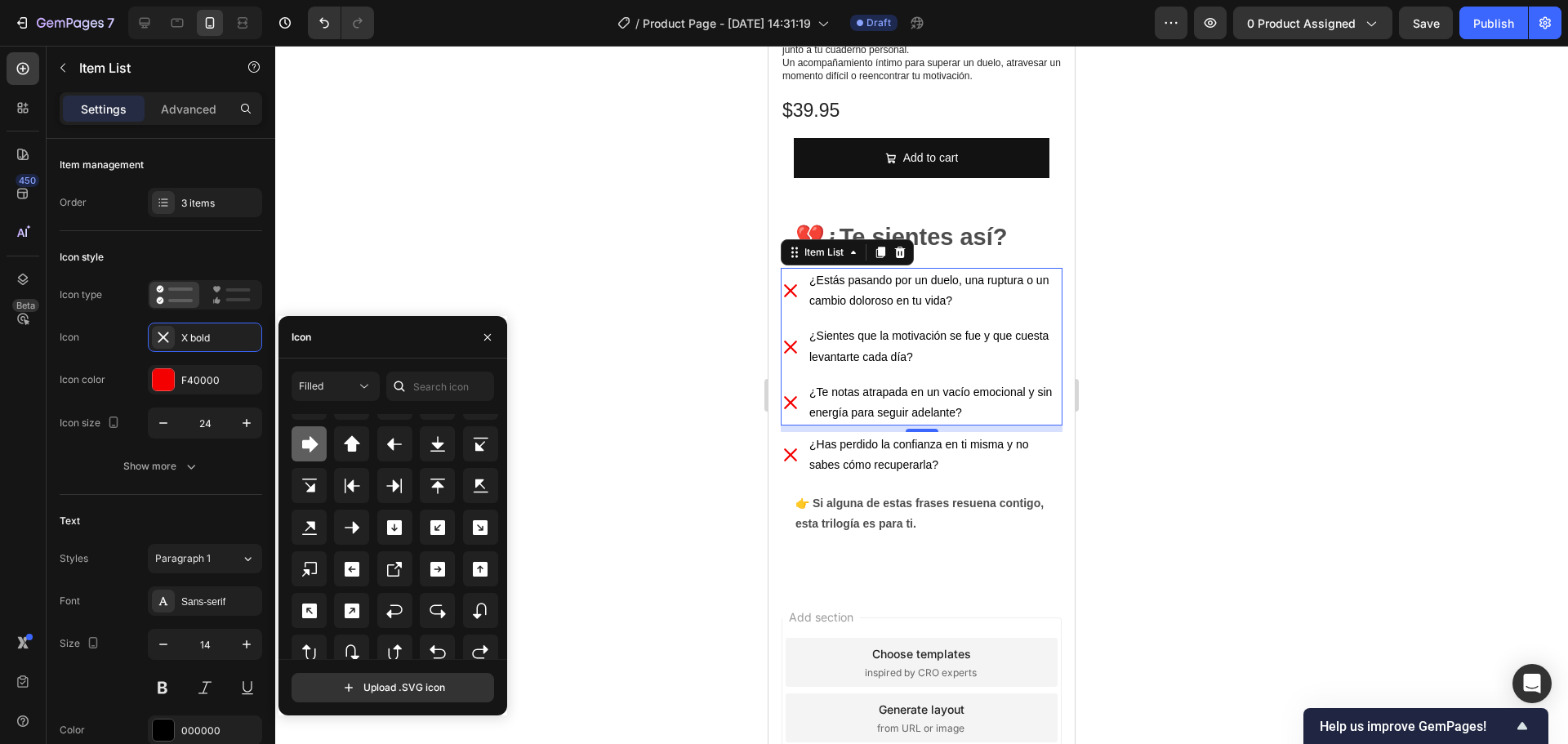
click at [300, 442] on icon at bounding box center [310, 444] width 20 height 20
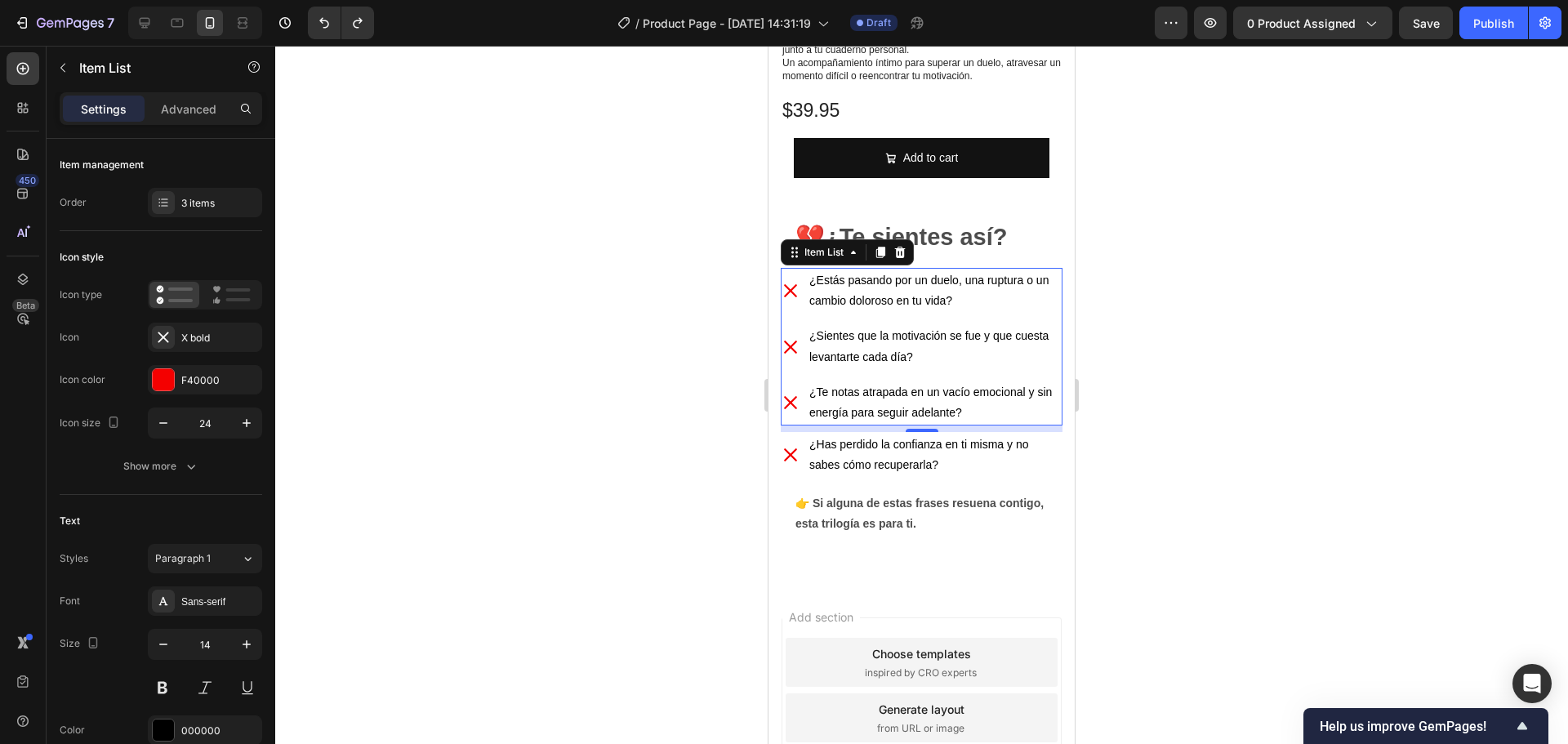
click at [706, 256] on div at bounding box center [922, 394] width 1292 height 698
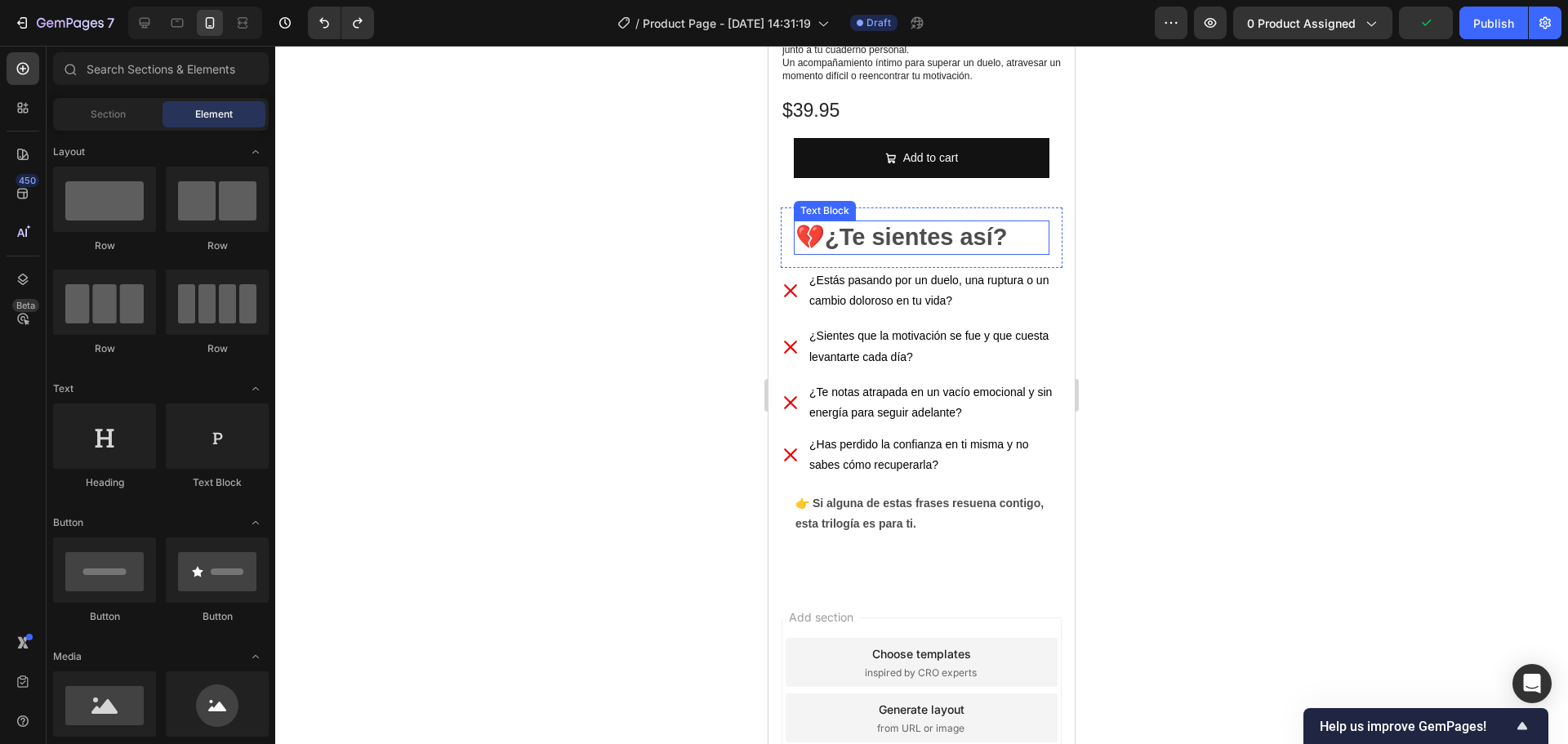
click at [958, 231] on strong "¿Te sientes así?" at bounding box center [916, 237] width 183 height 26
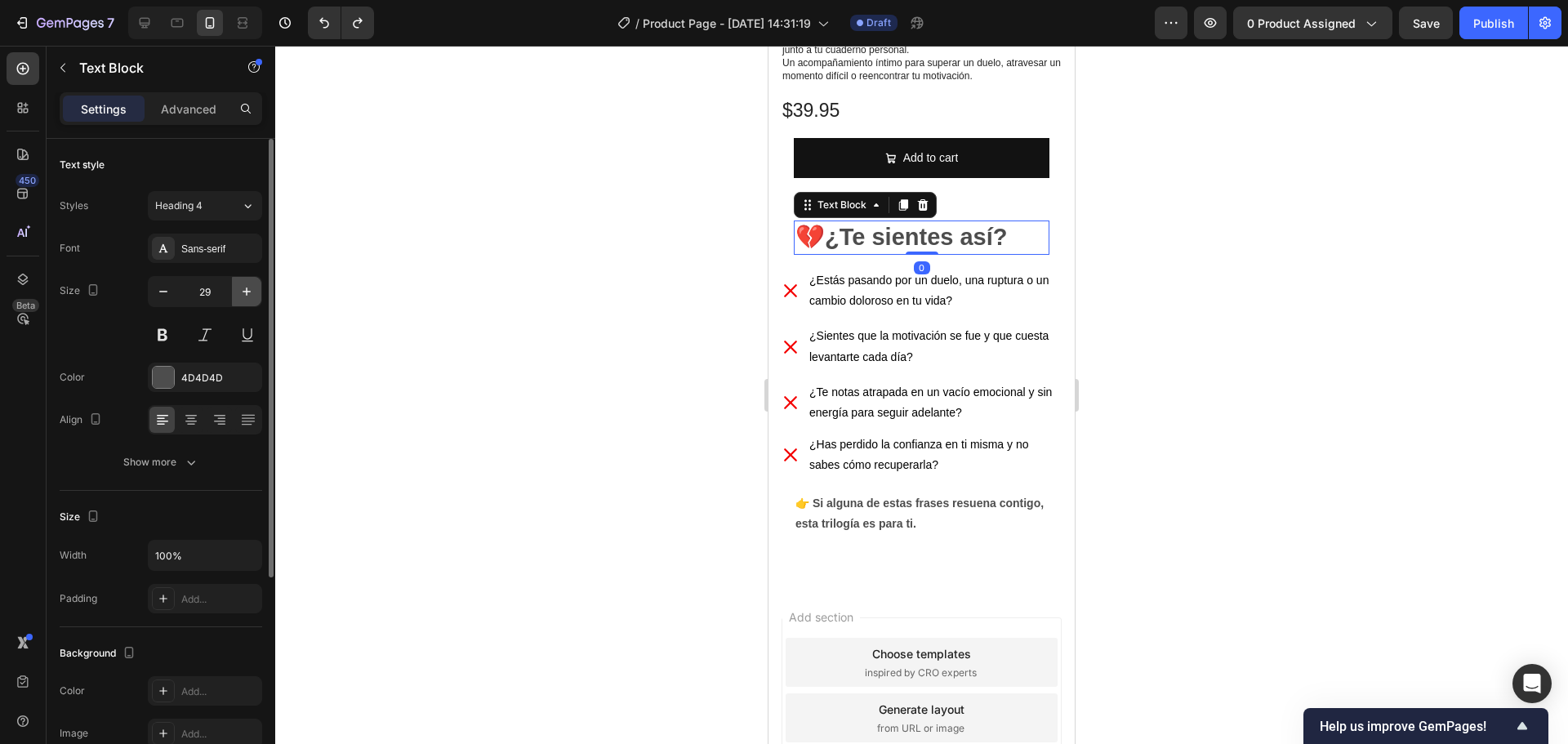
click at [245, 288] on icon "button" at bounding box center [247, 292] width 16 height 16
click at [162, 288] on icon "button" at bounding box center [163, 292] width 16 height 16
type input "31"
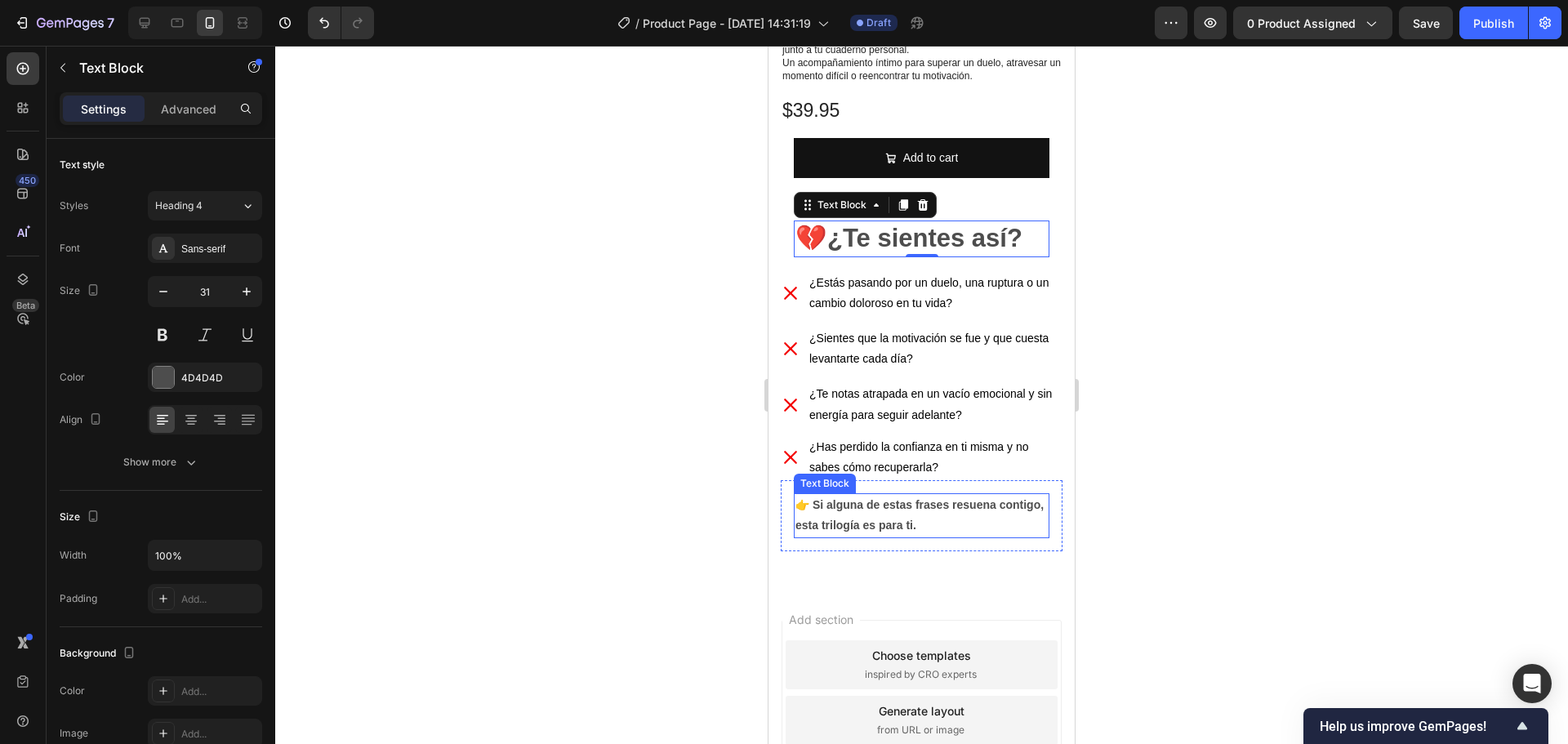
click at [919, 504] on p "👉 Si alguna de estas frases resuena contigo, esta trilogía es para ti." at bounding box center [921, 515] width 252 height 41
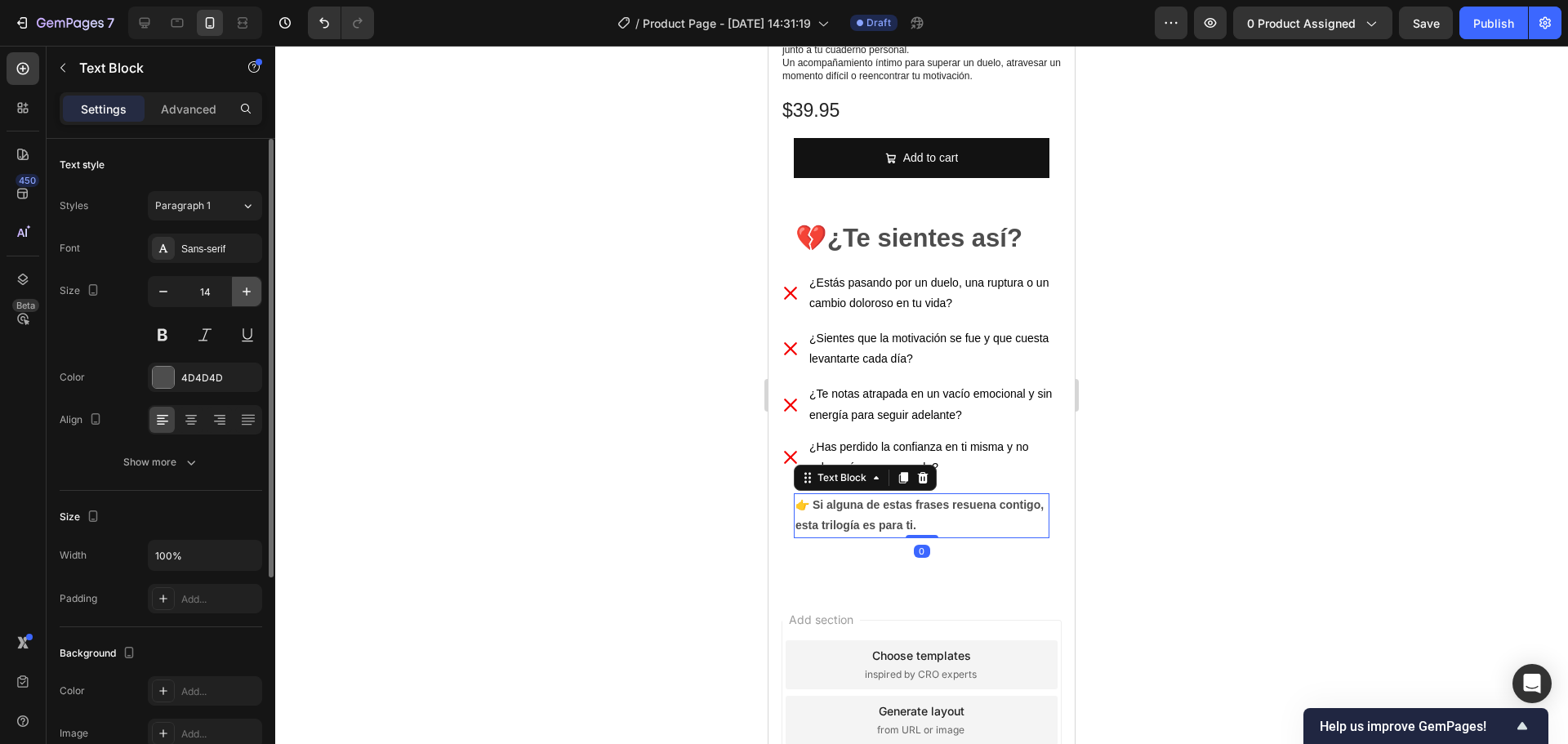
click at [250, 295] on icon "button" at bounding box center [247, 292] width 16 height 16
click at [157, 291] on icon "button" at bounding box center [163, 292] width 16 height 16
type input "16"
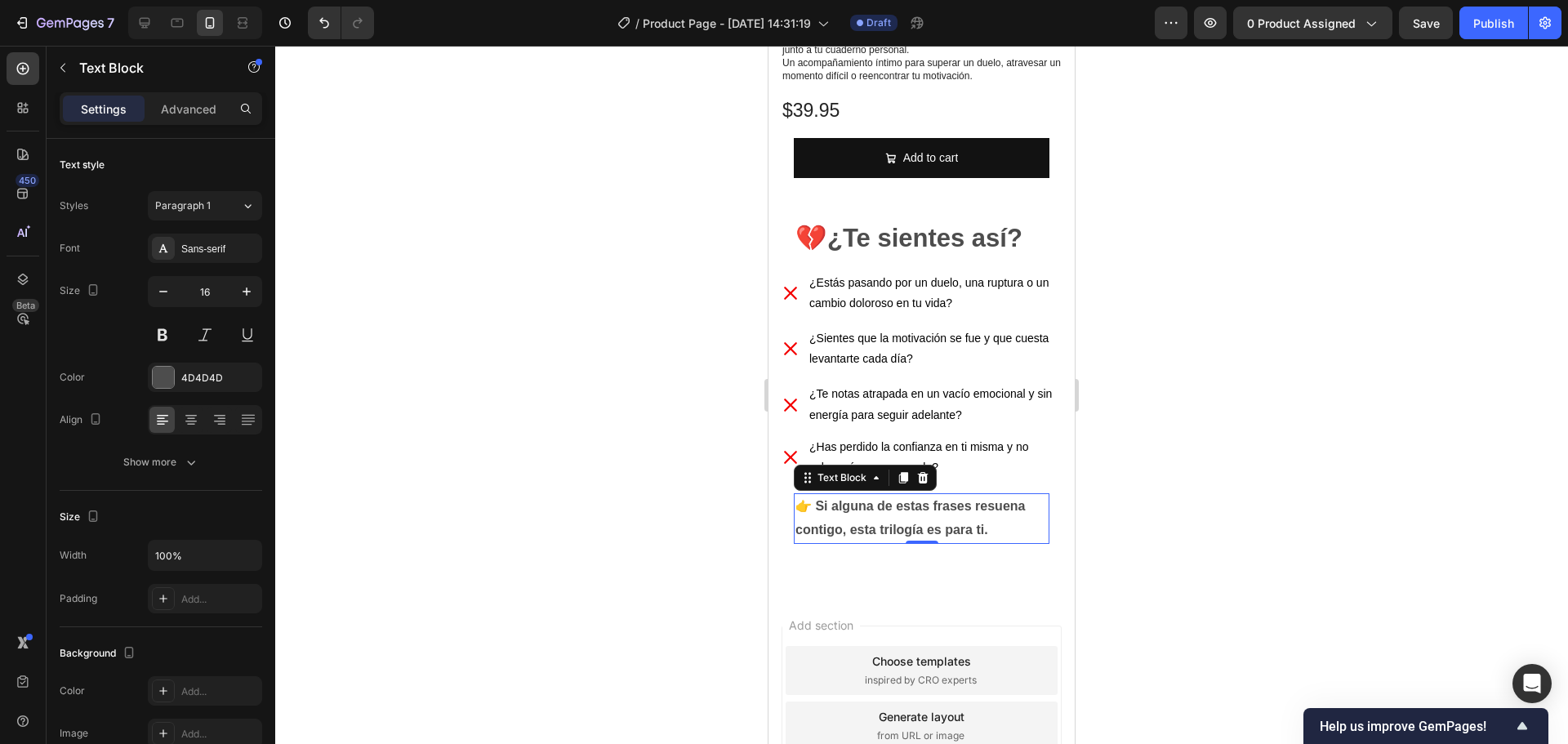
click at [1358, 358] on div at bounding box center [922, 394] width 1292 height 698
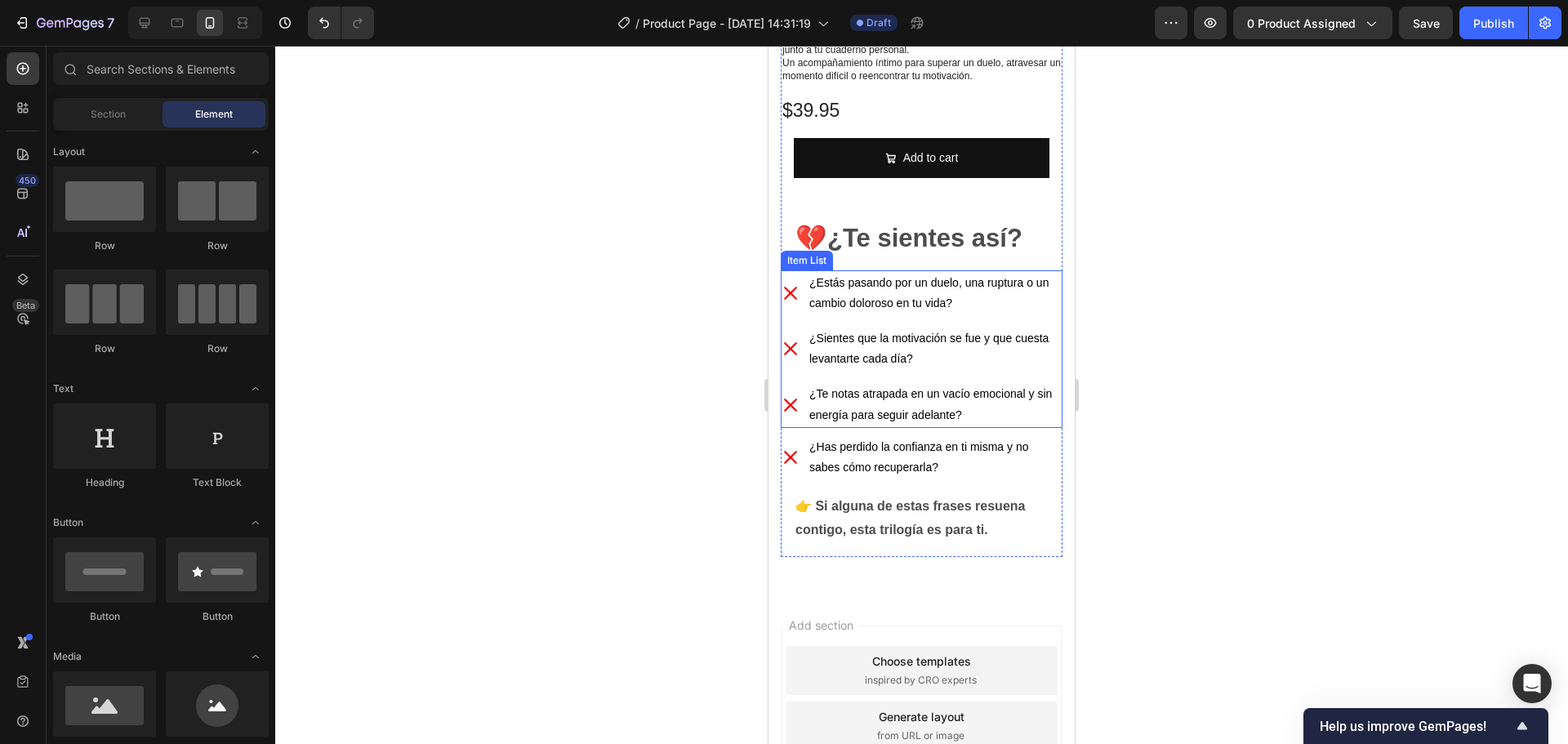
click at [902, 286] on p "¿Estás pasando por un duelo, una ruptura o un cambio doloroso en tu vida?" at bounding box center [934, 293] width 251 height 41
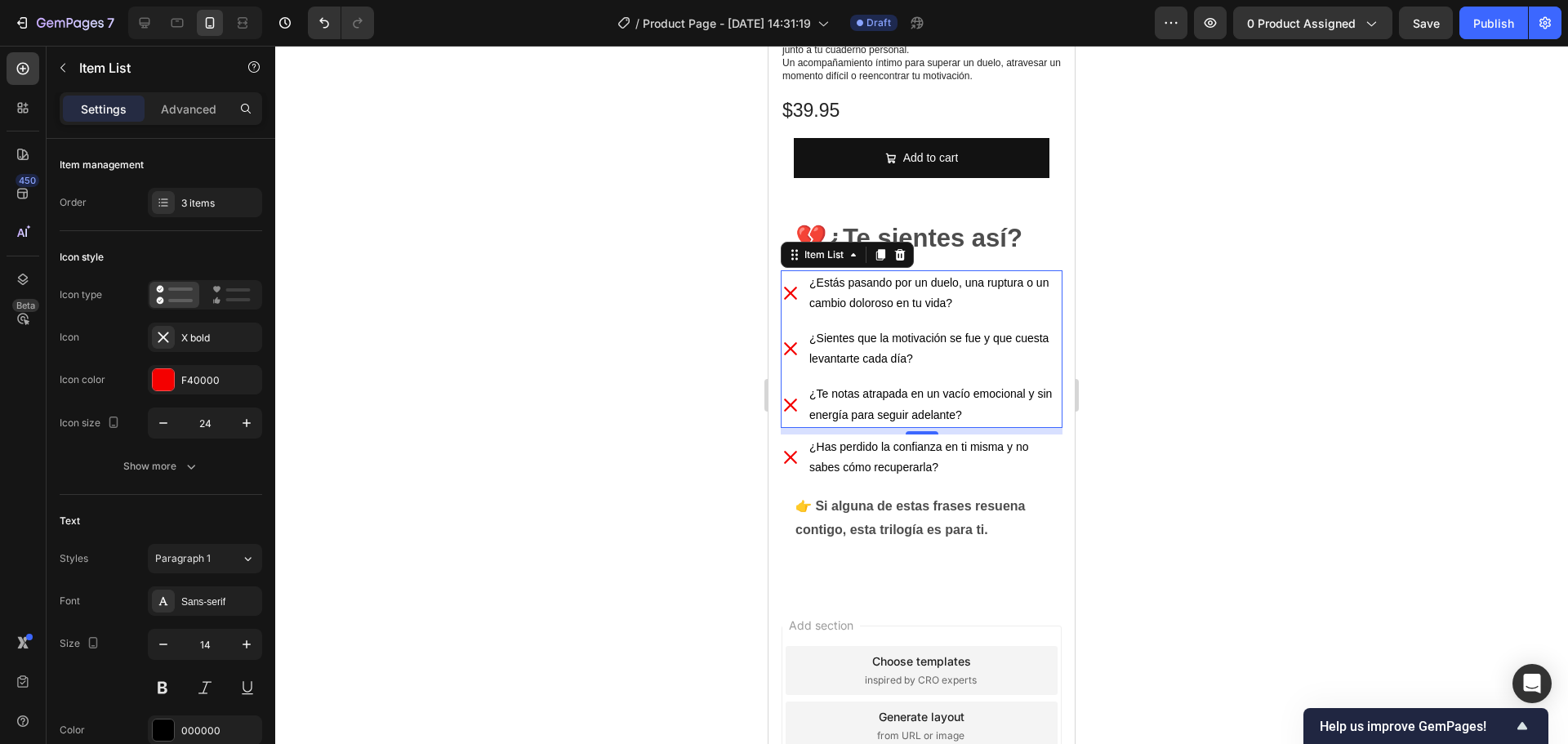
click at [1302, 319] on div at bounding box center [922, 394] width 1292 height 698
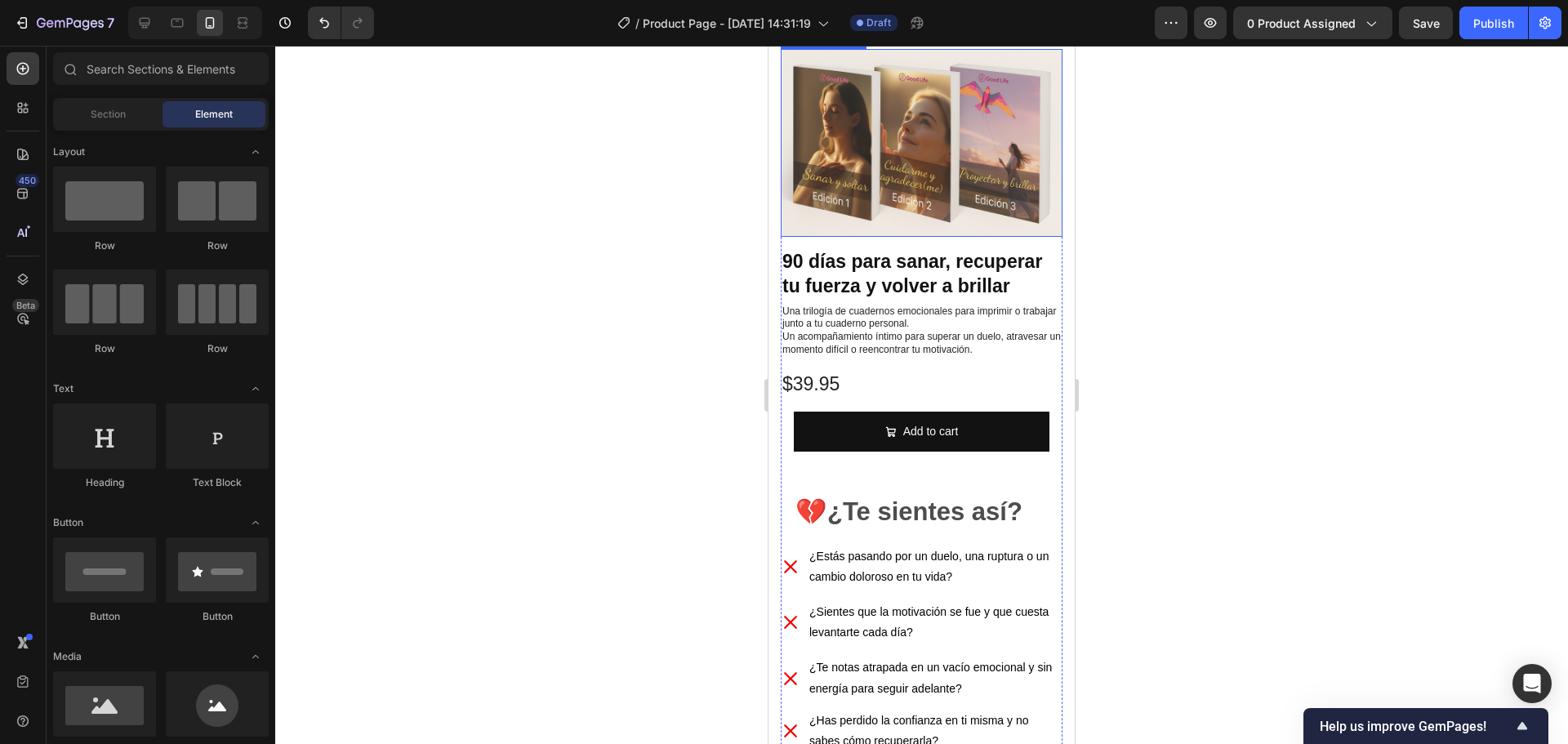
scroll to position [82, 0]
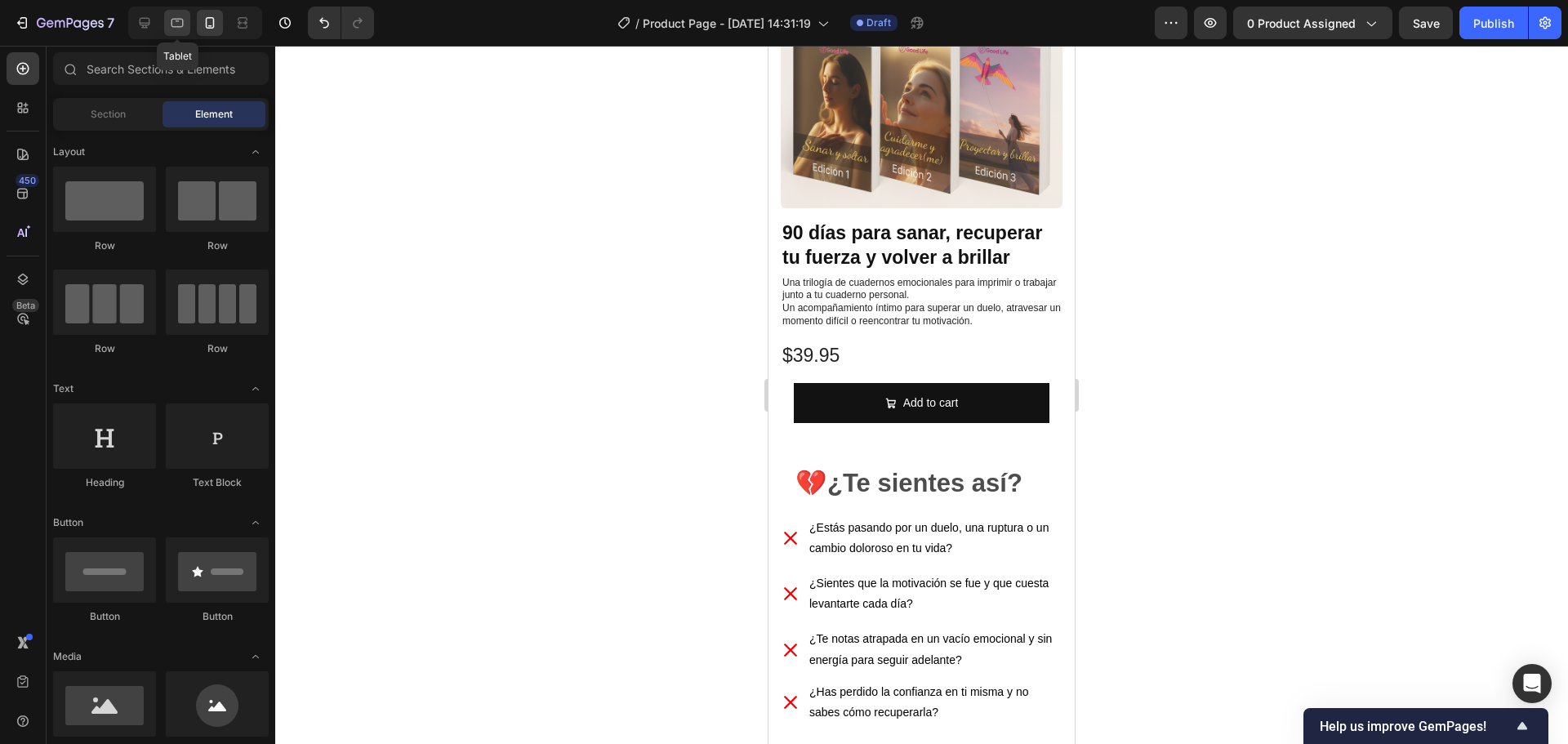
click at [183, 24] on icon at bounding box center [178, 24] width 13 height 9
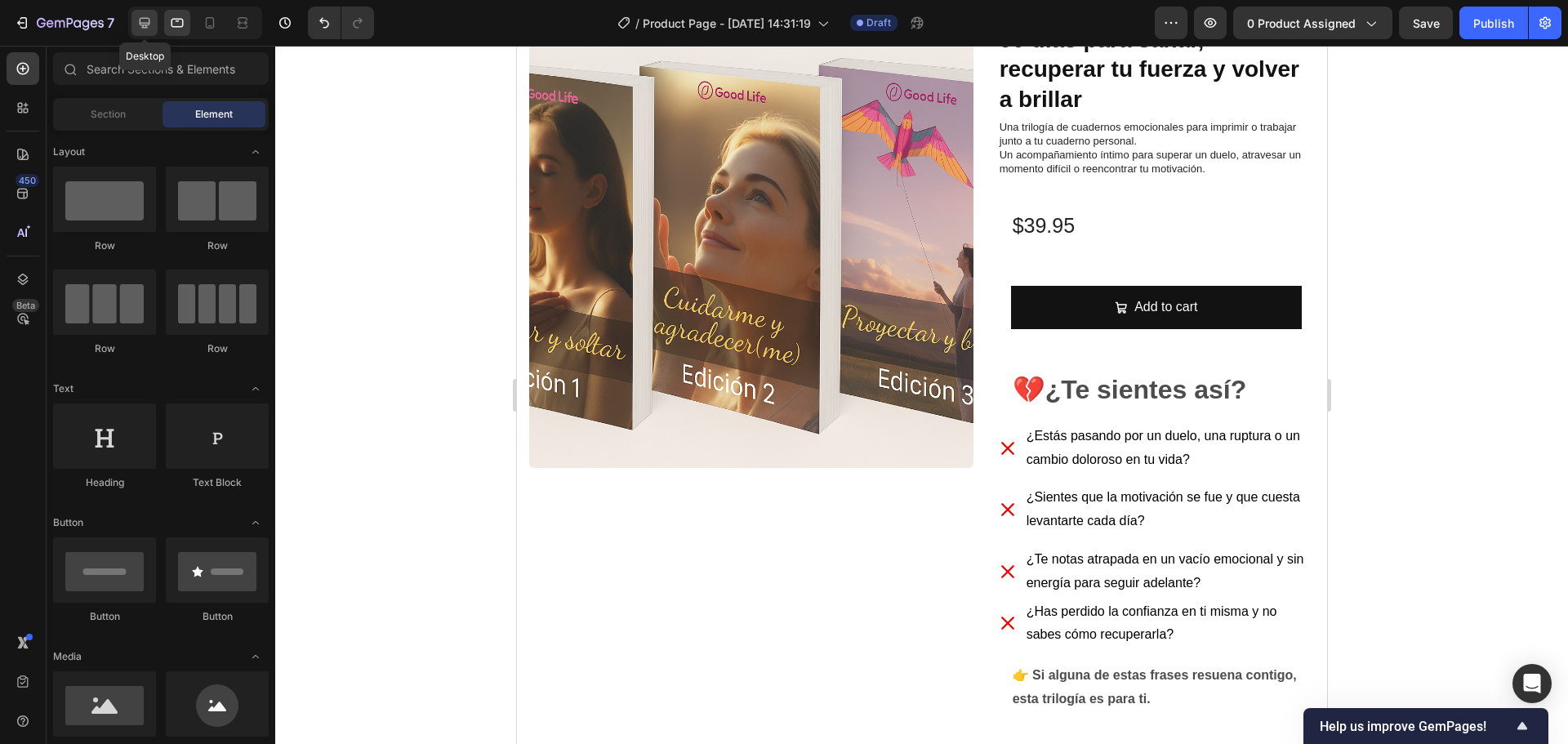
click at [138, 24] on icon at bounding box center [144, 23] width 16 height 16
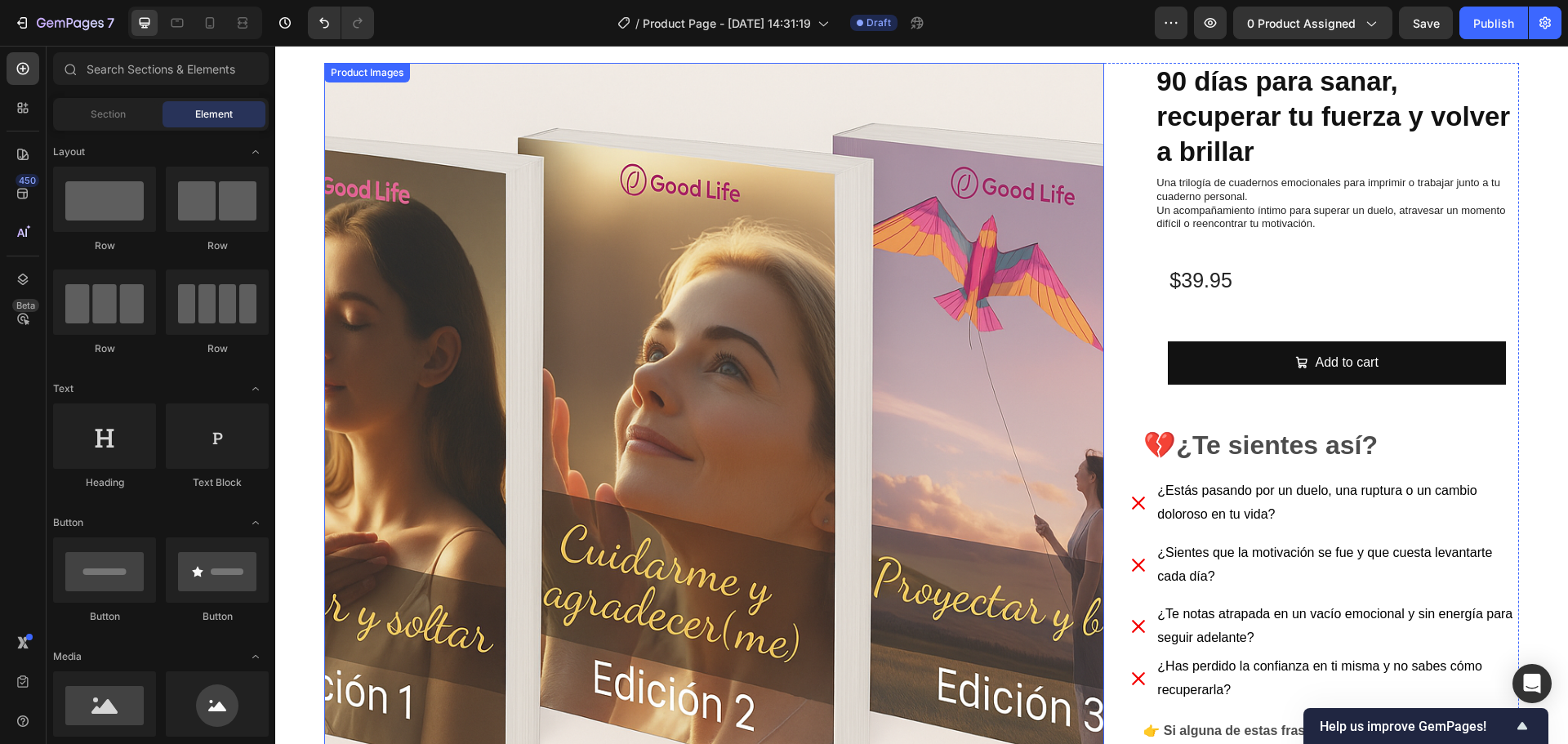
click at [518, 308] on img at bounding box center [714, 452] width 779 height 779
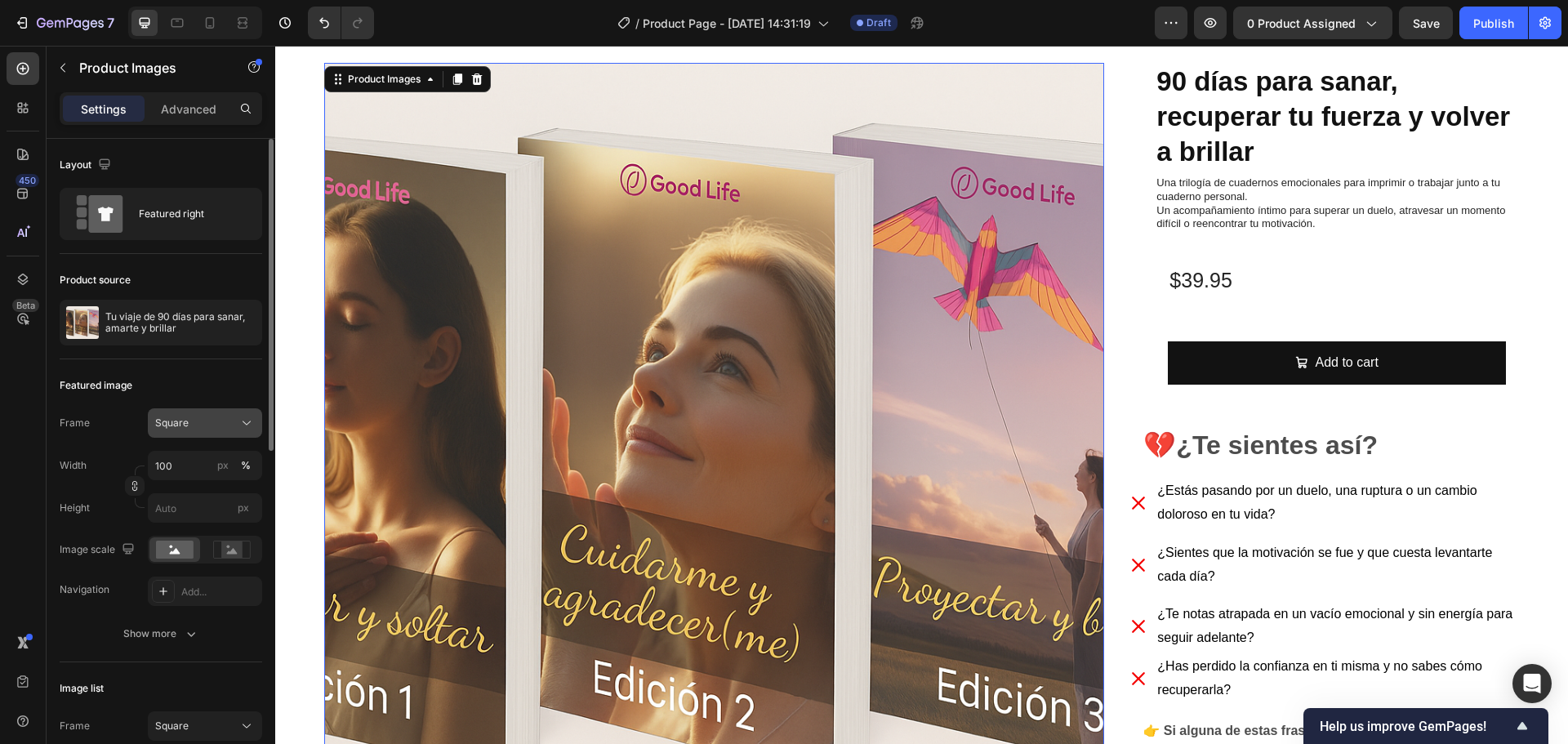
click at [182, 418] on span "Square" at bounding box center [171, 423] width 34 height 14
click at [177, 548] on span "Original" at bounding box center [172, 556] width 36 height 14
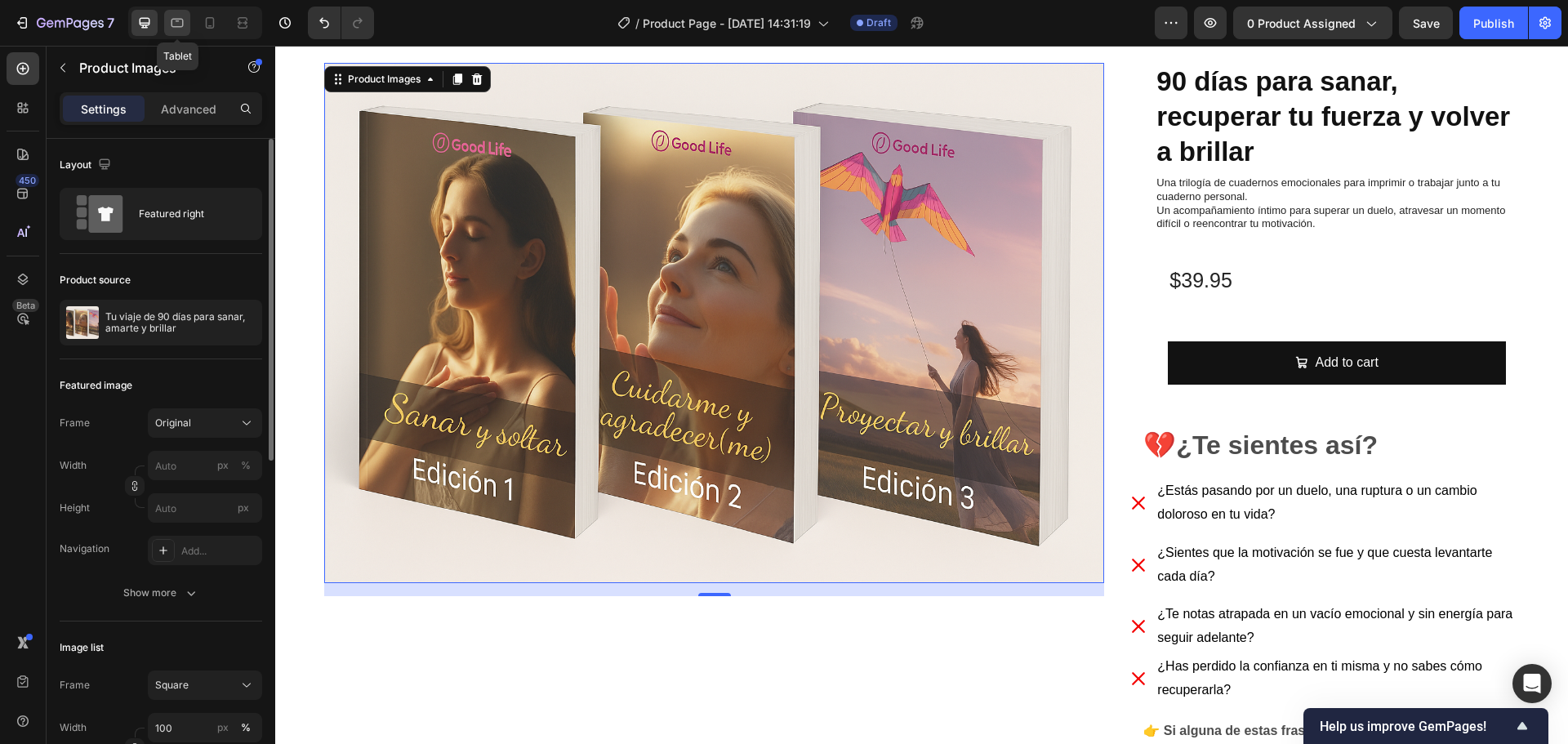
click at [177, 27] on icon at bounding box center [178, 24] width 13 height 9
type input "12"
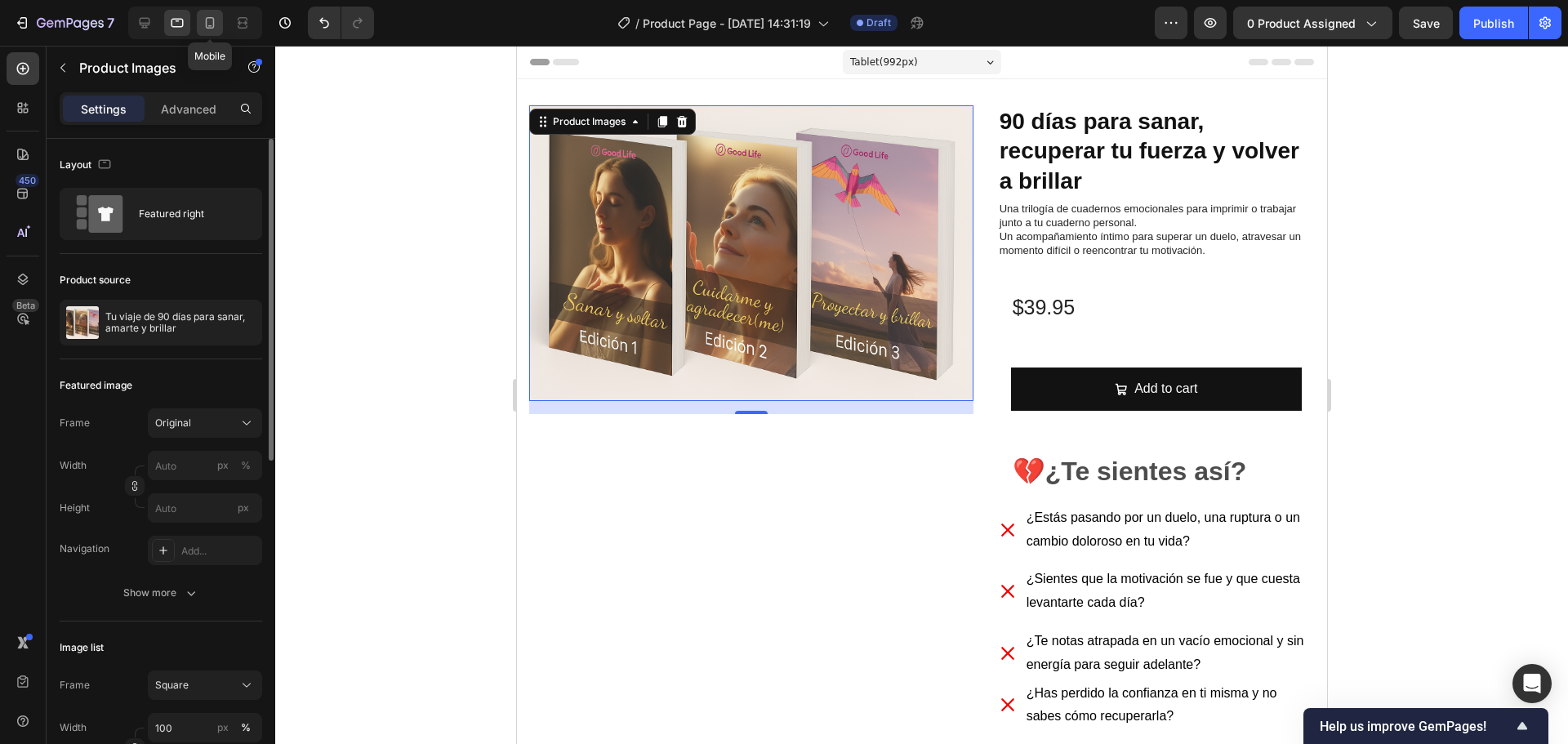
click at [210, 24] on icon at bounding box center [210, 23] width 16 height 16
type input "8"
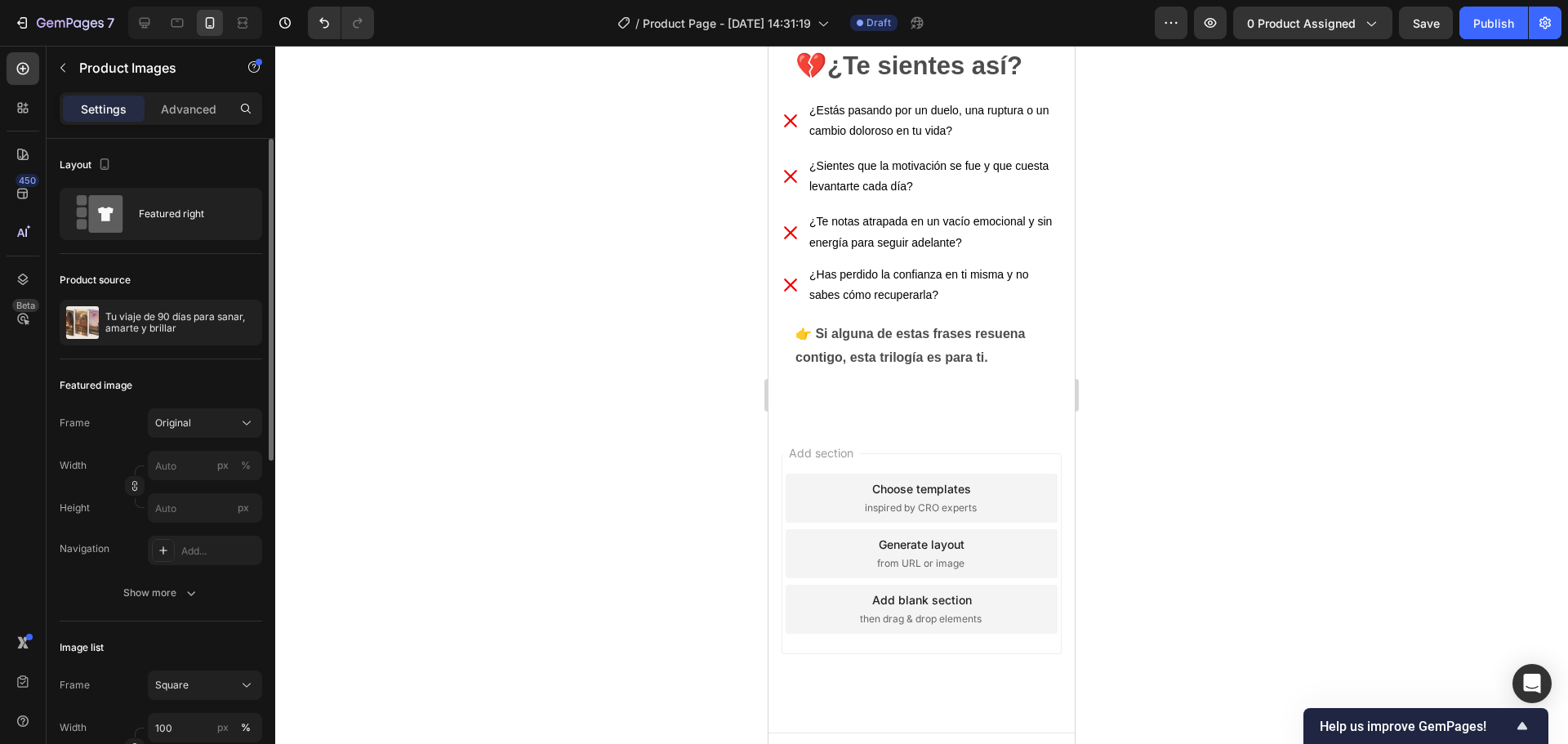
scroll to position [514, 0]
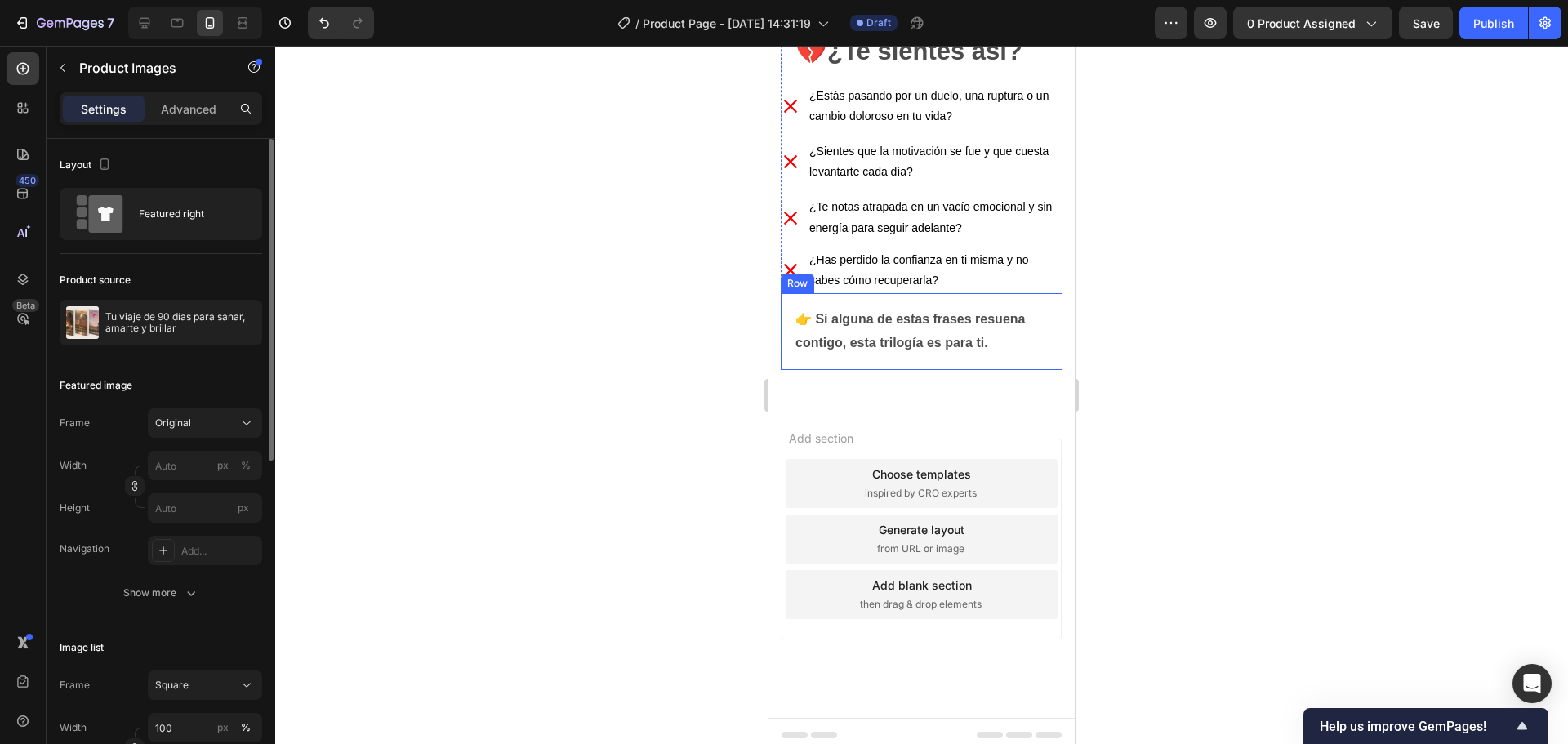
click at [1049, 317] on div "👉 Si alguna de estas frases resuena contigo, esta trilogía es para ti. Text Blo…" at bounding box center [921, 331] width 282 height 77
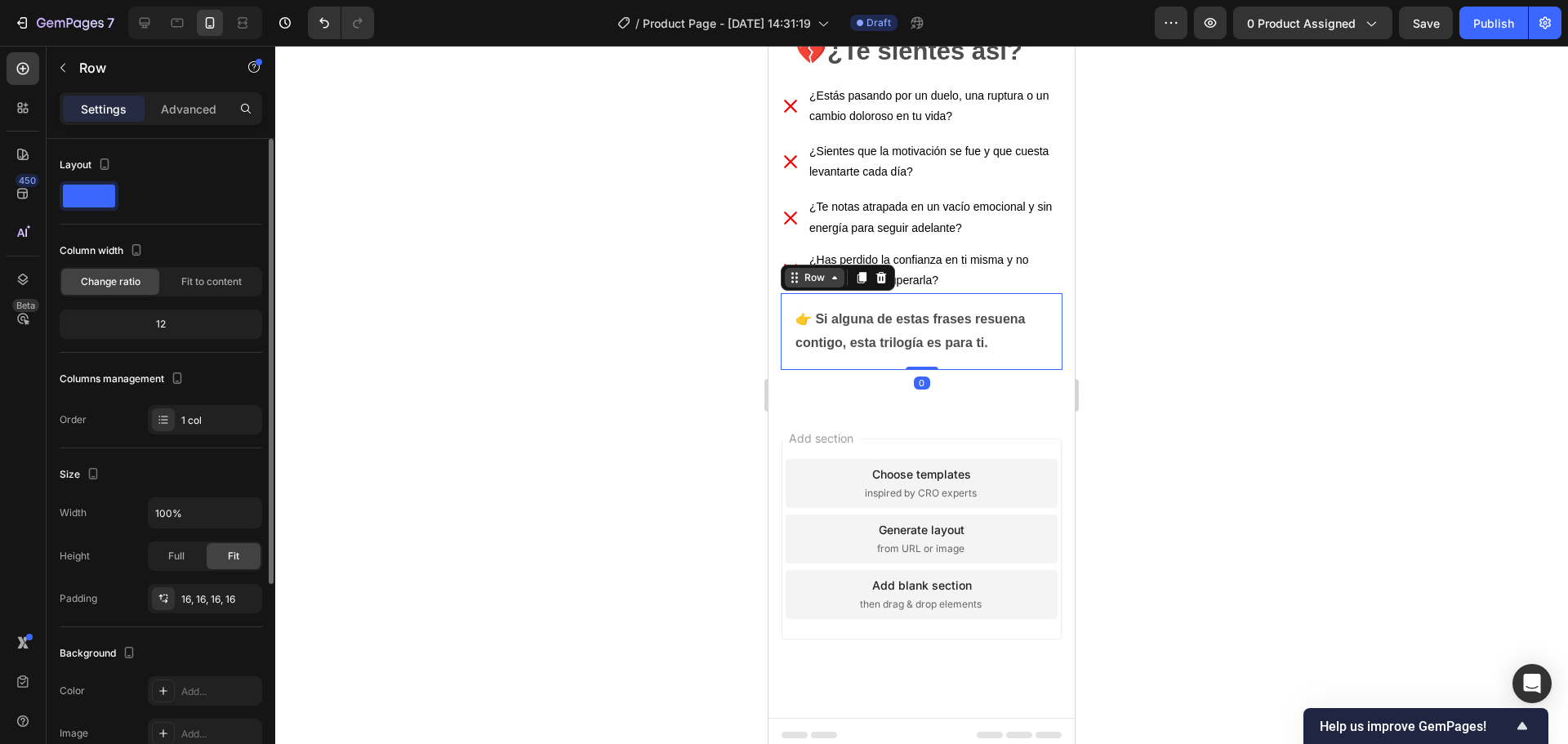
click at [812, 273] on div "Row" at bounding box center [815, 277] width 27 height 14
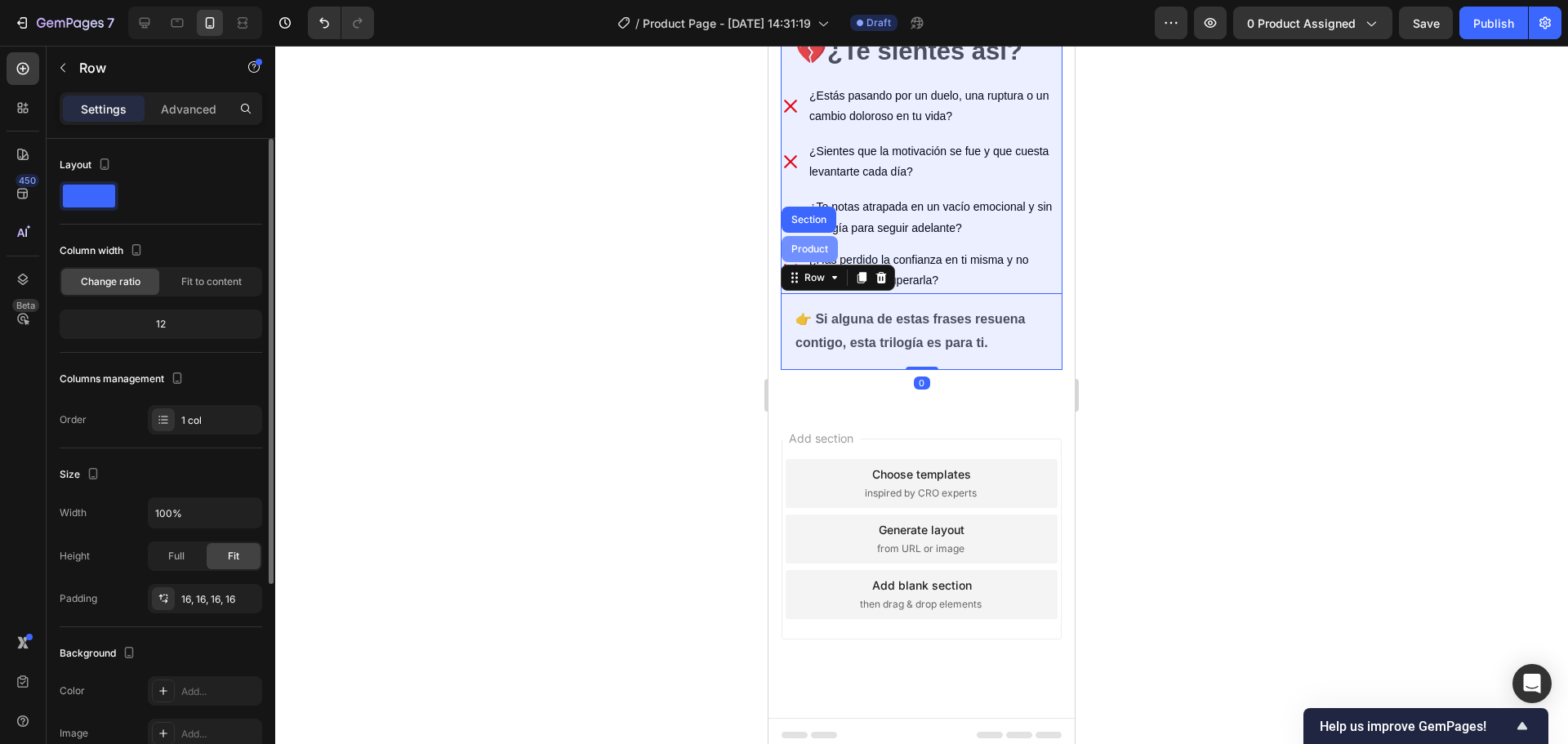
click at [818, 251] on div "Product" at bounding box center [809, 248] width 56 height 26
